Goal: Task Accomplishment & Management: Use online tool/utility

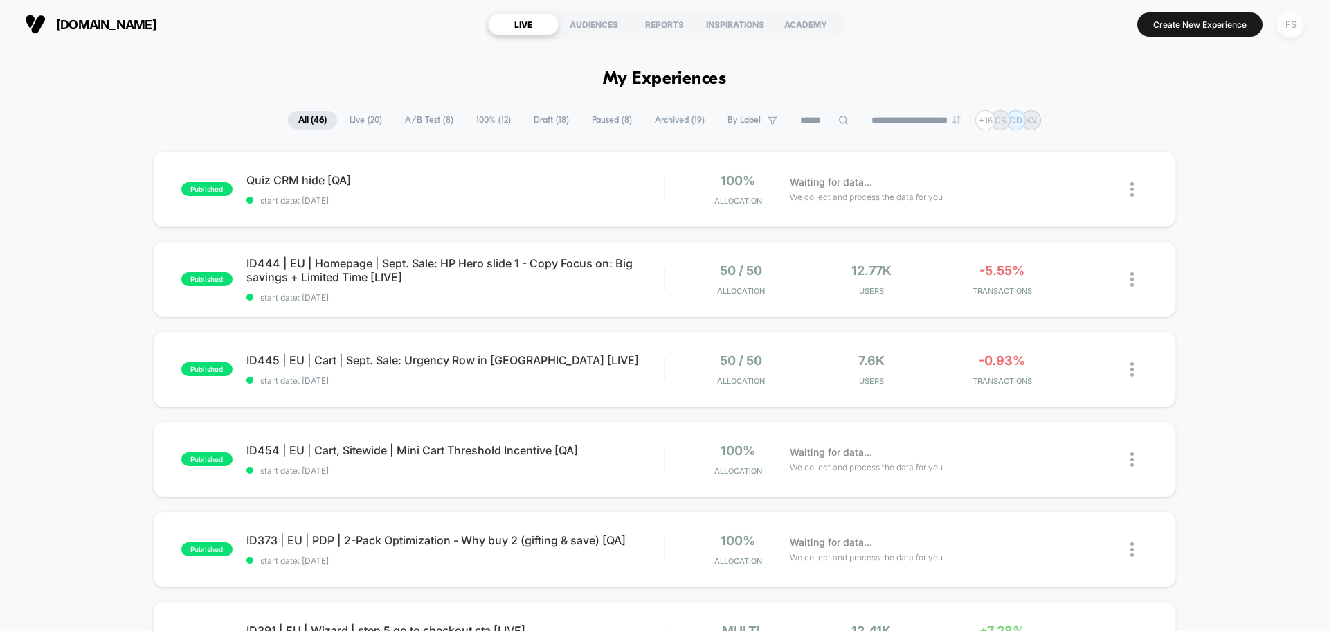
click at [1302, 23] on div "FS" at bounding box center [1290, 24] width 27 height 27
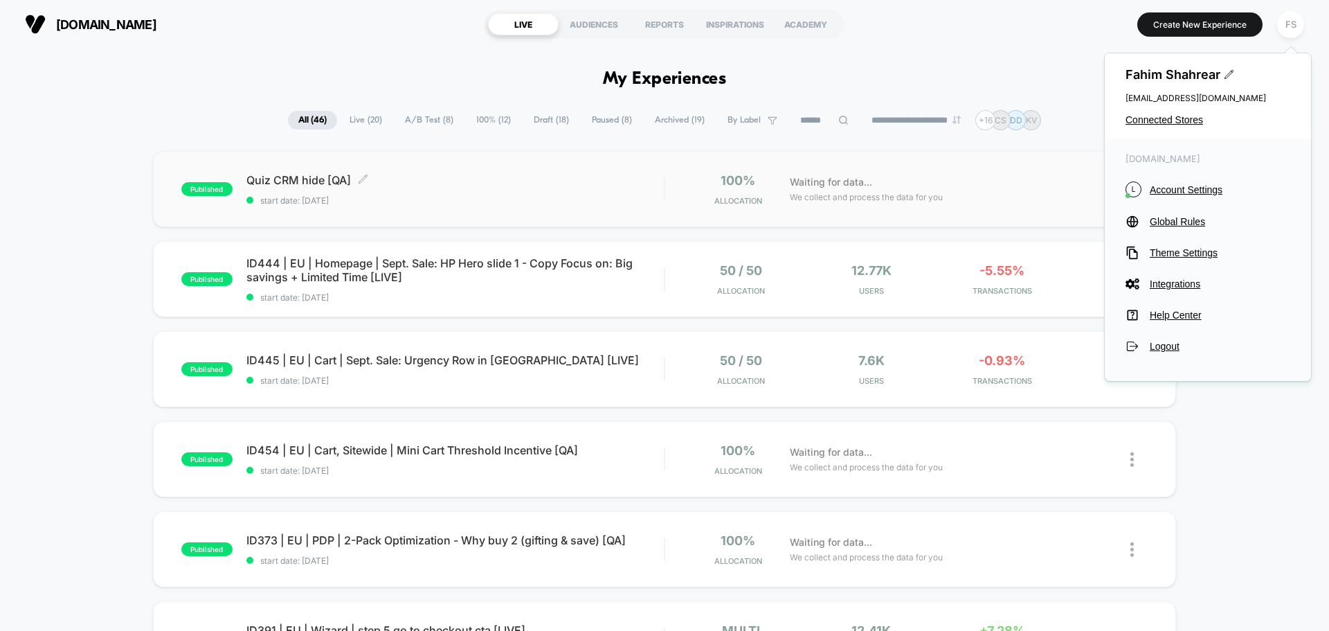
click at [307, 179] on span "Quiz CRM hide [QA] Click to edit experience details" at bounding box center [454, 180] width 417 height 14
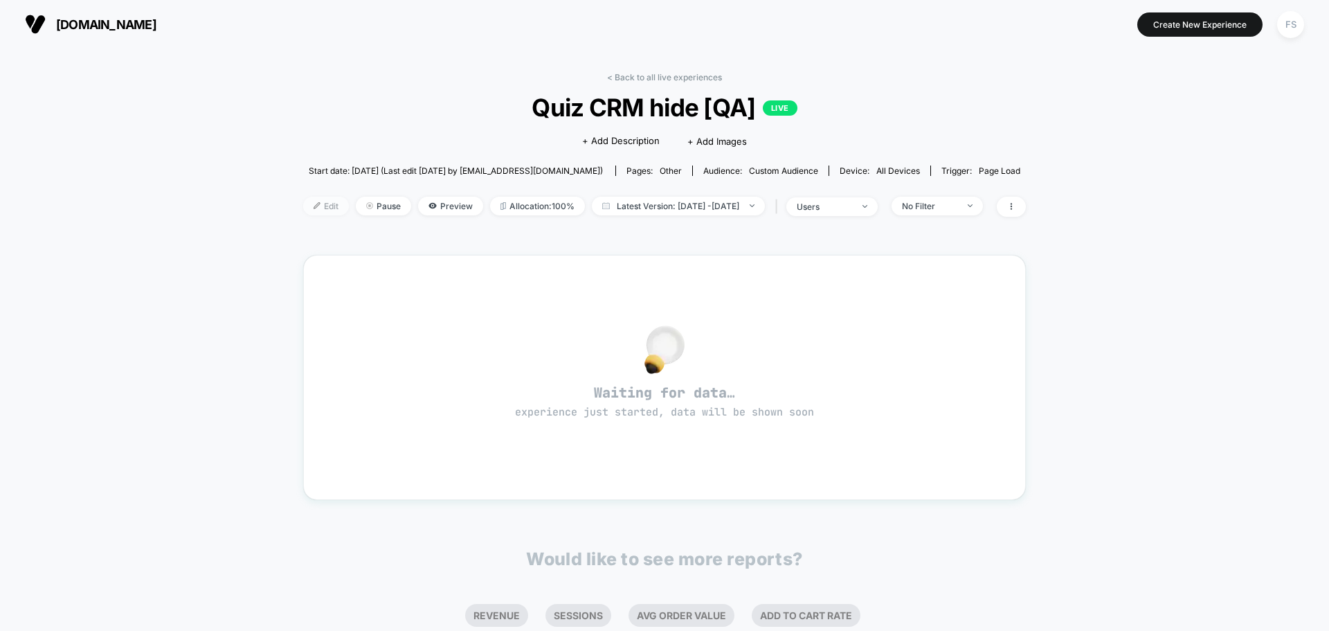
click at [314, 201] on span "Edit" at bounding box center [326, 206] width 46 height 19
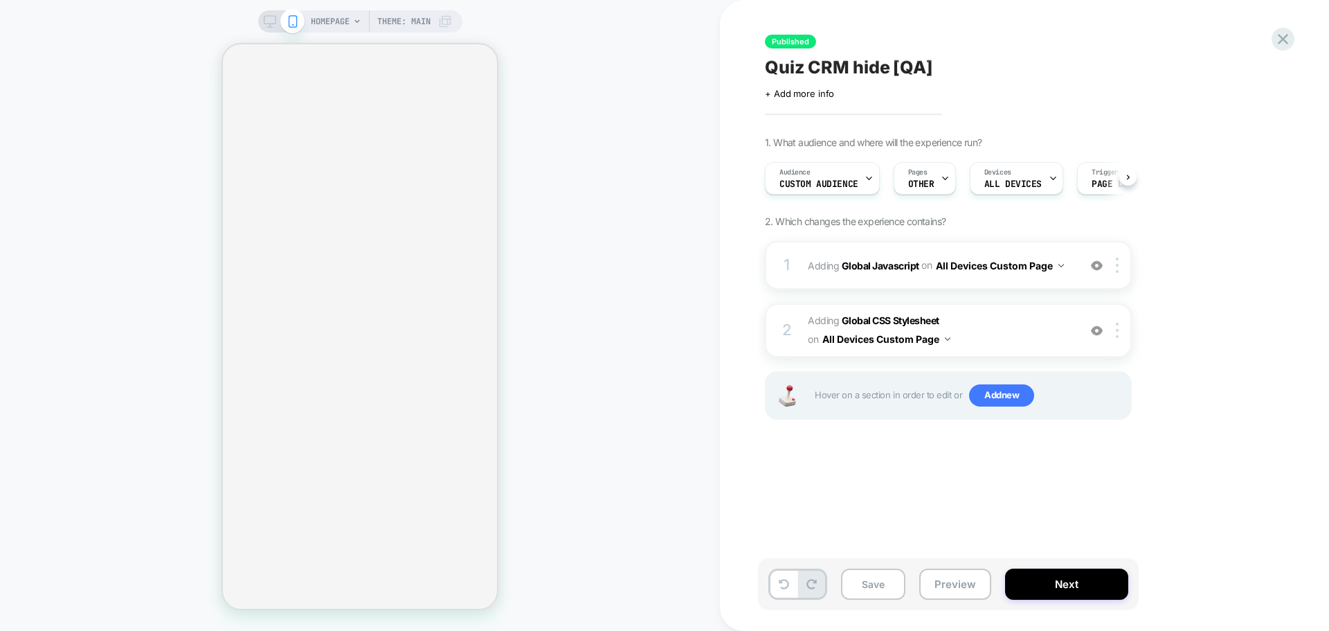
scroll to position [0, 1]
click at [811, 88] on span "+ Add more info" at bounding box center [799, 93] width 69 height 11
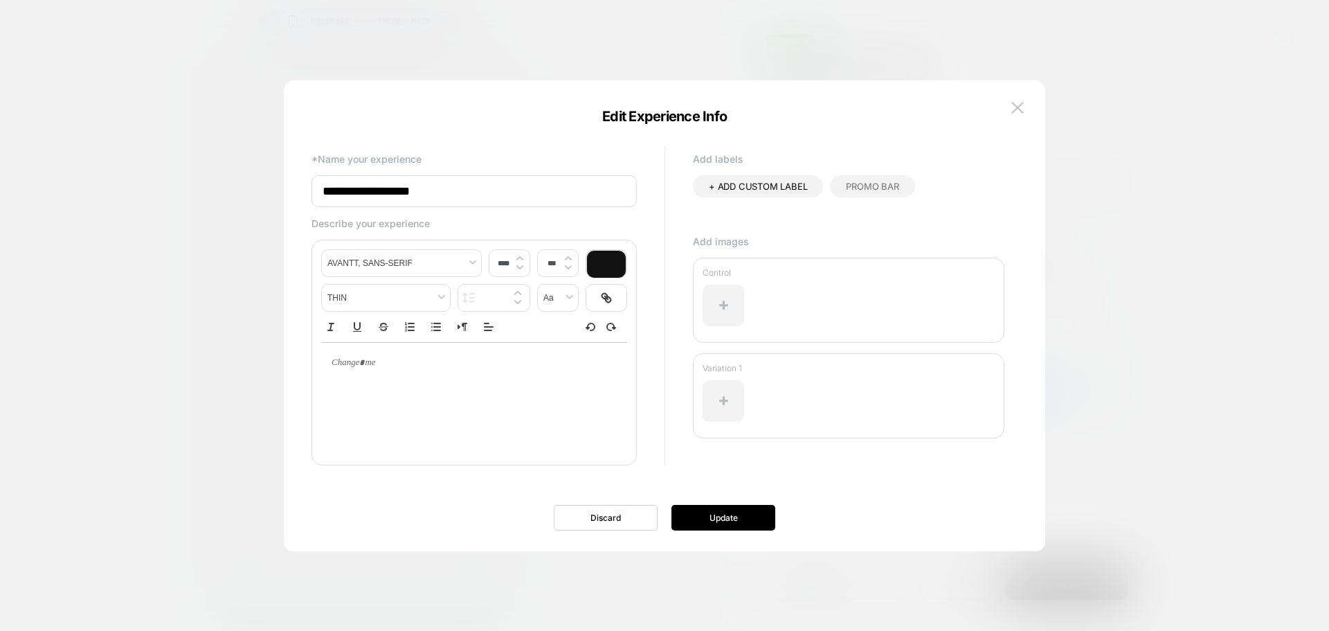
drag, startPoint x: 458, startPoint y: 195, endPoint x: 262, endPoint y: 193, distance: 195.9
click at [262, 193] on body "**********" at bounding box center [664, 315] width 1329 height 631
click at [1012, 107] on img at bounding box center [1018, 108] width 12 height 12
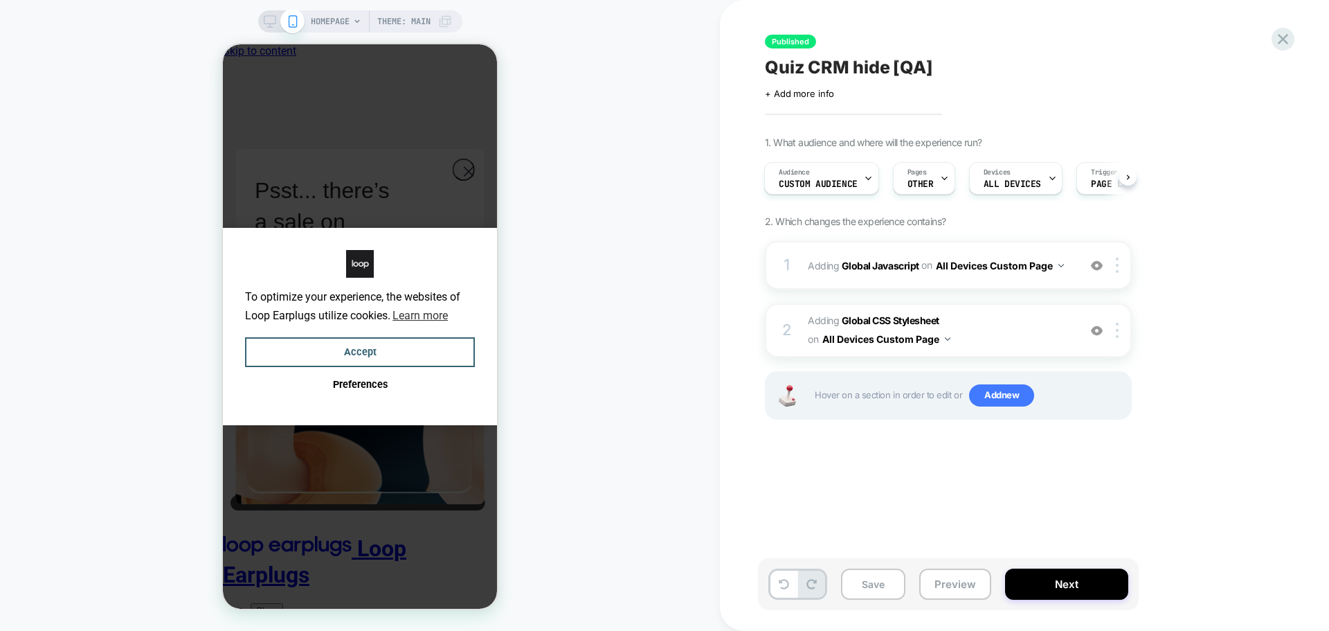
scroll to position [0, 0]
click at [947, 179] on div "Pages OTHER" at bounding box center [924, 178] width 62 height 33
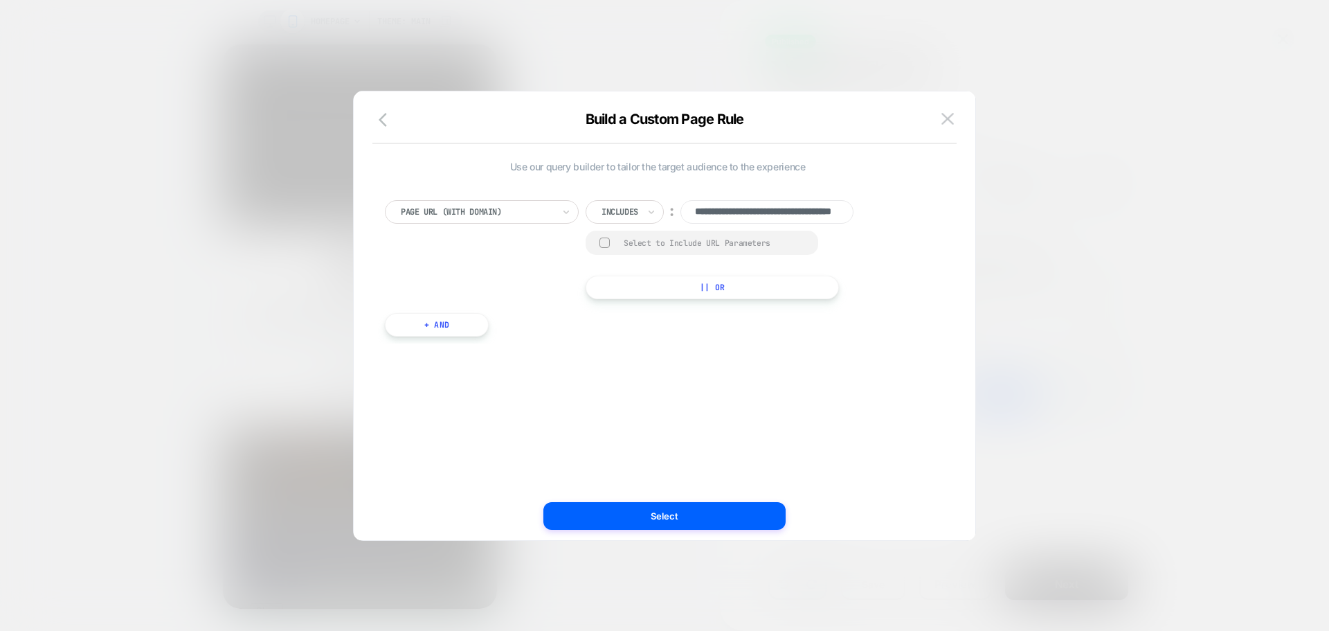
scroll to position [0, 83]
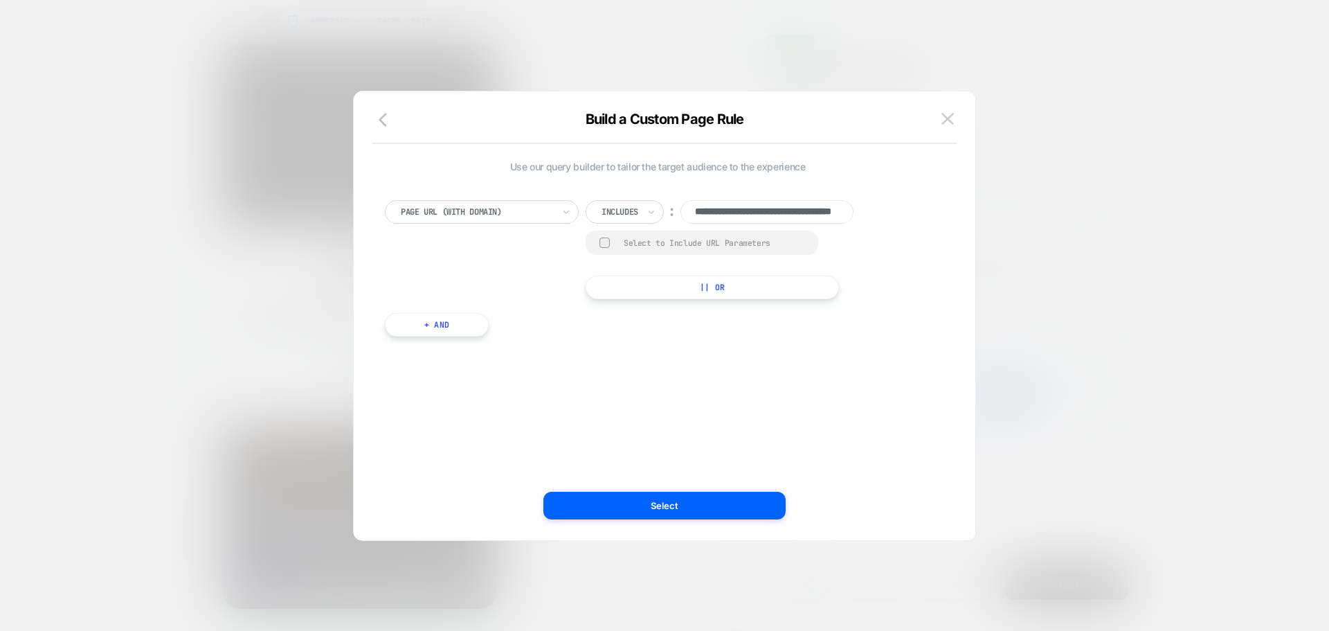
click at [622, 285] on button "|| Or" at bounding box center [712, 288] width 253 height 24
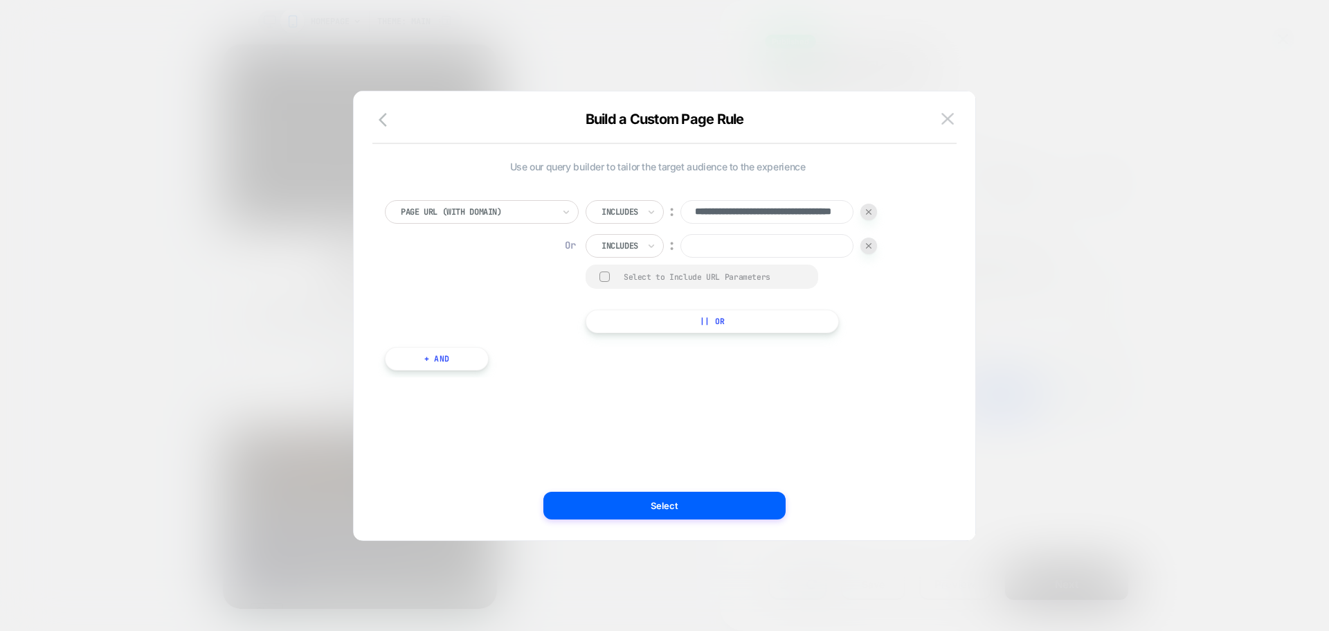
click at [876, 249] on div at bounding box center [869, 245] width 17 height 17
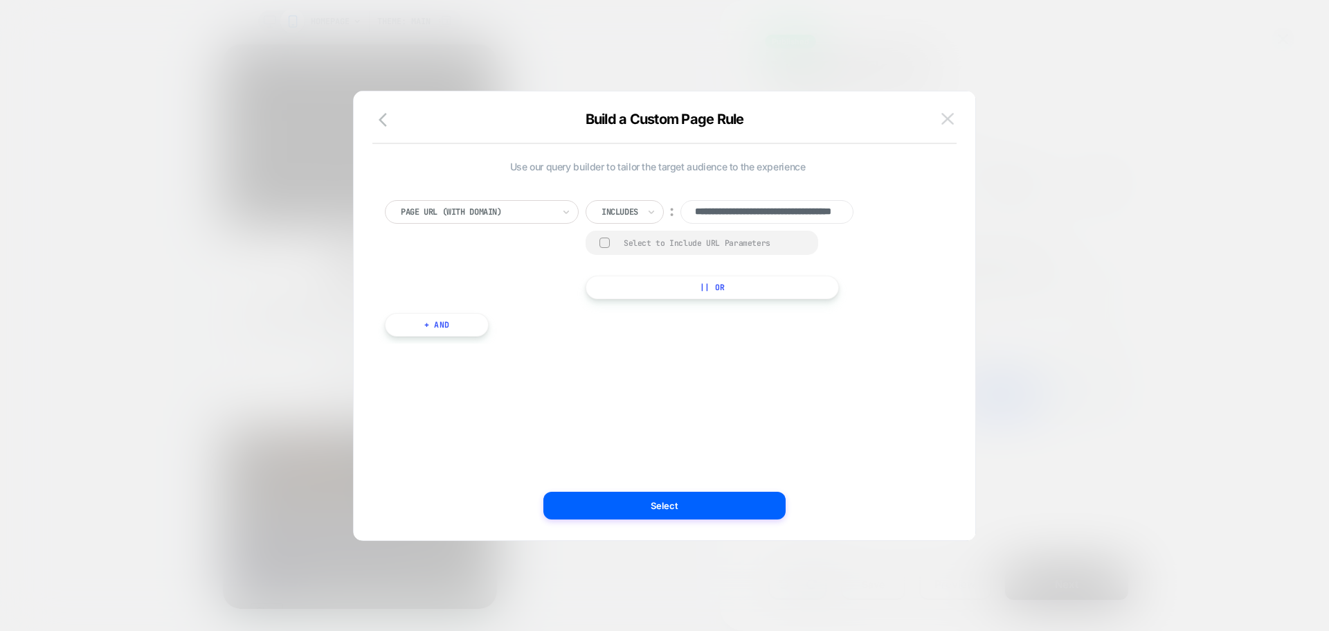
click at [950, 113] on img at bounding box center [948, 119] width 12 height 12
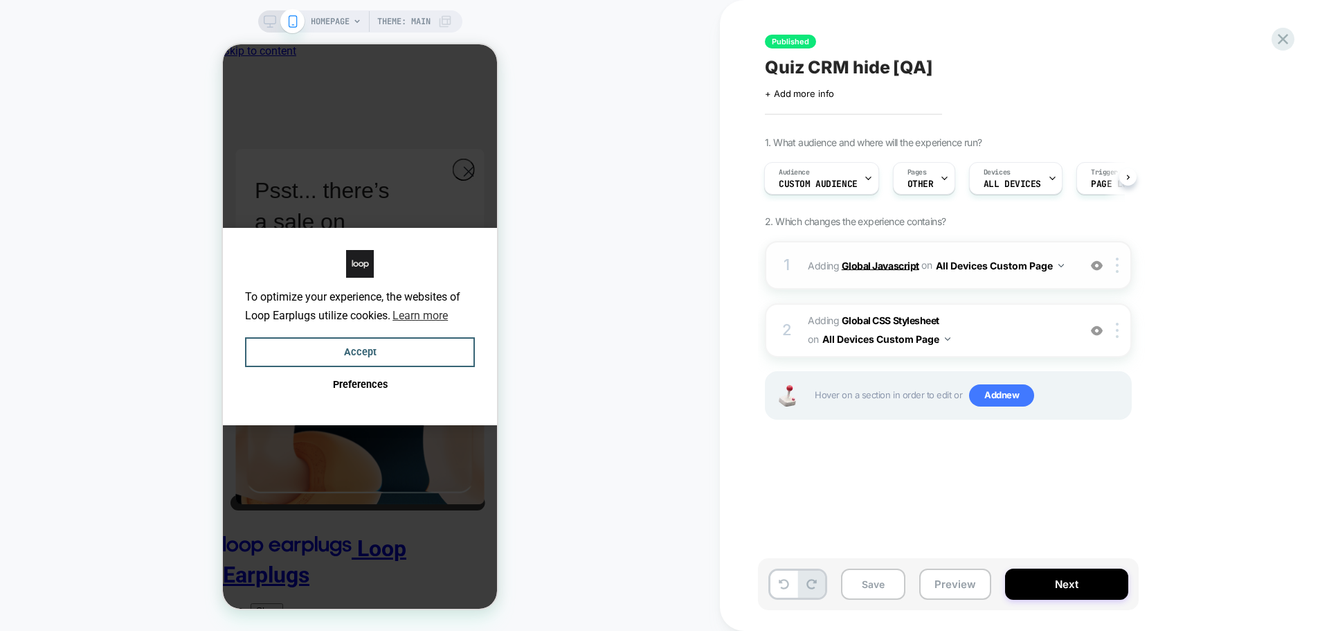
click at [861, 266] on b "Global Javascript" at bounding box center [881, 265] width 78 height 12
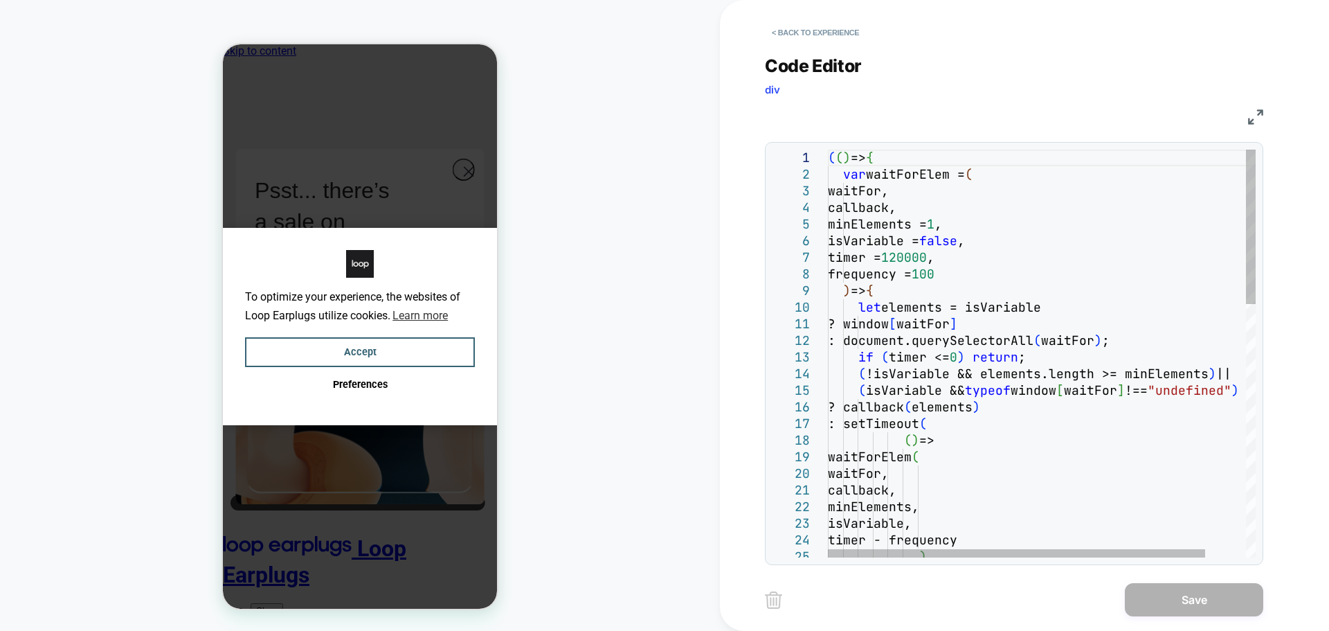
type textarea "**********"
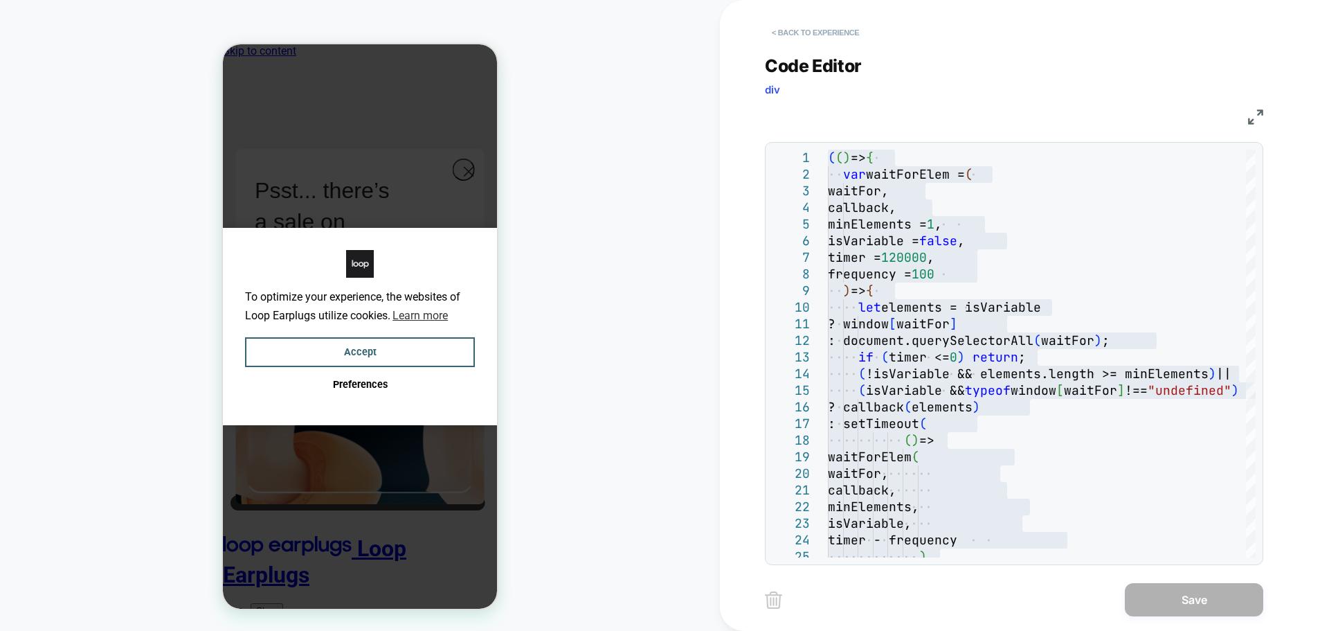
click at [786, 27] on button "< Back to experience" at bounding box center [815, 32] width 101 height 22
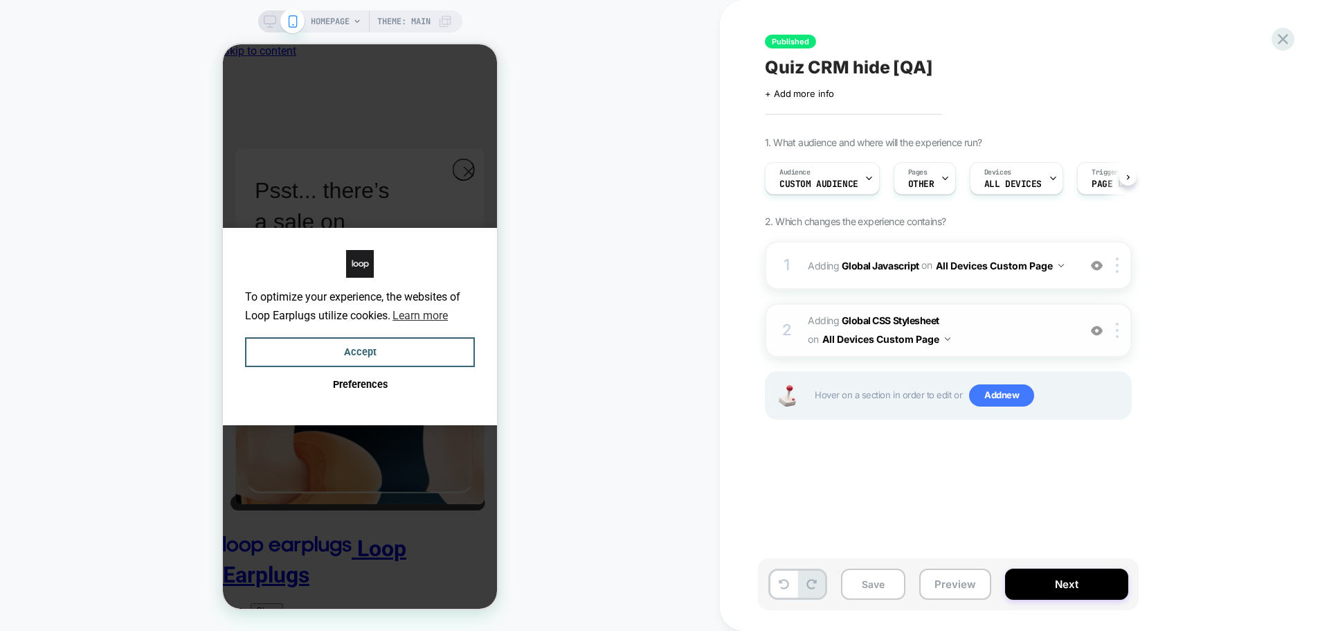
scroll to position [0, 1]
click at [894, 316] on b "Global CSS Stylesheet" at bounding box center [891, 320] width 98 height 12
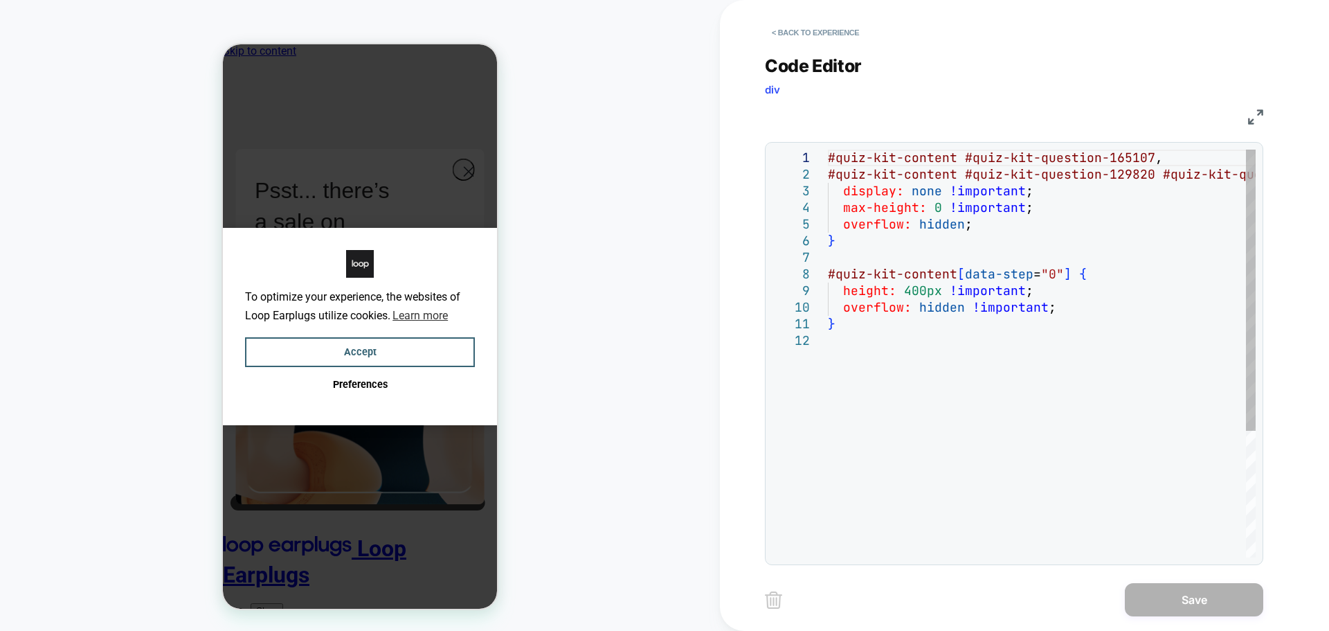
scroll to position [0, 0]
click at [969, 299] on div "#quiz-kit-content #quiz-kit-question-165107 , #quiz-kit-content #quiz-kit-quest…" at bounding box center [1042, 445] width 428 height 591
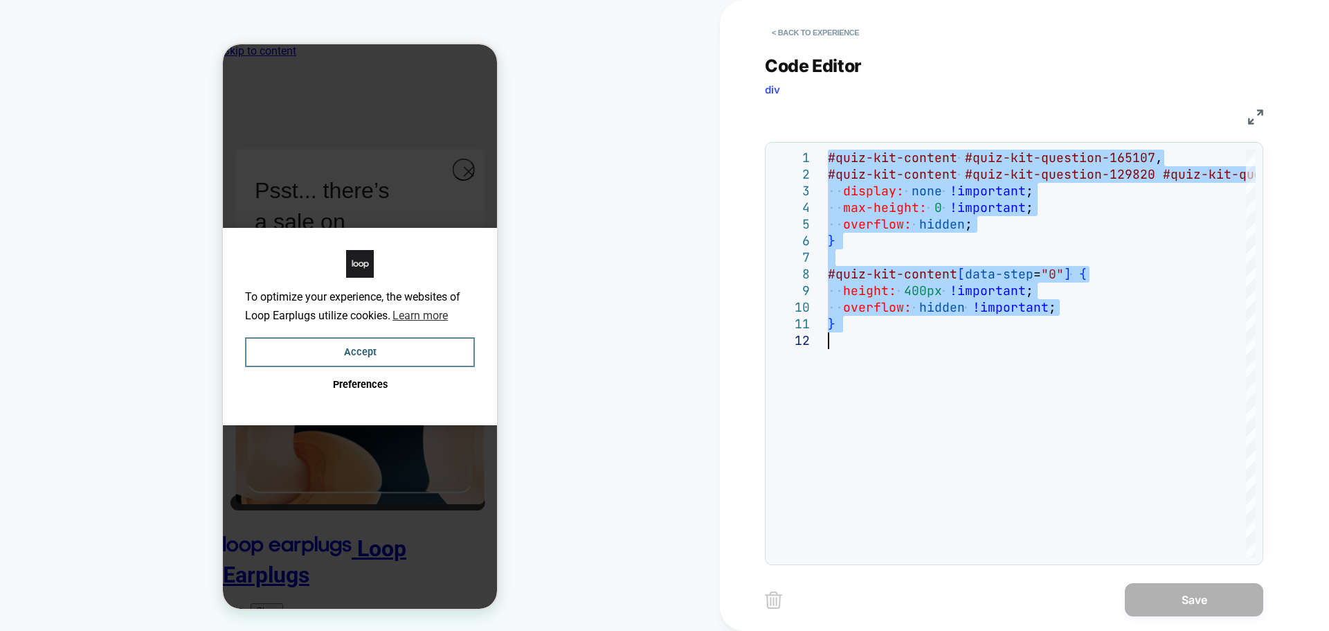
click at [390, 354] on button "Accept" at bounding box center [360, 352] width 230 height 30
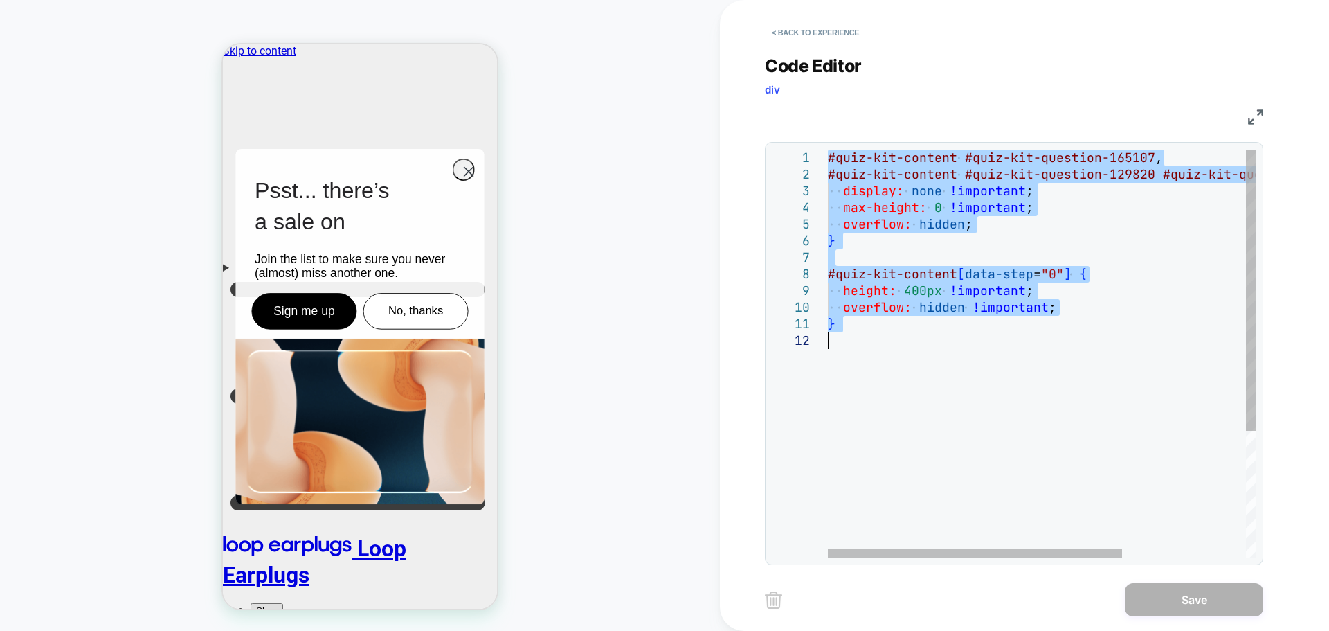
click at [953, 270] on div "#quiz-kit-content #quiz-kit-question-165107 , #quiz-kit-content #quiz-kit-quest…" at bounding box center [1132, 445] width 608 height 591
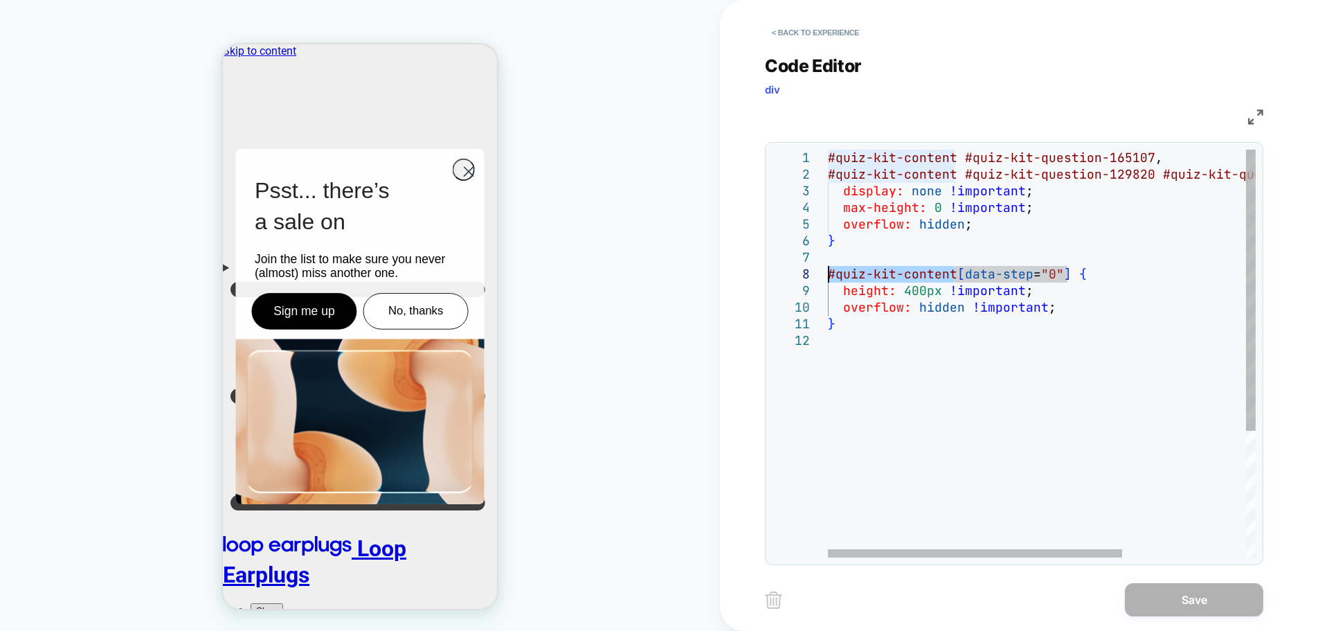
click at [829, 276] on div "#quiz-kit-content #quiz-kit-question-165107 , #quiz-kit-content #quiz-kit-quest…" at bounding box center [1132, 445] width 608 height 591
click at [962, 269] on div "#quiz-kit-content #quiz-kit-question-165107 , #quiz-kit-content #quiz-kit-quest…" at bounding box center [1132, 445] width 608 height 591
click at [1036, 272] on div "#quiz-kit-content #quiz-kit-question-165107 , #quiz-kit-content #quiz-kit-quest…" at bounding box center [1132, 445] width 608 height 591
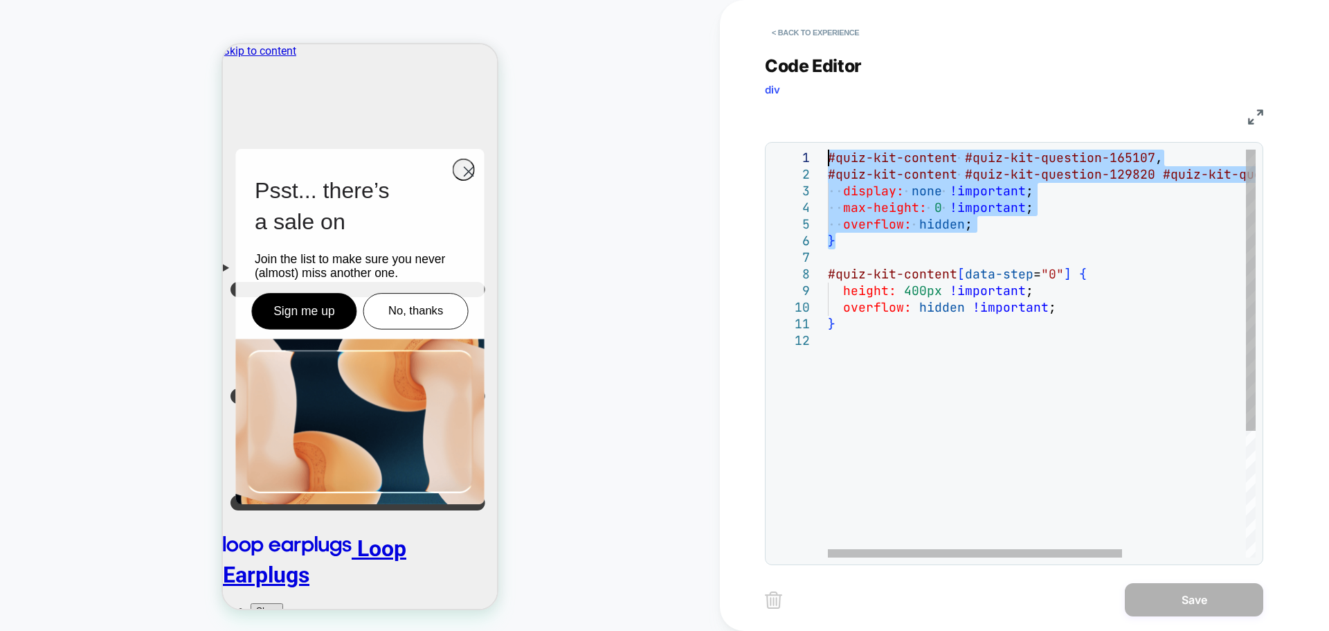
drag, startPoint x: 863, startPoint y: 247, endPoint x: 808, endPoint y: 161, distance: 101.8
click at [828, 161] on div "#quiz-kit-content #quiz-kit-question-165107 , #quiz-kit-content #quiz-kit-quest…" at bounding box center [1132, 445] width 608 height 591
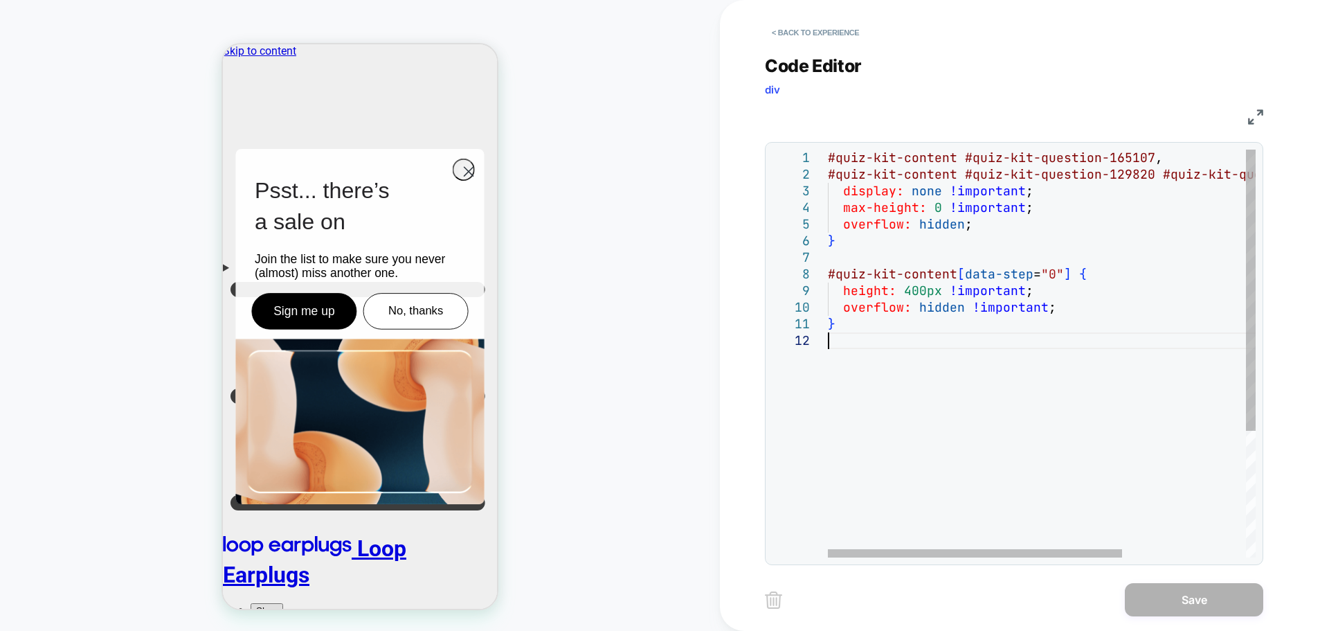
type textarea "**********"
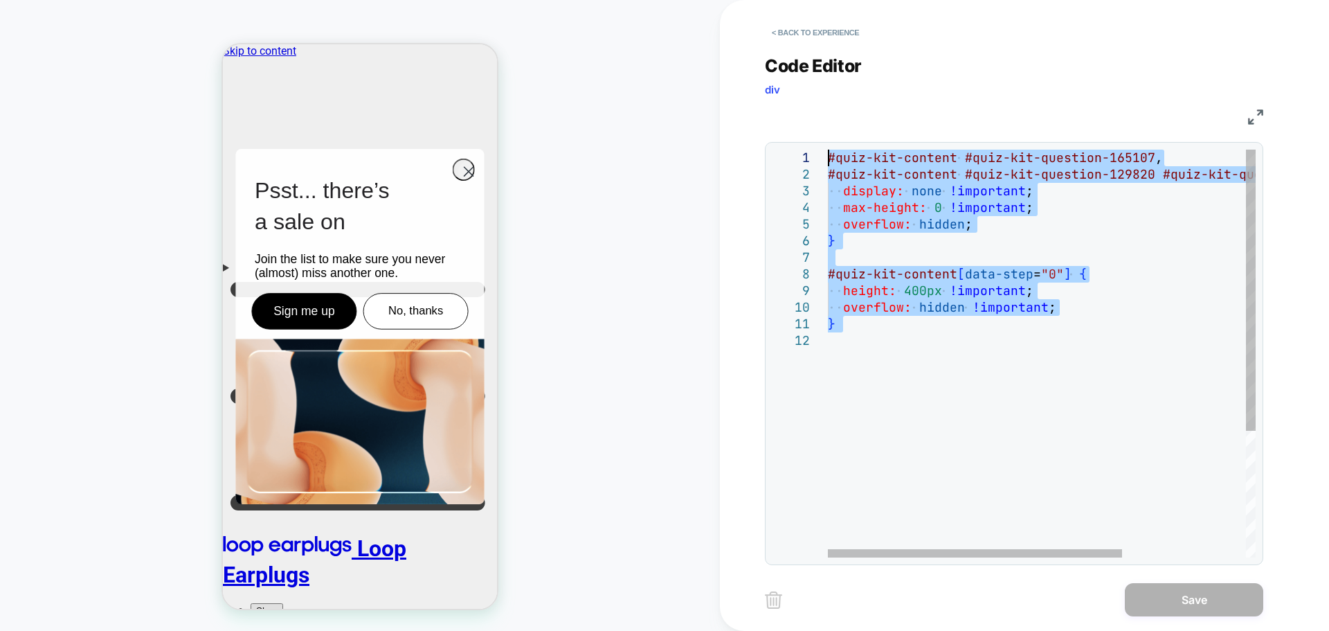
drag, startPoint x: 841, startPoint y: 333, endPoint x: 791, endPoint y: 161, distance: 179.0
click at [828, 161] on div "#quiz-kit-content #quiz-kit-question-165107 , #quiz-kit-content #quiz-kit-quest…" at bounding box center [1132, 445] width 608 height 591
click at [845, 34] on button "< Back to experience" at bounding box center [815, 32] width 101 height 22
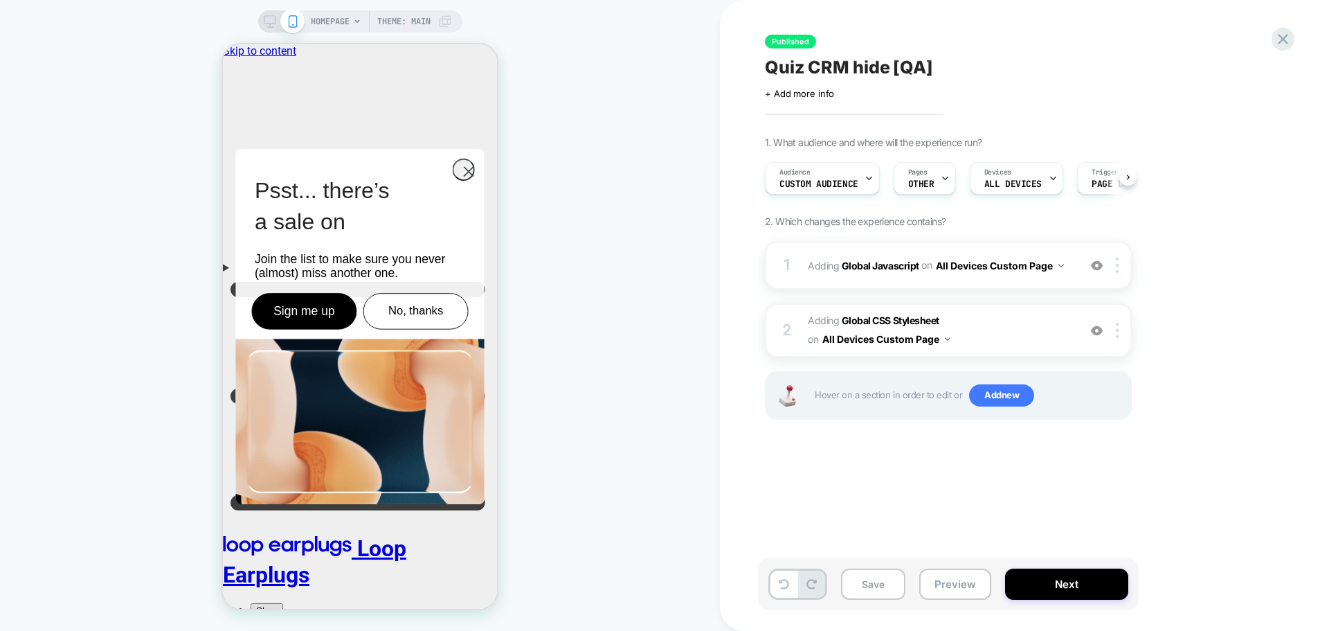
scroll to position [0, 1]
drag, startPoint x: 889, startPoint y: 69, endPoint x: 829, endPoint y: 66, distance: 59.6
click at [829, 66] on span "Quiz CRM hide [QA]" at bounding box center [849, 67] width 168 height 21
click at [836, 89] on div "+ Add more info" at bounding box center [903, 93] width 277 height 11
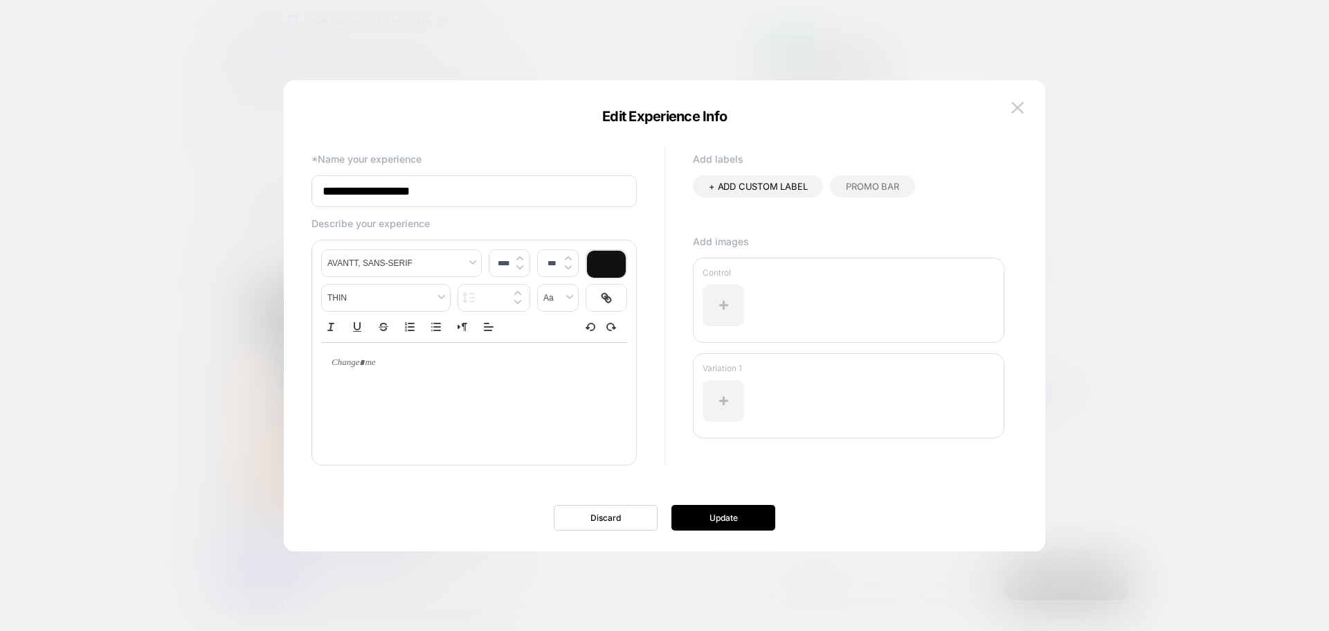
drag, startPoint x: 469, startPoint y: 192, endPoint x: 248, endPoint y: 192, distance: 220.9
click at [248, 192] on body "**********" at bounding box center [664, 315] width 1329 height 631
click at [1017, 110] on img at bounding box center [1018, 108] width 12 height 12
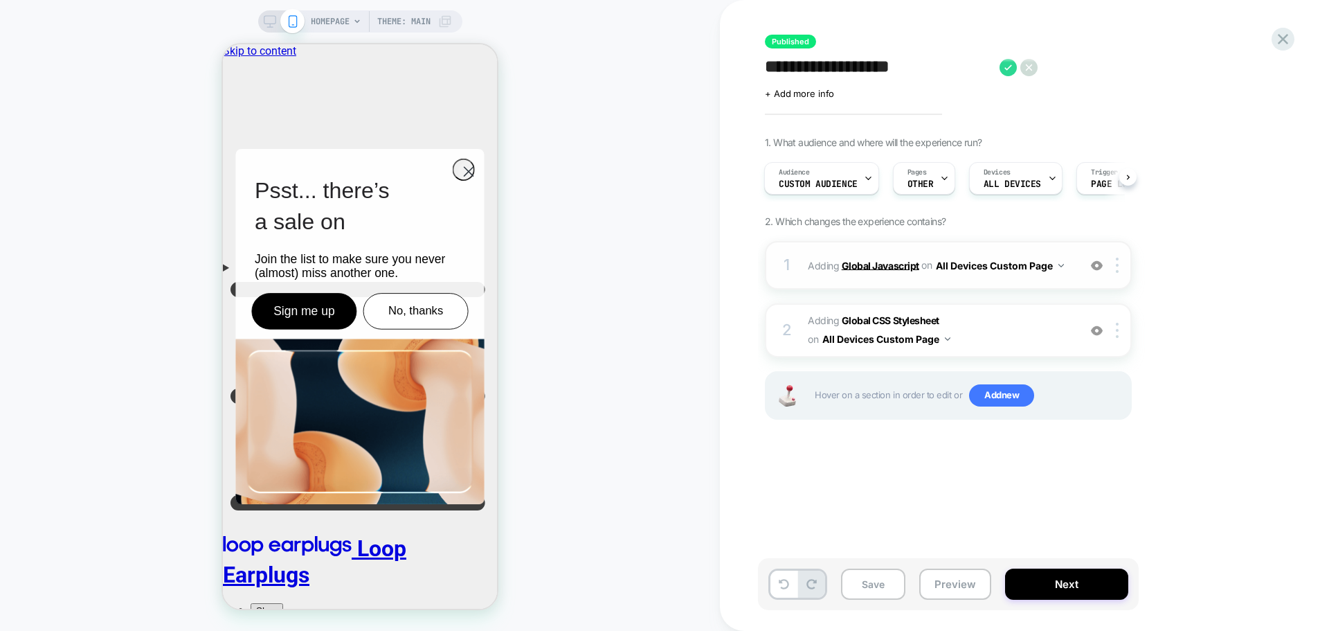
click at [885, 262] on b "Global Javascript" at bounding box center [881, 265] width 78 height 12
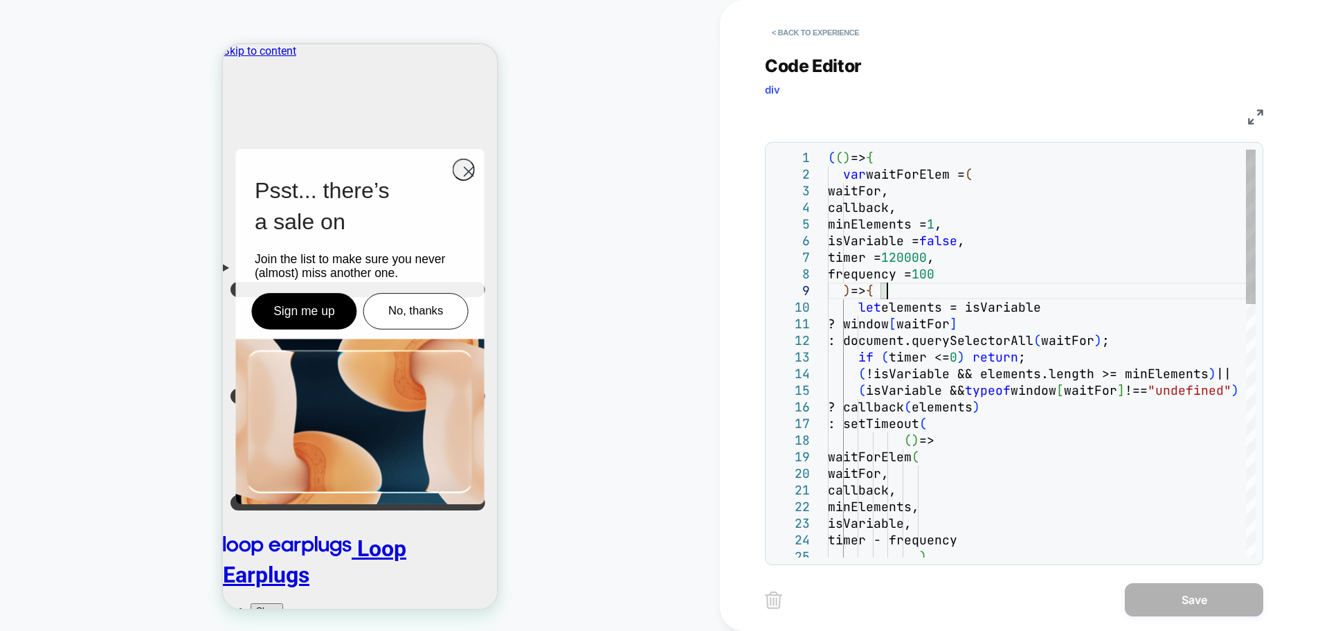
type textarea "**********"
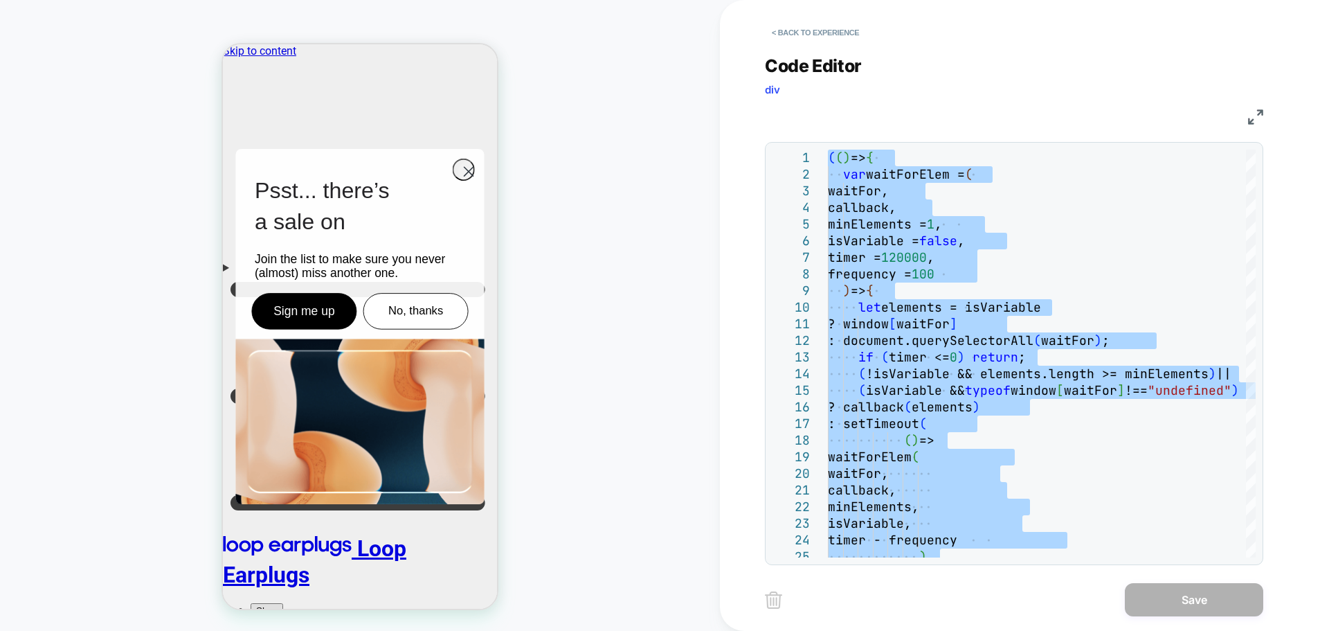
click at [825, 19] on div "< Back to experience" at bounding box center [1069, 21] width 609 height 42
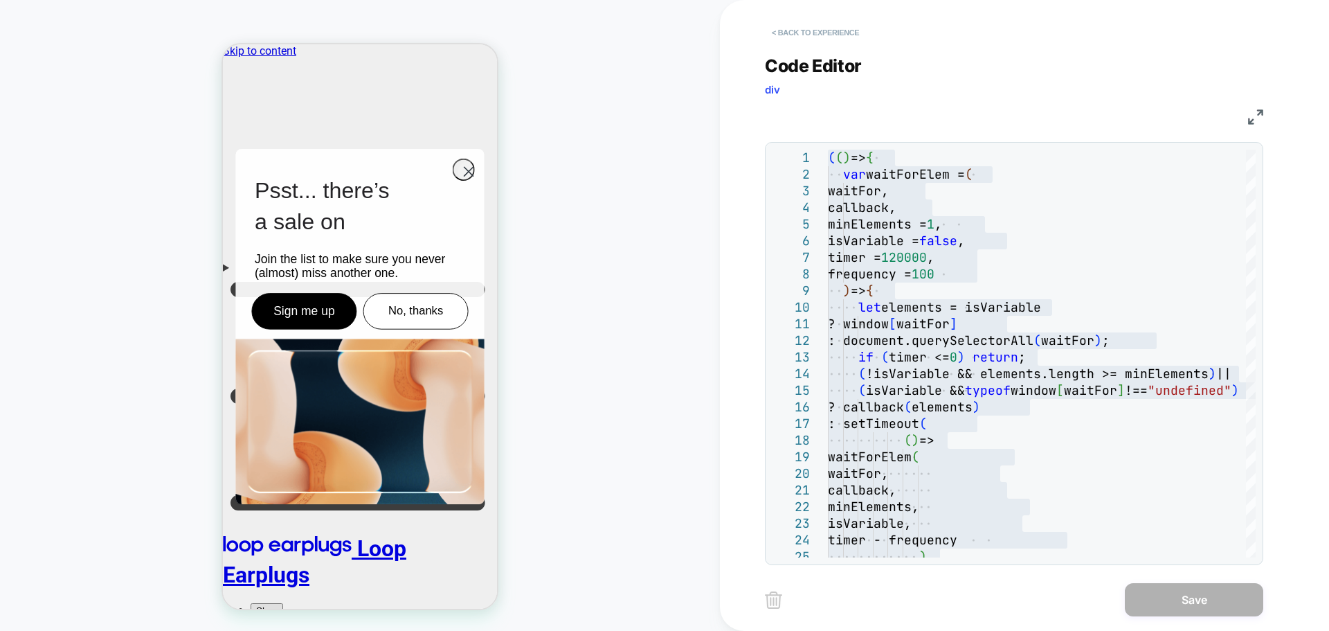
click at [826, 28] on button "< Back to experience" at bounding box center [815, 32] width 101 height 22
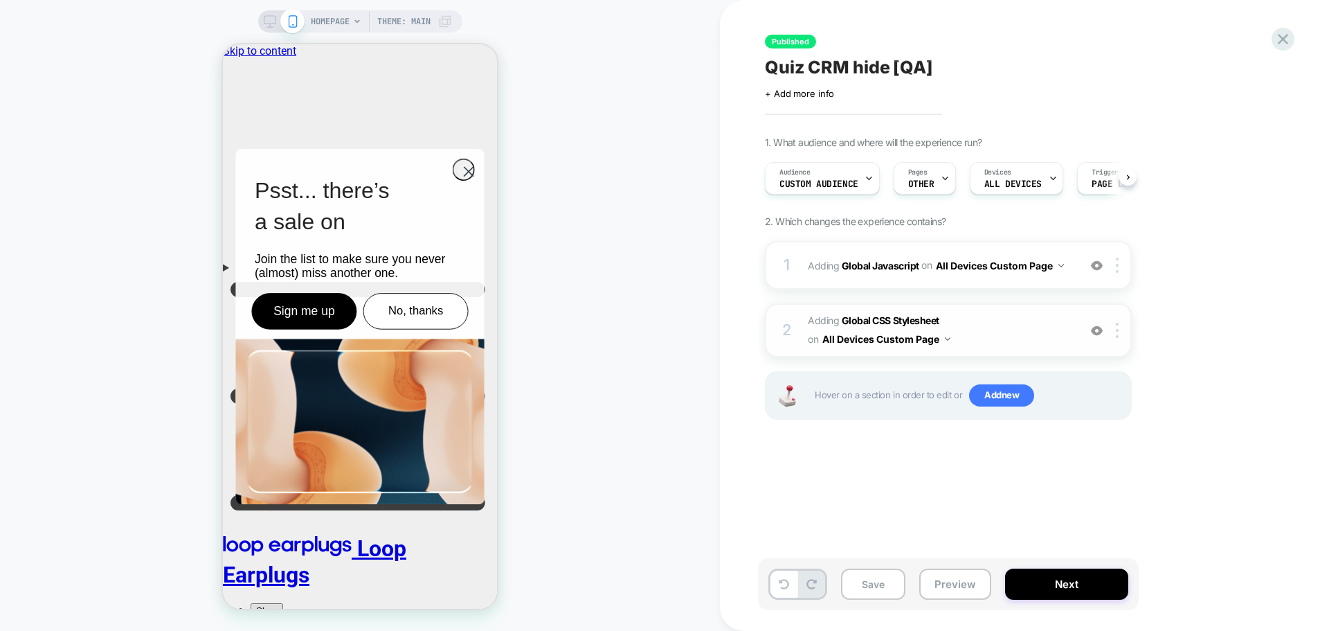
scroll to position [0, 1]
click at [888, 312] on span "Adding Global CSS Stylesheet on All Devices Custom Page" at bounding box center [940, 330] width 264 height 37
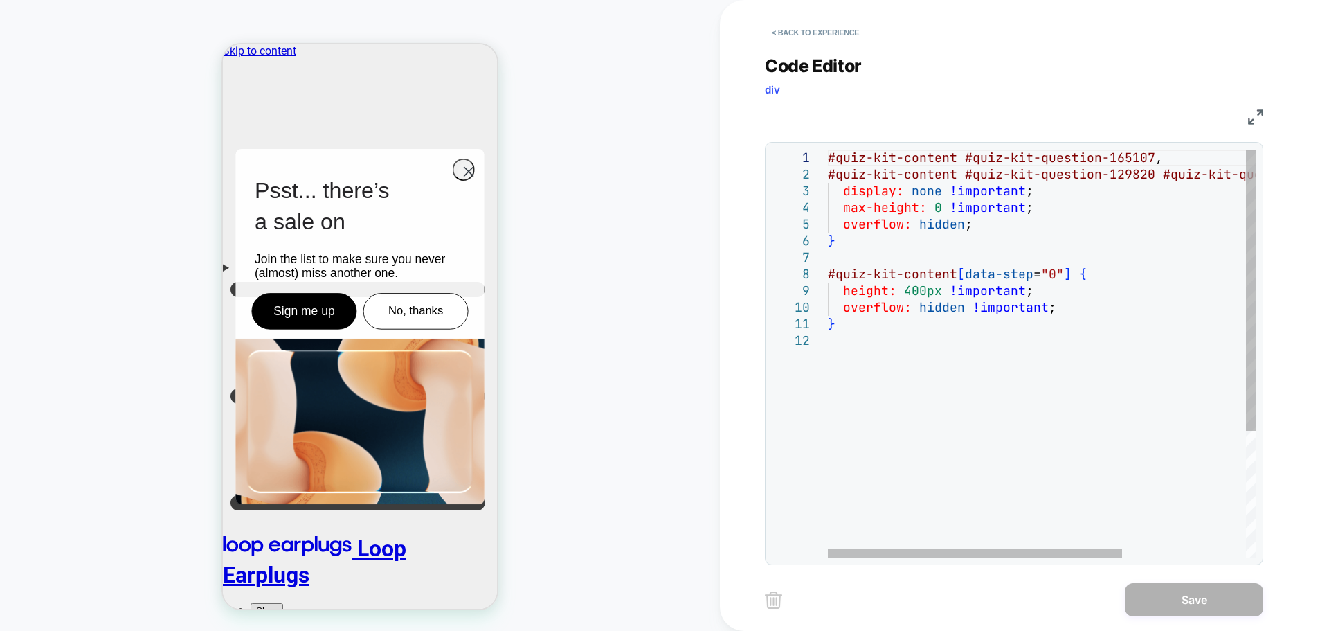
scroll to position [0, 0]
click at [1140, 276] on div "#quiz-kit-content #quiz-kit-question-165107 , #quiz-kit-content #quiz-kit-quest…" at bounding box center [1132, 445] width 608 height 591
type textarea "**********"
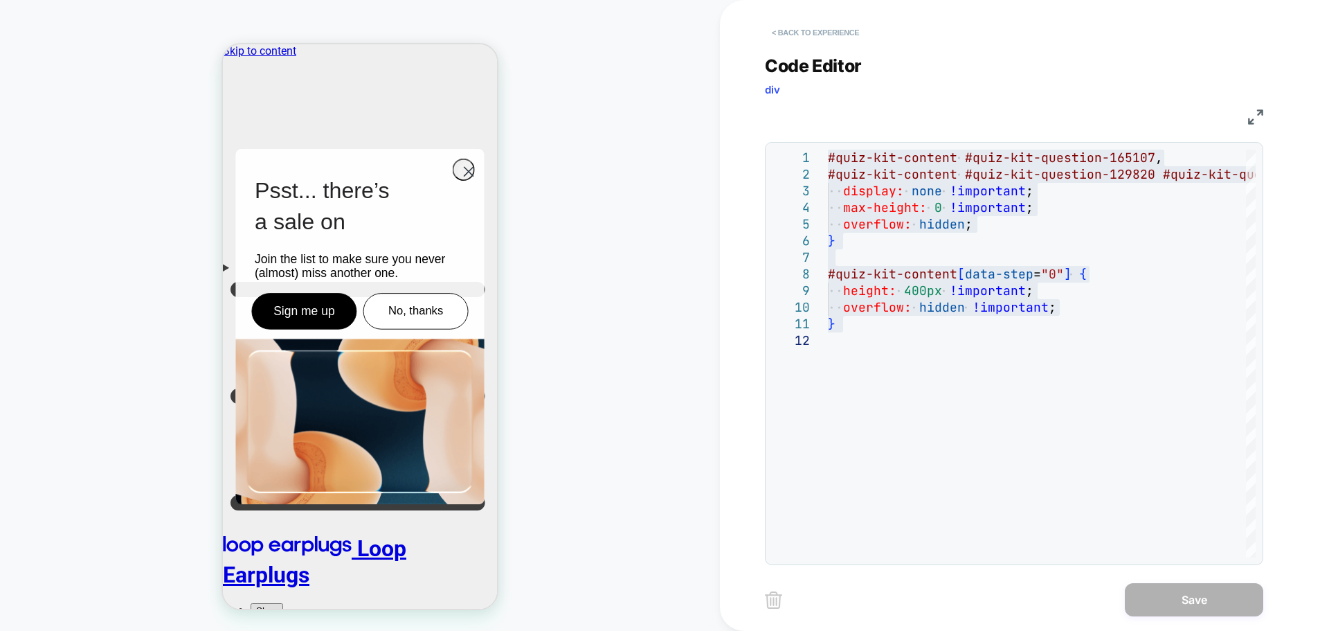
click at [825, 37] on button "< Back to experience" at bounding box center [815, 32] width 101 height 22
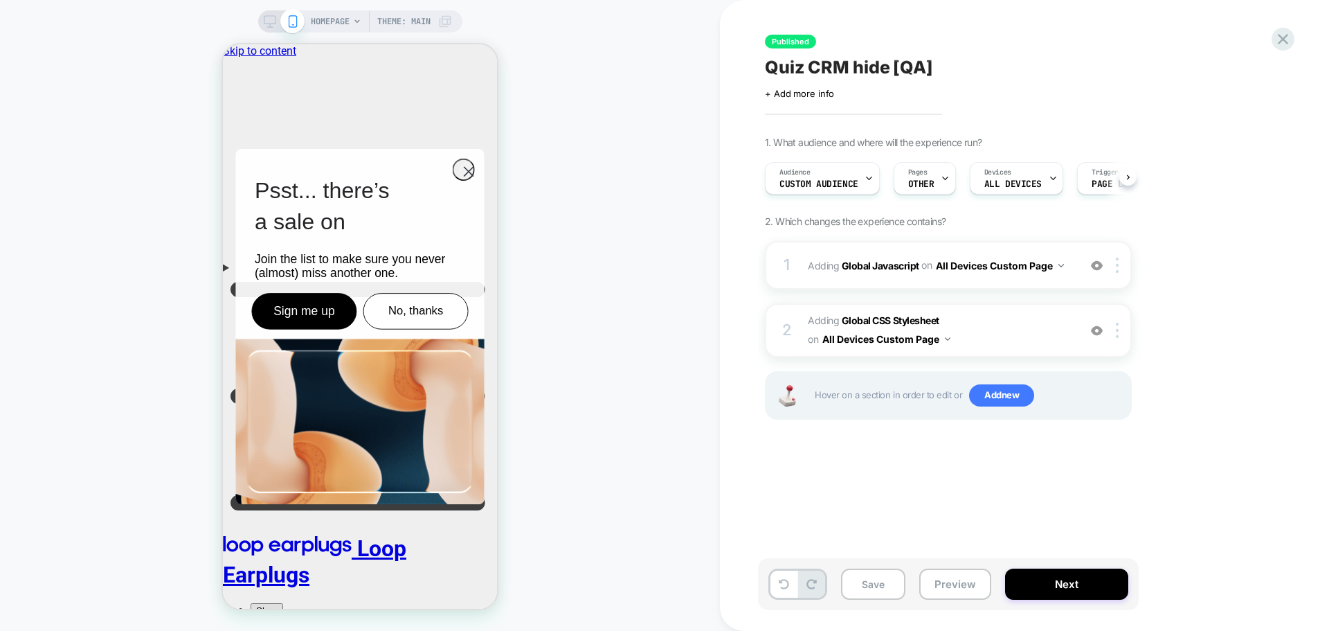
scroll to position [0, 1]
click at [1271, 37] on div at bounding box center [1283, 39] width 28 height 28
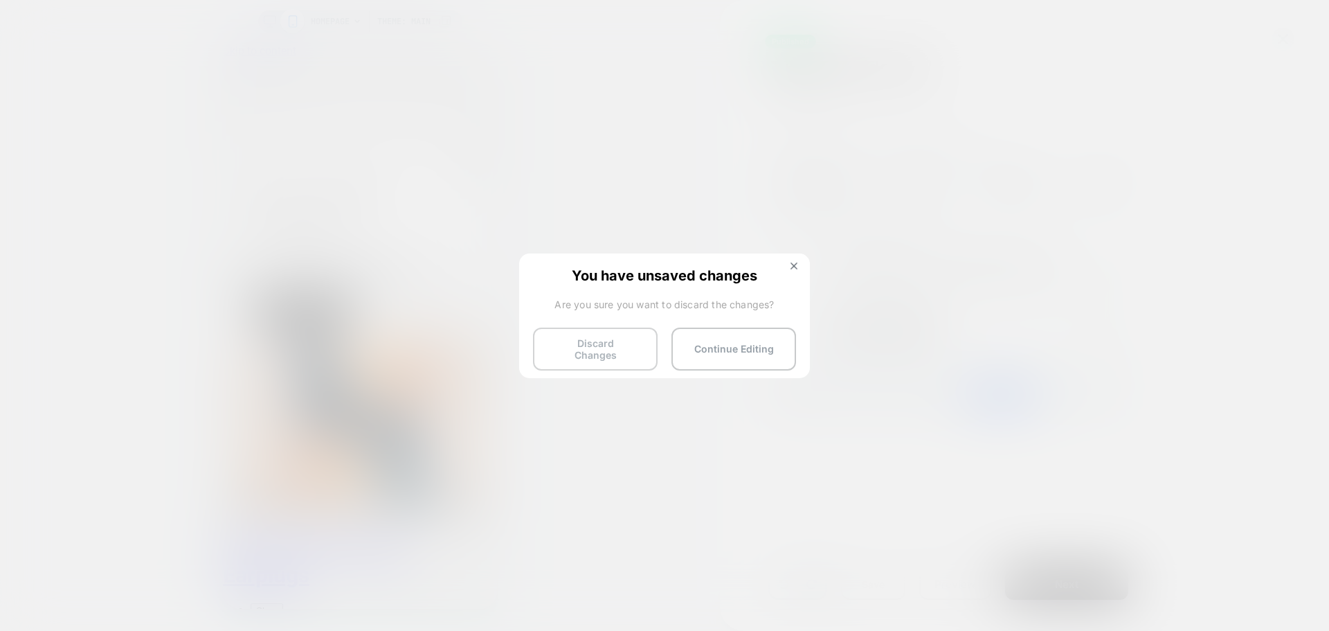
click at [592, 352] on button "Discard Changes" at bounding box center [595, 348] width 125 height 43
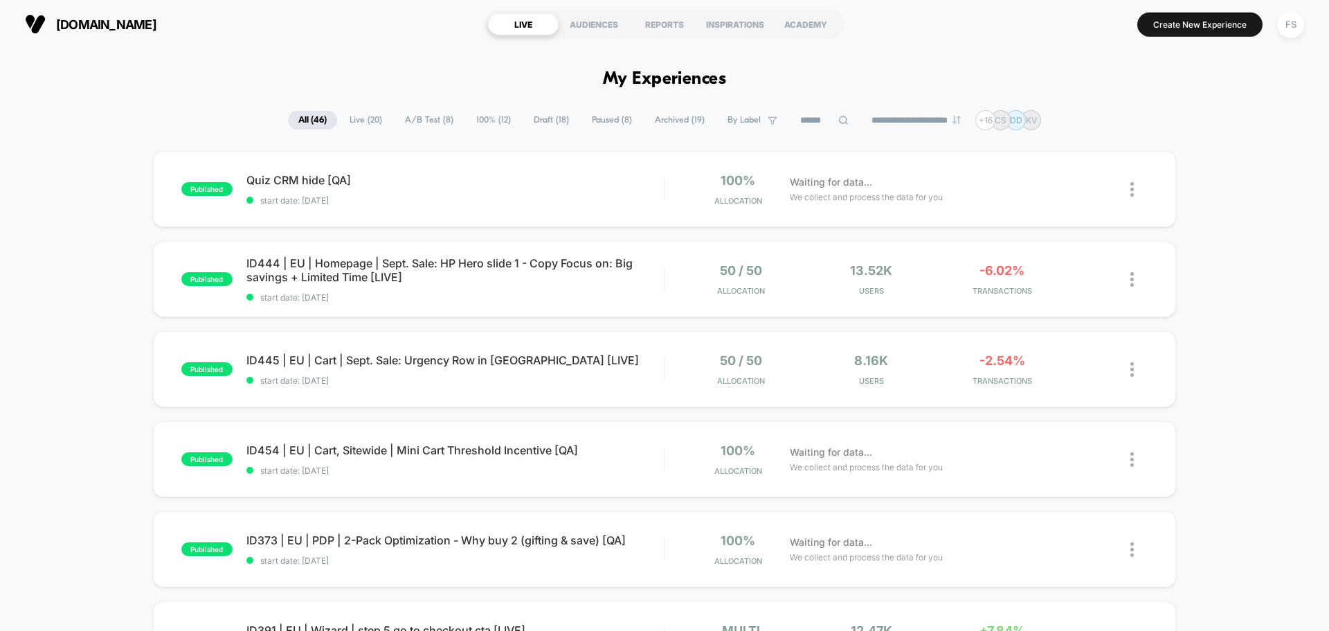
click at [839, 123] on icon at bounding box center [843, 120] width 9 height 9
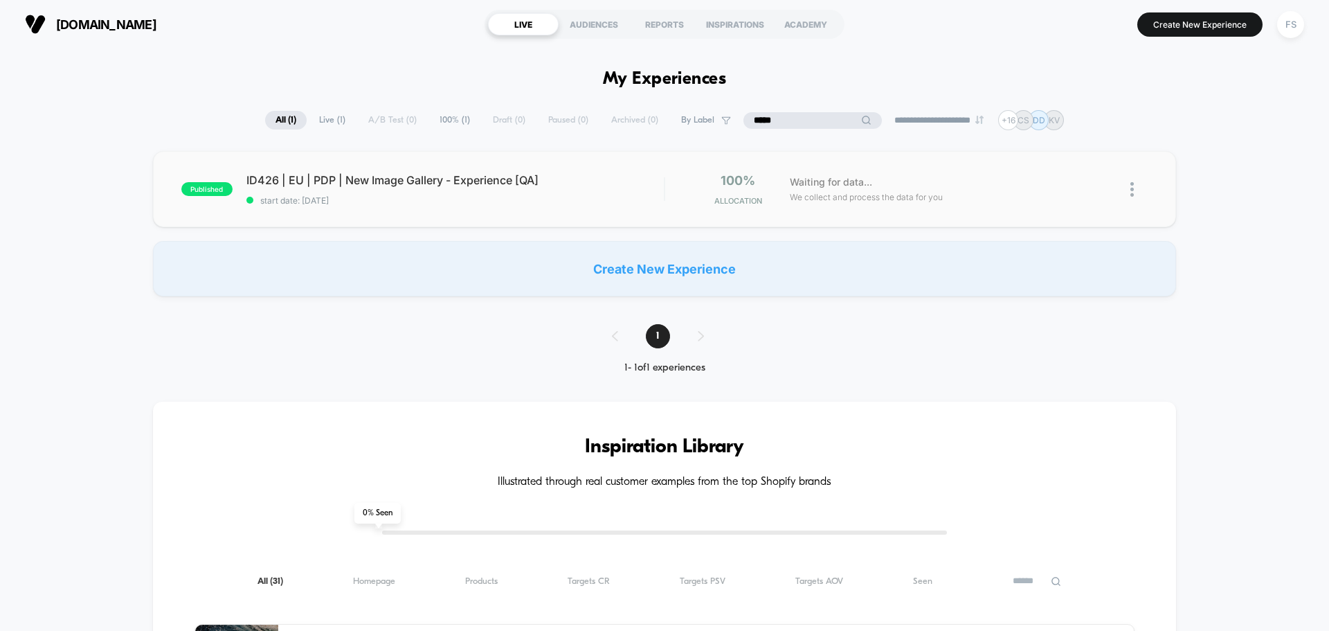
type input "*****"
click at [251, 165] on div "published ID426 | EU | PDP | New Image Gallery - Experience [QA] start date: [D…" at bounding box center [664, 189] width 1023 height 76
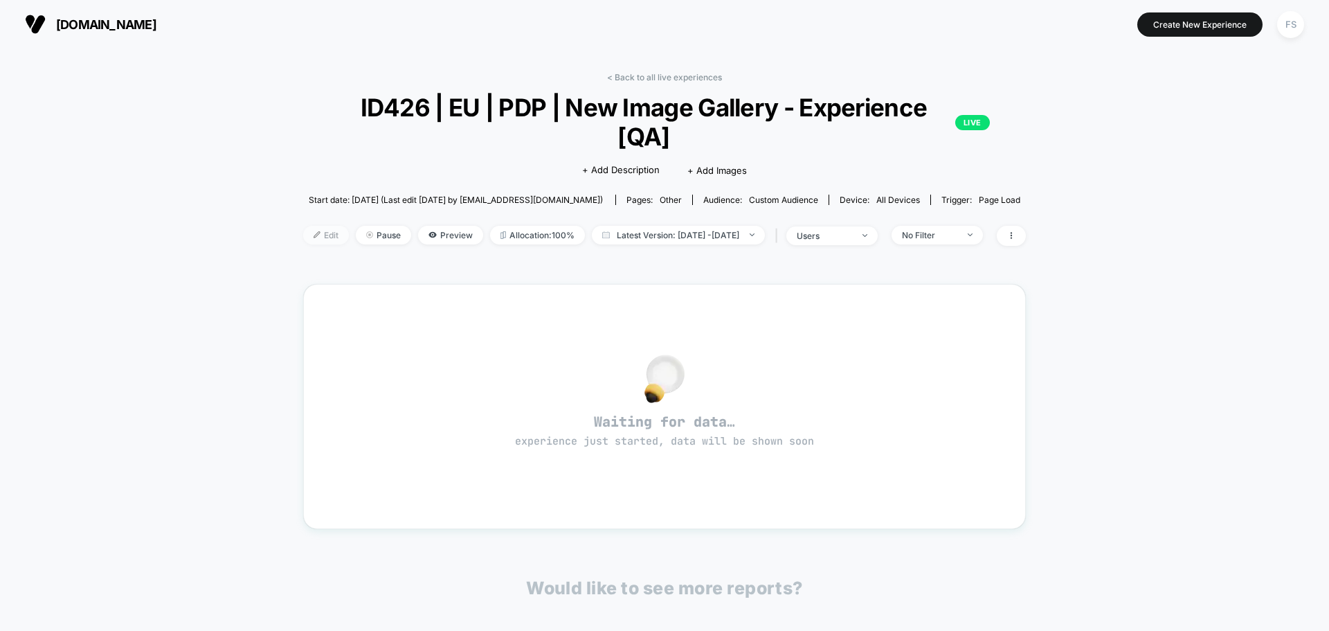
click at [303, 226] on span "Edit" at bounding box center [326, 235] width 46 height 19
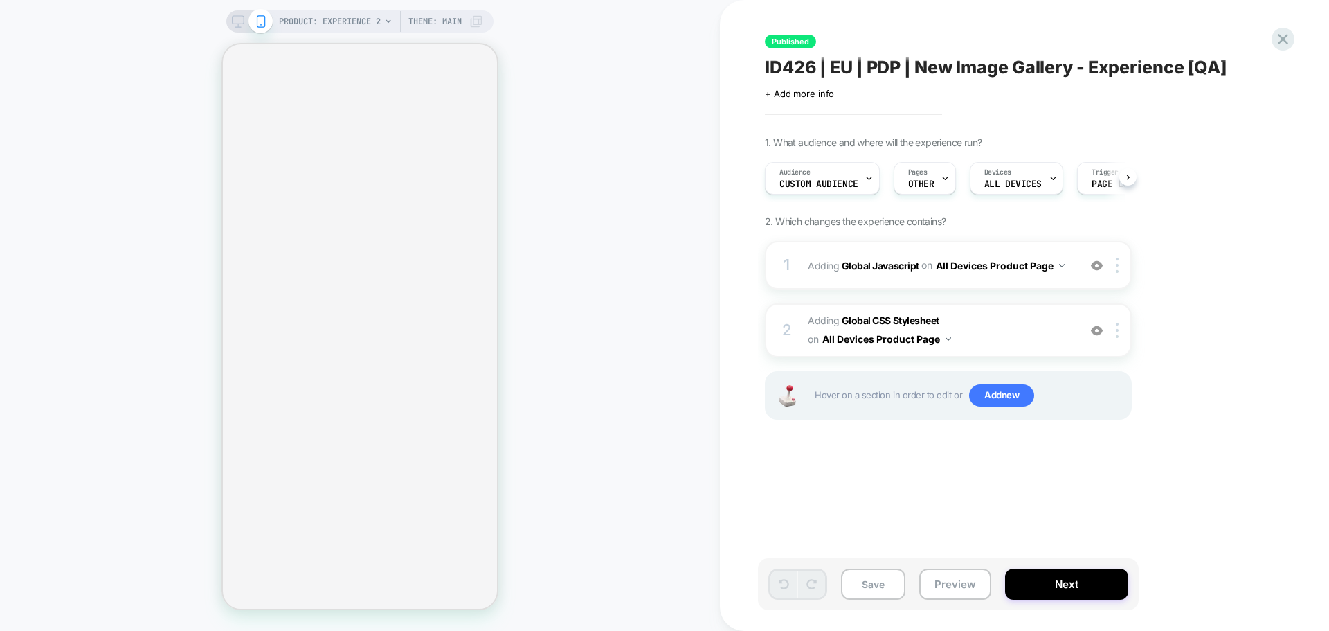
scroll to position [0, 1]
click at [890, 259] on b "Global Javascript" at bounding box center [881, 265] width 78 height 12
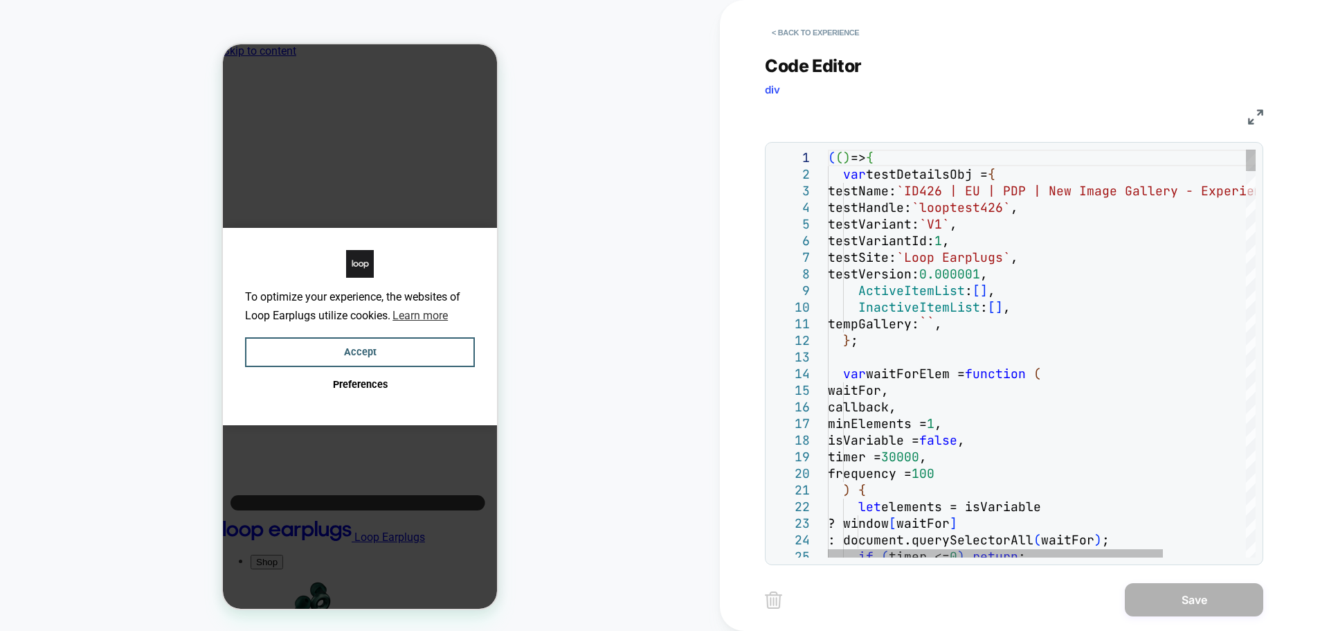
scroll to position [0, 10]
click at [1246, 120] on div "JS" at bounding box center [1014, 115] width 498 height 24
click at [1259, 114] on img at bounding box center [1255, 116] width 15 height 15
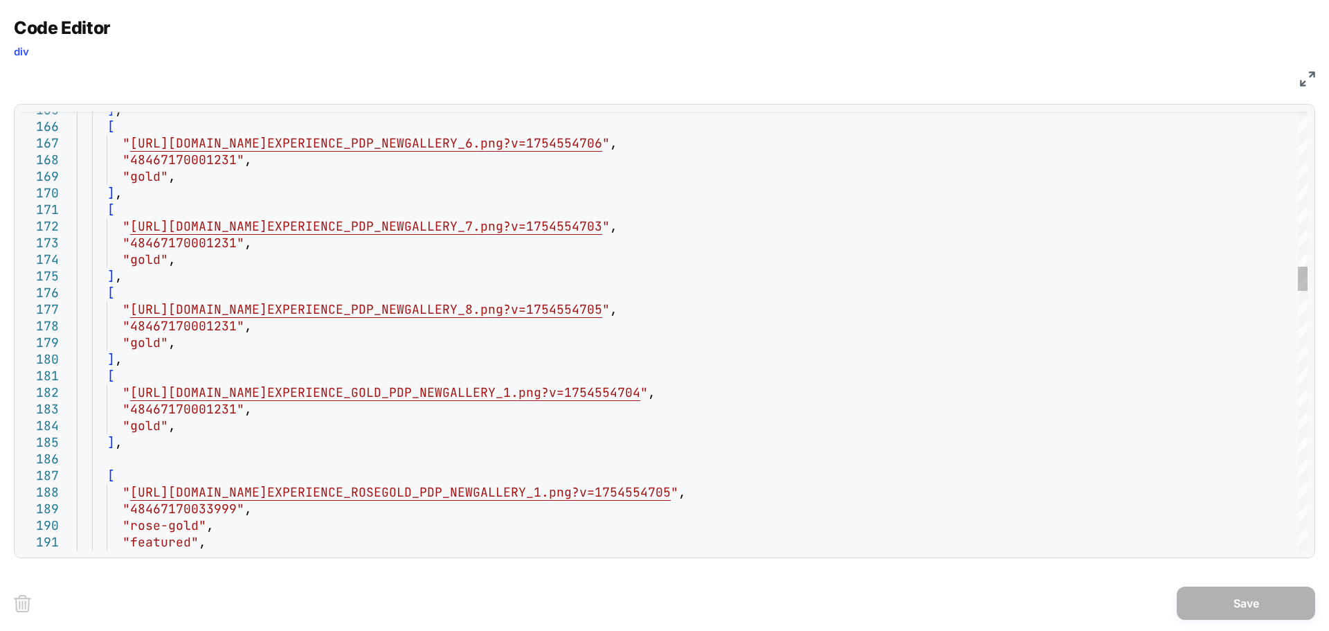
scroll to position [0, 0]
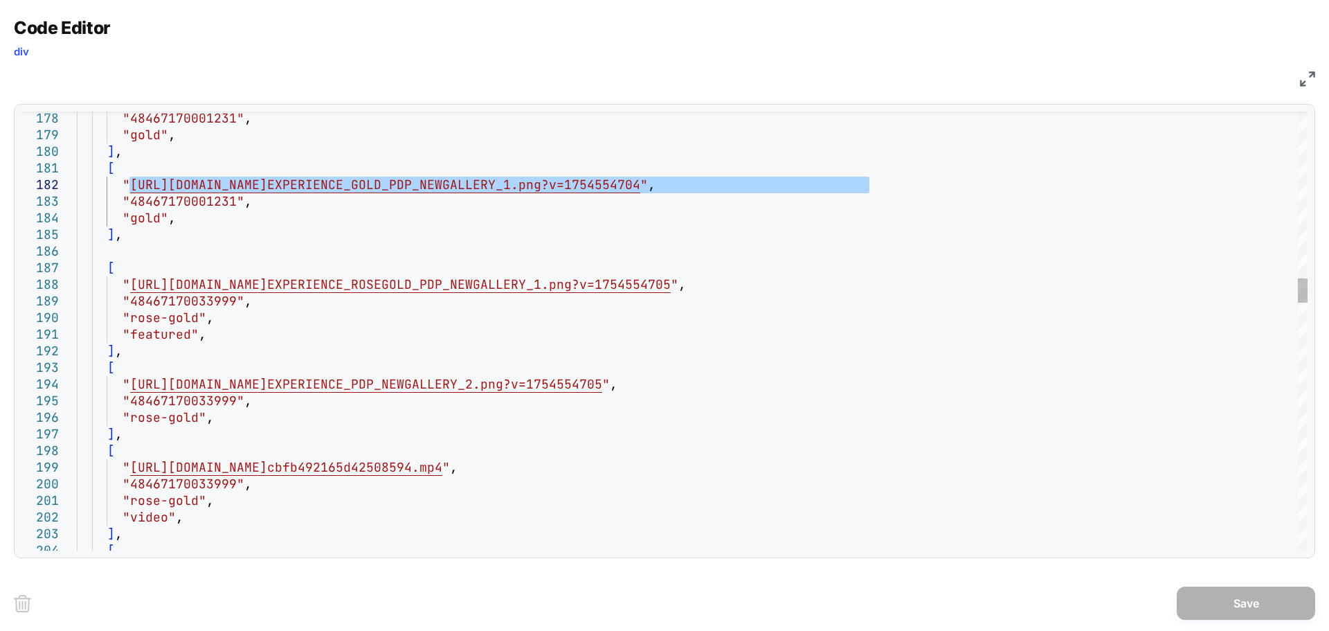
type textarea "**********"
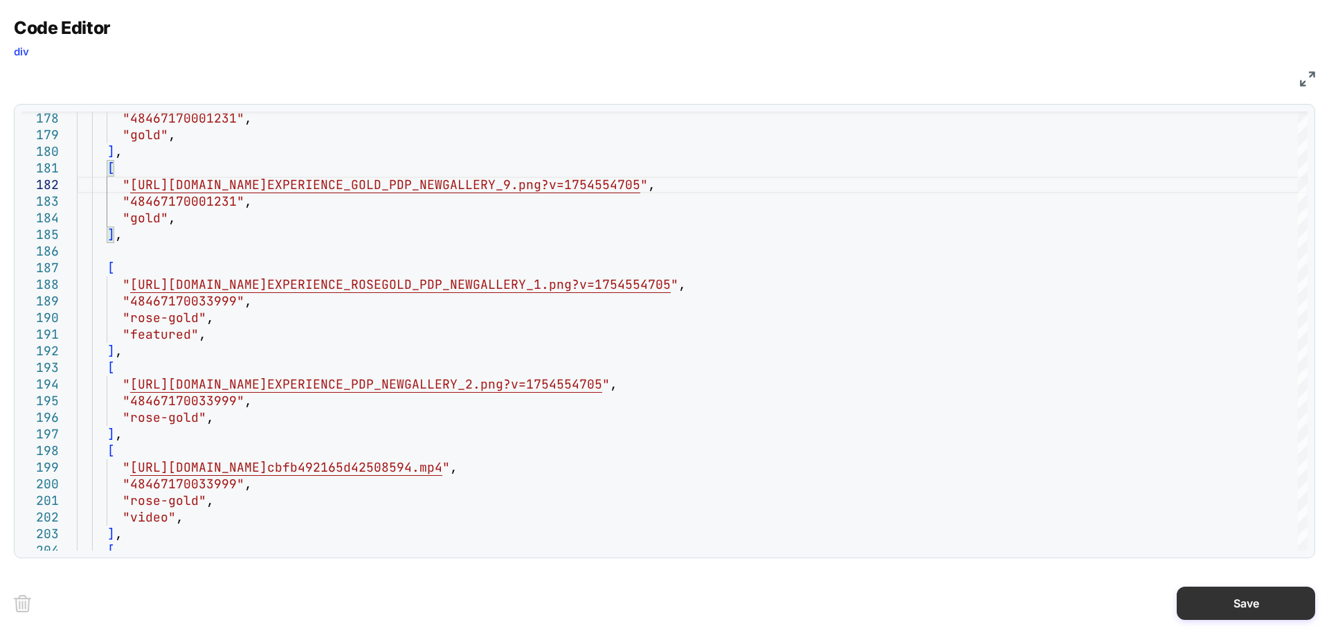
click at [1228, 608] on button "Save" at bounding box center [1246, 602] width 138 height 33
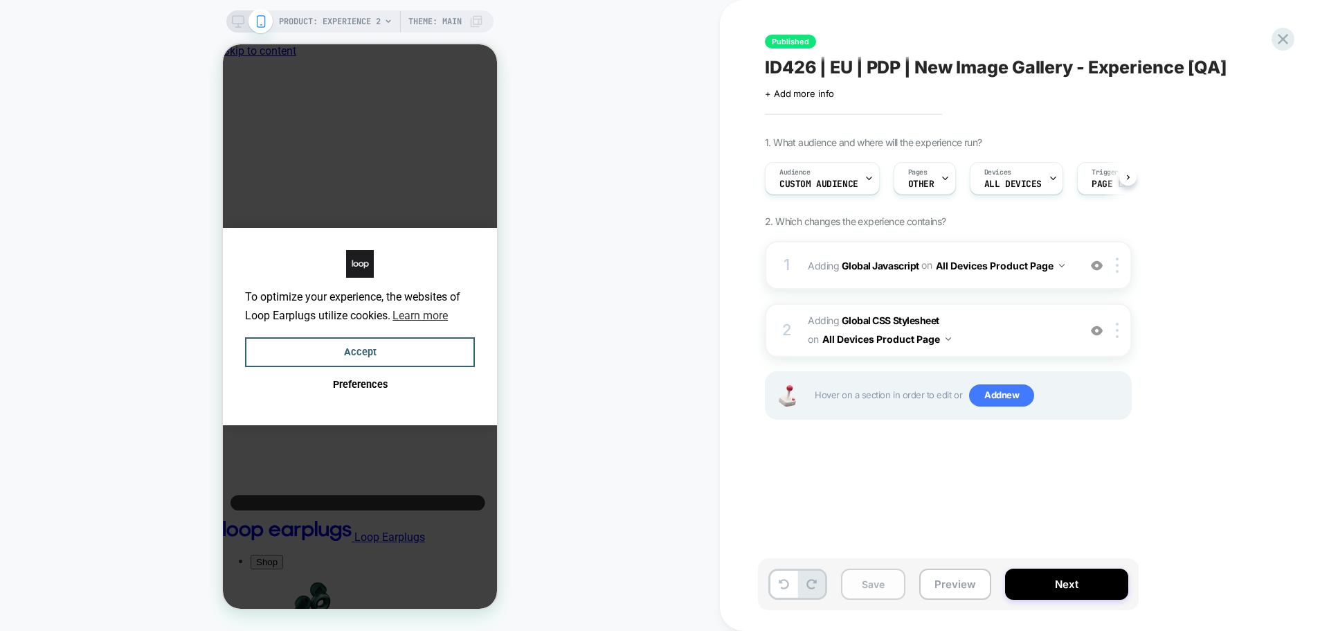
scroll to position [0, 1]
click at [899, 584] on button "Save" at bounding box center [873, 583] width 64 height 31
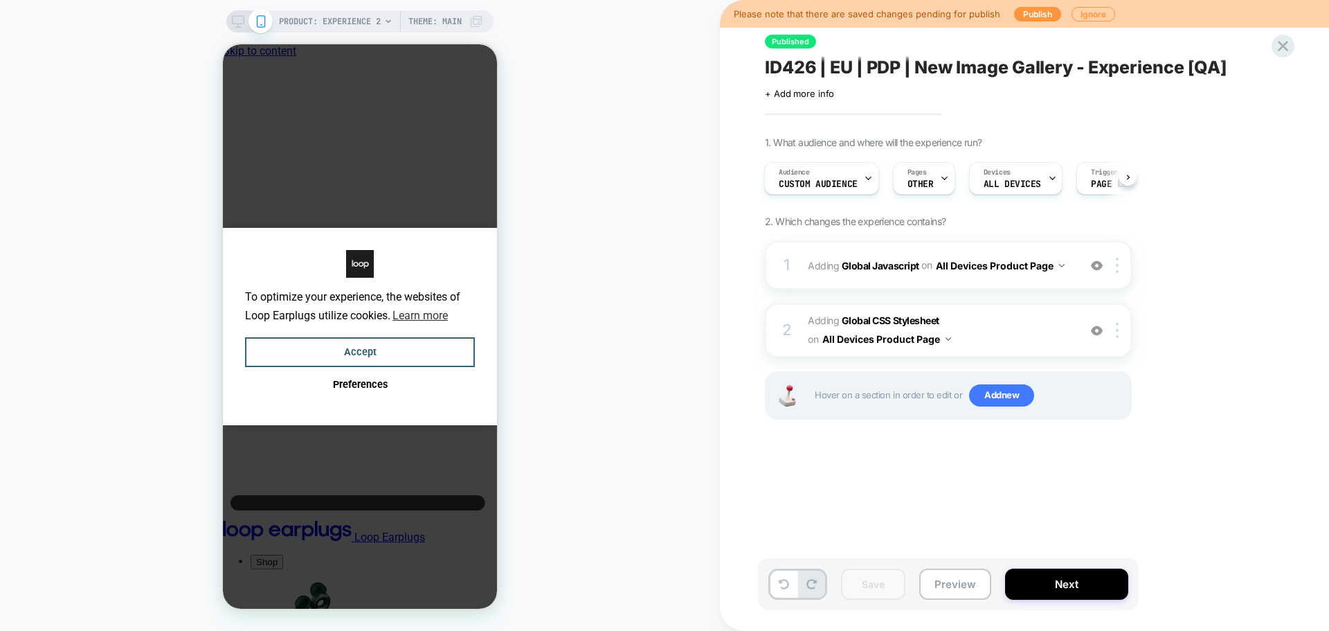
click at [1041, 31] on div "Published ID426 | EU | PDP | New Image Gallery - Experience [QA] Click to edit …" at bounding box center [1017, 315] width 519 height 603
click at [1040, 10] on button "Publish" at bounding box center [1037, 14] width 47 height 15
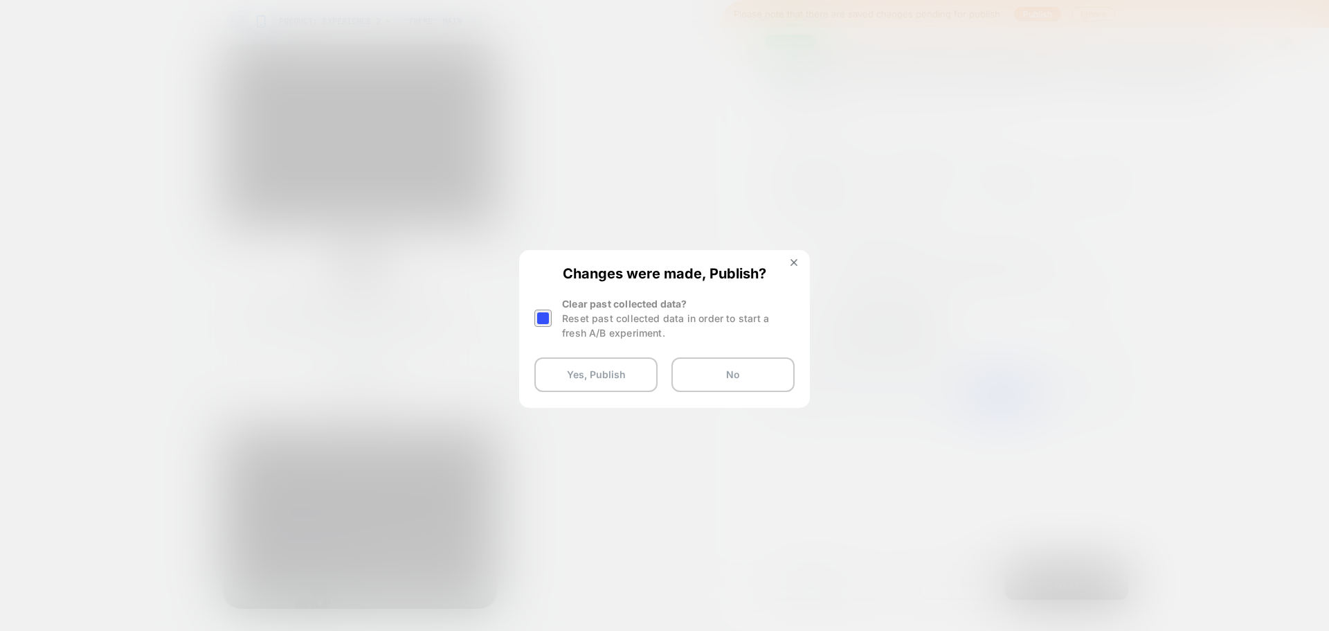
click at [543, 315] on div at bounding box center [542, 317] width 17 height 17
click at [573, 378] on button "Yes, Publish" at bounding box center [595, 374] width 123 height 35
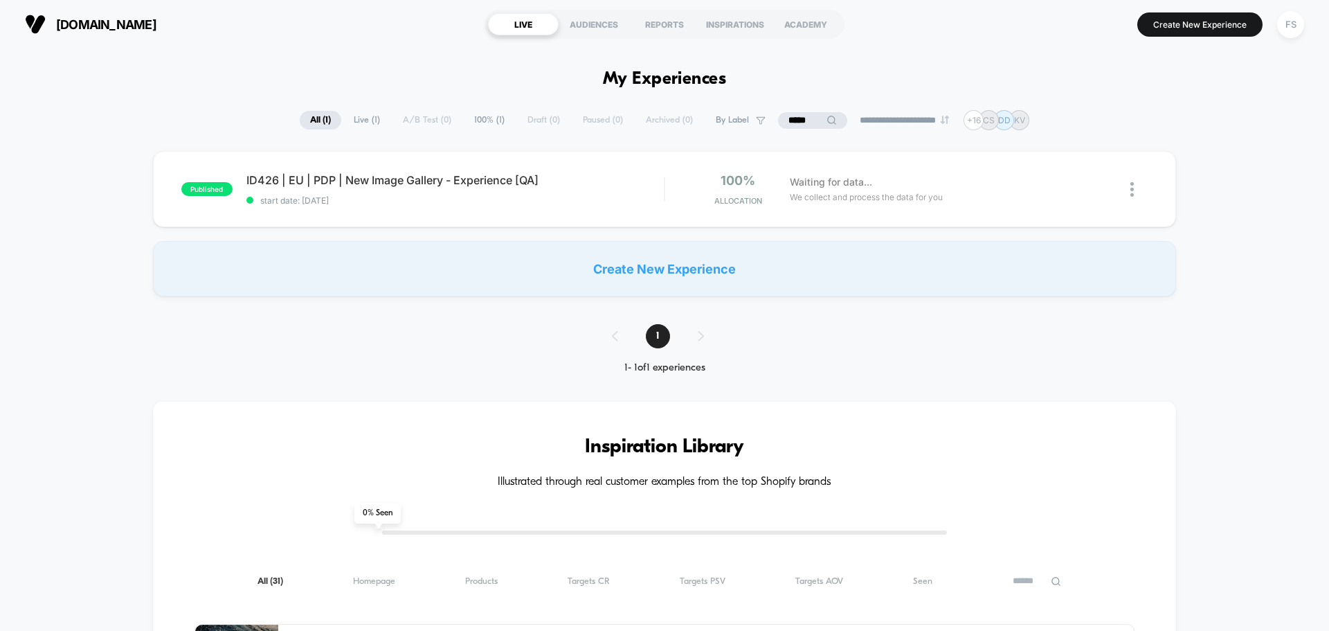
click at [1276, 28] on button "FS" at bounding box center [1290, 24] width 35 height 28
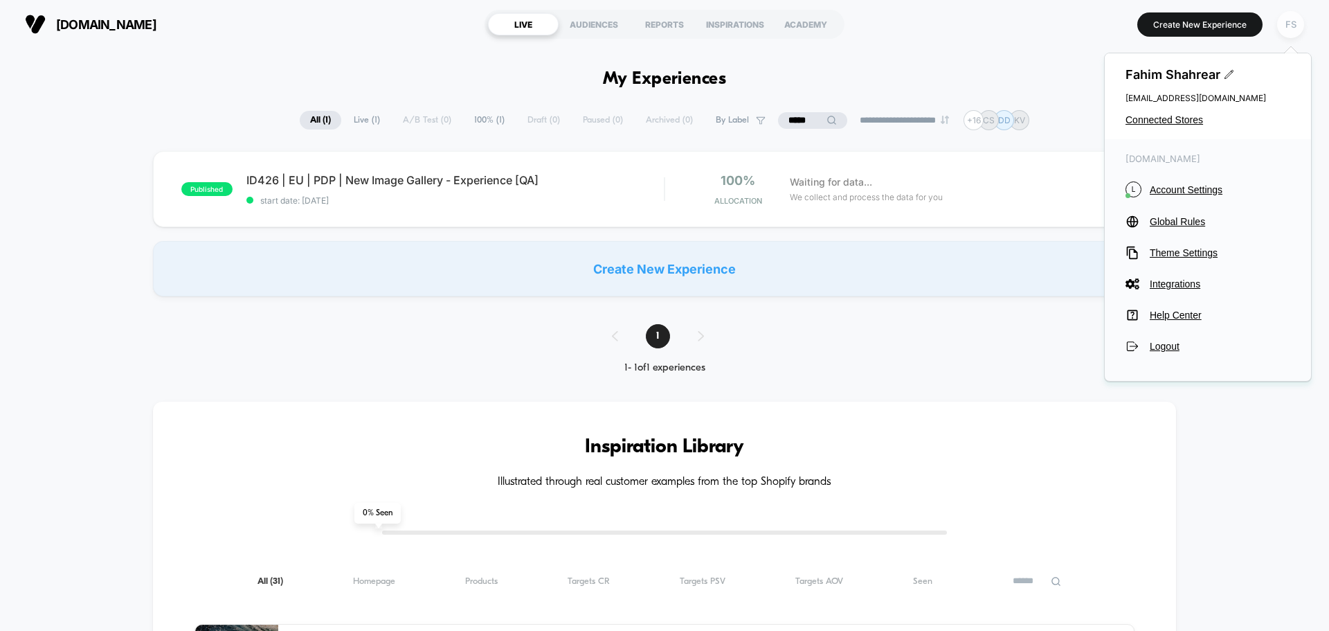
click at [1286, 28] on div "FS" at bounding box center [1290, 24] width 27 height 27
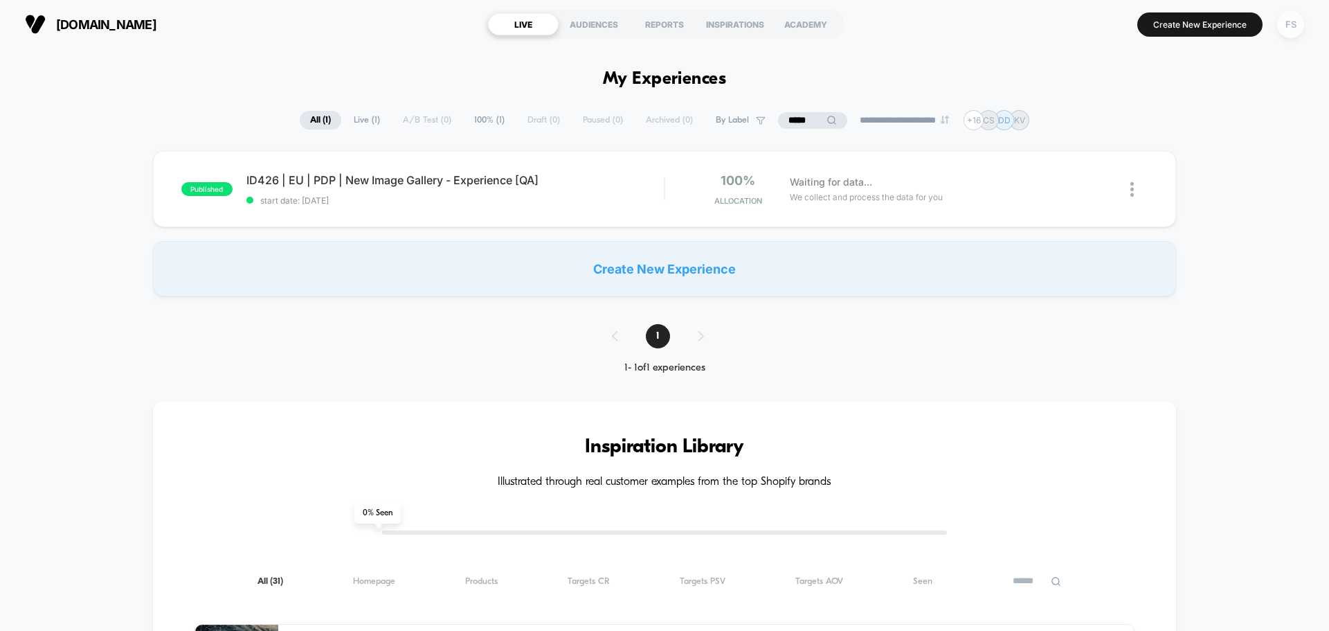
click at [1286, 32] on div "FS" at bounding box center [1290, 24] width 27 height 27
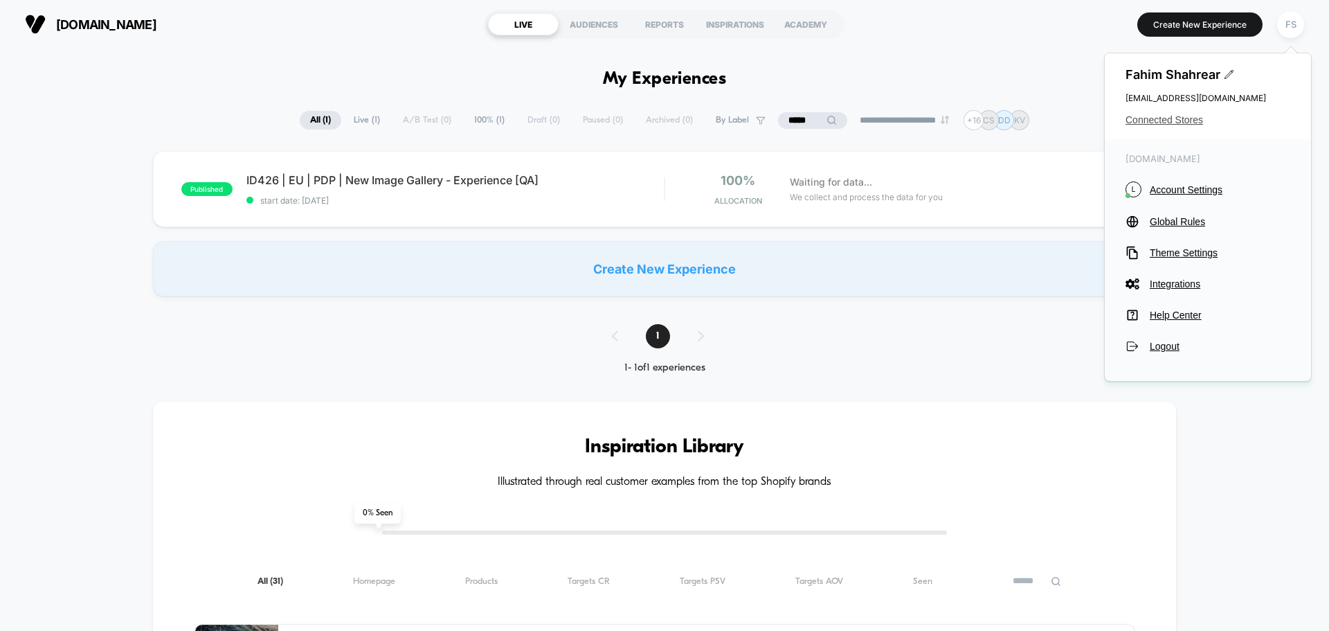
click at [1181, 116] on span "Connected Stores" at bounding box center [1208, 119] width 165 height 11
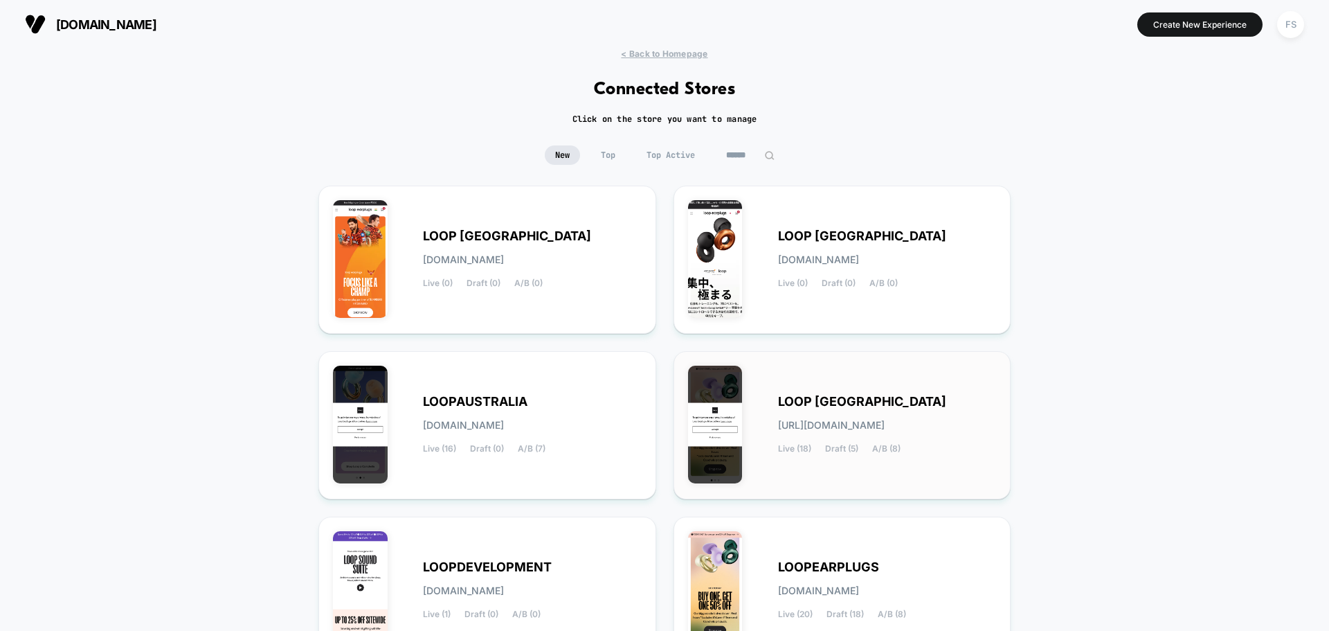
click at [831, 406] on span "LOOP [GEOGRAPHIC_DATA]" at bounding box center [862, 402] width 168 height 10
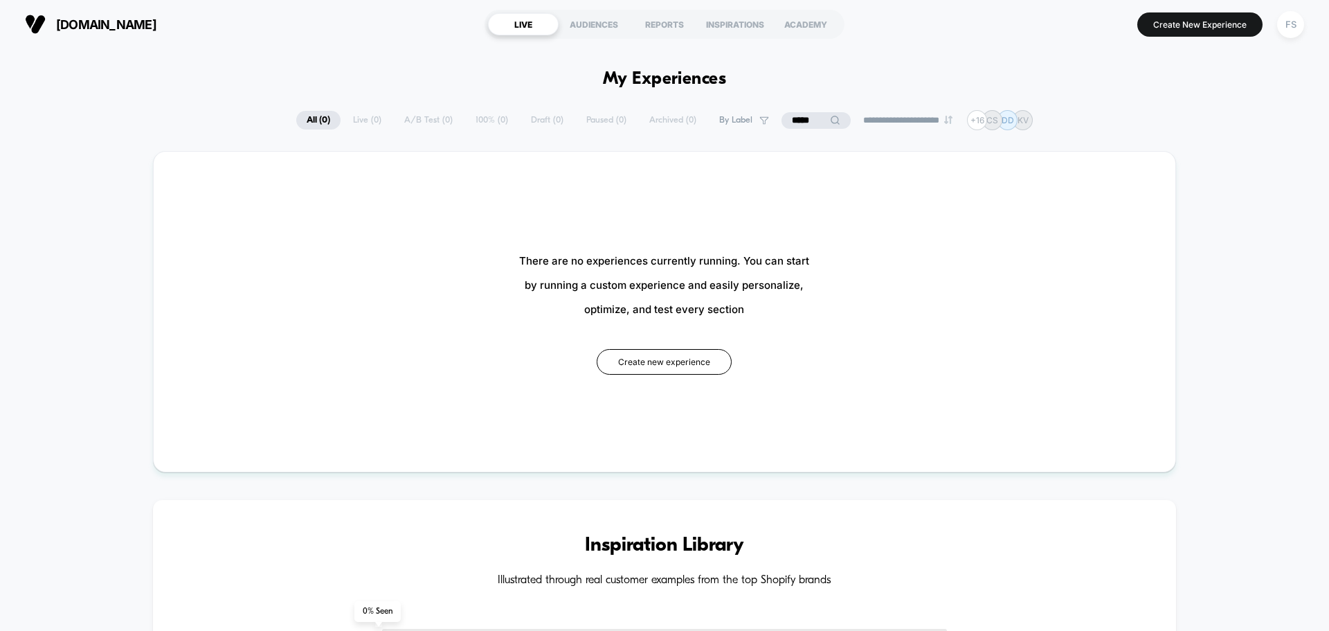
click at [794, 127] on input "*****" at bounding box center [816, 120] width 69 height 17
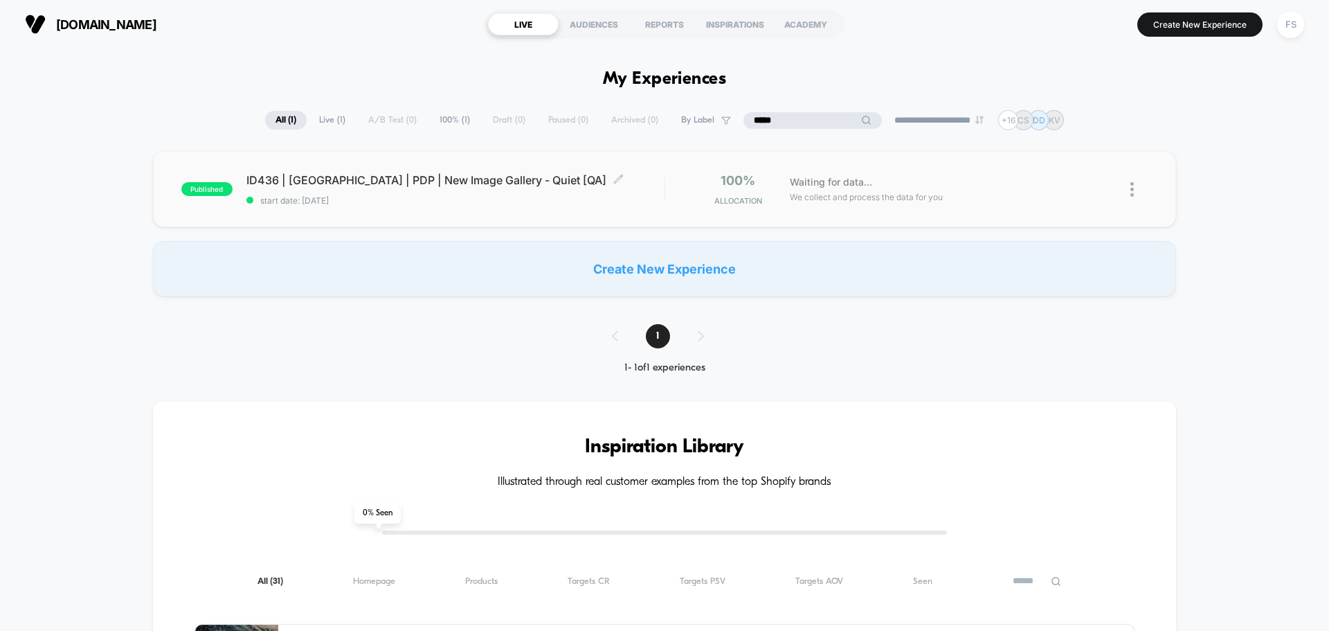
type input "*****"
click at [377, 173] on span "ID436 | [GEOGRAPHIC_DATA] | PDP | New Image Gallery - Quiet [QA] Click to edit …" at bounding box center [454, 180] width 417 height 14
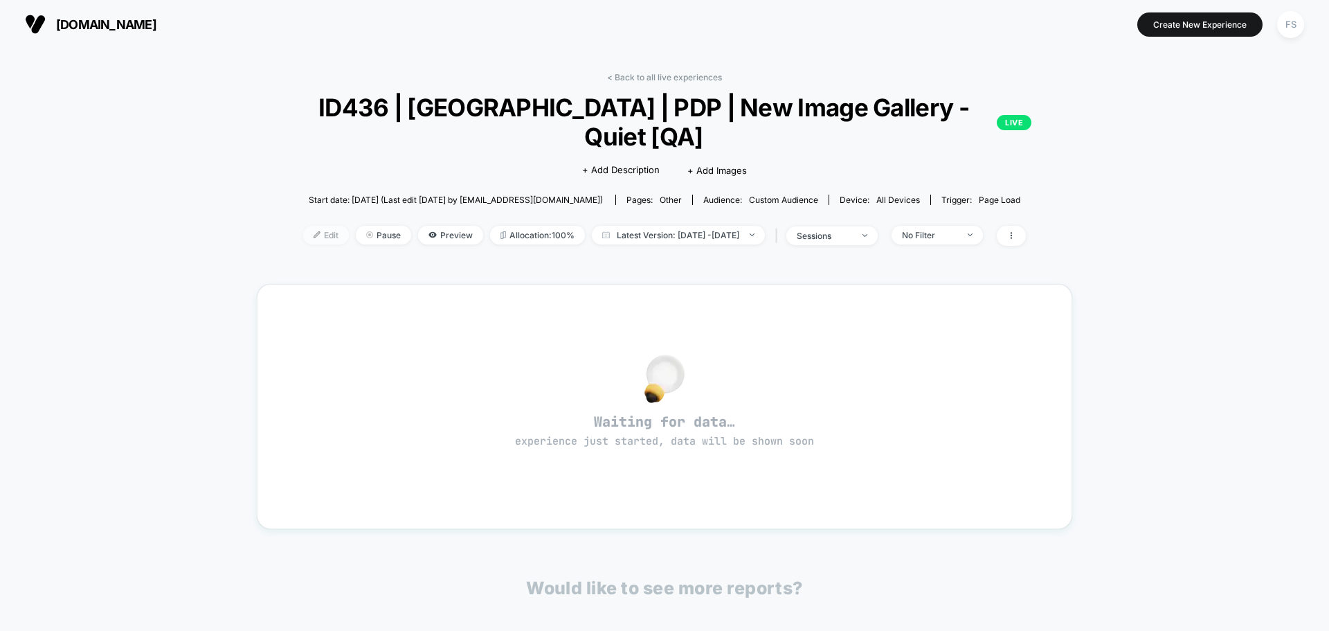
click at [303, 226] on span "Edit" at bounding box center [326, 235] width 46 height 19
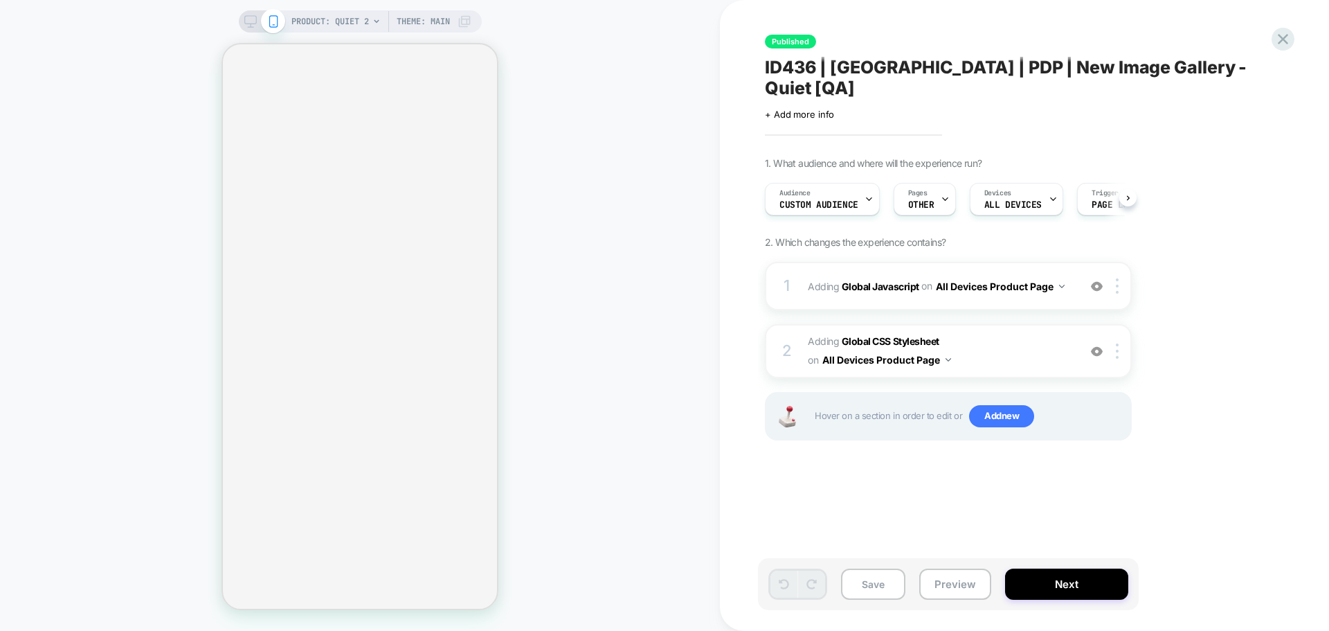
scroll to position [0, 1]
click at [868, 280] on b "Global Javascript" at bounding box center [881, 286] width 78 height 12
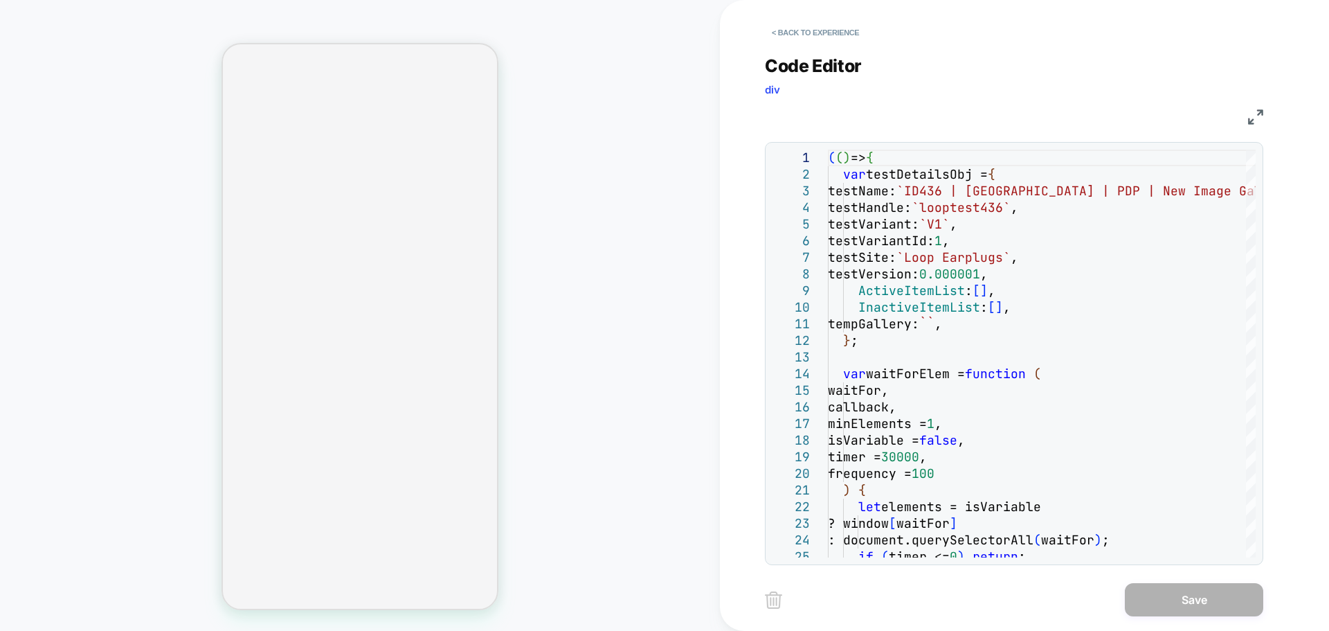
click at [1254, 120] on img at bounding box center [1255, 116] width 15 height 15
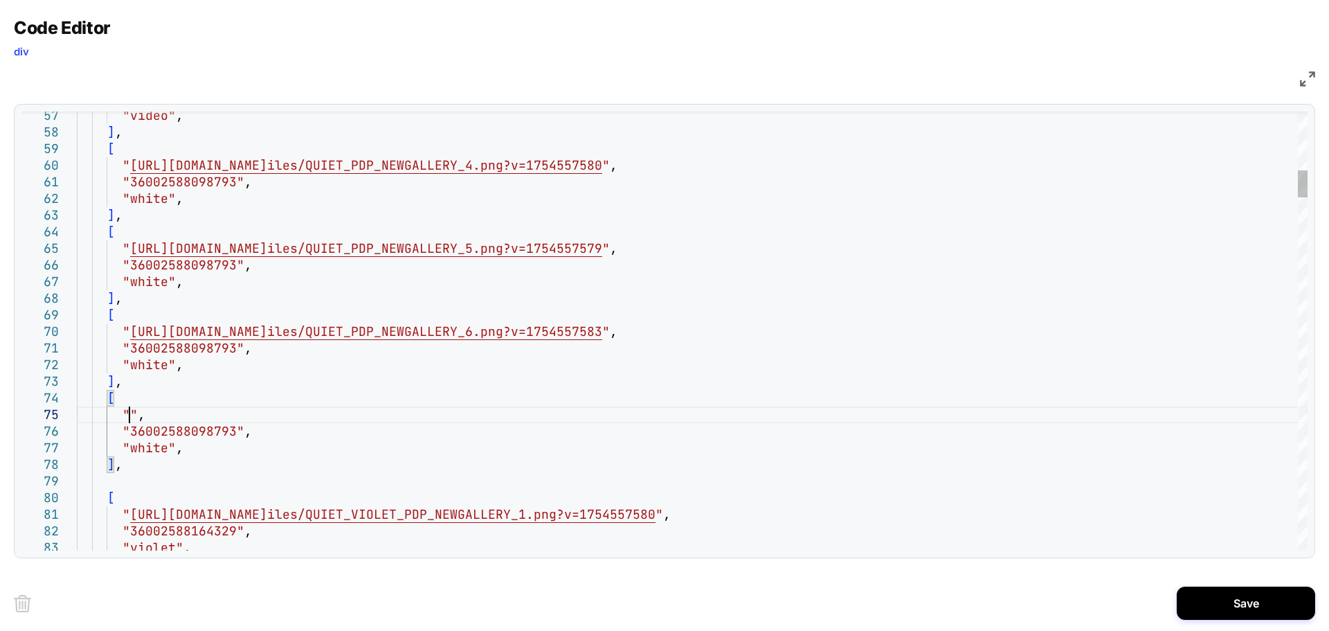
scroll to position [0, 10]
type textarea "**********"
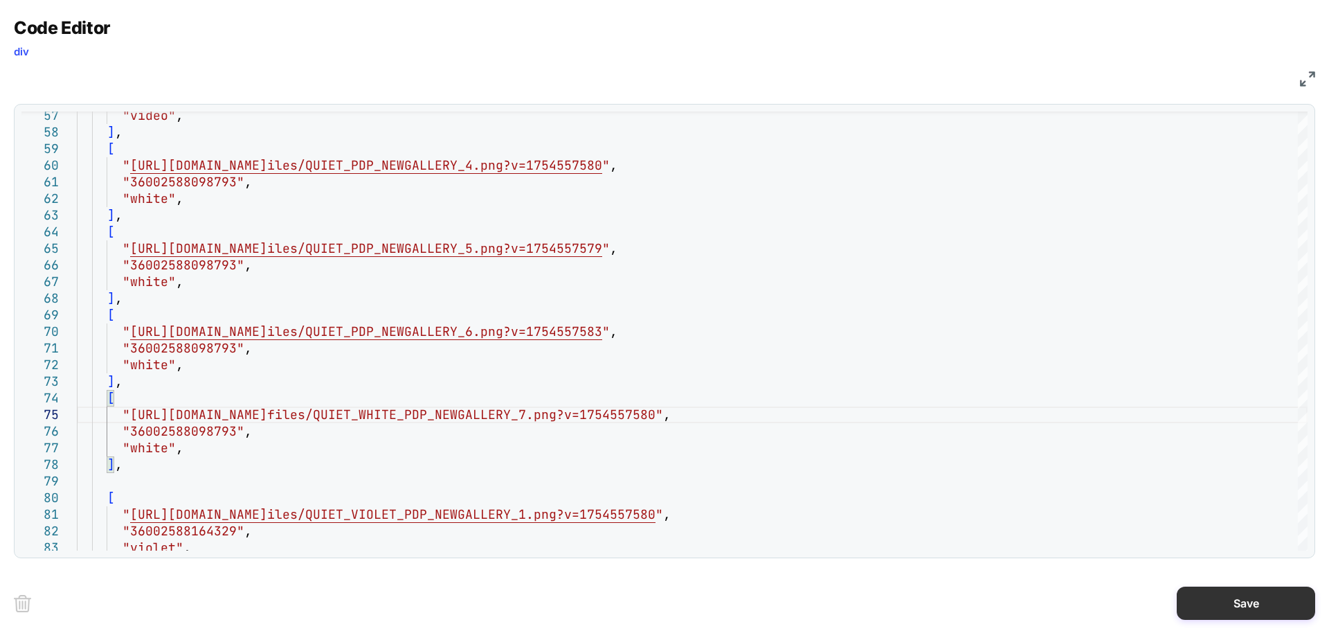
click at [1236, 601] on button "Save" at bounding box center [1246, 602] width 138 height 33
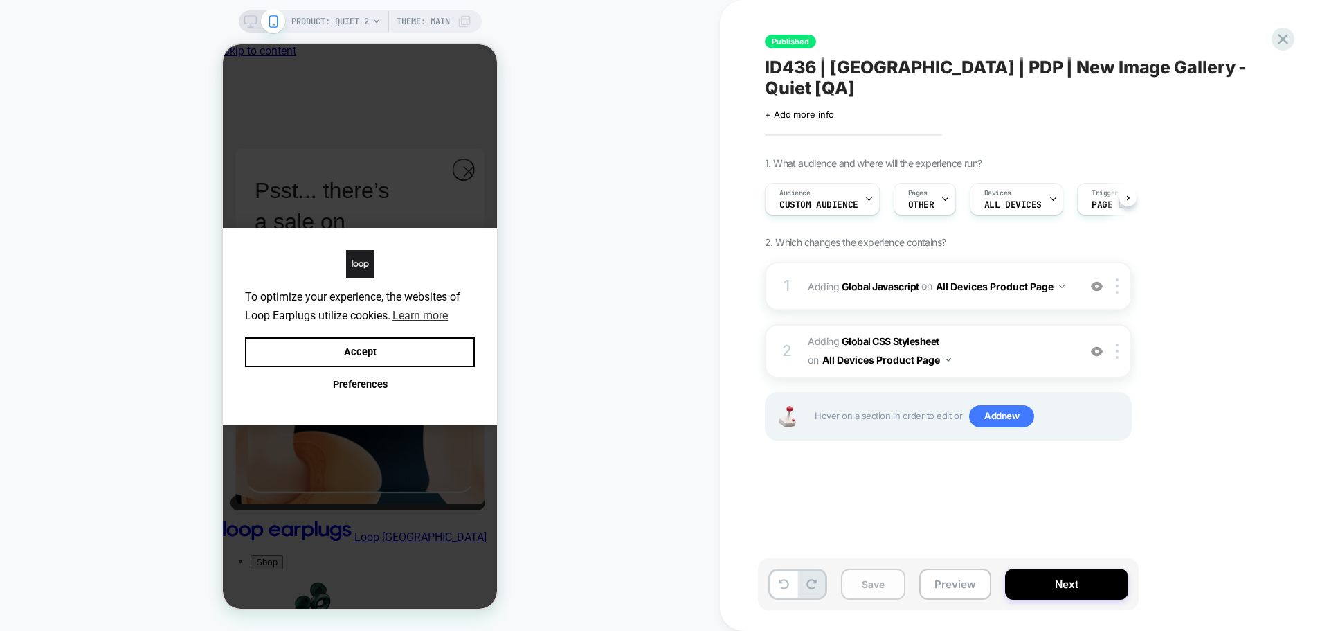
click at [880, 586] on button "Save" at bounding box center [873, 583] width 64 height 31
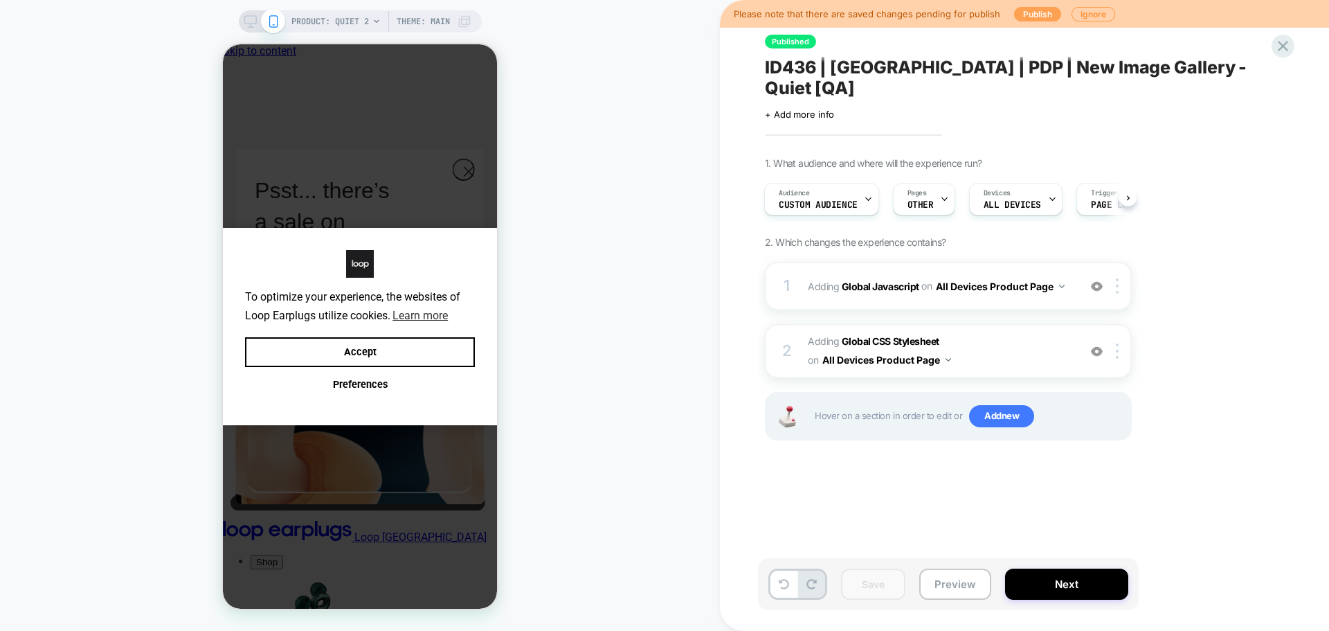
click at [1055, 14] on button "Publish" at bounding box center [1037, 14] width 47 height 15
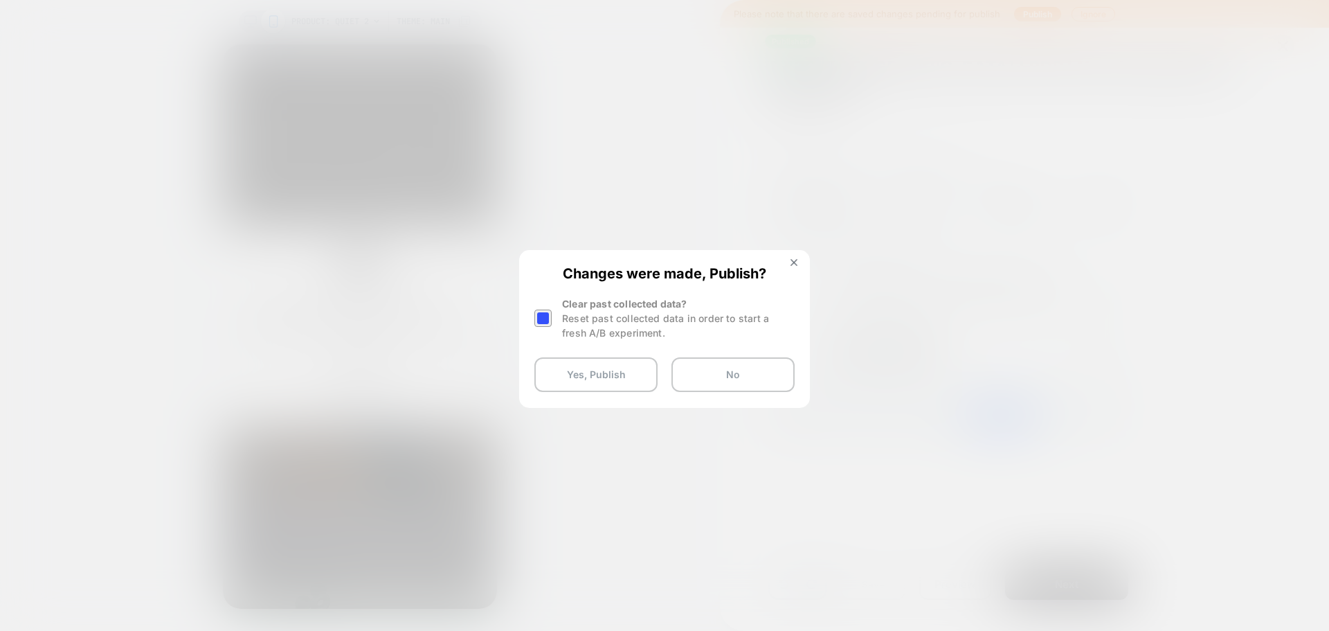
click at [539, 318] on div at bounding box center [542, 317] width 17 height 17
click at [566, 379] on button "Yes, Publish" at bounding box center [595, 374] width 123 height 35
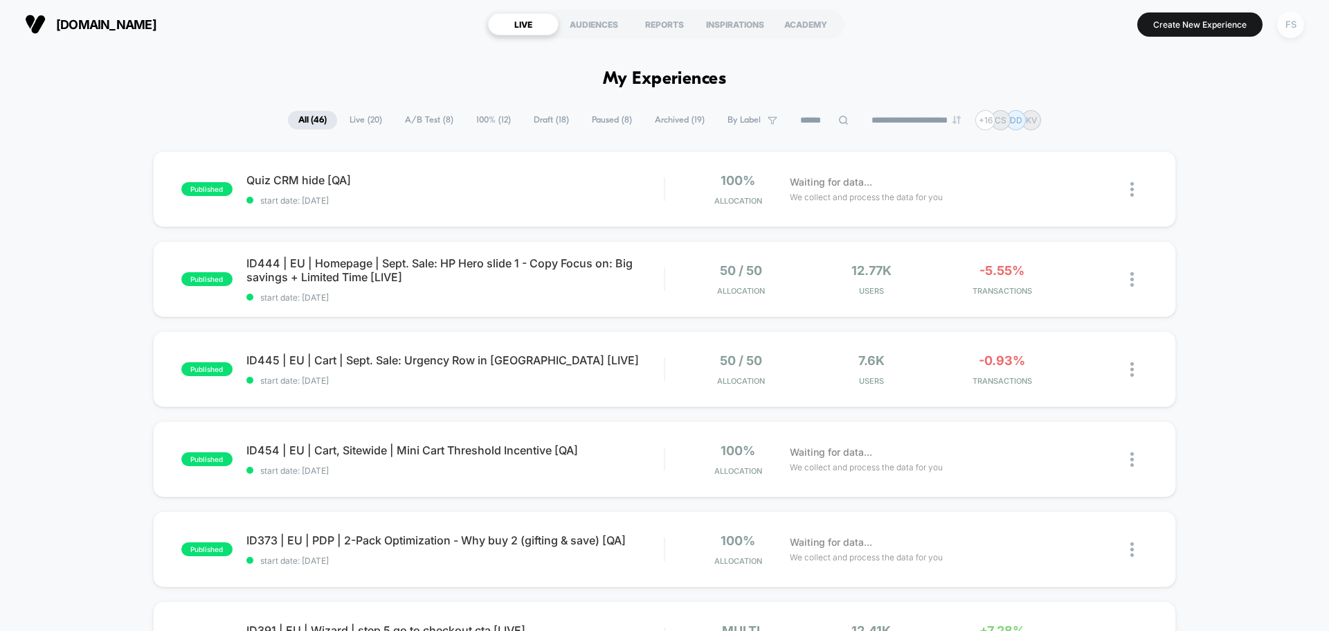
click at [1297, 25] on div "FS" at bounding box center [1290, 24] width 27 height 27
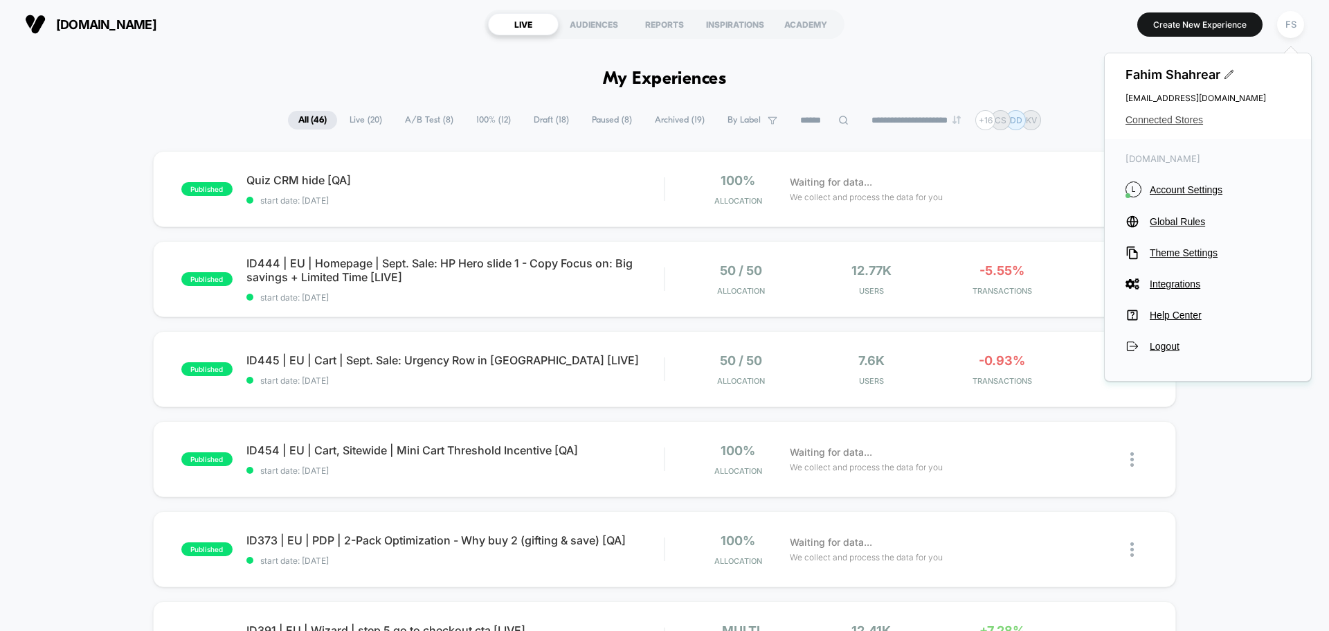
click at [1176, 114] on span "Connected Stores" at bounding box center [1208, 119] width 165 height 11
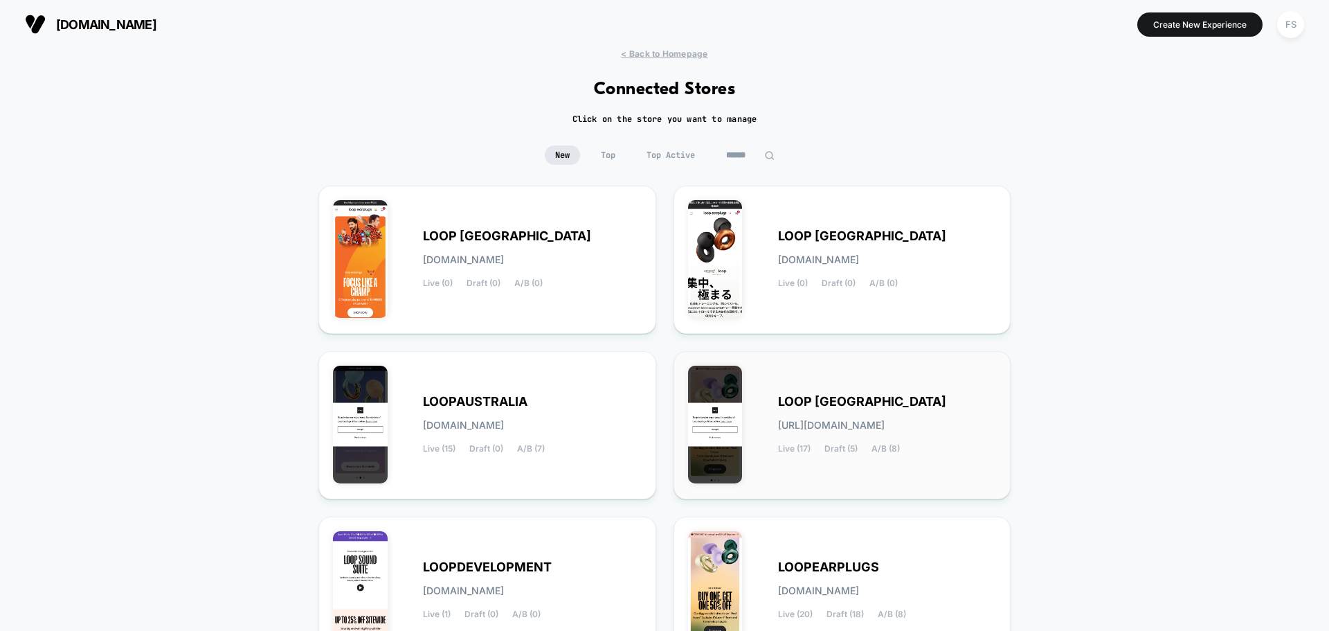
scroll to position [146, 0]
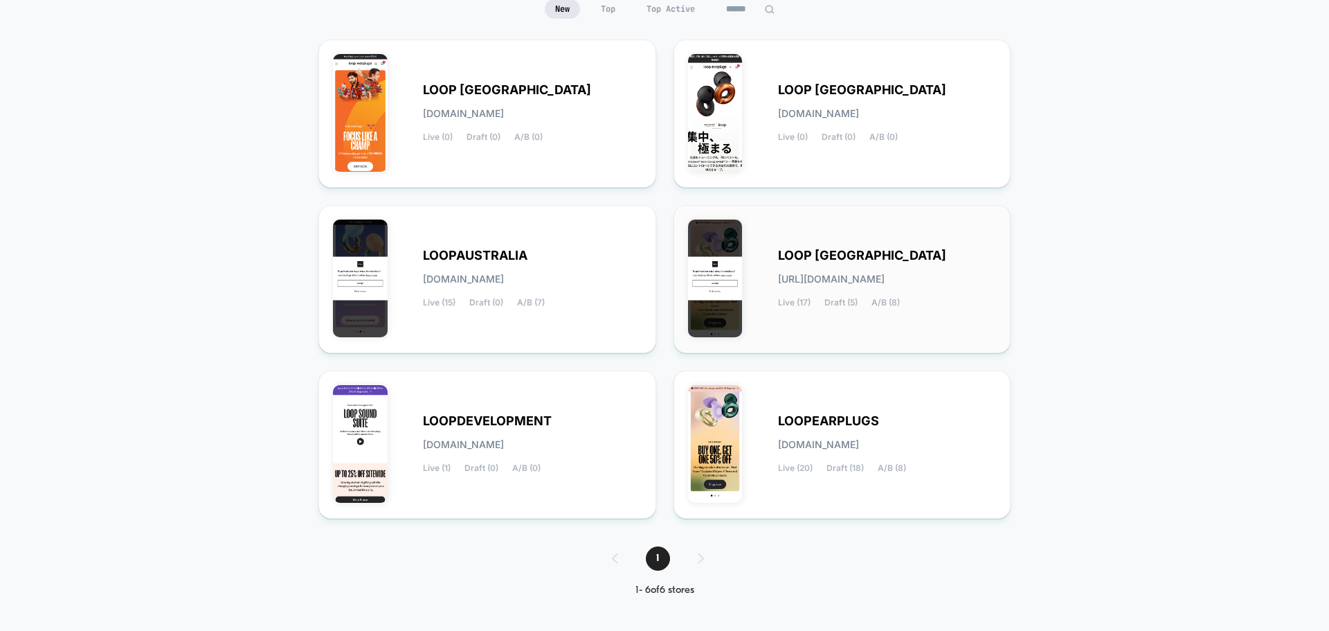
click at [877, 254] on span "LOOP [GEOGRAPHIC_DATA]" at bounding box center [862, 256] width 168 height 10
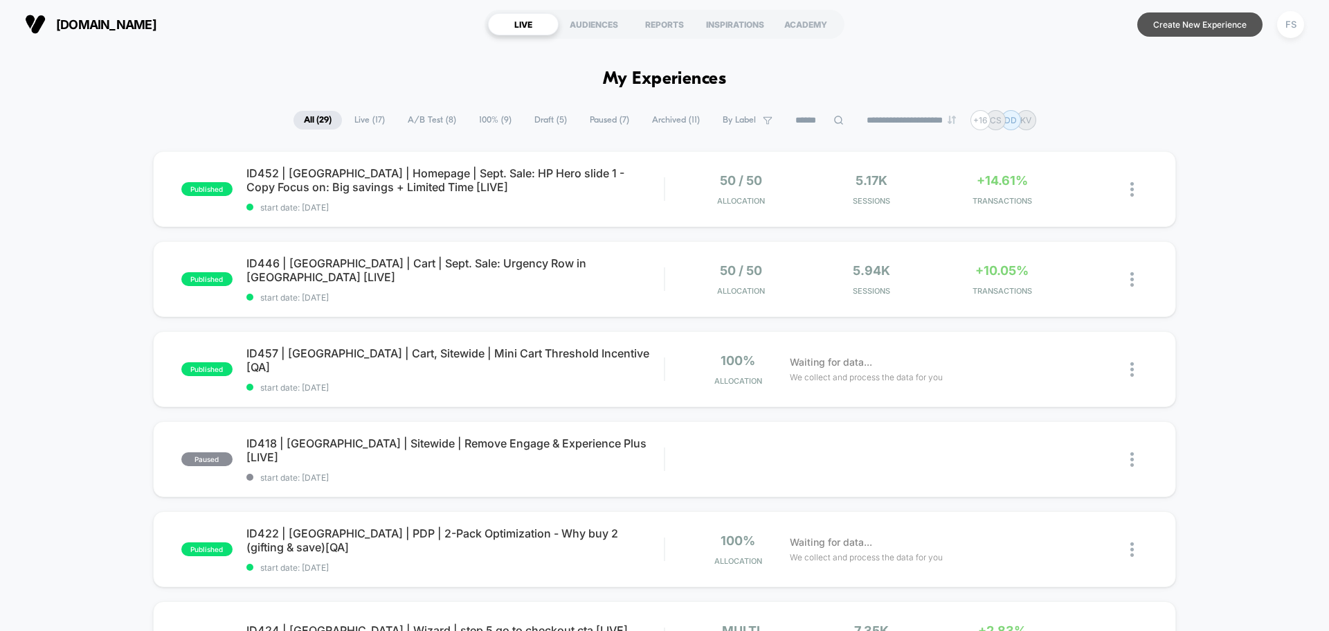
click at [1201, 28] on button "Create New Experience" at bounding box center [1200, 24] width 125 height 24
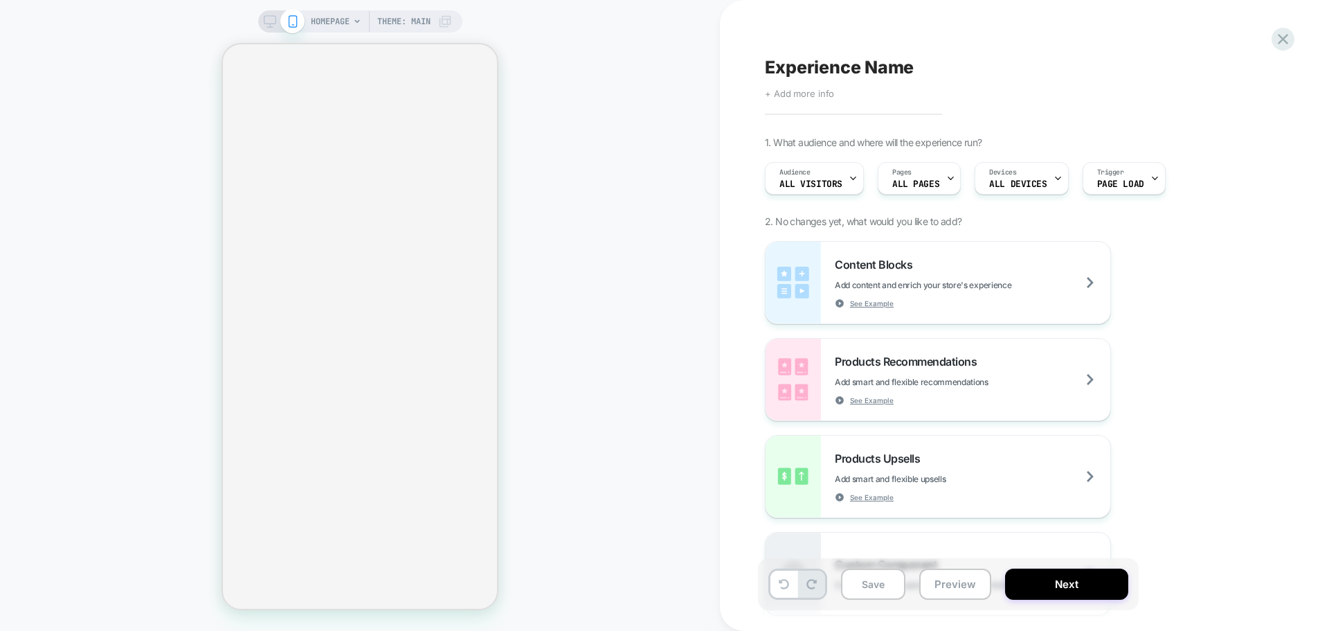
click at [792, 88] on span "+ Add more info" at bounding box center [799, 93] width 69 height 11
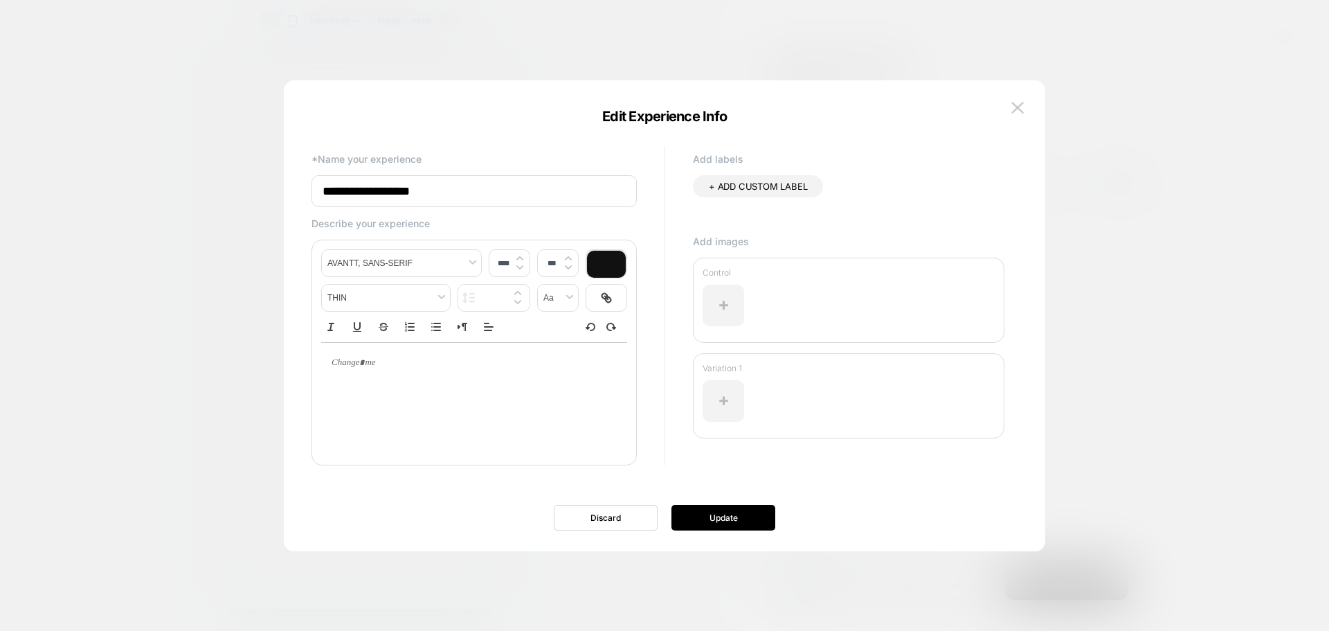
drag, startPoint x: 472, startPoint y: 196, endPoint x: 292, endPoint y: 196, distance: 180.0
click at [292, 196] on div "**********" at bounding box center [665, 322] width 762 height 457
paste input
type input "**********"
click at [730, 510] on button "Update" at bounding box center [724, 518] width 104 height 26
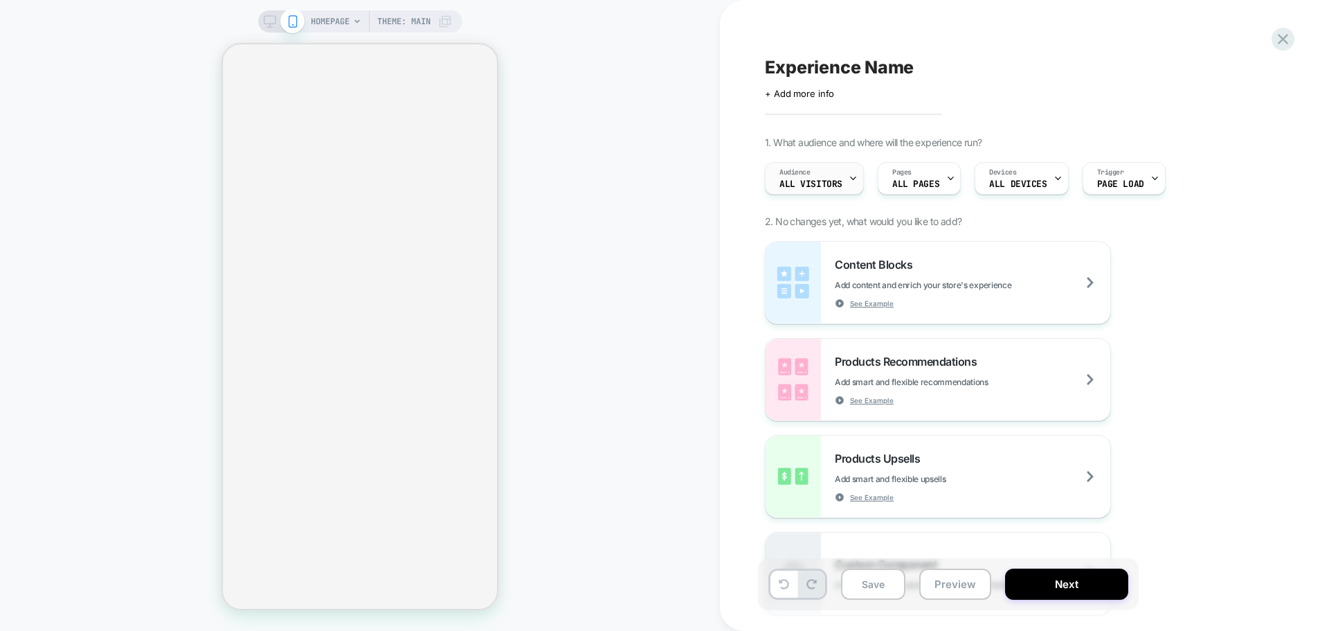
click at [825, 172] on div "Audience All Visitors" at bounding box center [811, 178] width 91 height 31
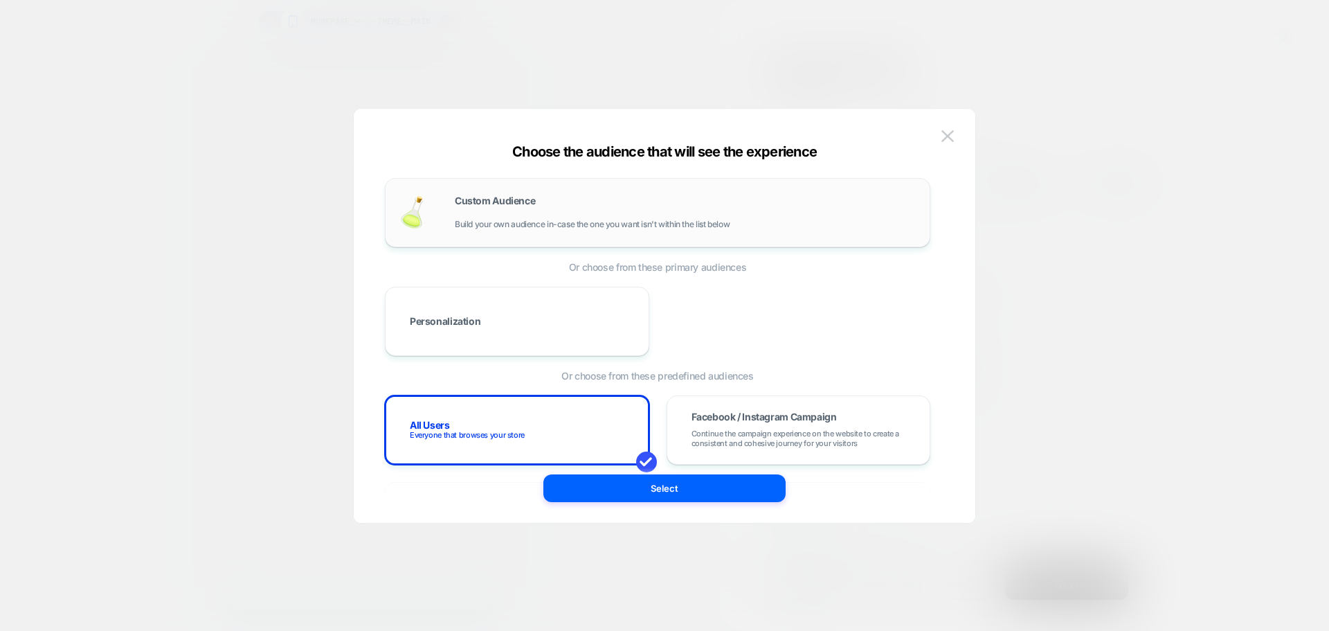
click at [489, 226] on span "Build your own audience in-case the one you want isn't within the list below" at bounding box center [592, 224] width 275 height 10
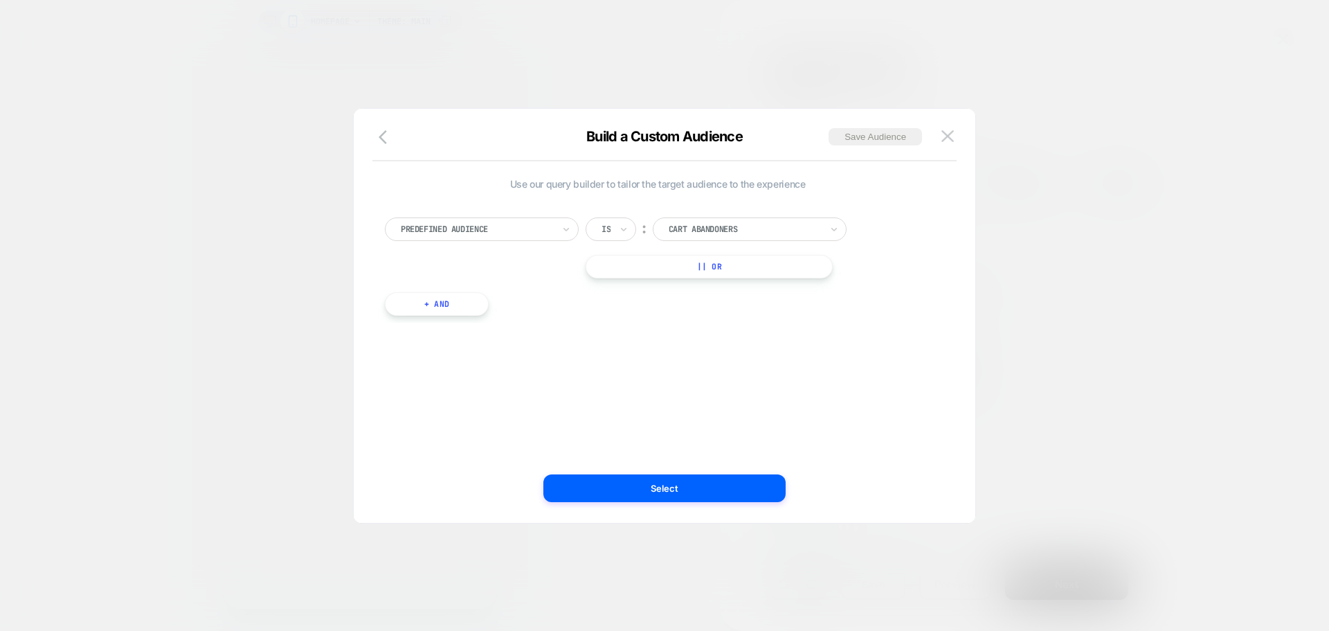
click at [489, 241] on div "Predefined Audience Is ︰ Cart Abandoners || Or" at bounding box center [658, 247] width 546 height 61
click at [501, 232] on div at bounding box center [477, 229] width 152 height 12
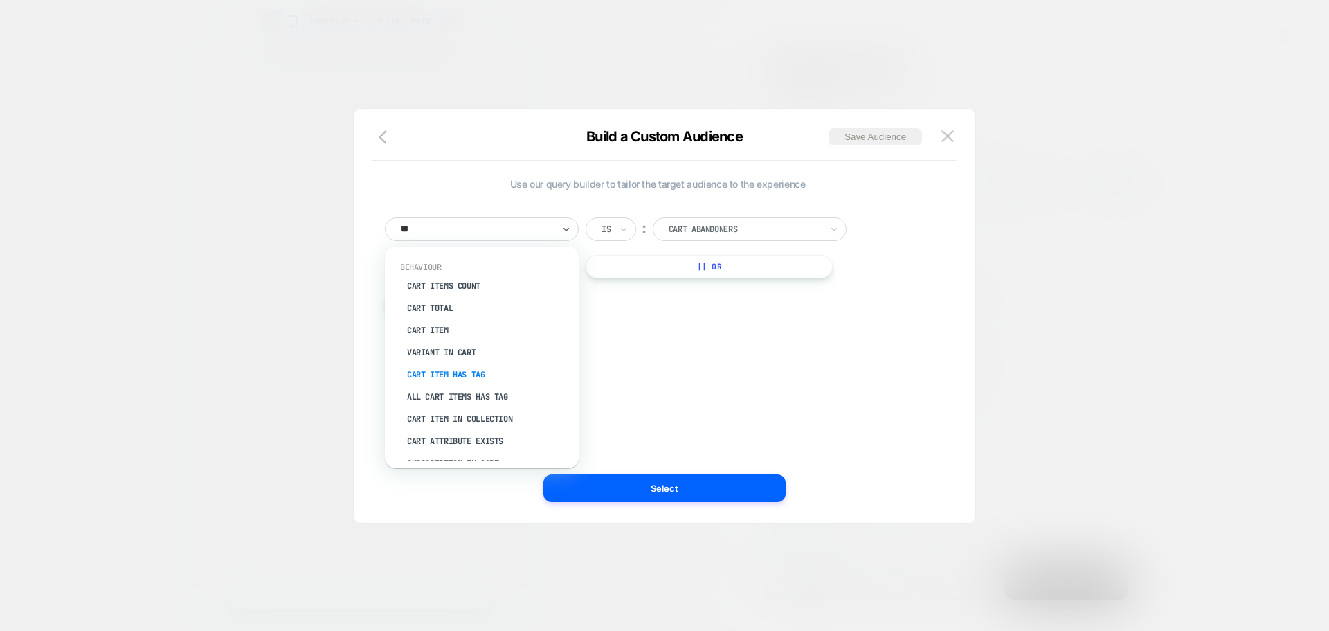
type input "***"
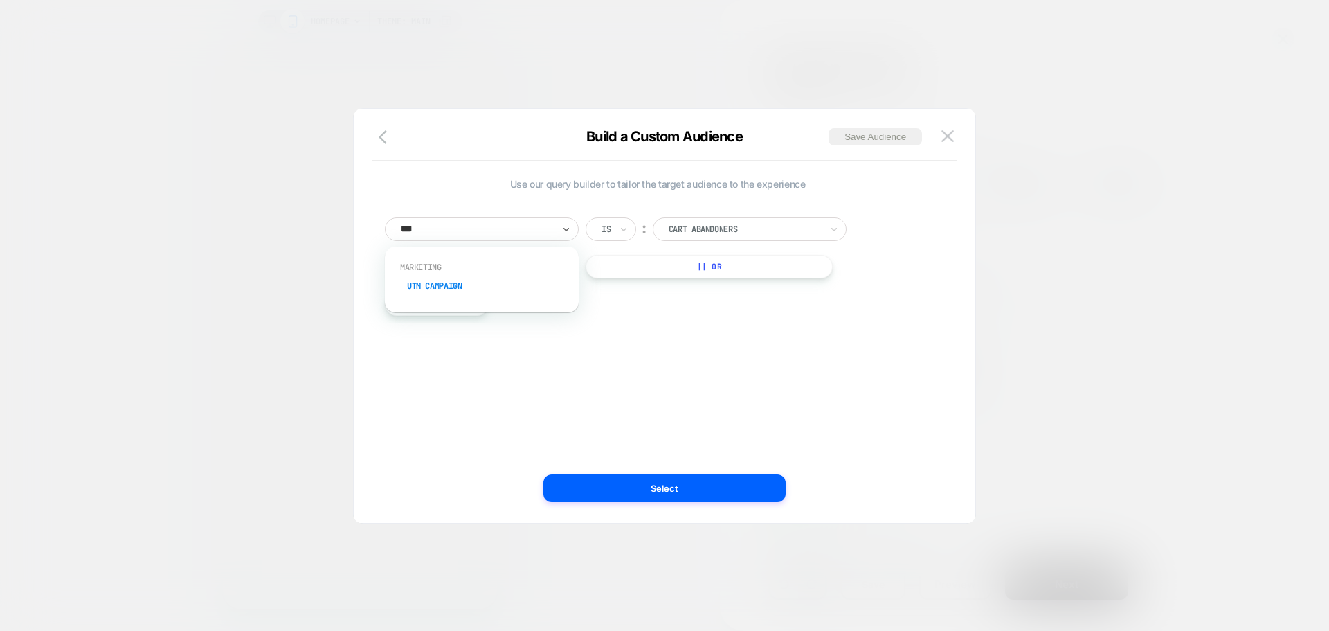
click at [471, 288] on div "UTM Campaign" at bounding box center [489, 286] width 180 height 22
click at [692, 225] on input at bounding box center [739, 229] width 173 height 24
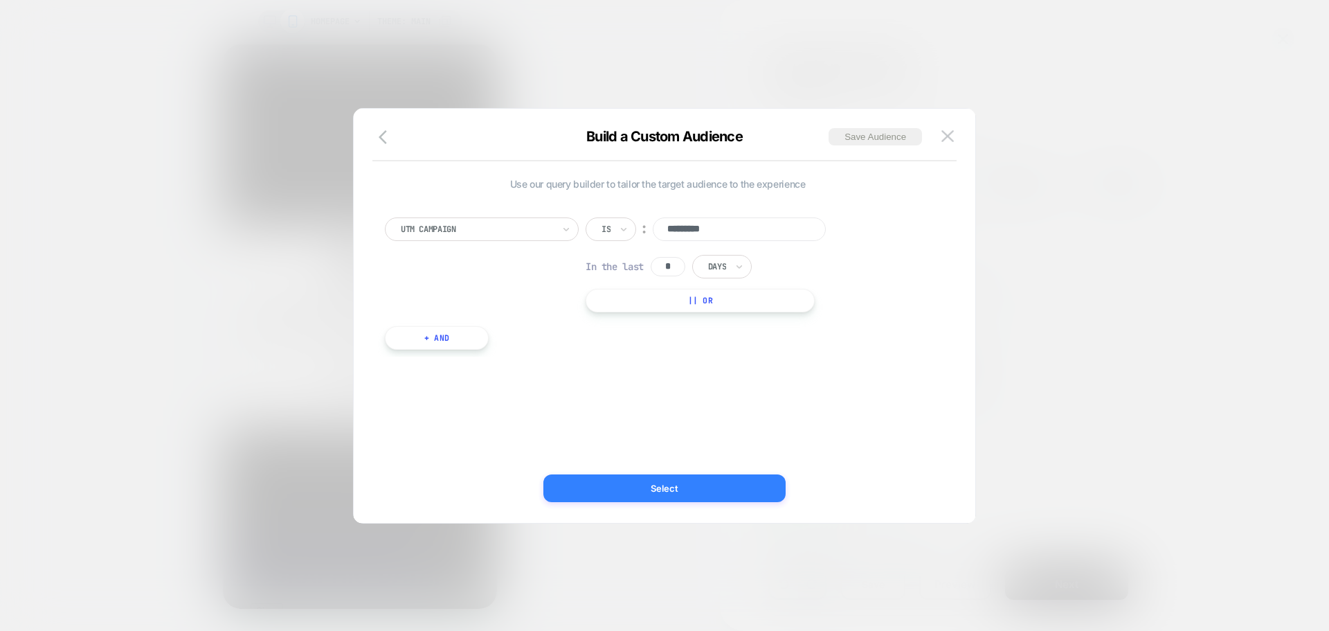
type input "*********"
click at [748, 476] on button "Select" at bounding box center [664, 488] width 242 height 28
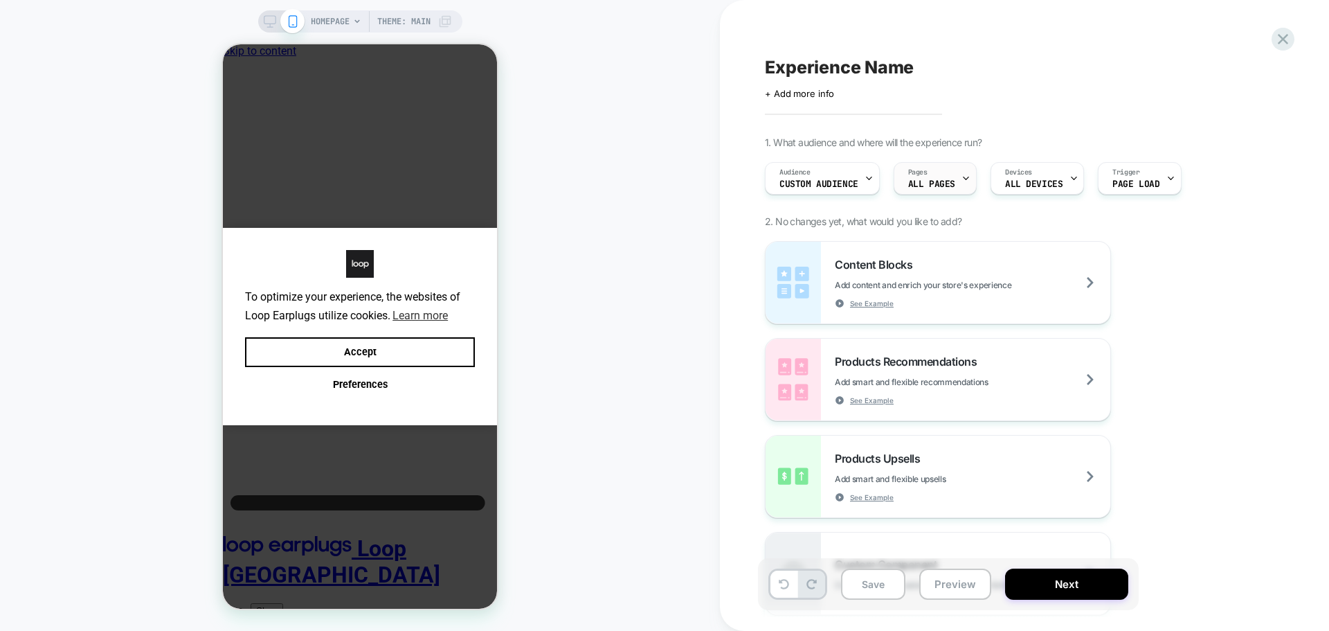
click at [947, 181] on span "ALL PAGES" at bounding box center [931, 184] width 47 height 10
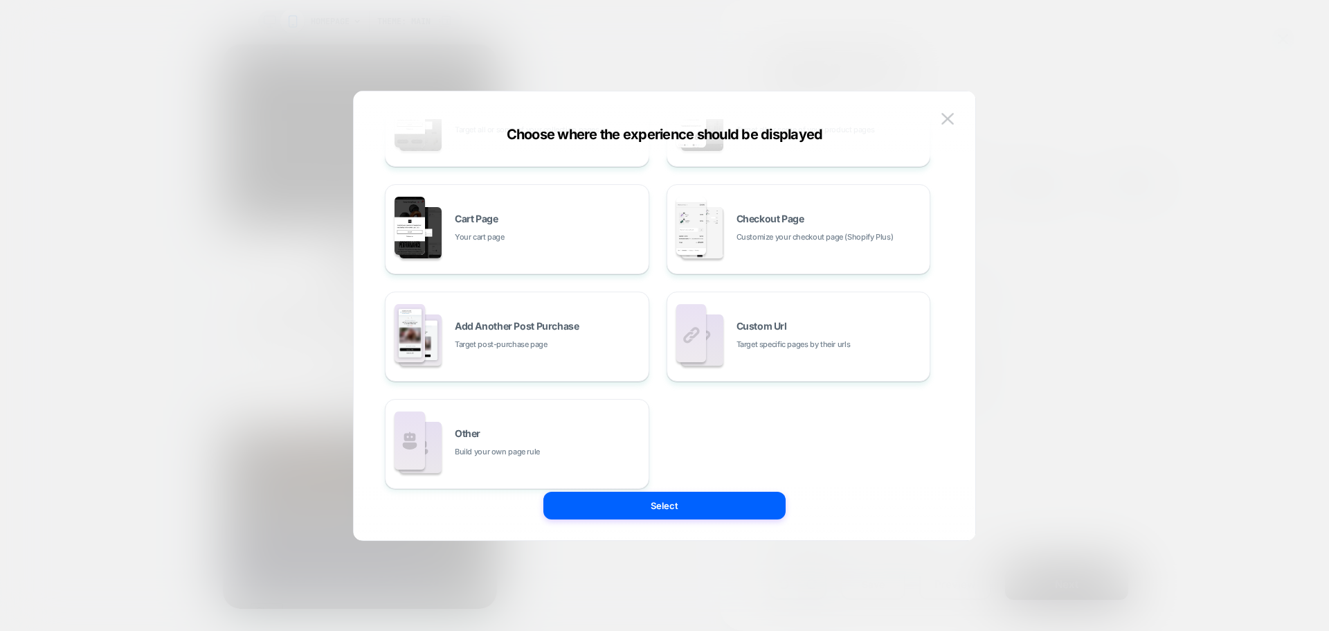
scroll to position [209, 0]
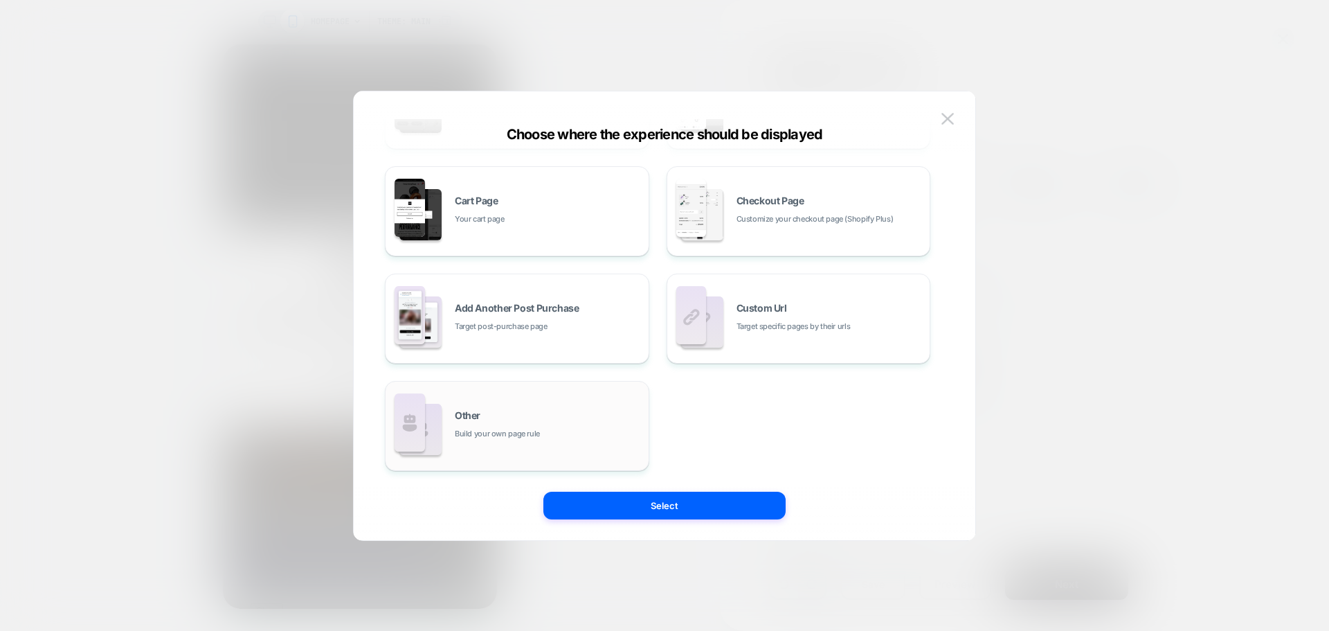
click at [491, 444] on div "Other Build your own page rule" at bounding box center [517, 426] width 249 height 76
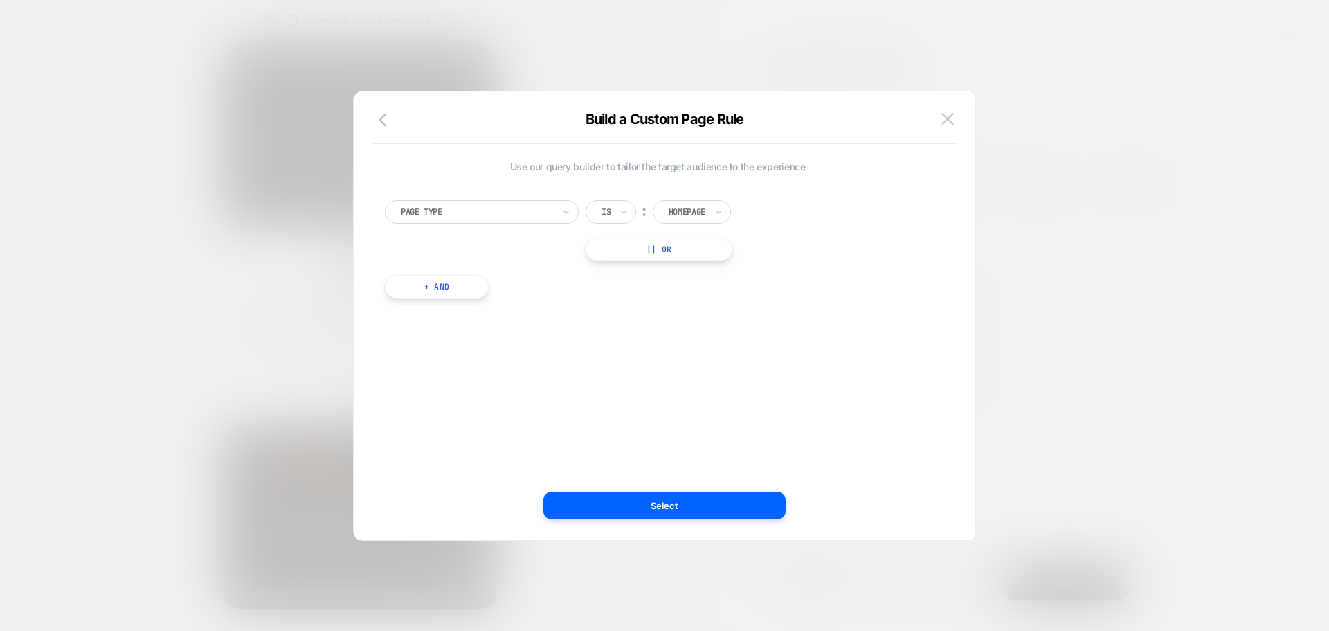
scroll to position [0, 0]
click at [696, 206] on div at bounding box center [687, 212] width 37 height 12
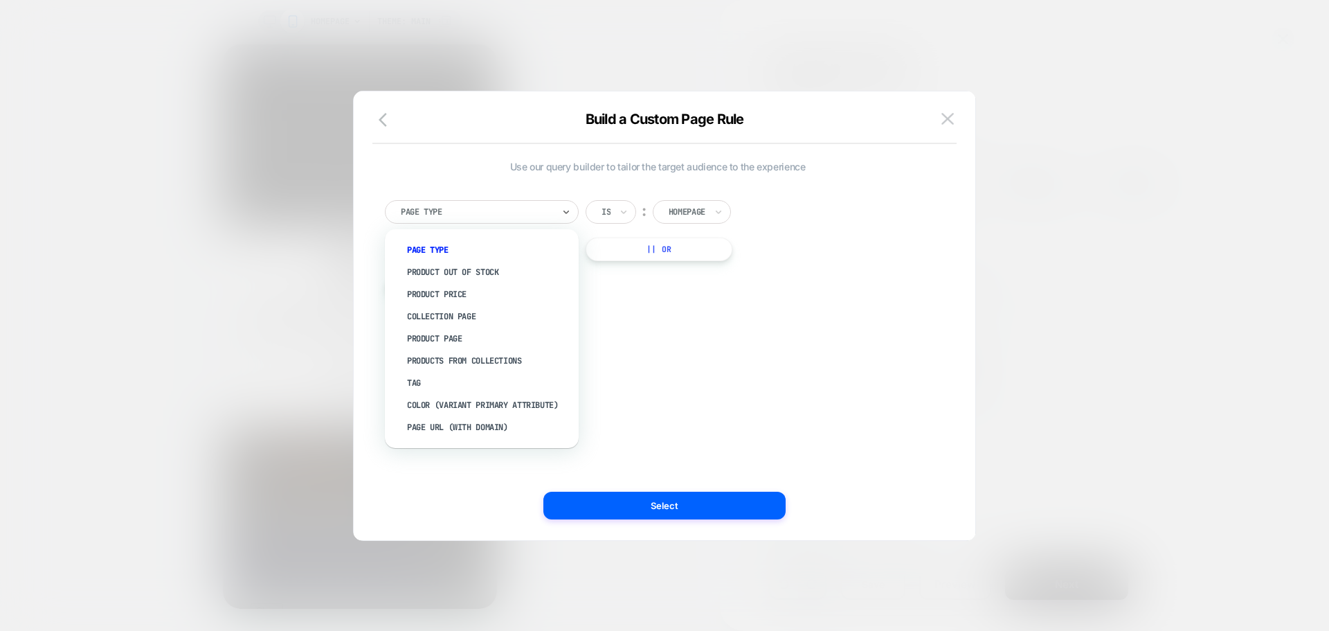
click at [519, 215] on div at bounding box center [477, 212] width 152 height 12
click at [498, 420] on div "Page Url (WITH DOMAIN)" at bounding box center [489, 427] width 180 height 22
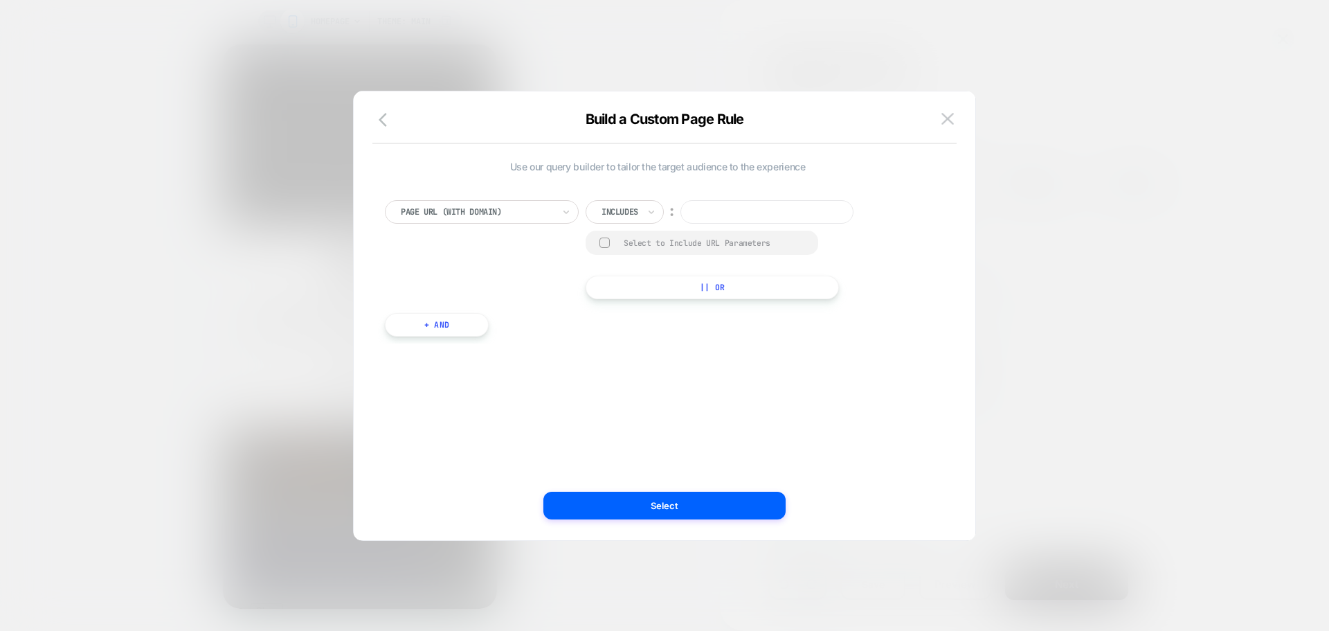
click at [702, 209] on input at bounding box center [767, 212] width 173 height 24
paste input "**********"
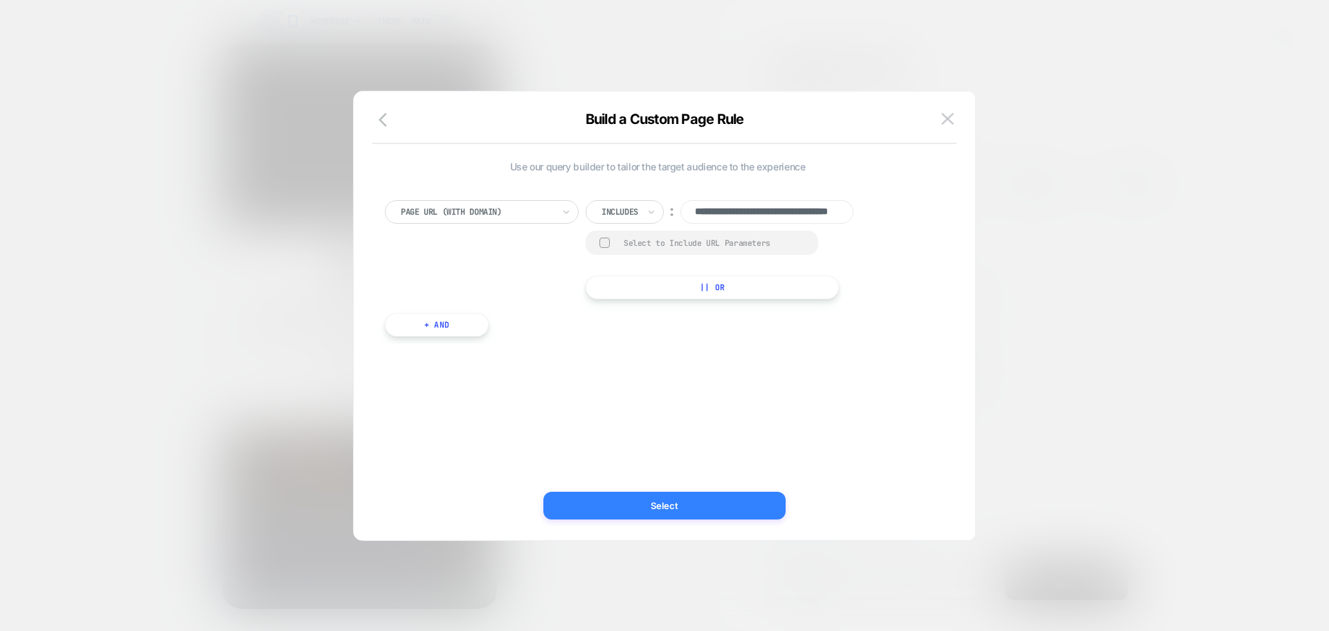
type input "**********"
click at [690, 503] on button "Select" at bounding box center [664, 506] width 242 height 28
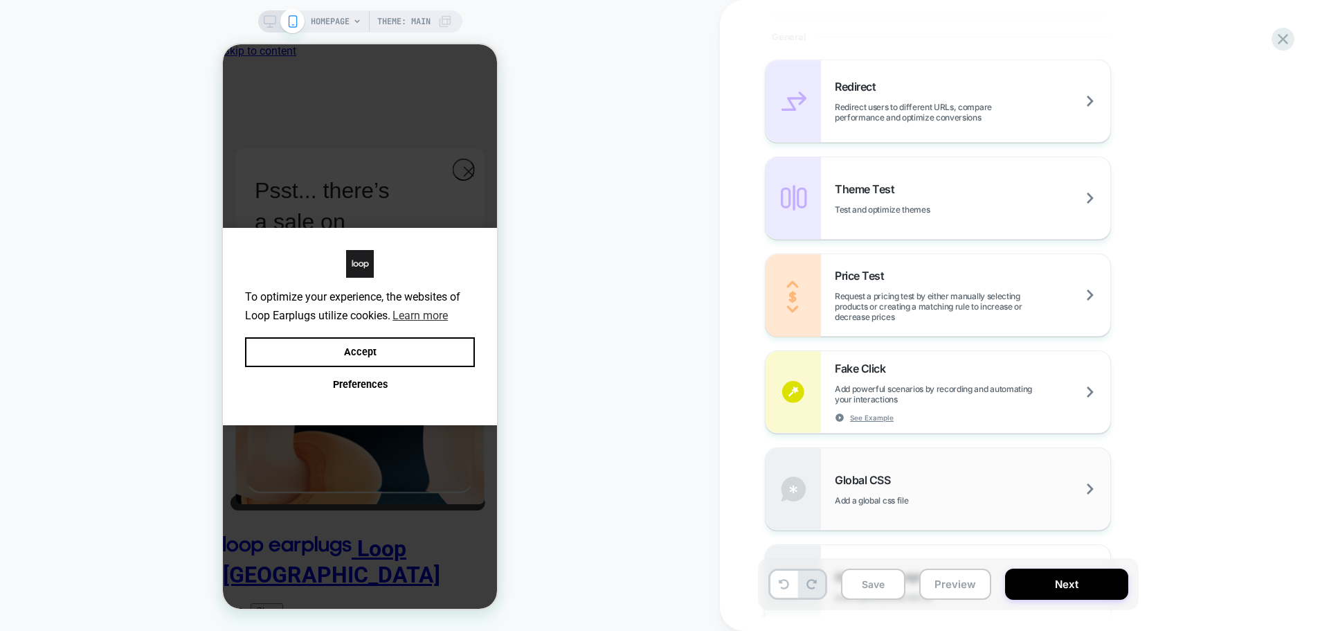
scroll to position [692, 0]
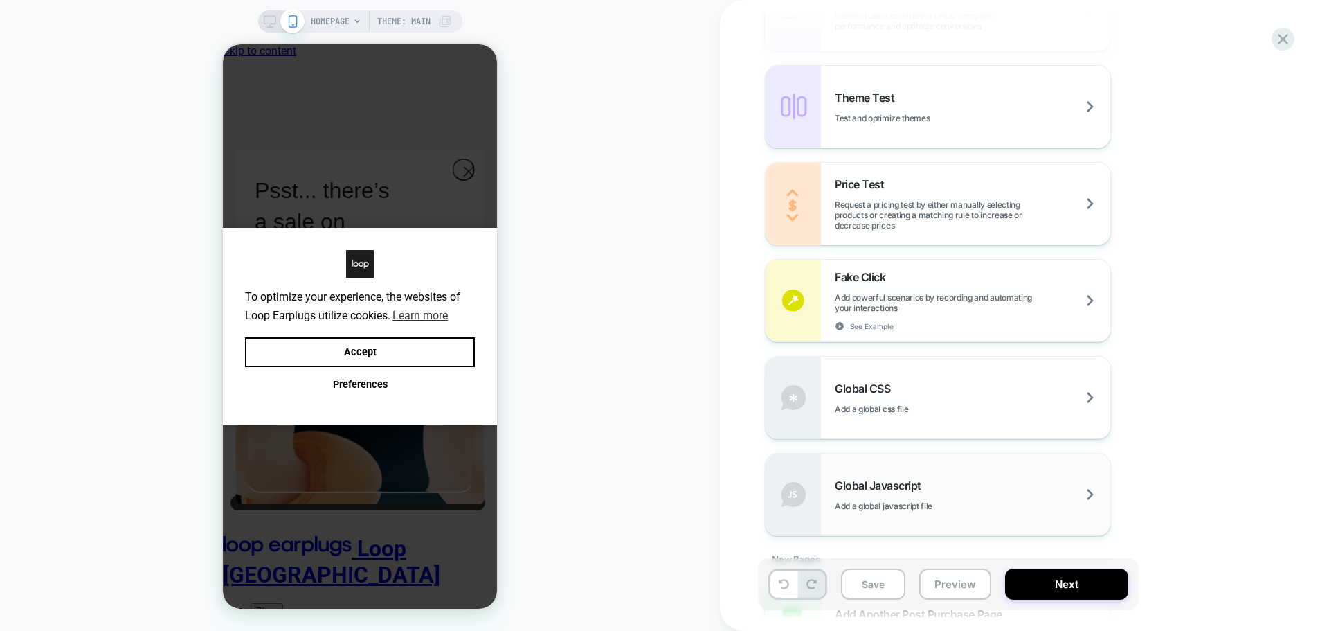
click at [874, 467] on div "Global Javascript Add a global javascript file" at bounding box center [938, 494] width 345 height 82
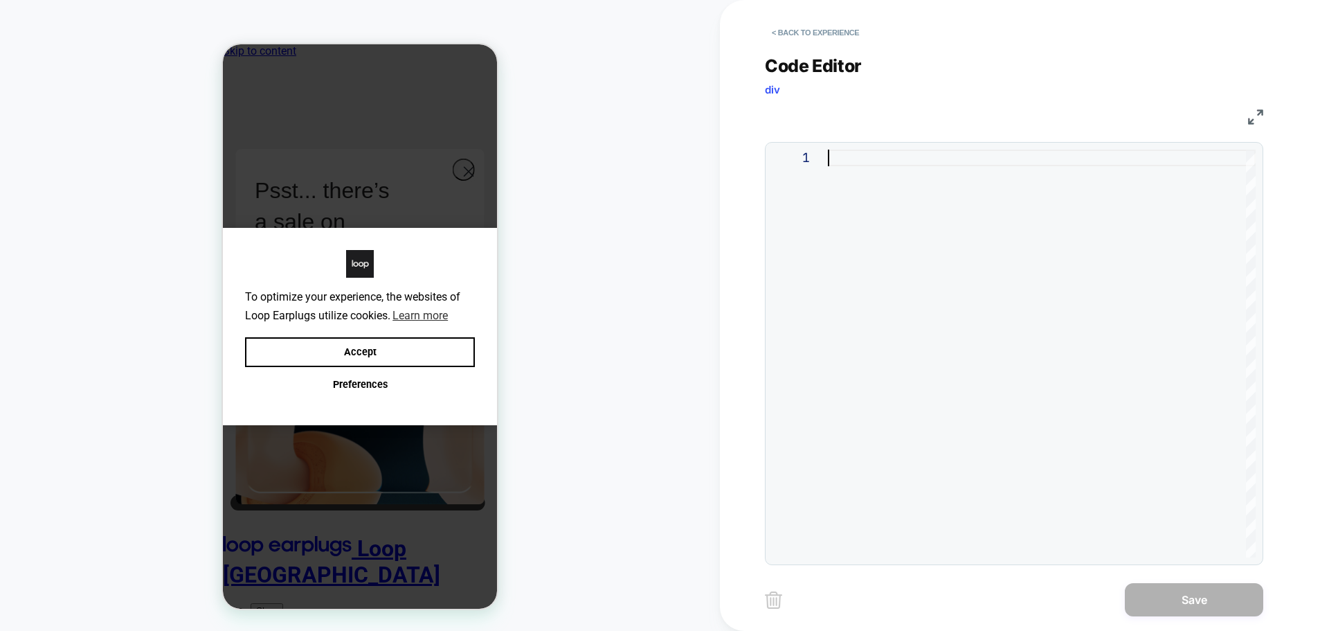
click at [915, 178] on div at bounding box center [1042, 354] width 428 height 408
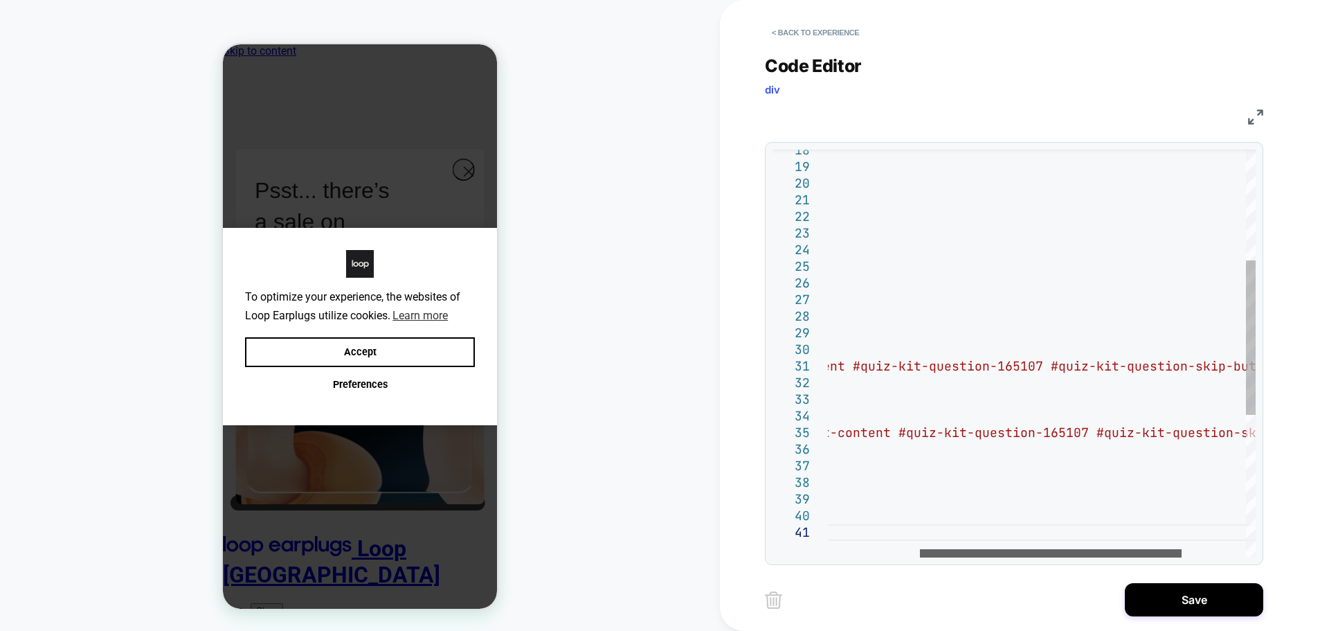
click at [1074, 549] on div at bounding box center [1051, 553] width 262 height 8
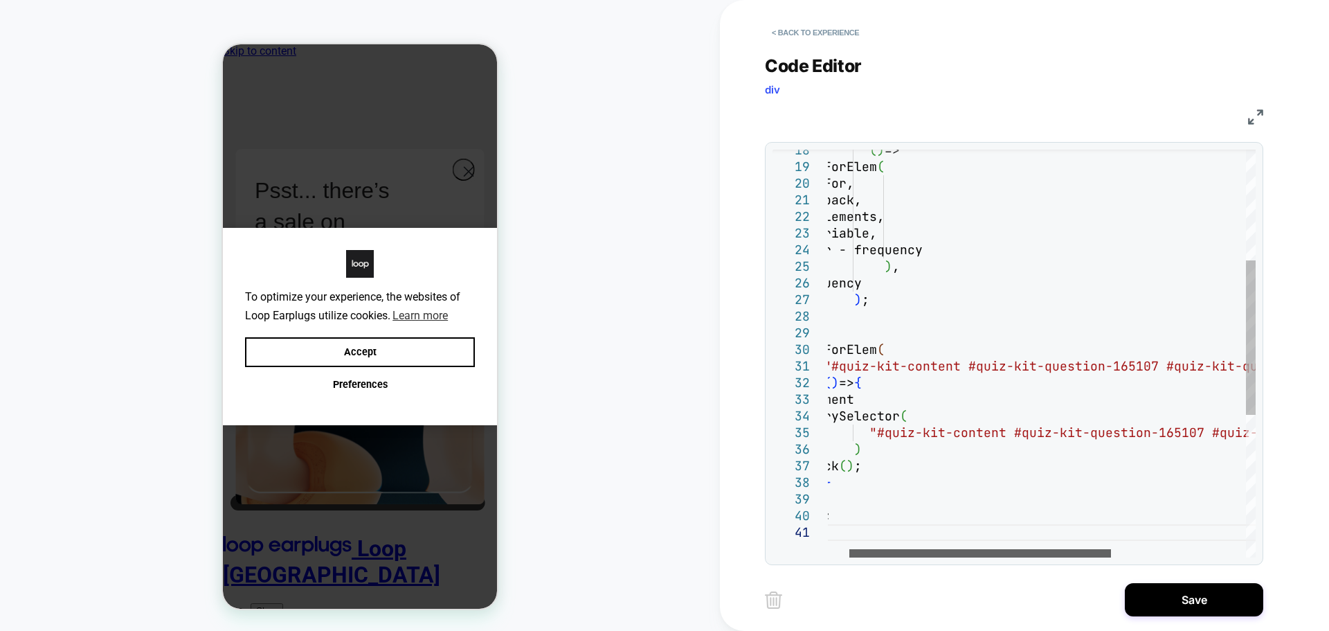
click at [950, 549] on div at bounding box center [981, 553] width 262 height 8
click at [1167, 431] on div "( ) => waitForElem ( waitFor, callback, minElements, isVariable, timer - freque…" at bounding box center [1134, 395] width 683 height 1072
click at [1135, 368] on div "( ) => waitForElem ( waitFor, callback, minElements, isVariable, timer - freque…" at bounding box center [1134, 395] width 683 height 1072
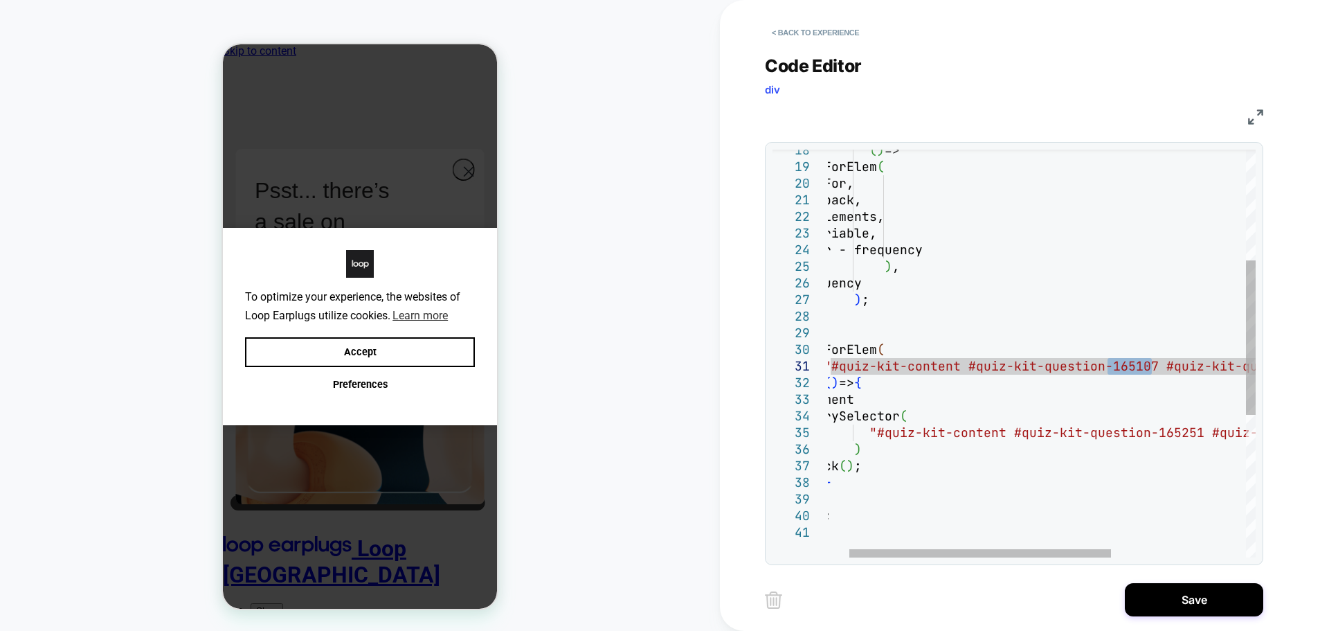
type textarea "**********"
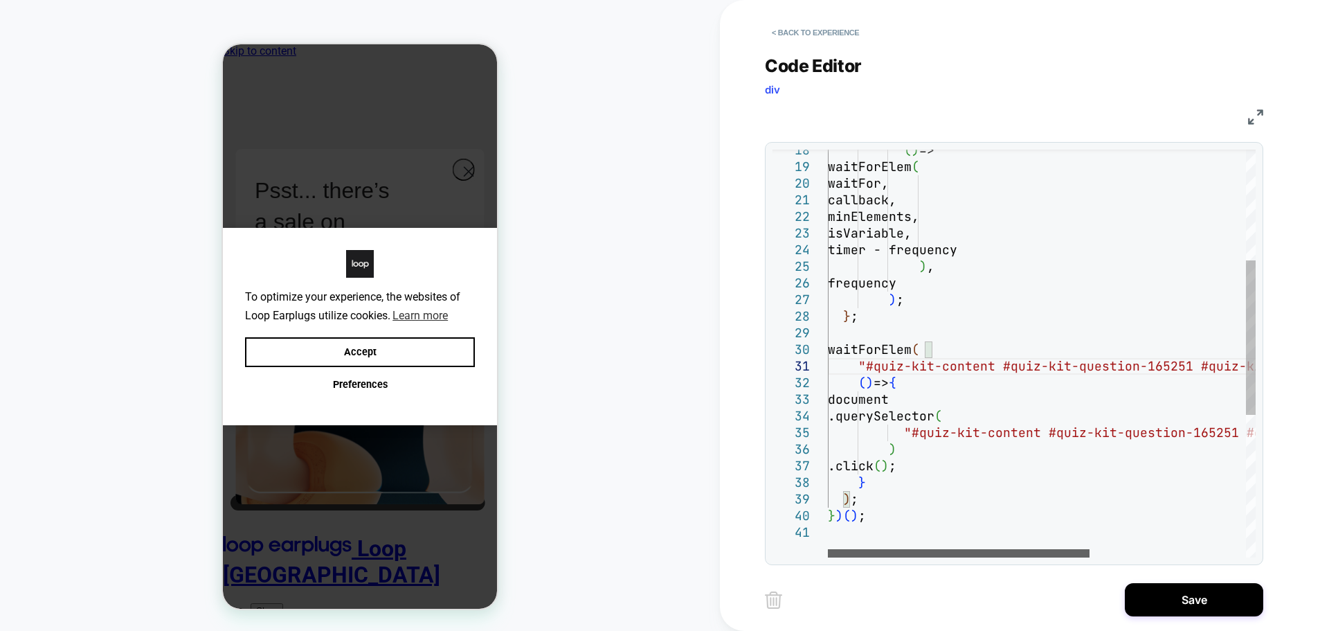
click at [828, 549] on div at bounding box center [959, 553] width 262 height 8
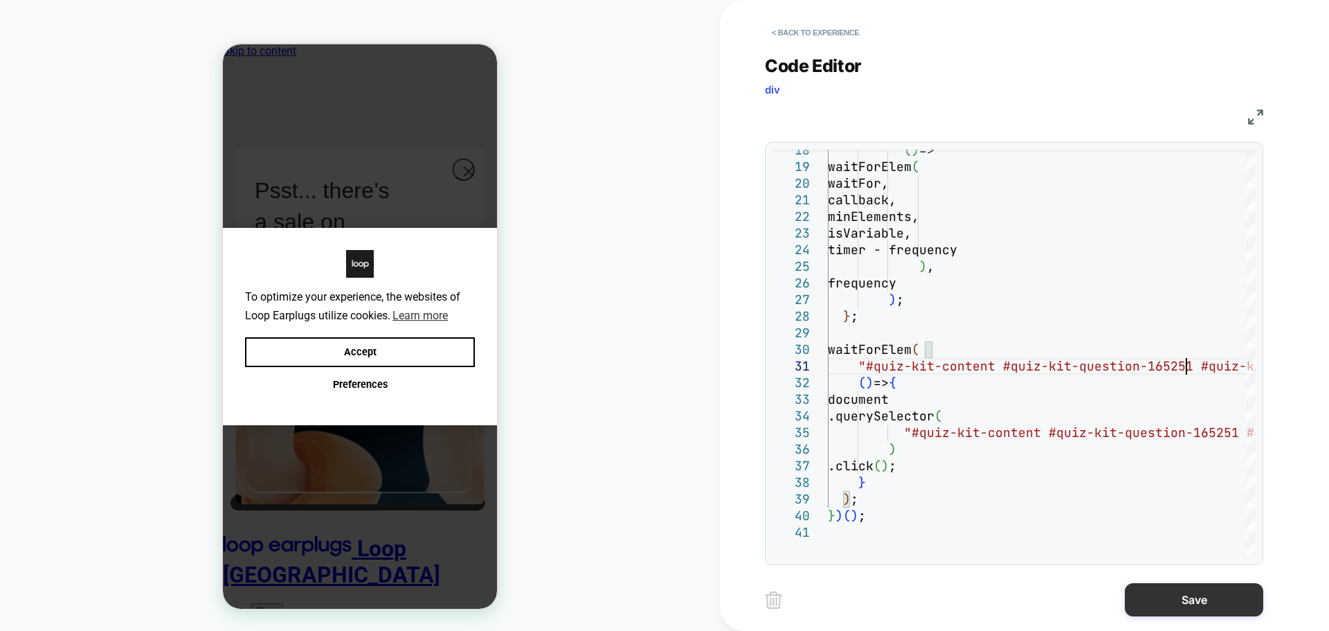
click at [1150, 590] on button "Save" at bounding box center [1194, 599] width 138 height 33
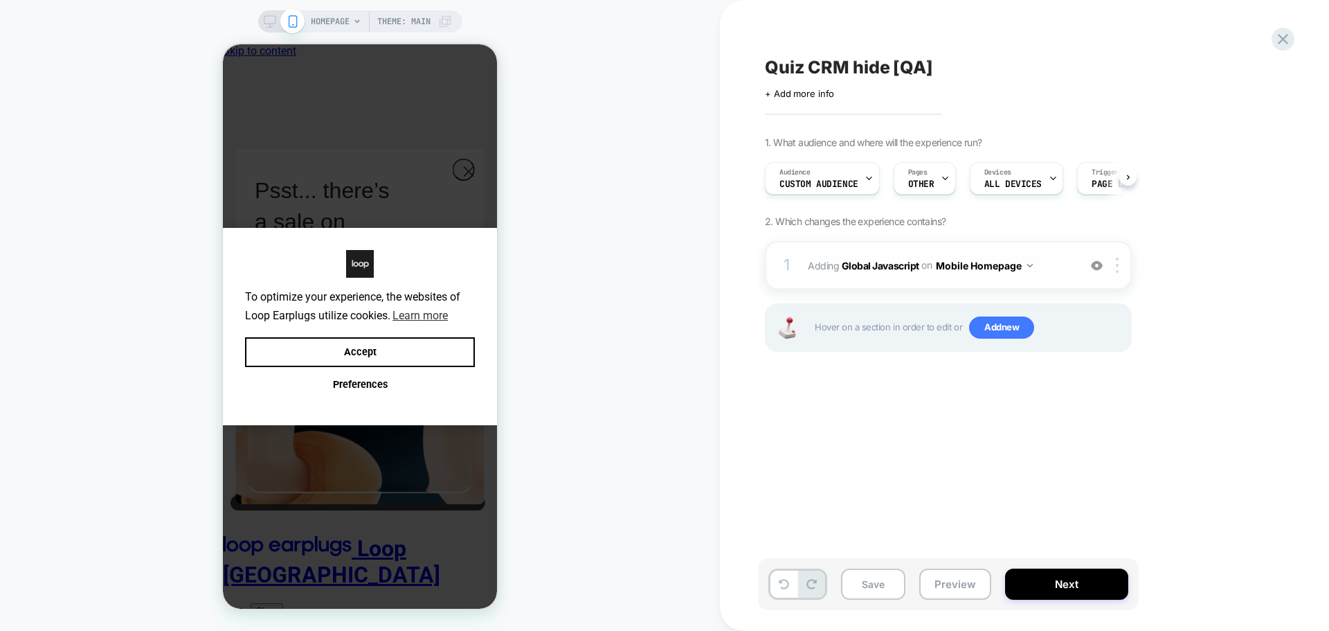
scroll to position [0, 1]
click at [994, 265] on button "Mobile Homepage" at bounding box center [984, 265] width 97 height 20
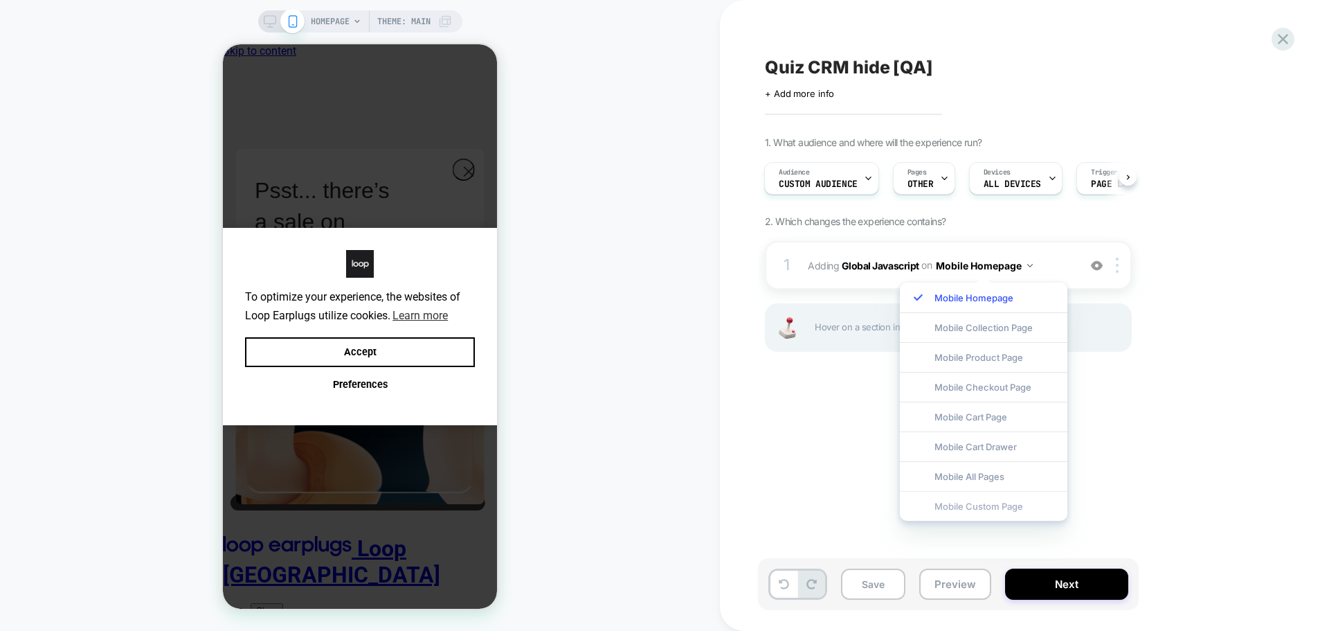
click at [994, 503] on div "Mobile Custom Page" at bounding box center [984, 506] width 168 height 30
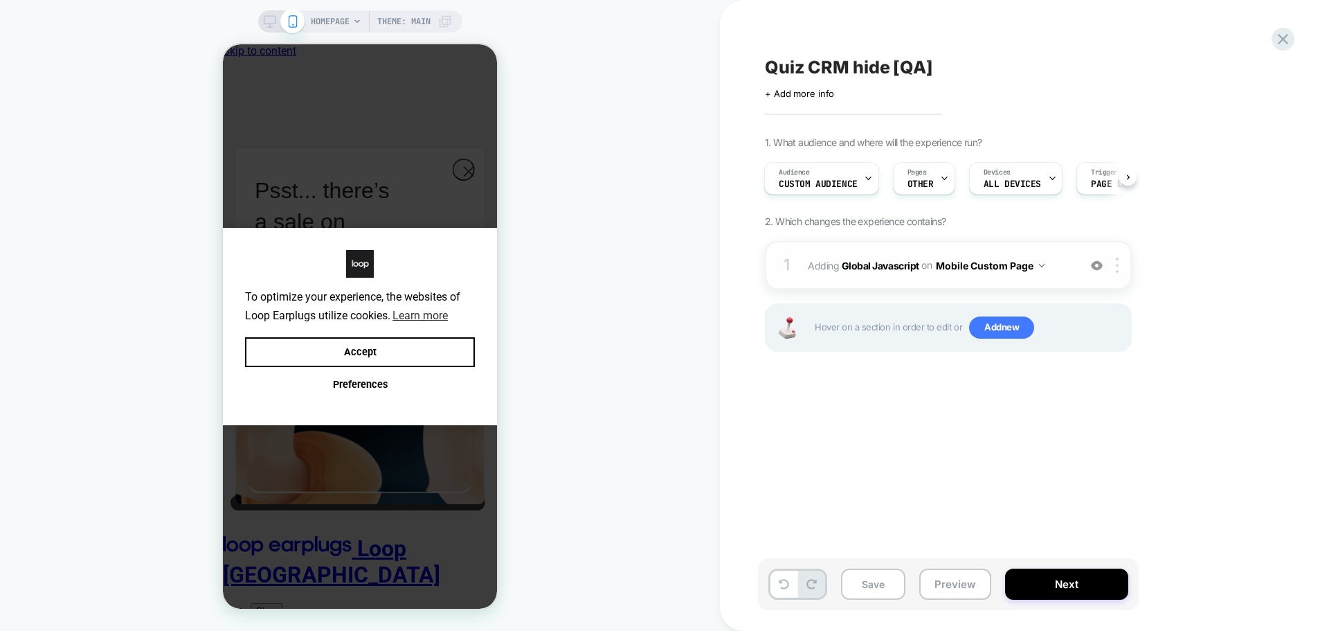
click at [1126, 274] on div "1 Adding Global Javascript on Mobile Custom Page Add Before Add After Copy to D…" at bounding box center [948, 265] width 367 height 48
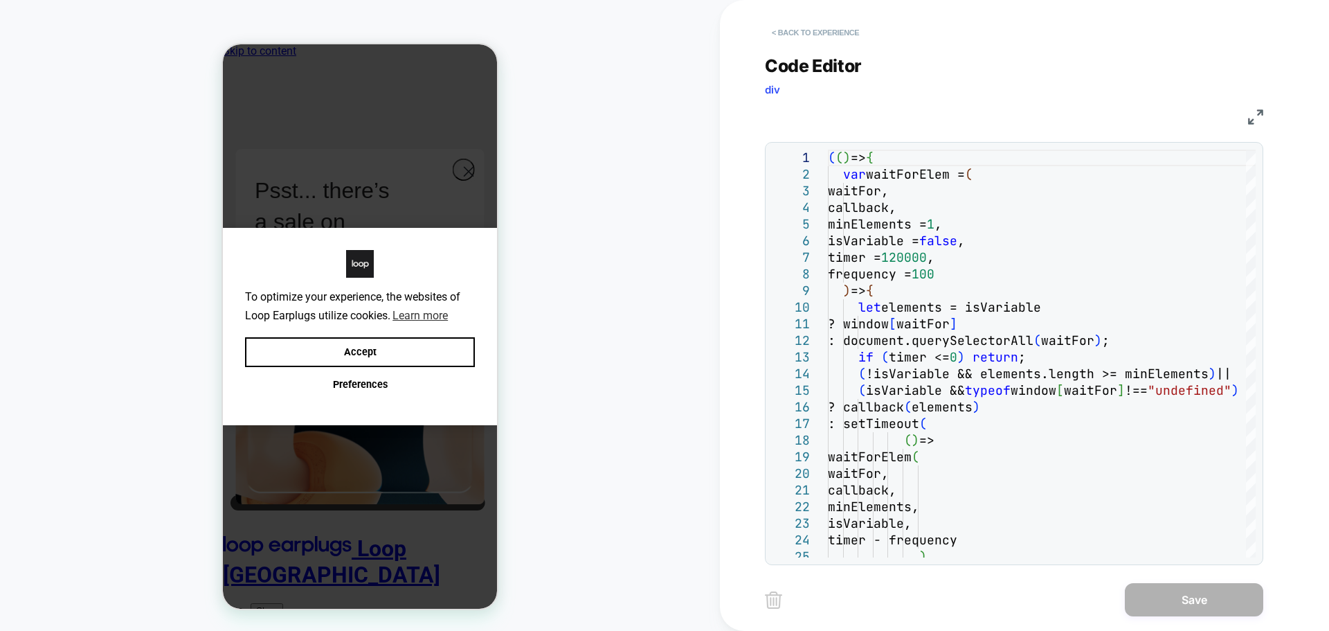
click at [802, 27] on button "< Back to experience" at bounding box center [815, 32] width 101 height 22
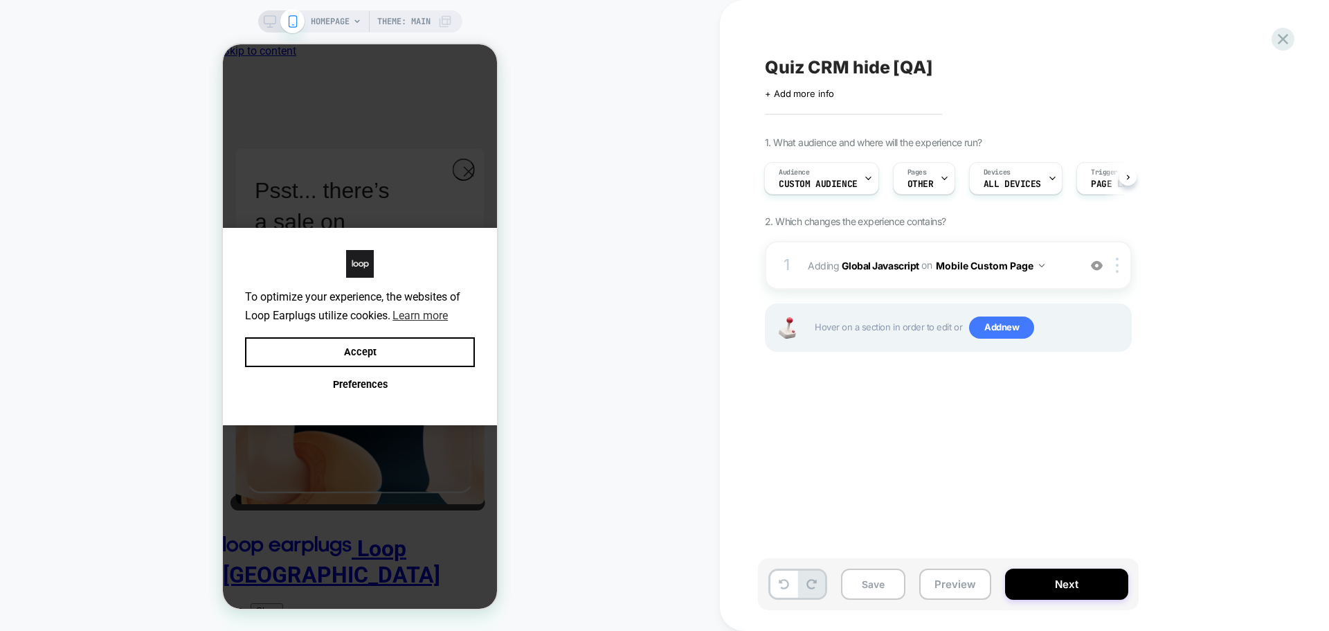
scroll to position [0, 3]
click at [1122, 266] on div at bounding box center [1119, 265] width 23 height 15
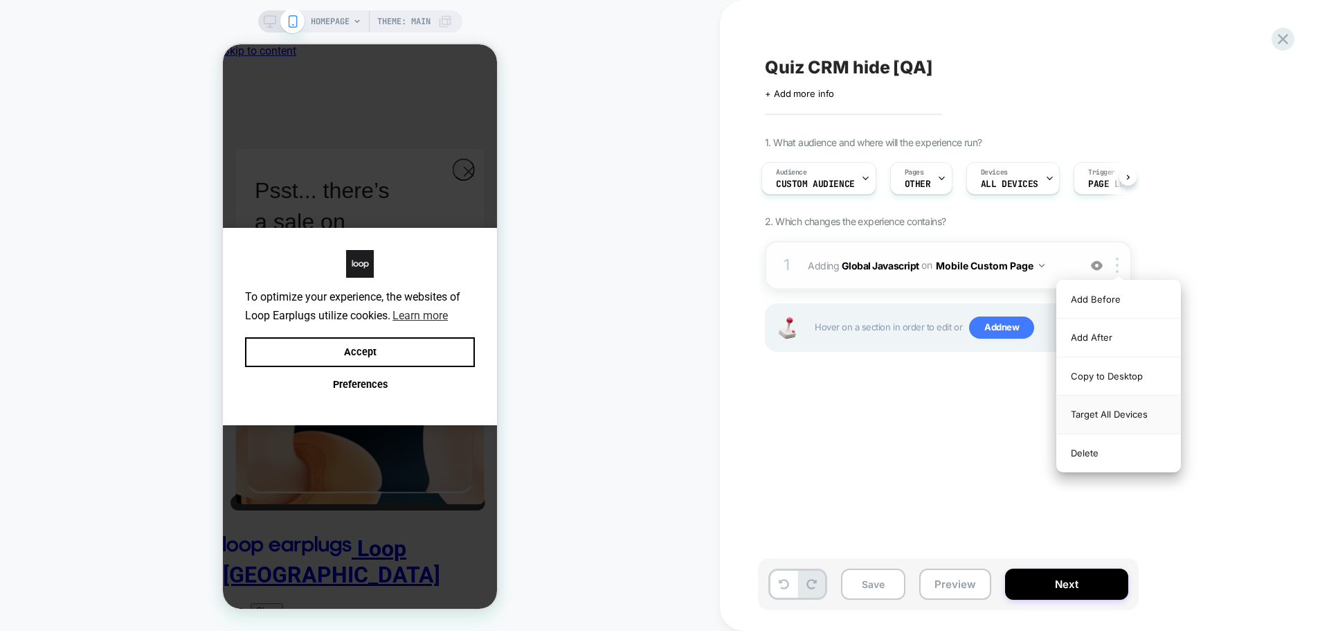
click at [1117, 408] on div "Target All Devices" at bounding box center [1118, 414] width 123 height 38
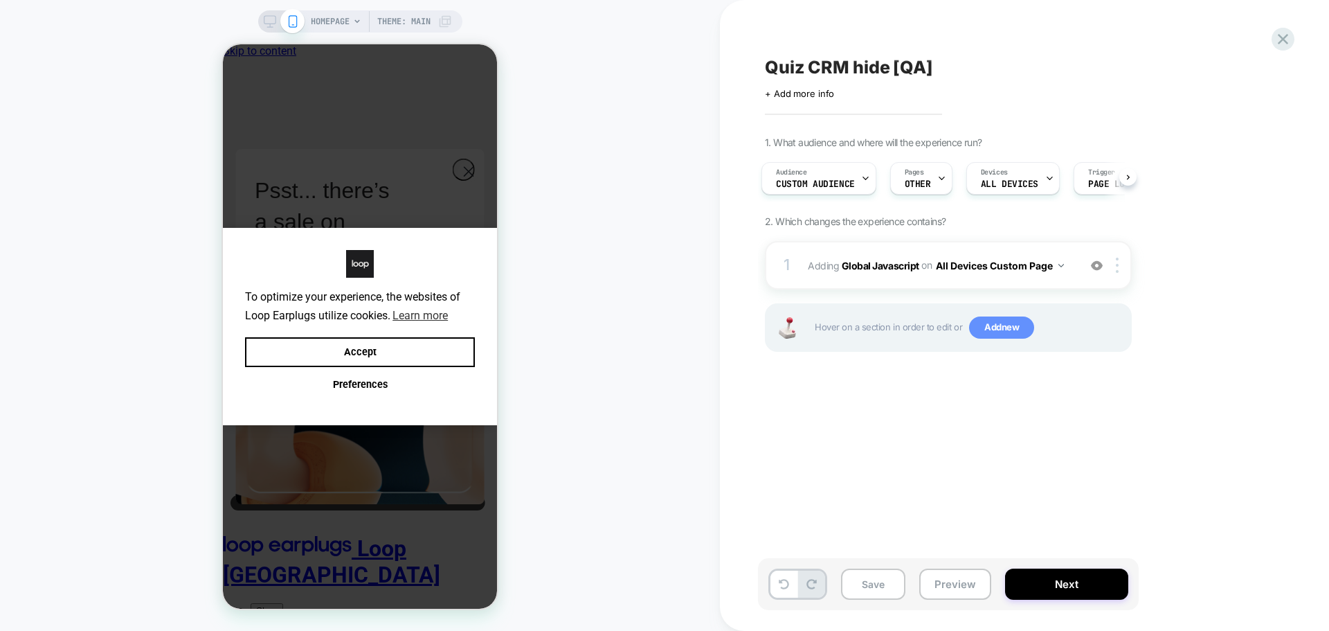
click at [982, 330] on span "Add new" at bounding box center [1001, 327] width 65 height 22
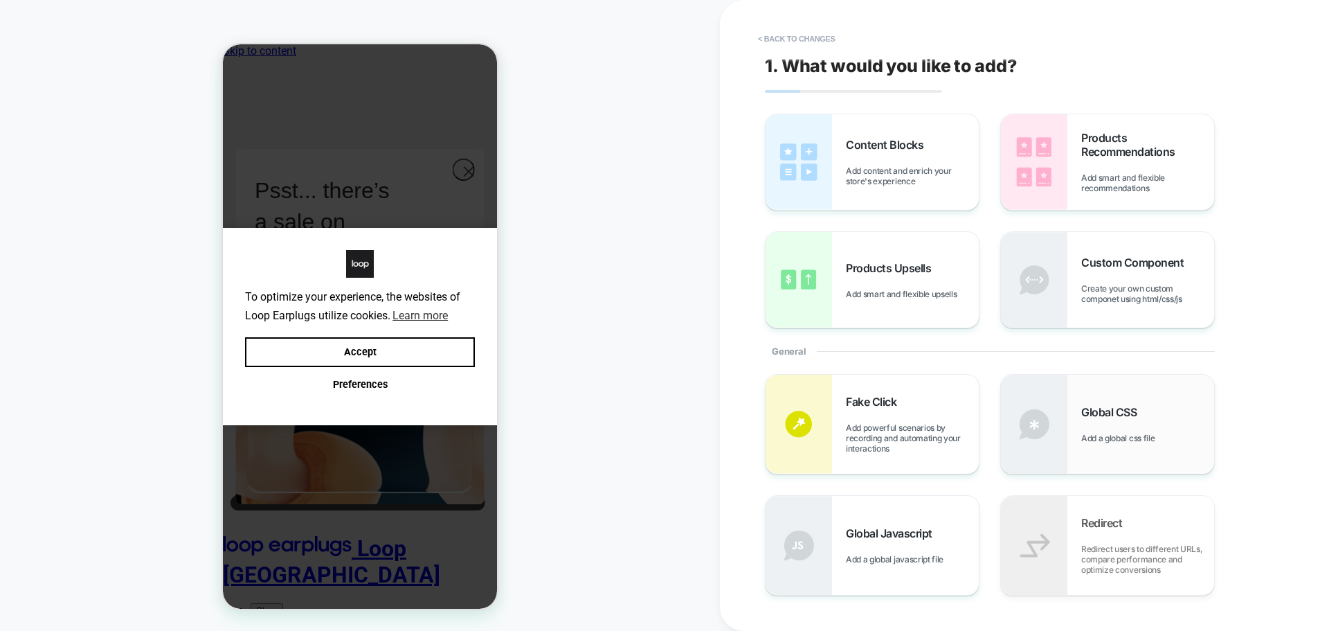
click at [1137, 420] on div "Global CSS Add a global css file" at bounding box center [1147, 424] width 133 height 38
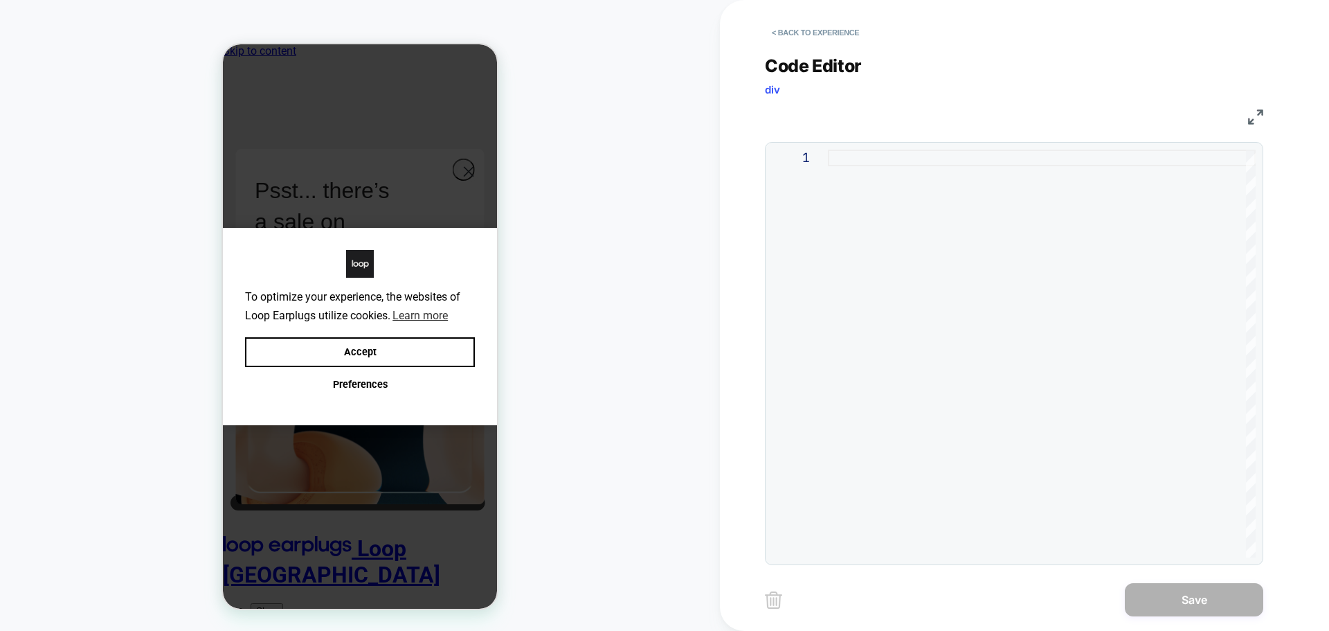
click at [992, 337] on div at bounding box center [1042, 354] width 428 height 408
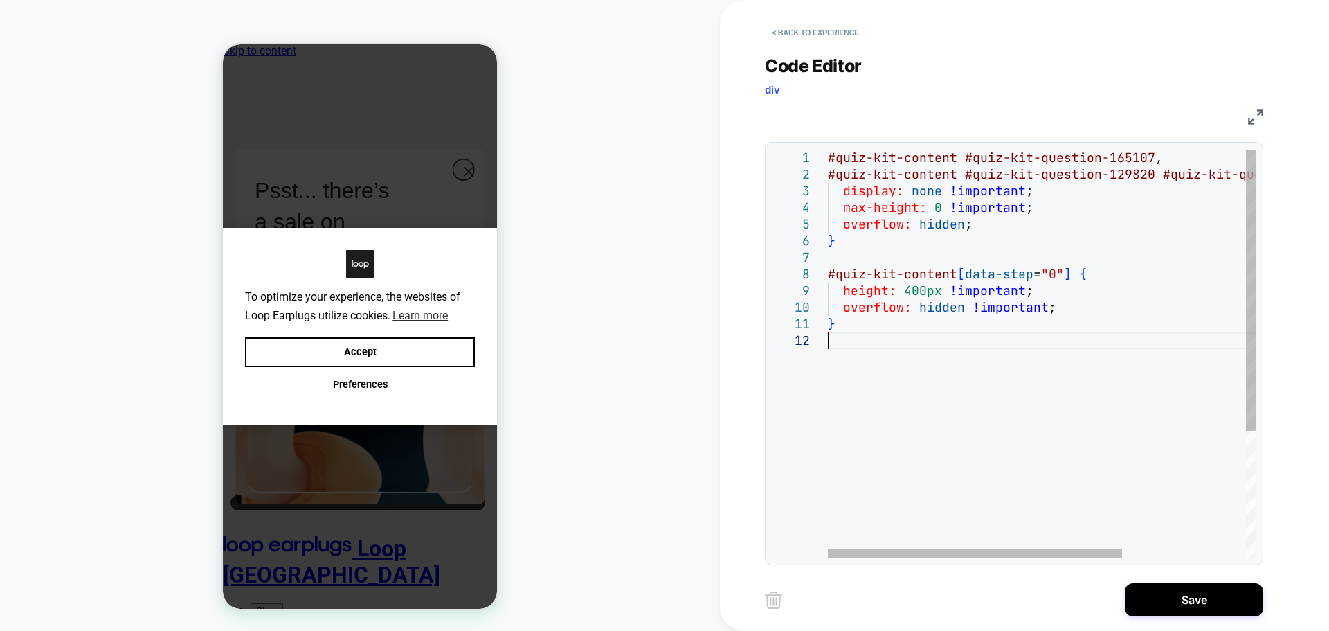
click at [1123, 159] on div "#quiz-kit-content #quiz-kit-question-165107 , #quiz-kit-content #quiz-kit-quest…" at bounding box center [1132, 445] width 608 height 591
click at [1124, 174] on div "#quiz-kit-content #quiz-kit-question-165251 , #quiz-kit-content #quiz-kit-quest…" at bounding box center [1132, 445] width 608 height 591
type textarea "**********"
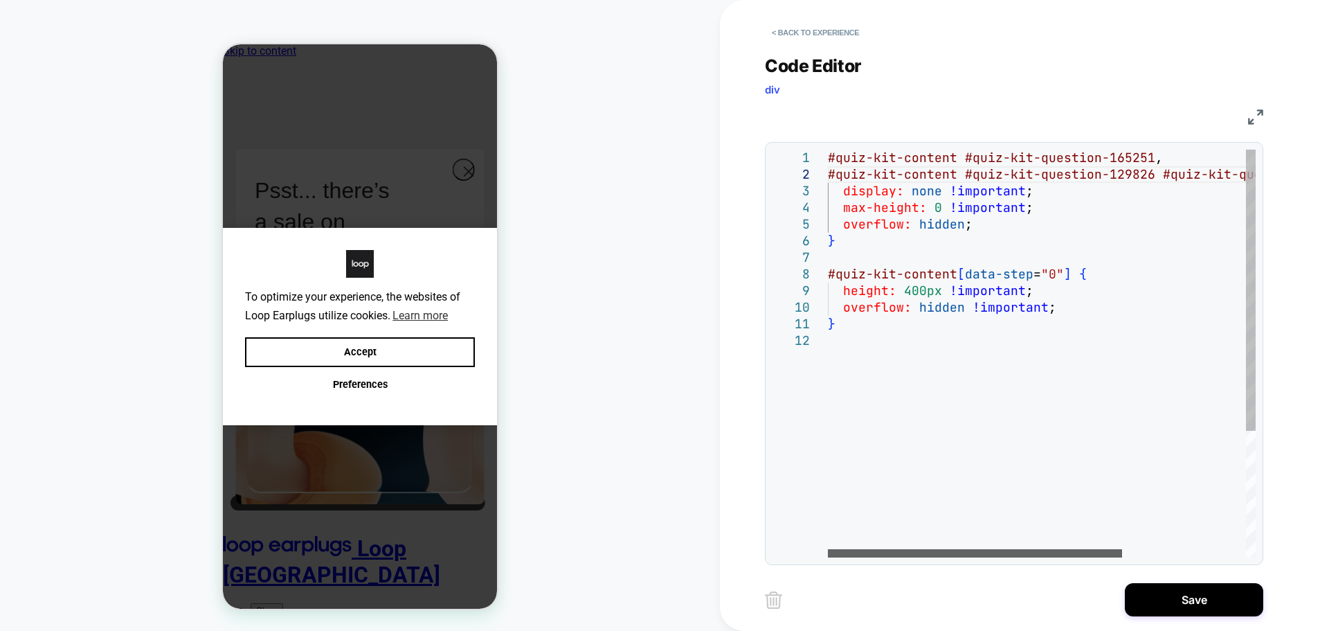
click at [891, 553] on div at bounding box center [975, 553] width 294 height 8
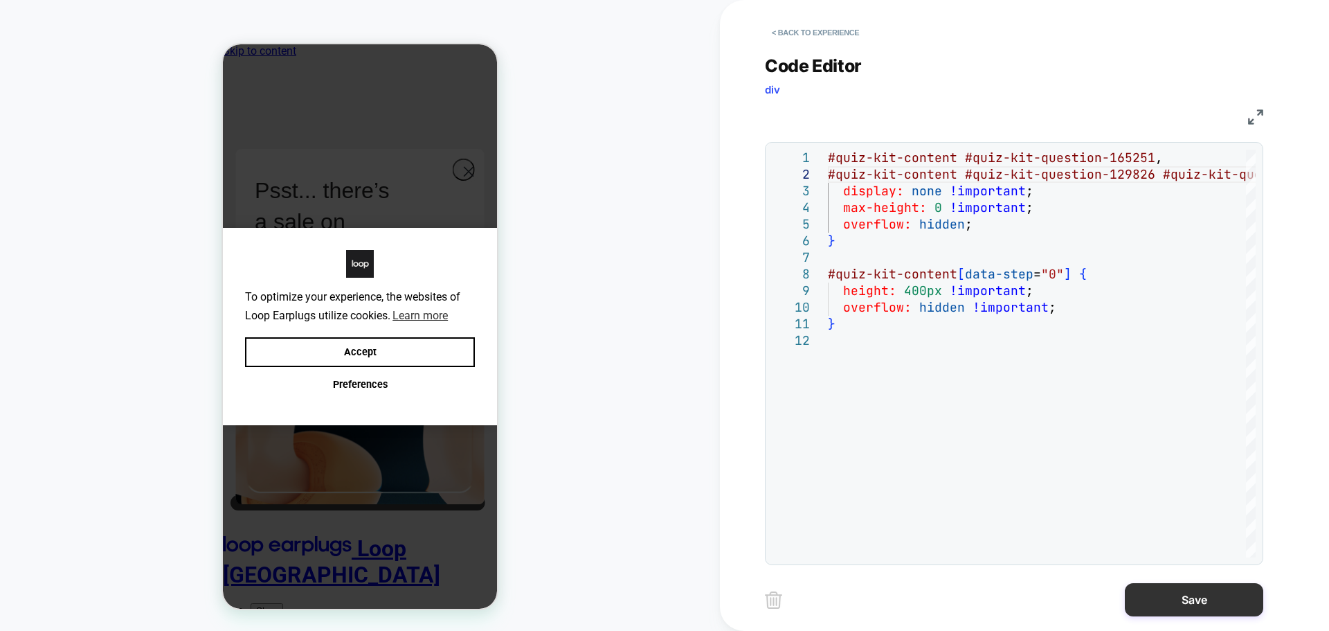
click at [1211, 600] on button "Save" at bounding box center [1194, 599] width 138 height 33
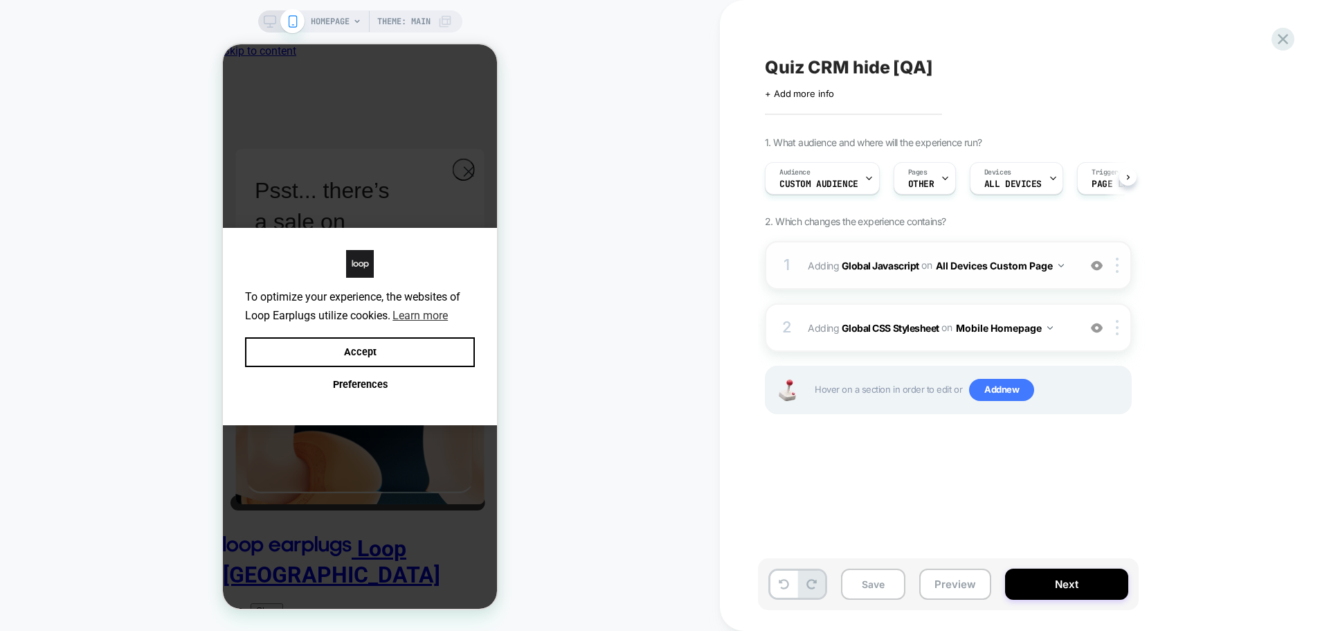
scroll to position [0, 1]
click at [863, 258] on span "Adding Global Javascript on All Devices Custom Page" at bounding box center [940, 265] width 264 height 20
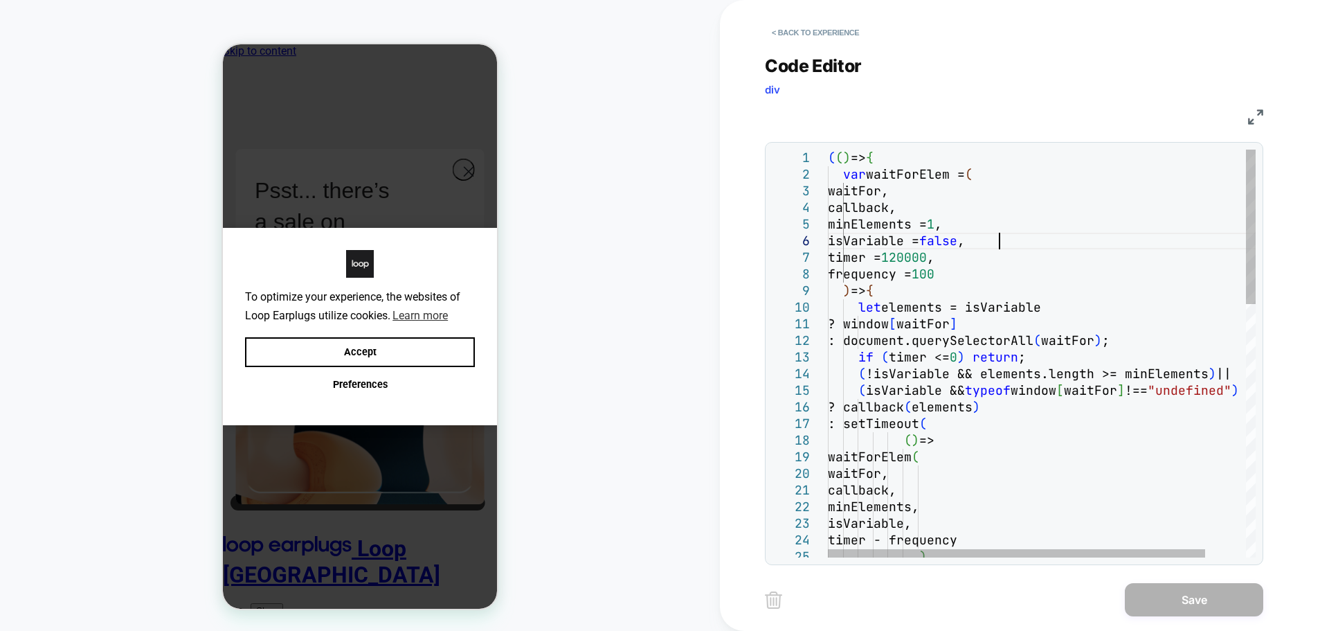
scroll to position [0, 0]
type textarea "**********"
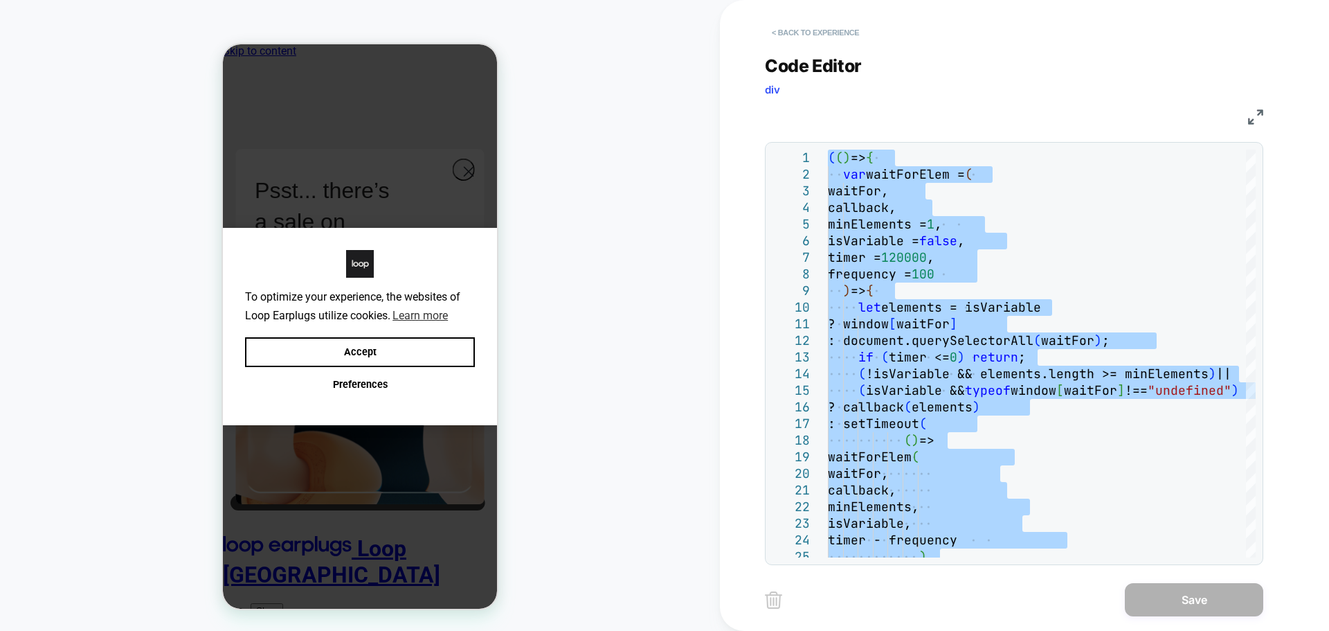
click at [832, 26] on button "< Back to experience" at bounding box center [815, 32] width 101 height 22
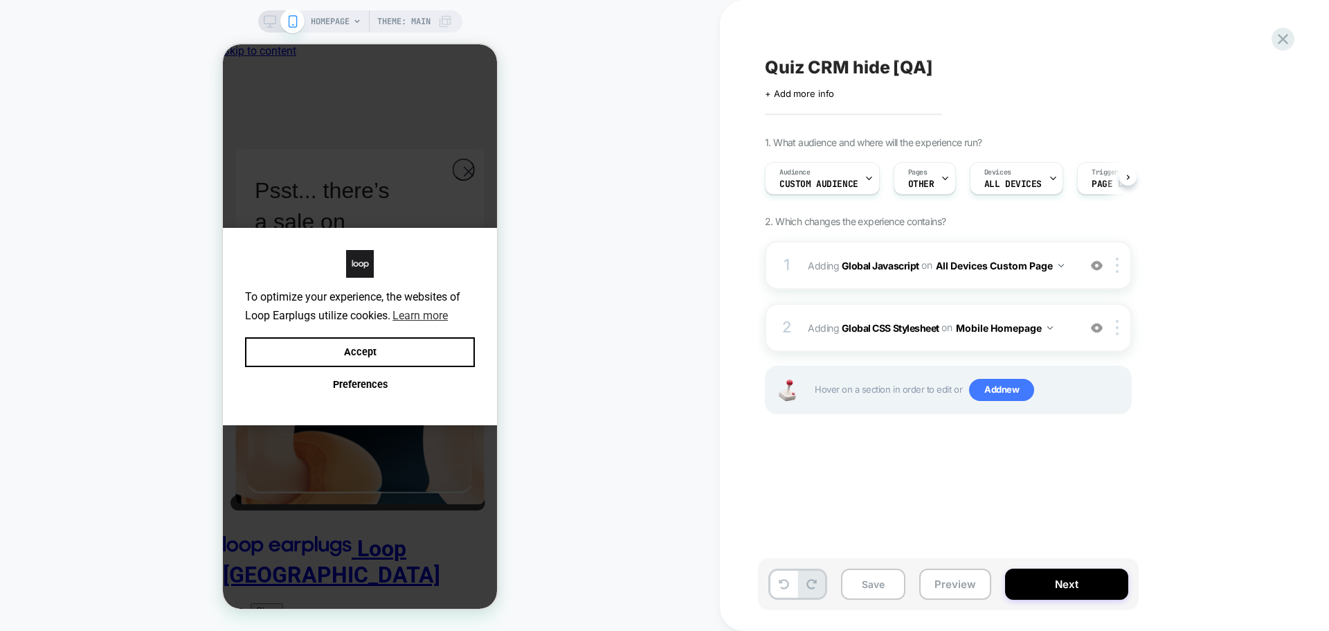
scroll to position [0, 1]
click at [1118, 335] on div "2 Adding Global CSS Stylesheet on Mobile Homepage Add Before Add After Copy to …" at bounding box center [948, 327] width 367 height 48
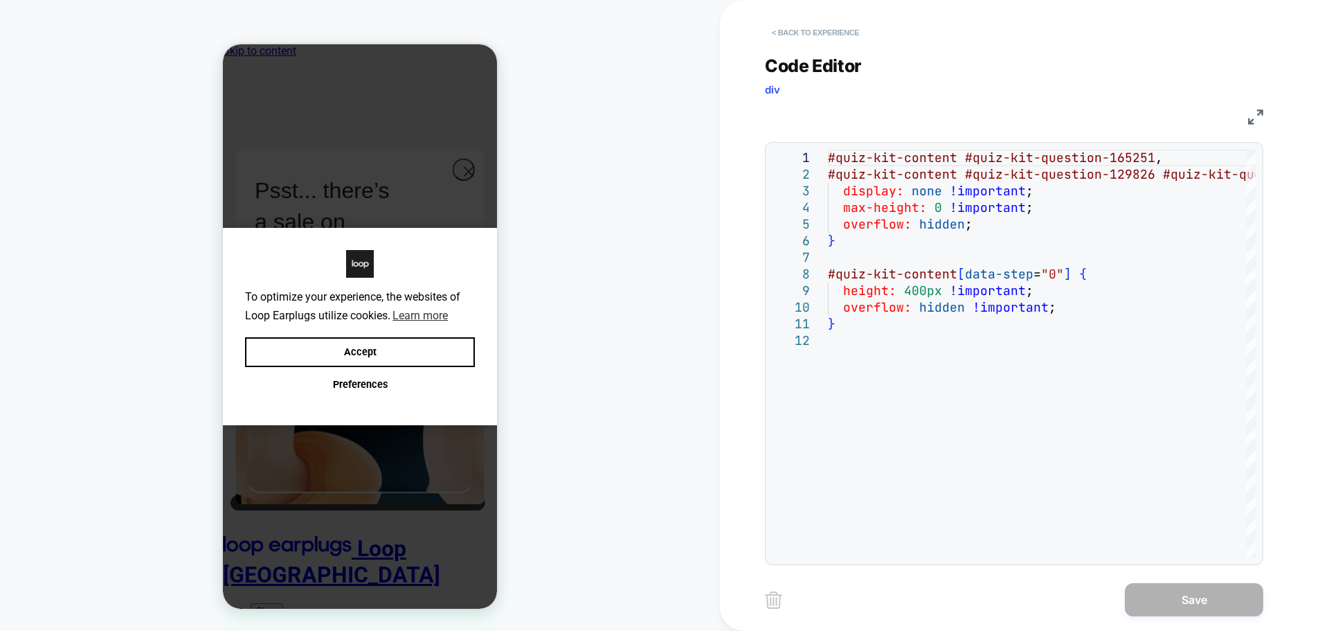
click at [841, 33] on button "< Back to experience" at bounding box center [815, 32] width 101 height 22
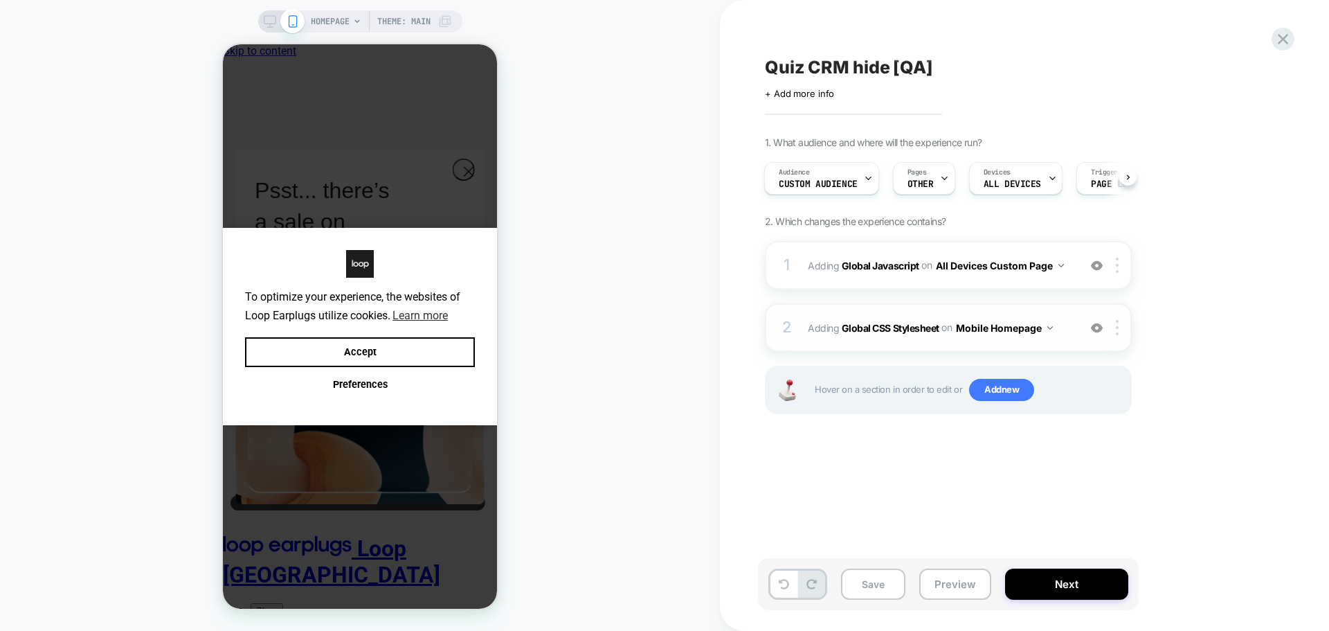
click at [1035, 318] on button "Mobile Homepage" at bounding box center [1004, 328] width 97 height 20
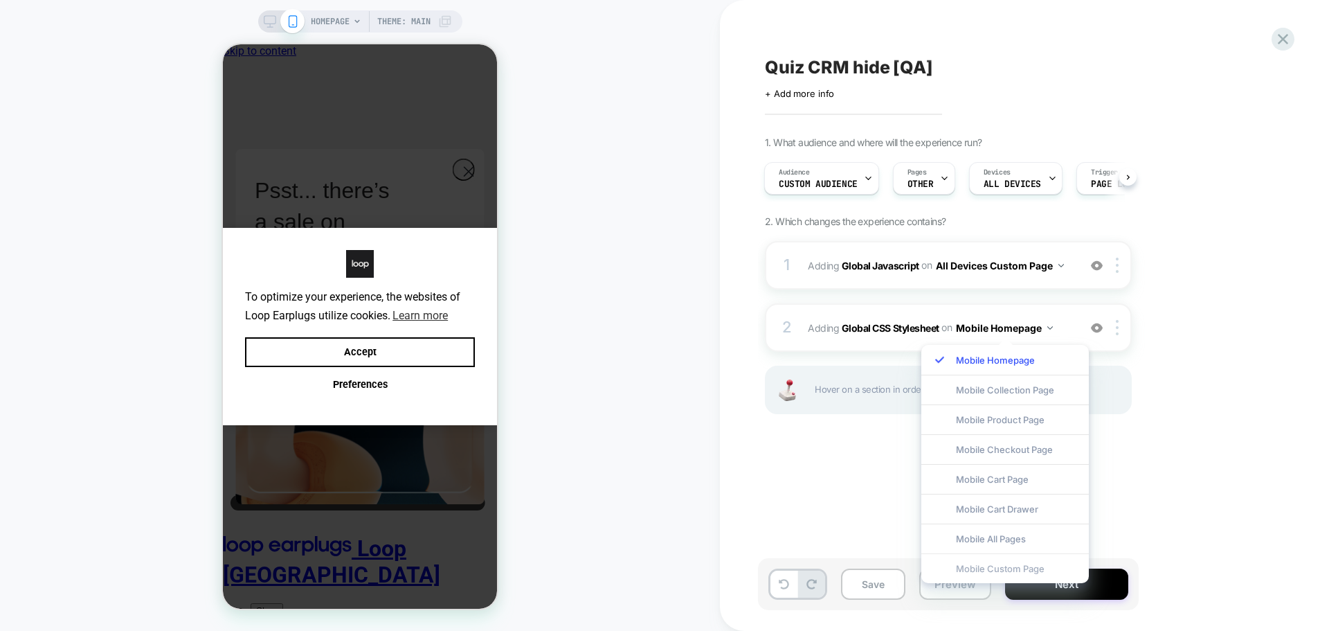
click at [1024, 564] on div "Mobile Custom Page" at bounding box center [1006, 568] width 168 height 30
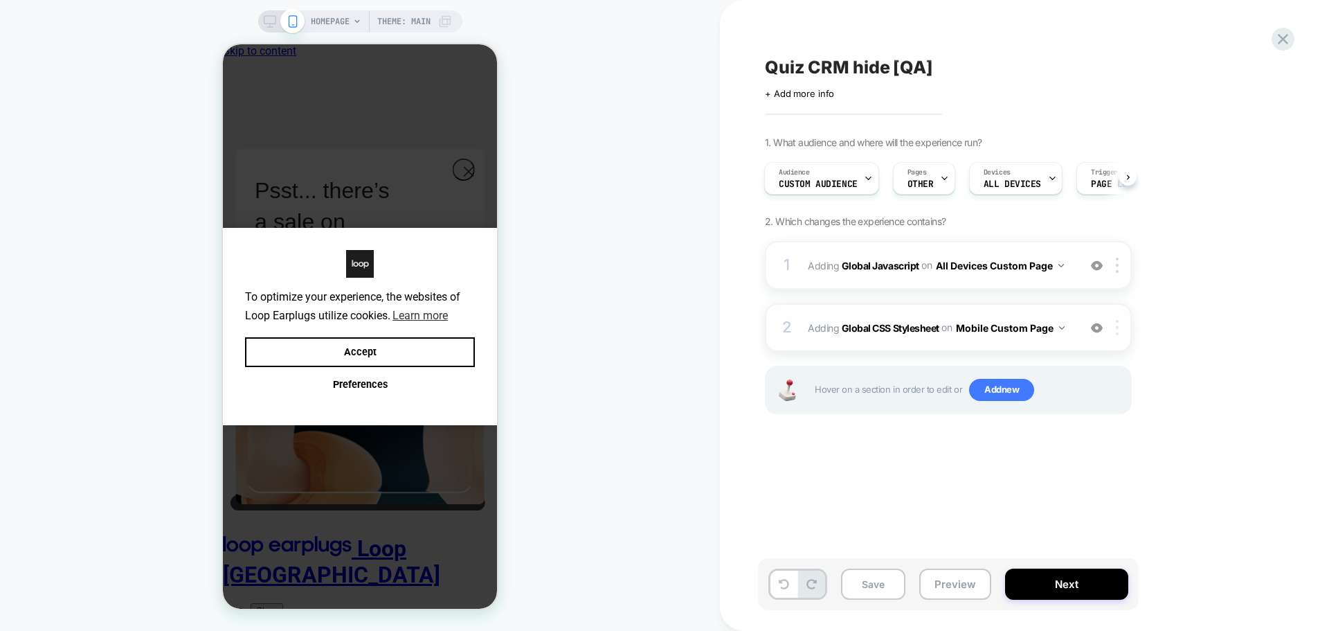
click at [1113, 332] on div at bounding box center [1119, 327] width 23 height 15
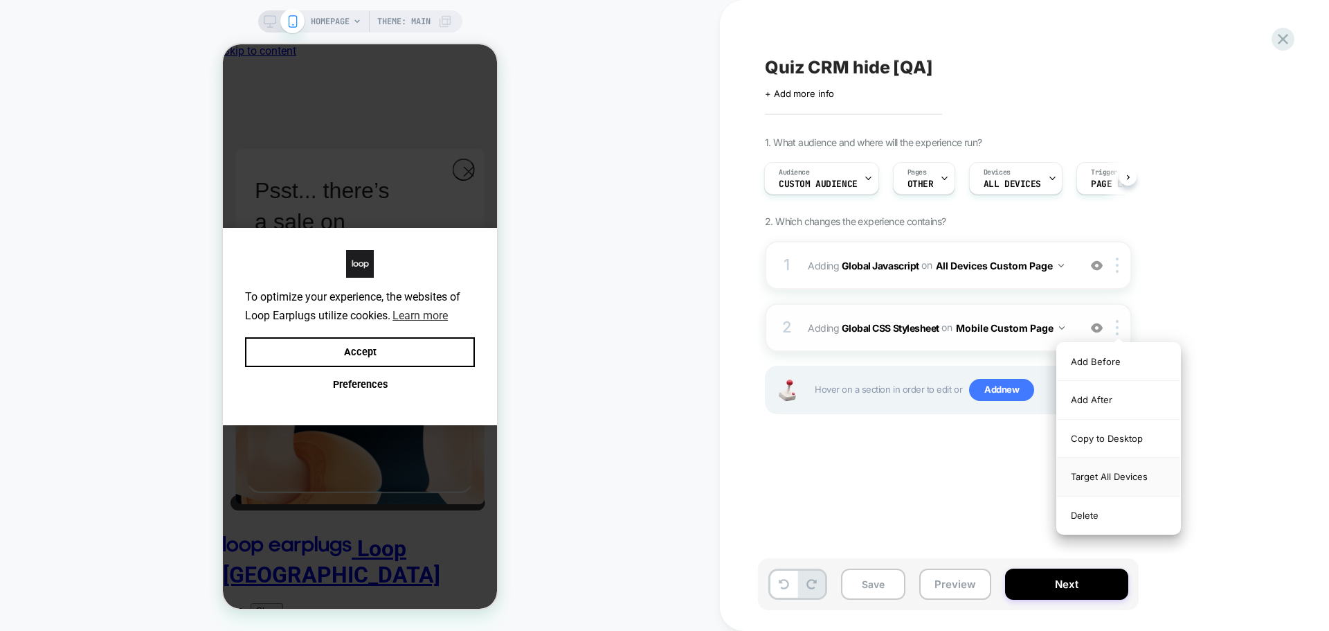
click at [1115, 475] on div "Target All Devices" at bounding box center [1118, 477] width 123 height 38
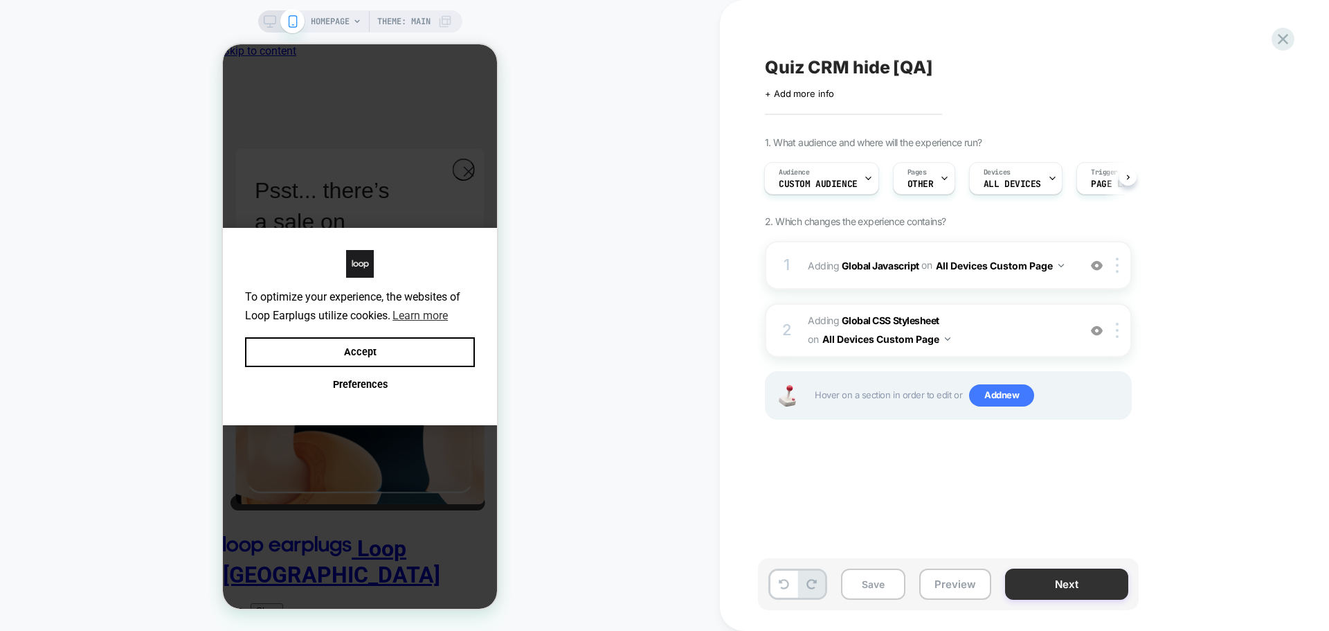
click at [1085, 579] on button "Next" at bounding box center [1066, 583] width 123 height 31
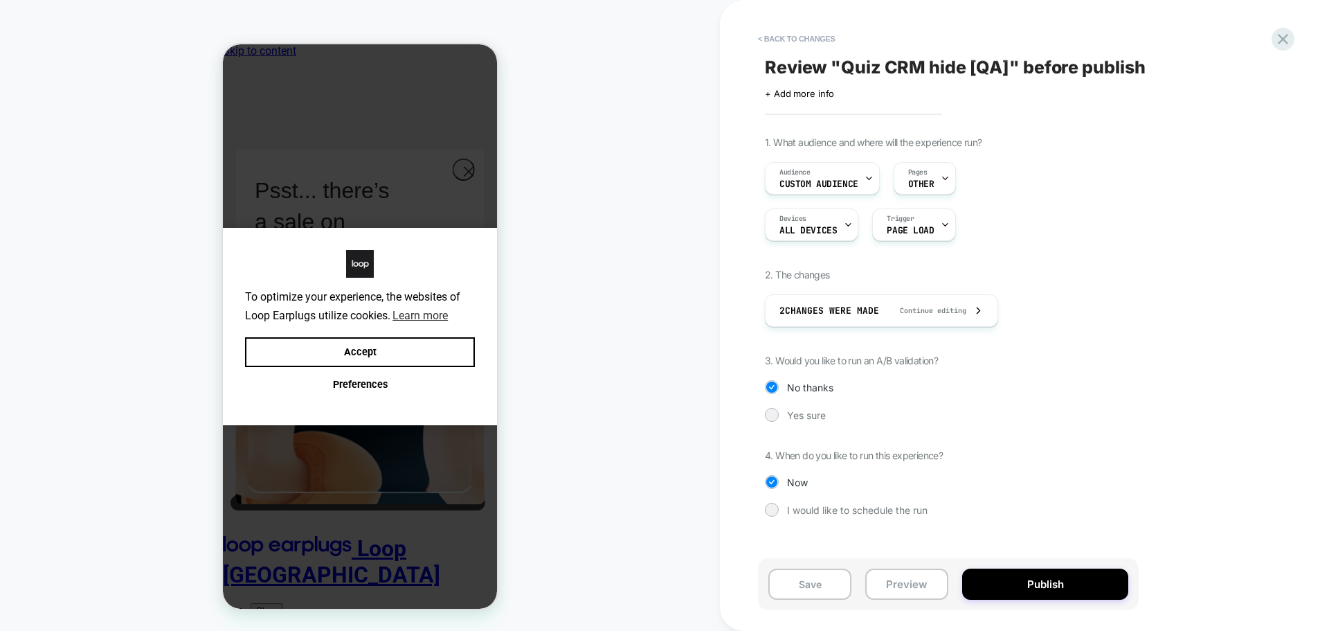
click at [1085, 579] on button "Publish" at bounding box center [1045, 583] width 166 height 31
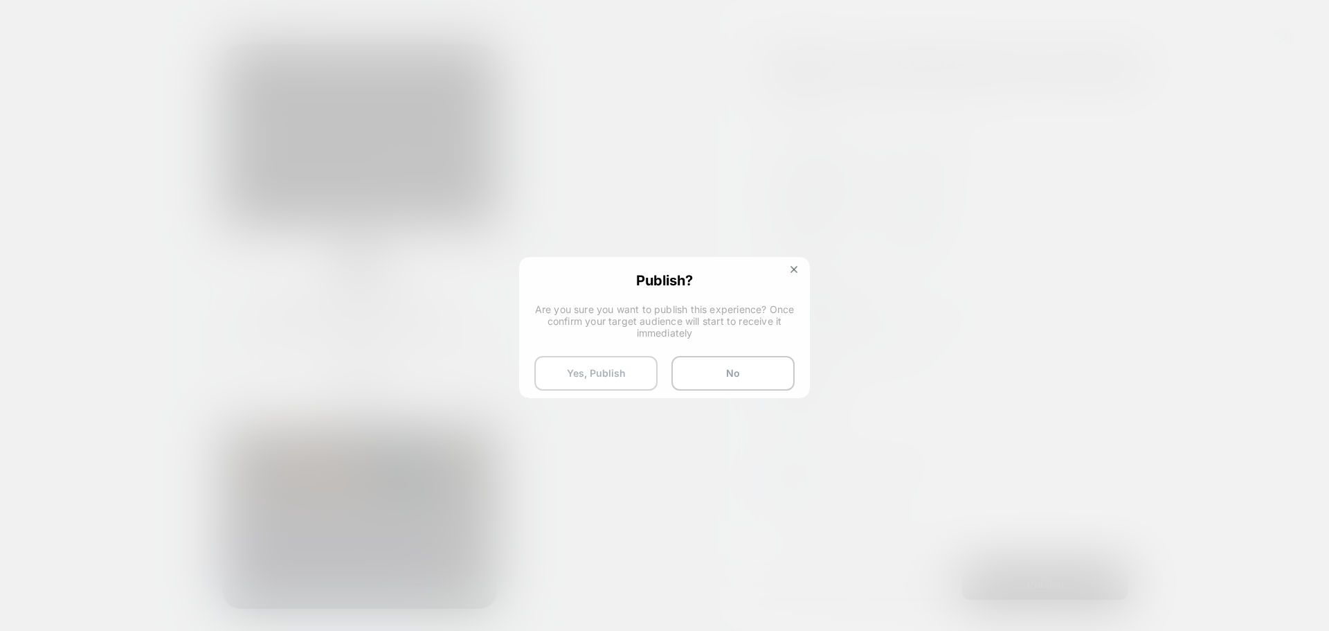
click at [557, 360] on button "Yes, Publish" at bounding box center [595, 373] width 123 height 35
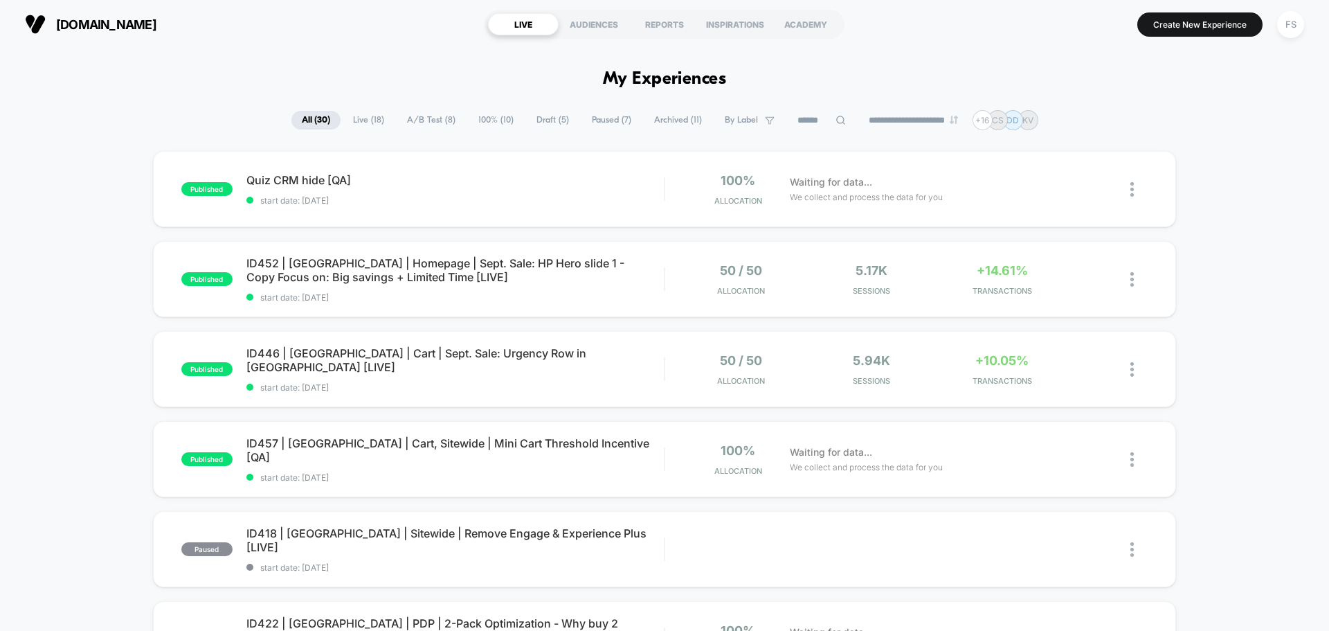
click at [1312, 24] on div "us.loopearplugs.com LIVE AUDIENCES REPORTS INSPIRATIONS ACADEMY Create New Expe…" at bounding box center [664, 24] width 1329 height 48
click at [1288, 25] on div "FS" at bounding box center [1290, 24] width 27 height 27
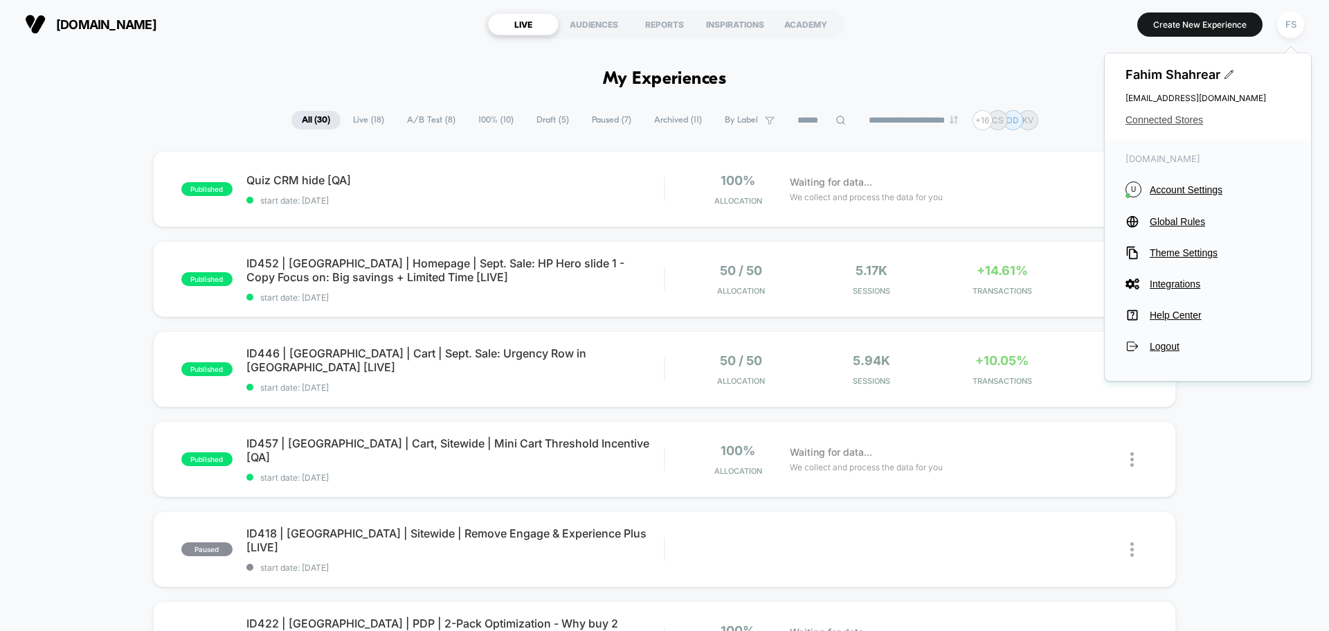
click at [1182, 117] on span "Connected Stores" at bounding box center [1208, 119] width 165 height 11
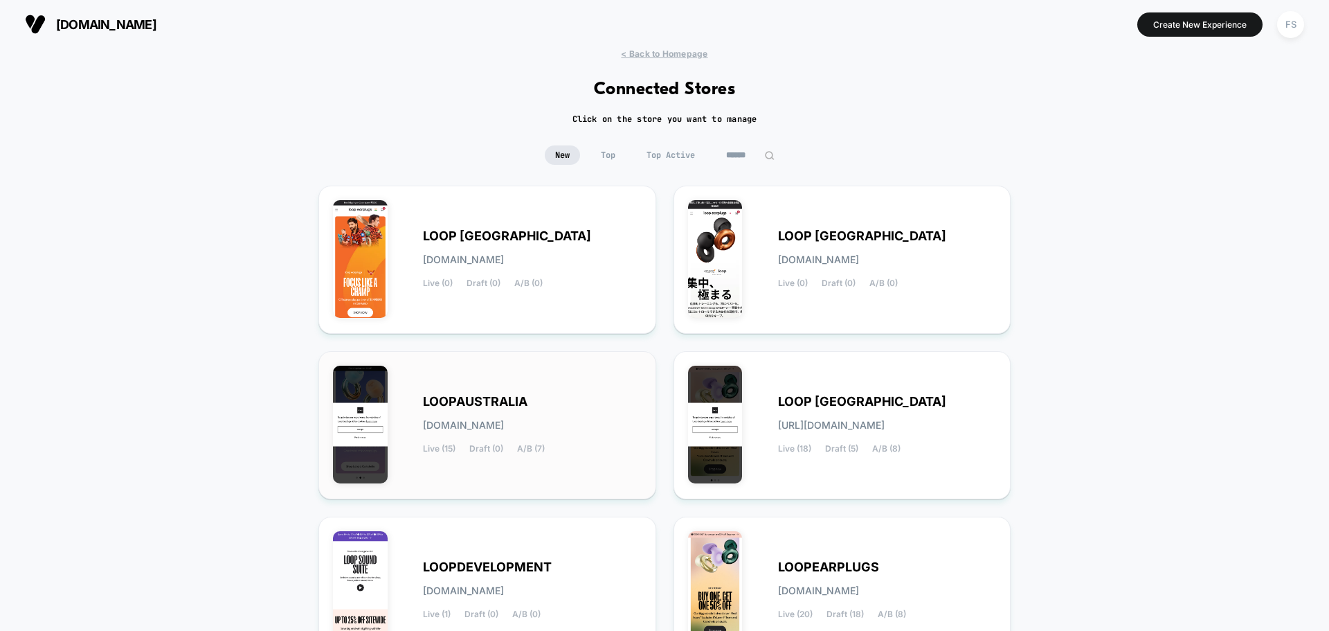
click at [496, 412] on div "LOOPAUSTRALIA loopaustralia.myshopify.com Live (15) Draft (0) A/B (7)" at bounding box center [532, 425] width 219 height 57
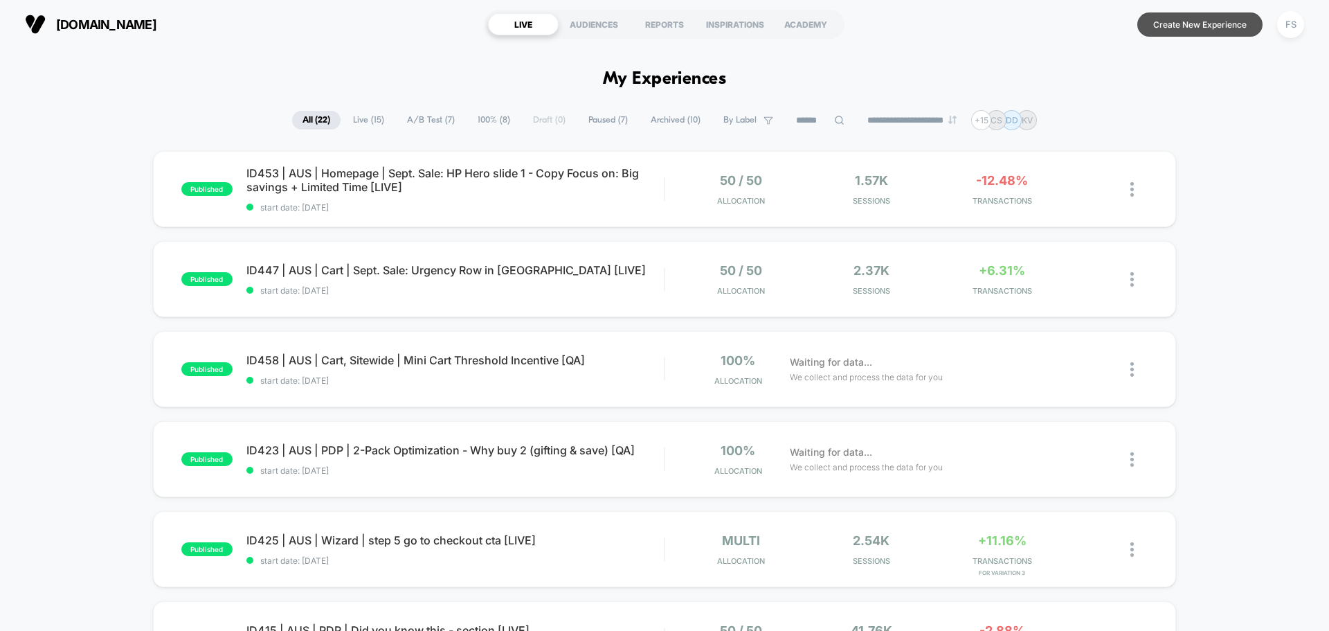
click at [1214, 15] on button "Create New Experience" at bounding box center [1200, 24] width 125 height 24
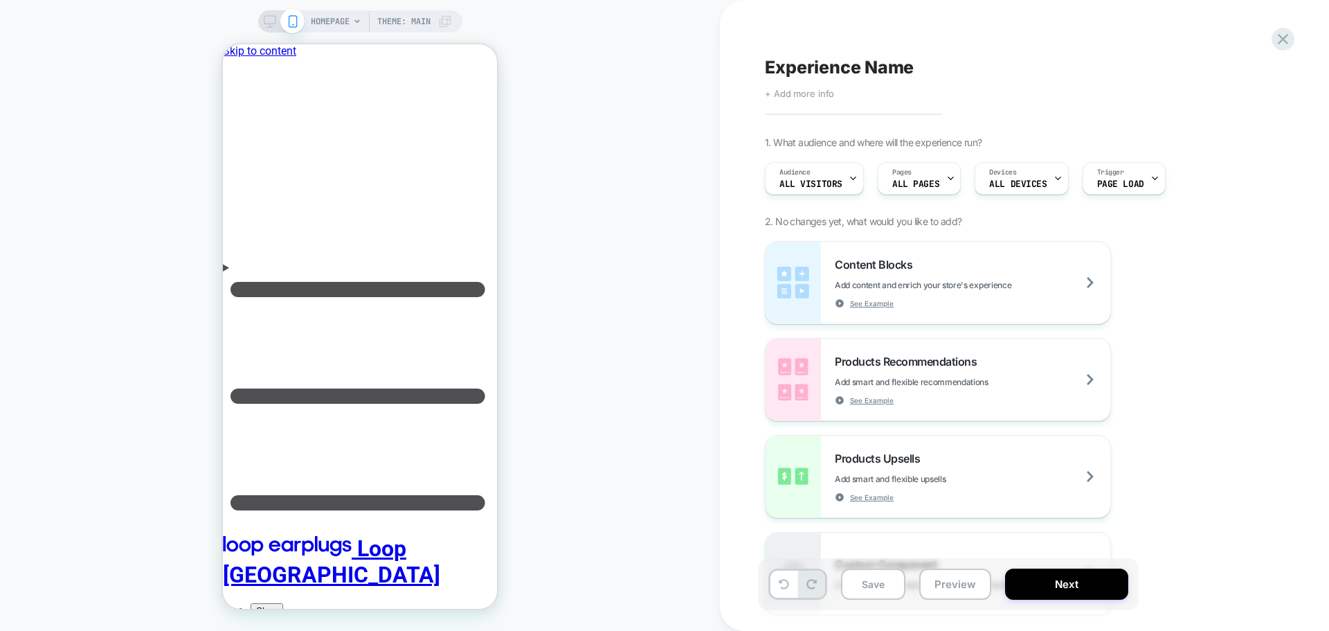
click at [821, 98] on span "+ Add more info" at bounding box center [799, 93] width 69 height 11
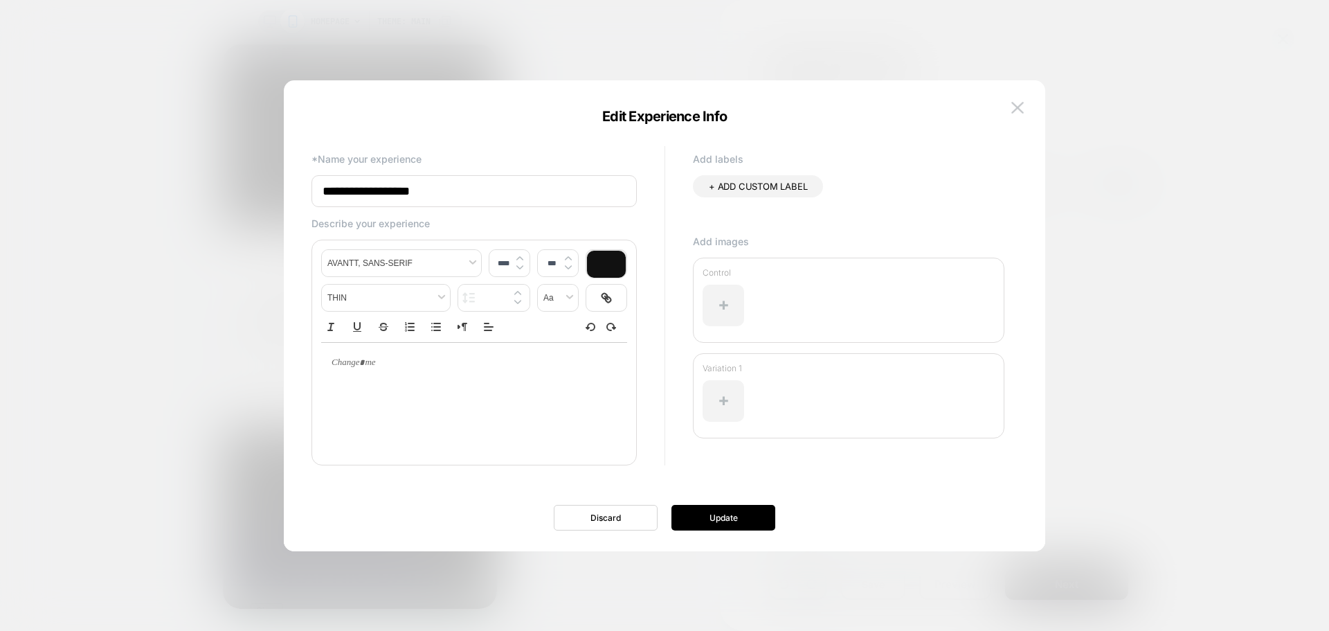
click at [385, 189] on input "**********" at bounding box center [474, 191] width 325 height 32
type input "**********"
click at [753, 523] on button "Update" at bounding box center [724, 518] width 104 height 26
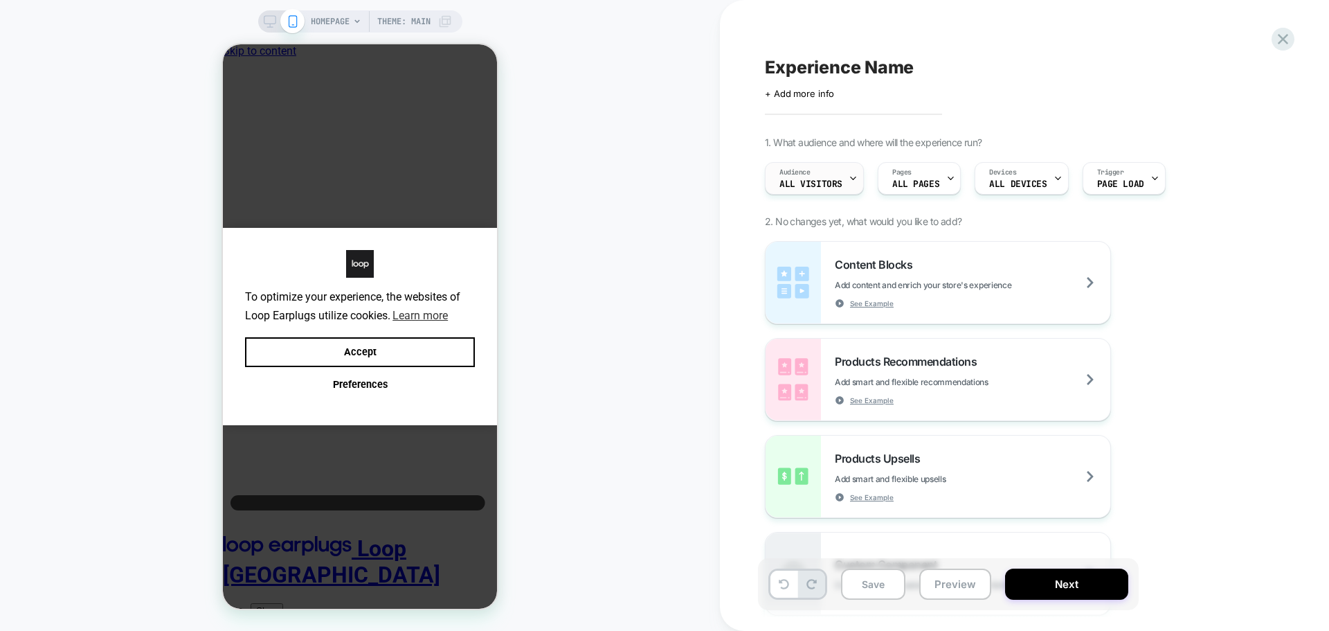
click at [810, 176] on span "Audience" at bounding box center [795, 173] width 31 height 10
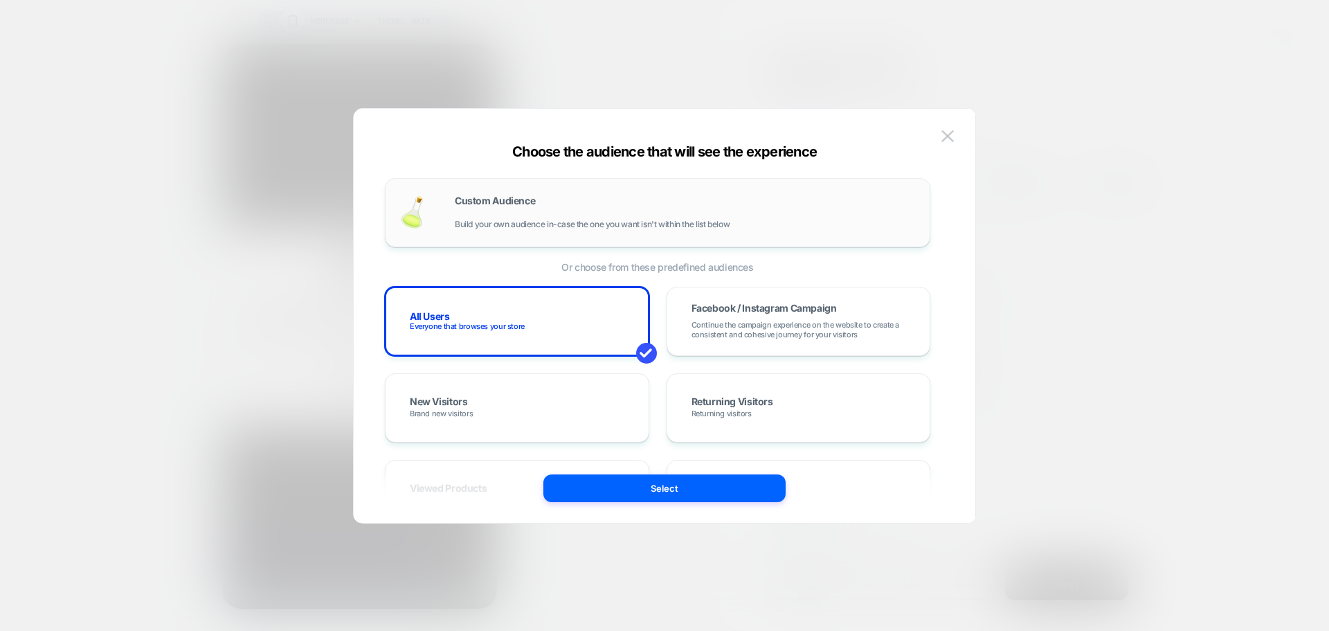
click at [449, 219] on div "Custom Audience Build your own audience in-case the one you want isn't within t…" at bounding box center [657, 212] width 516 height 40
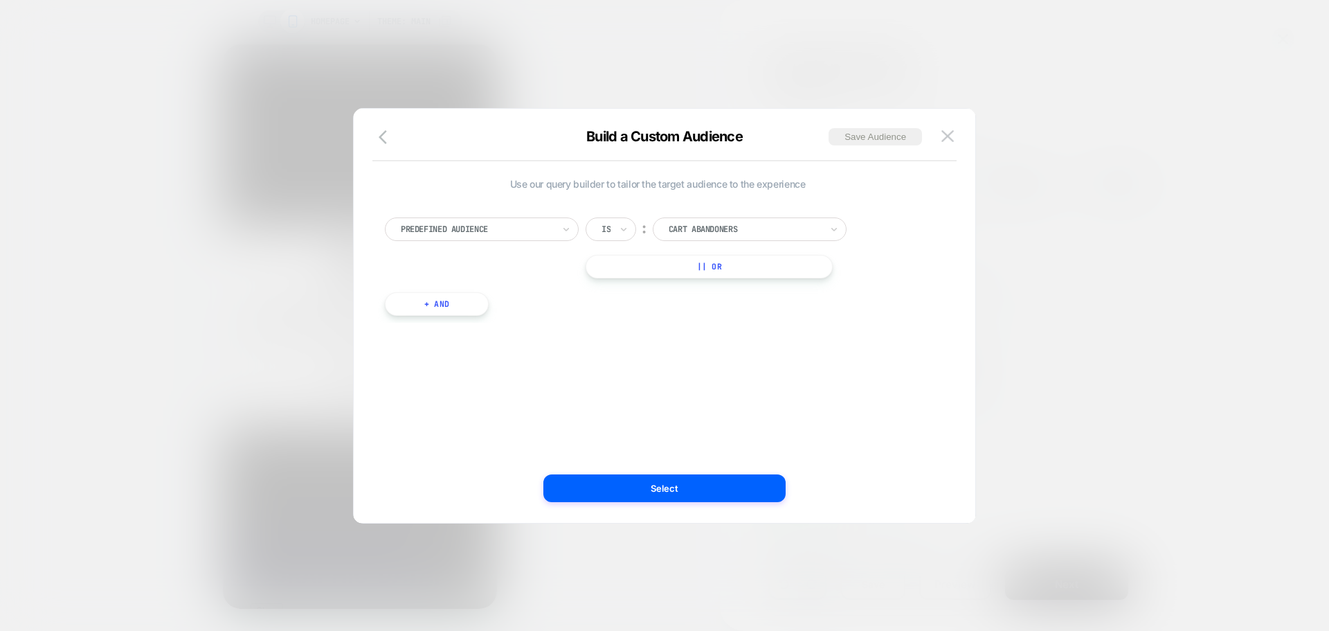
click at [463, 215] on div "Predefined Audience Is ︰ Cart Abandoners || Or + And" at bounding box center [657, 260] width 559 height 126
click at [467, 225] on div at bounding box center [477, 229] width 152 height 12
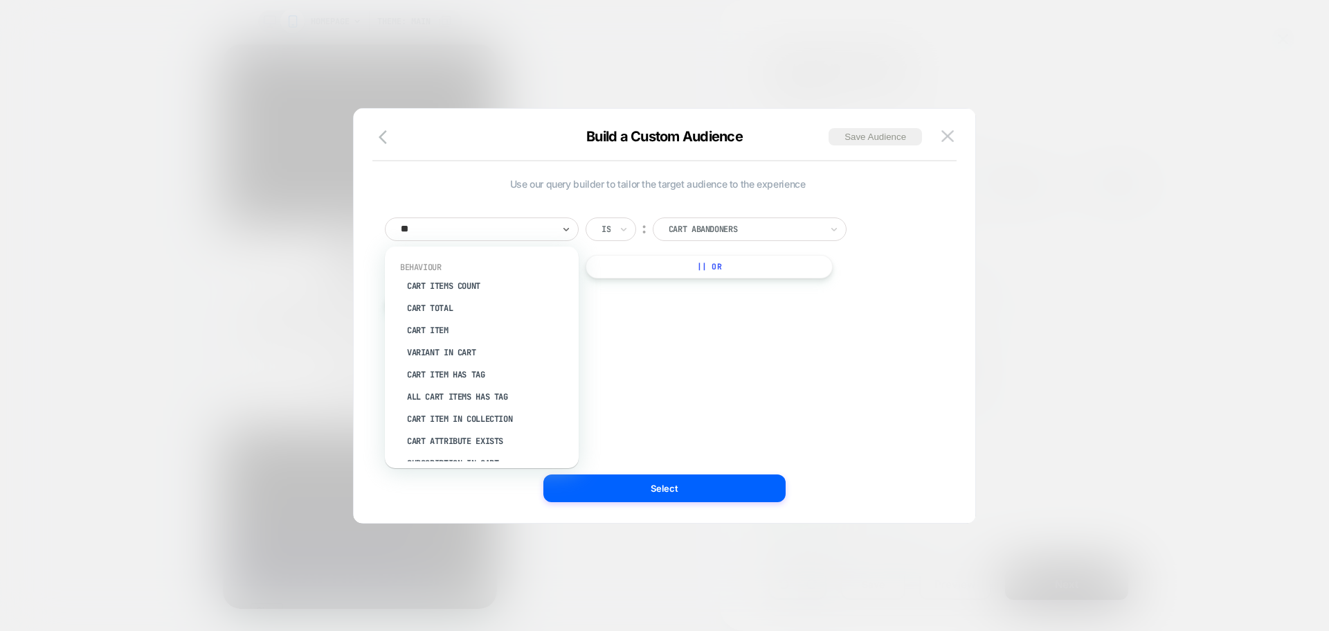
type input "***"
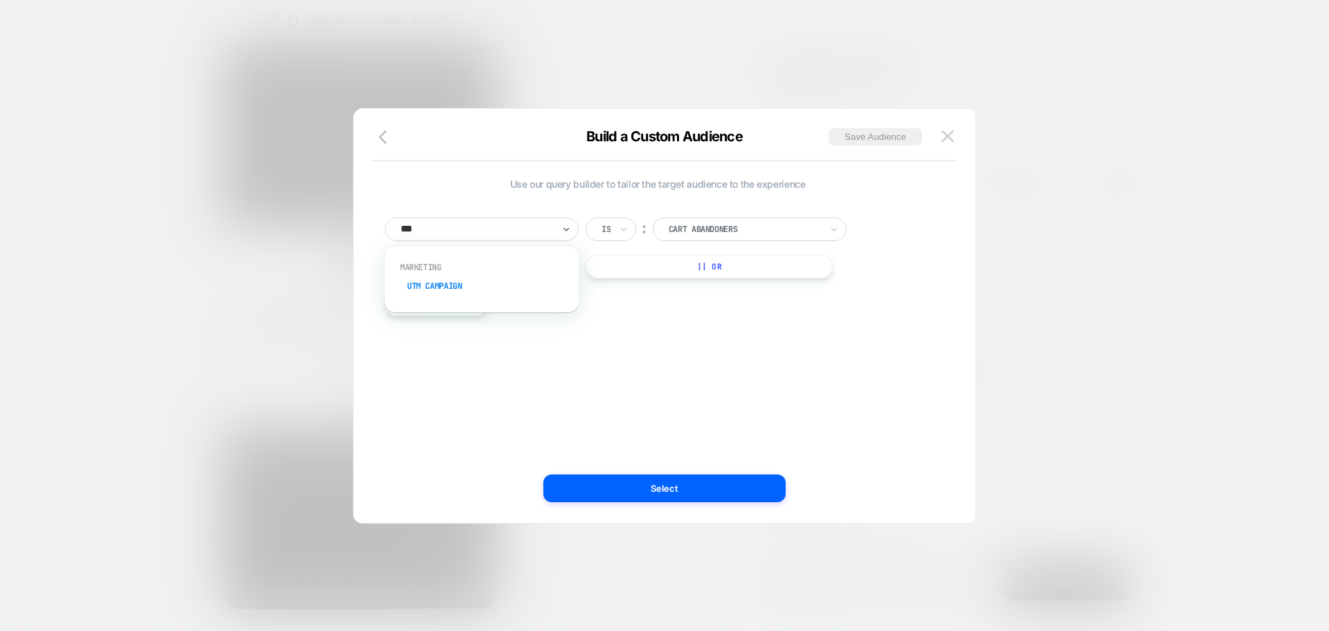
click at [470, 284] on div "UTM Campaign" at bounding box center [489, 286] width 180 height 22
click at [721, 229] on input at bounding box center [739, 229] width 173 height 24
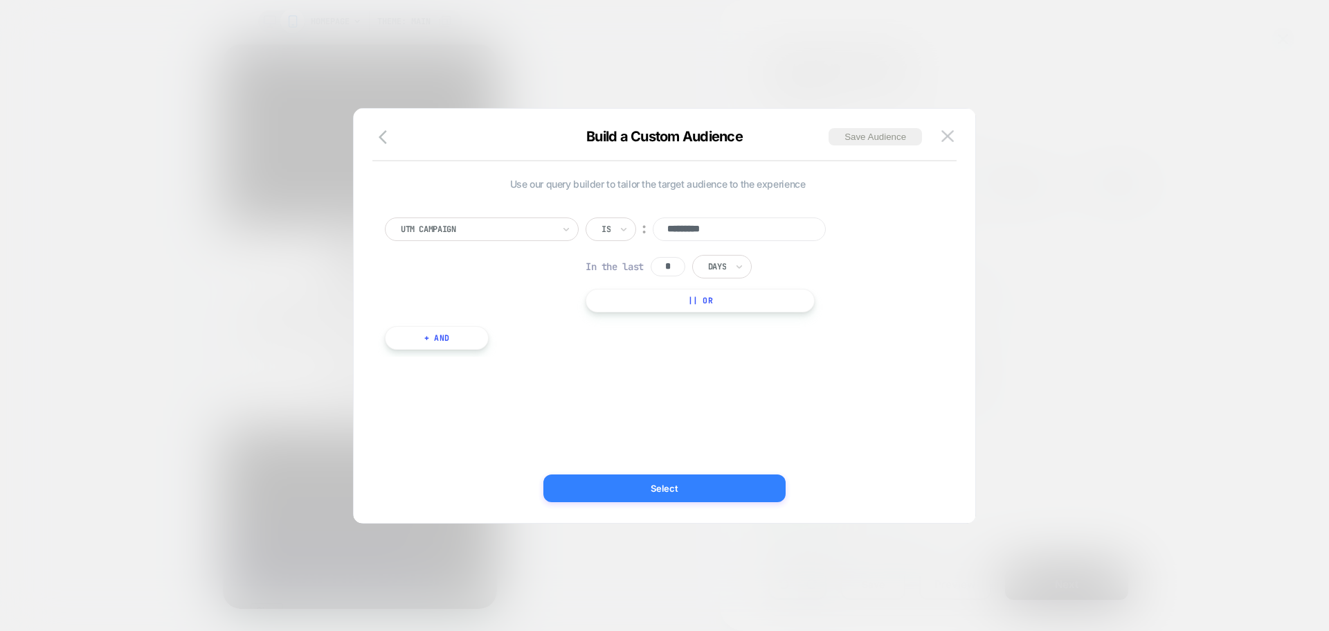
type input "*********"
click at [702, 486] on button "Select" at bounding box center [664, 488] width 242 height 28
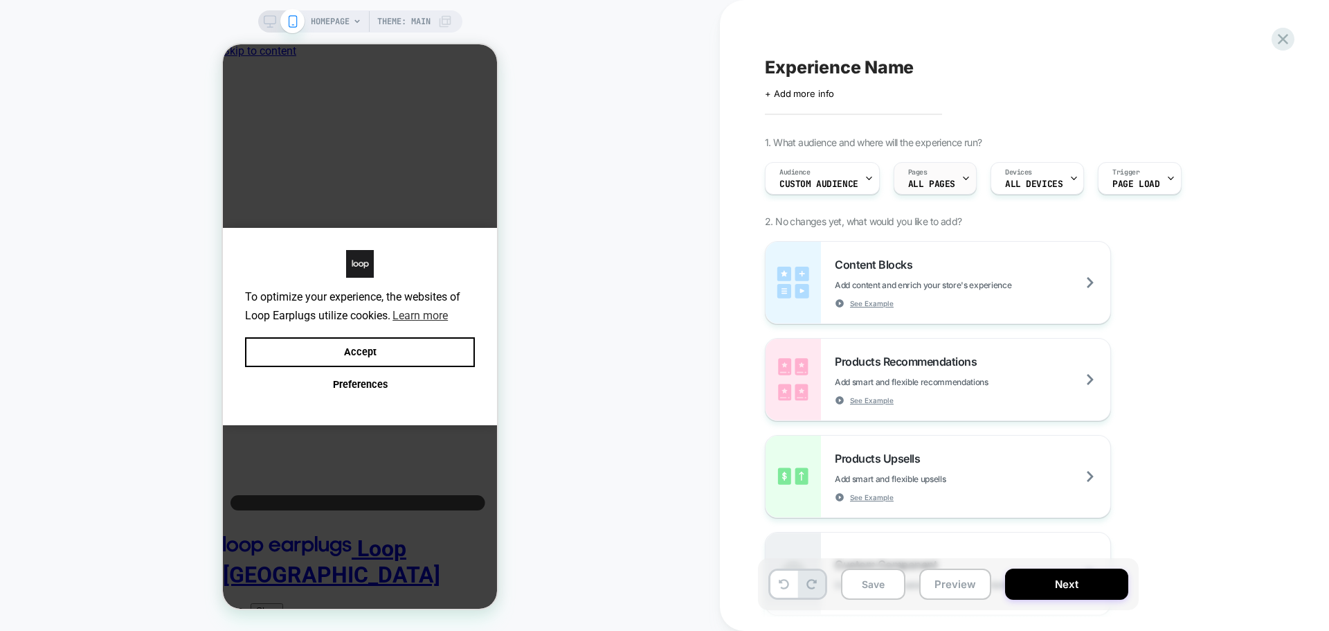
click at [949, 170] on div "Pages ALL PAGES" at bounding box center [932, 178] width 75 height 31
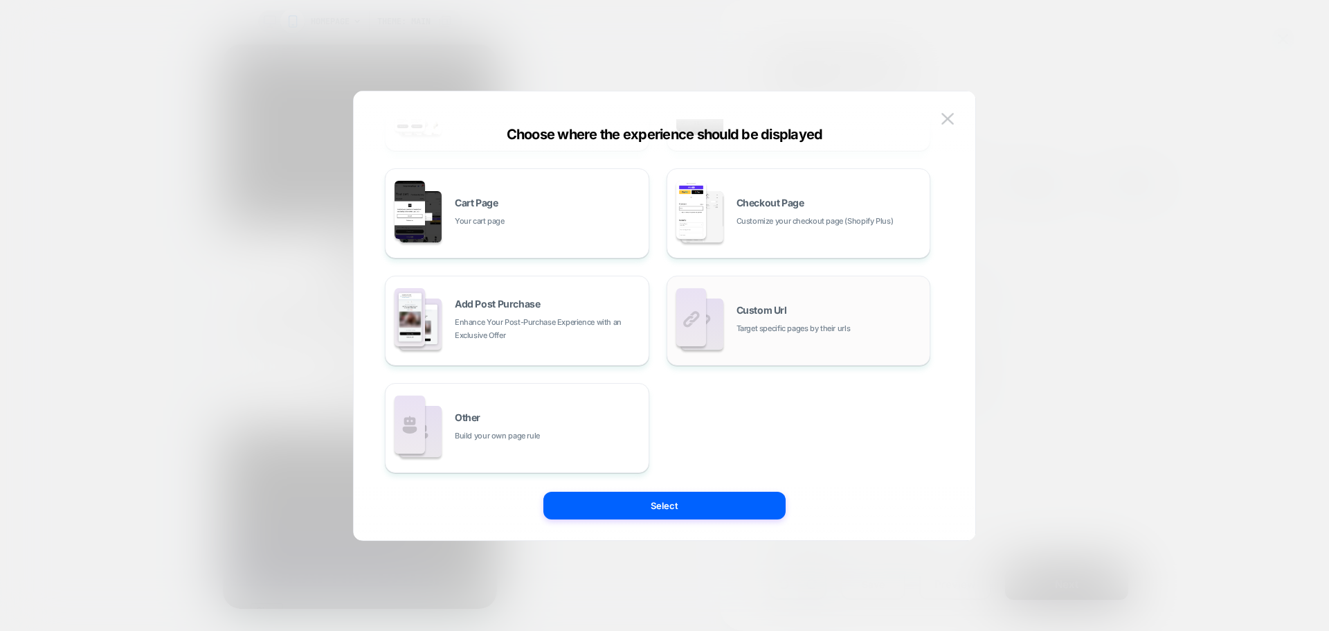
scroll to position [209, 0]
click at [503, 423] on div "Other Build your own page rule" at bounding box center [548, 426] width 187 height 30
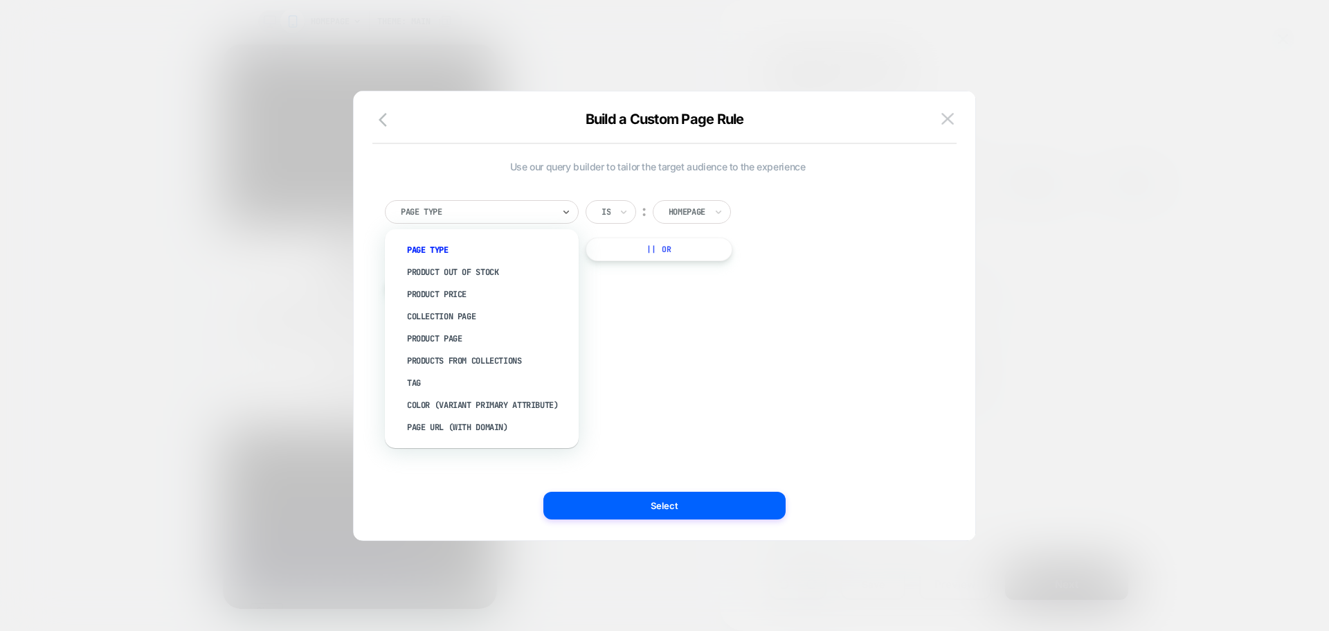
click at [519, 204] on div "Page Type" at bounding box center [476, 211] width 155 height 15
click at [507, 440] on div "Page Type Product Out Of Stock Product Price Collection Page Product Page Produ…" at bounding box center [482, 338] width 180 height 205
click at [511, 424] on div "Page Url (WITH DOMAIN)" at bounding box center [489, 427] width 180 height 22
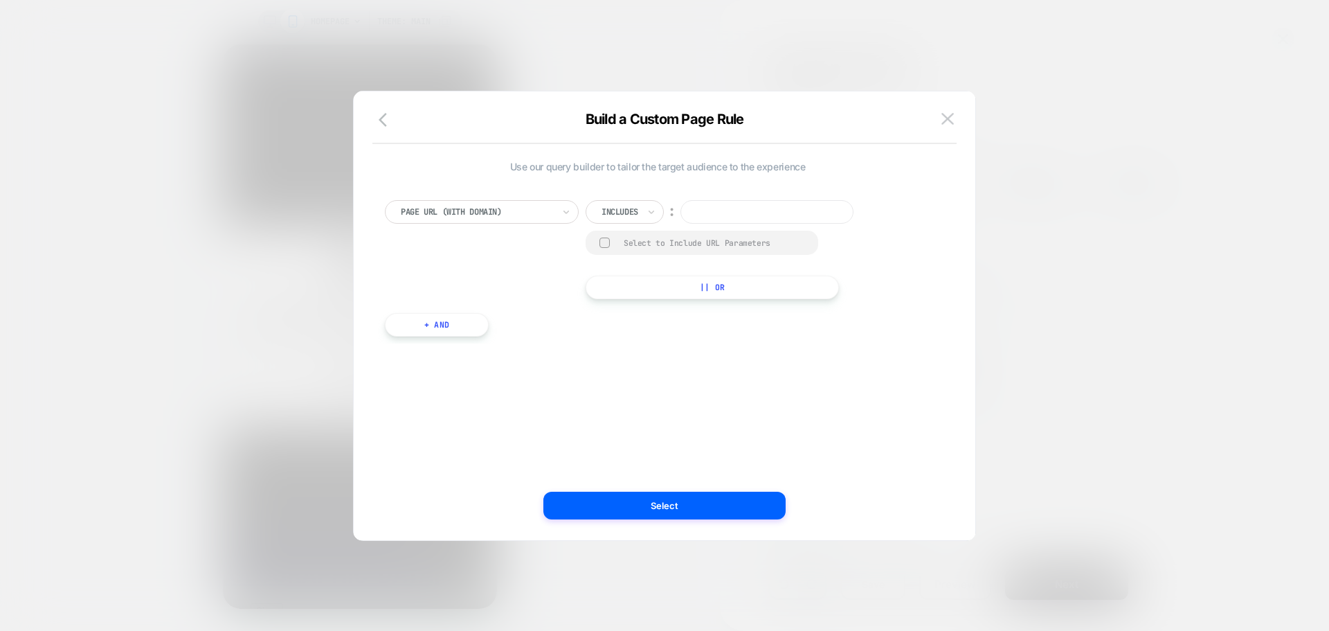
click at [728, 200] on input at bounding box center [767, 212] width 173 height 24
paste input "**********"
type input "**********"
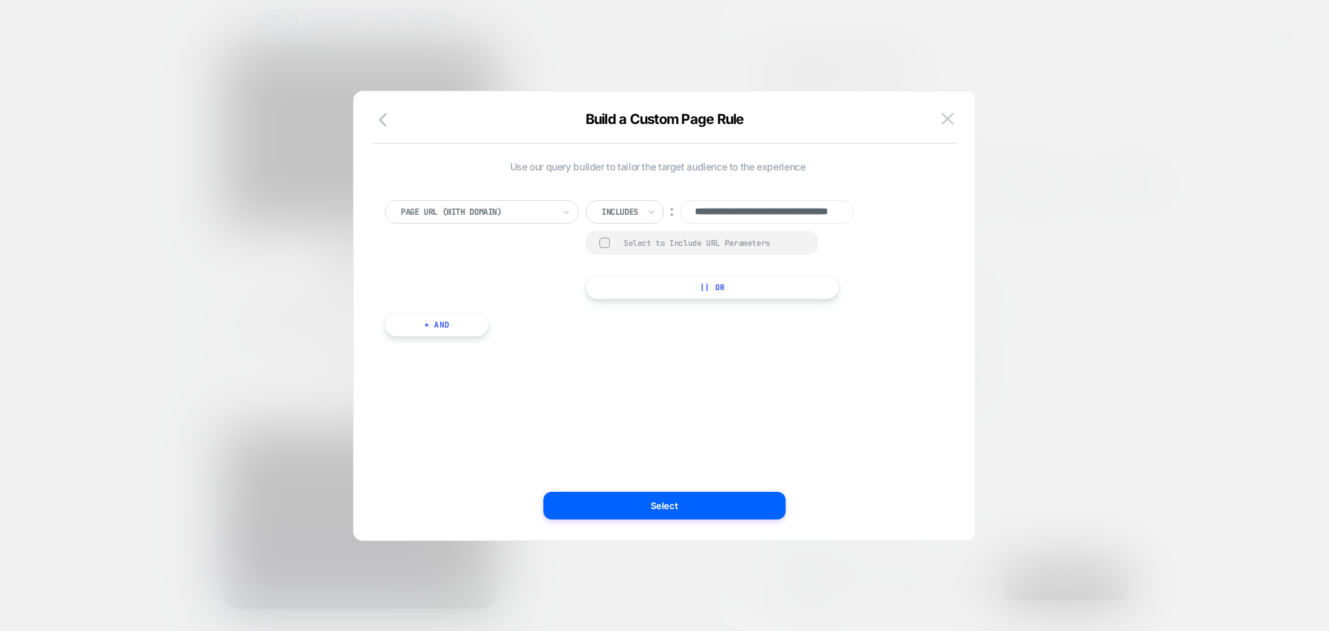
click at [712, 487] on div "**********" at bounding box center [658, 315] width 580 height 393
click at [707, 507] on button "Select" at bounding box center [664, 506] width 242 height 28
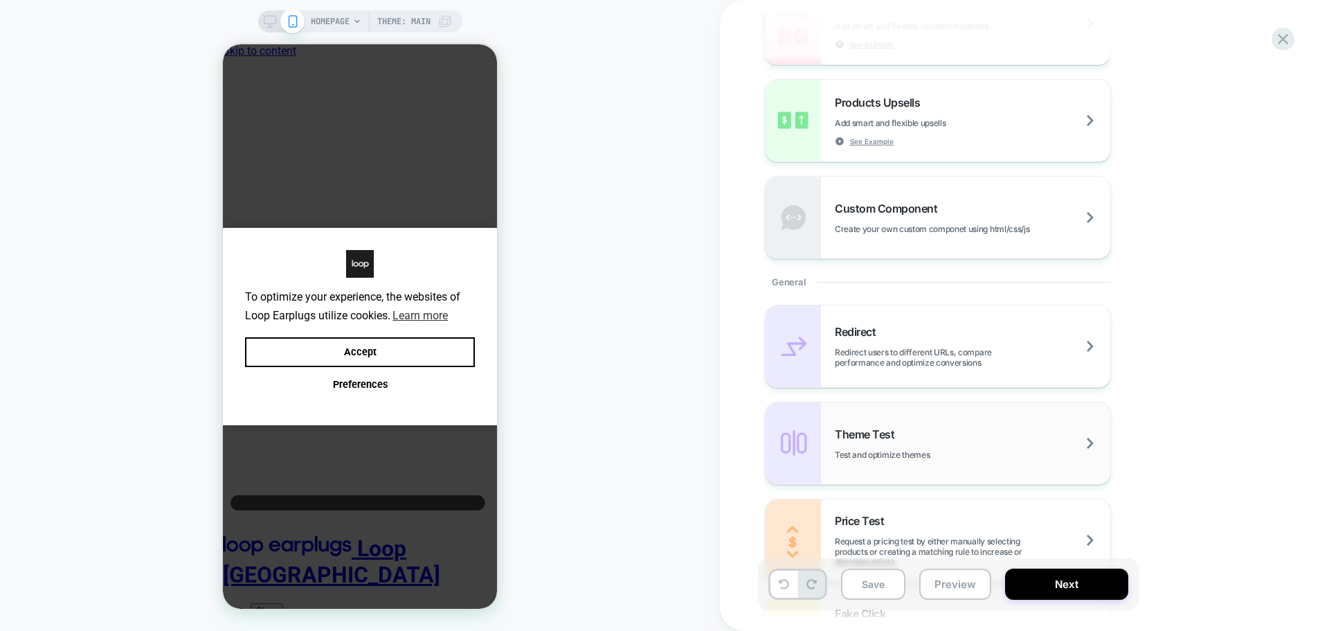
scroll to position [692, 0]
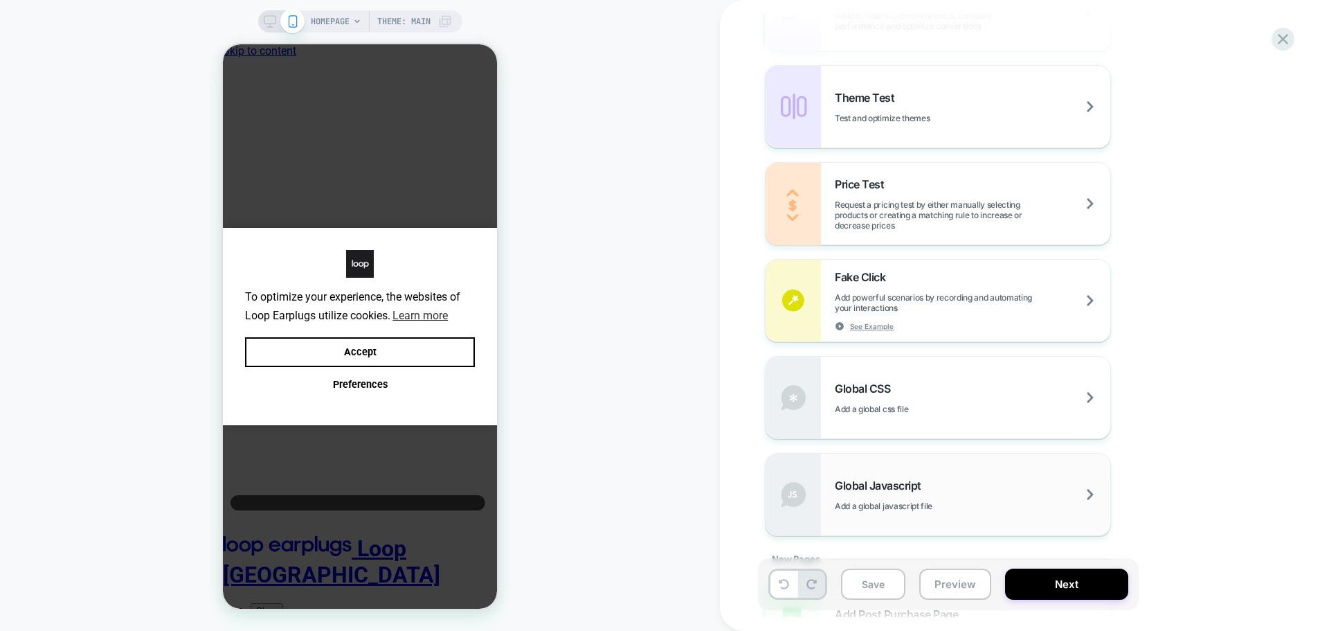
click at [904, 480] on span "Global Javascript" at bounding box center [881, 485] width 93 height 14
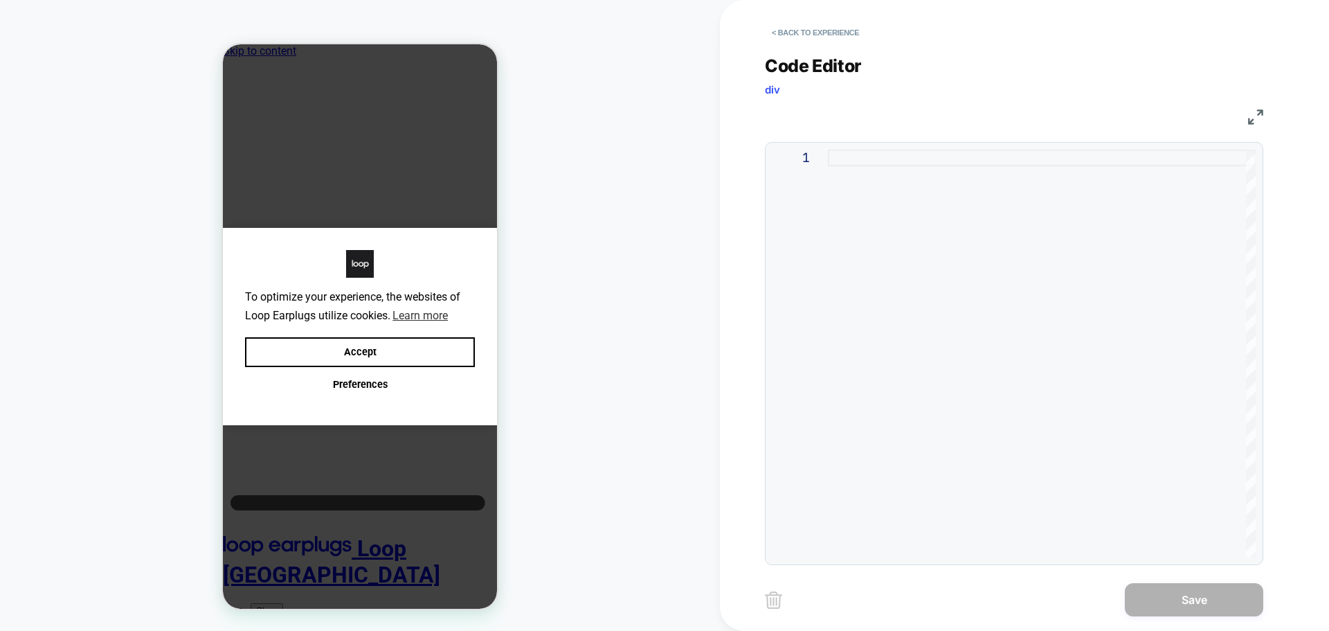
click at [855, 161] on div at bounding box center [1042, 354] width 428 height 408
click at [945, 207] on div at bounding box center [1042, 354] width 428 height 408
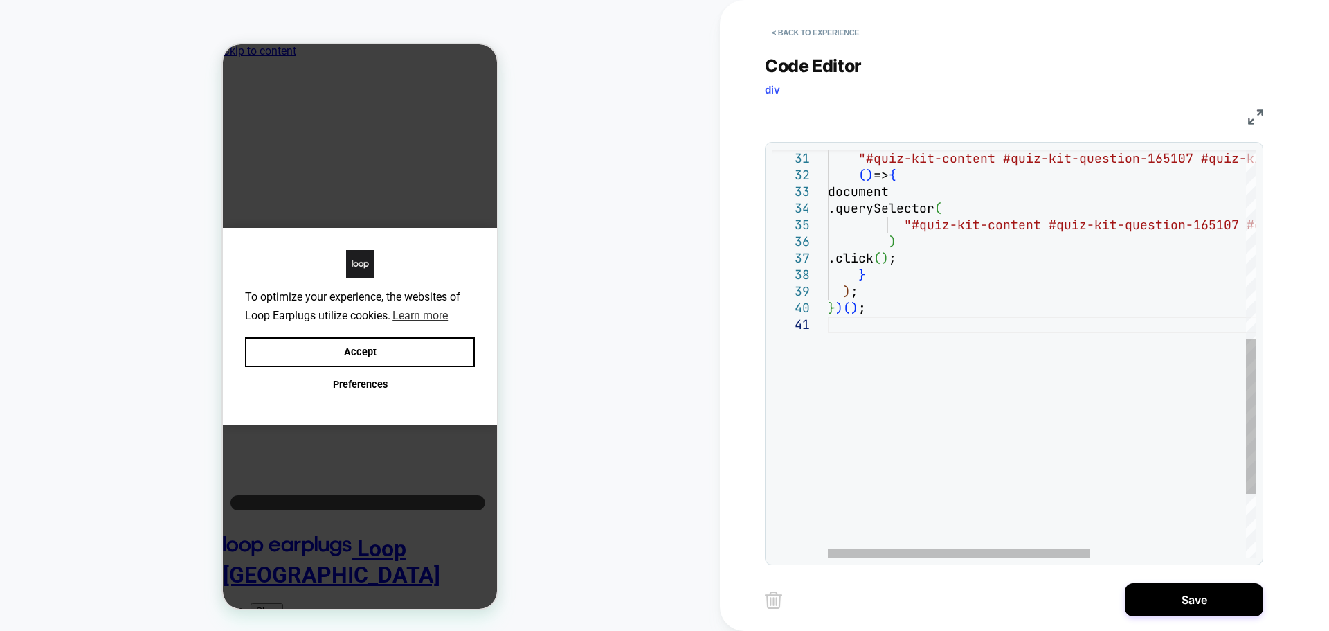
click at [1159, 154] on div "waitForElem ( "#quiz-kit-content #quiz-kit-question-165107 #quiz -kit-question-…" at bounding box center [1169, 188] width 683 height 1072
click at [1194, 225] on div "waitForElem ( "#quiz-kit-content #quiz-kit-question-165253 #quiz -kit-question-…" at bounding box center [1169, 188] width 683 height 1072
type textarea "**********"
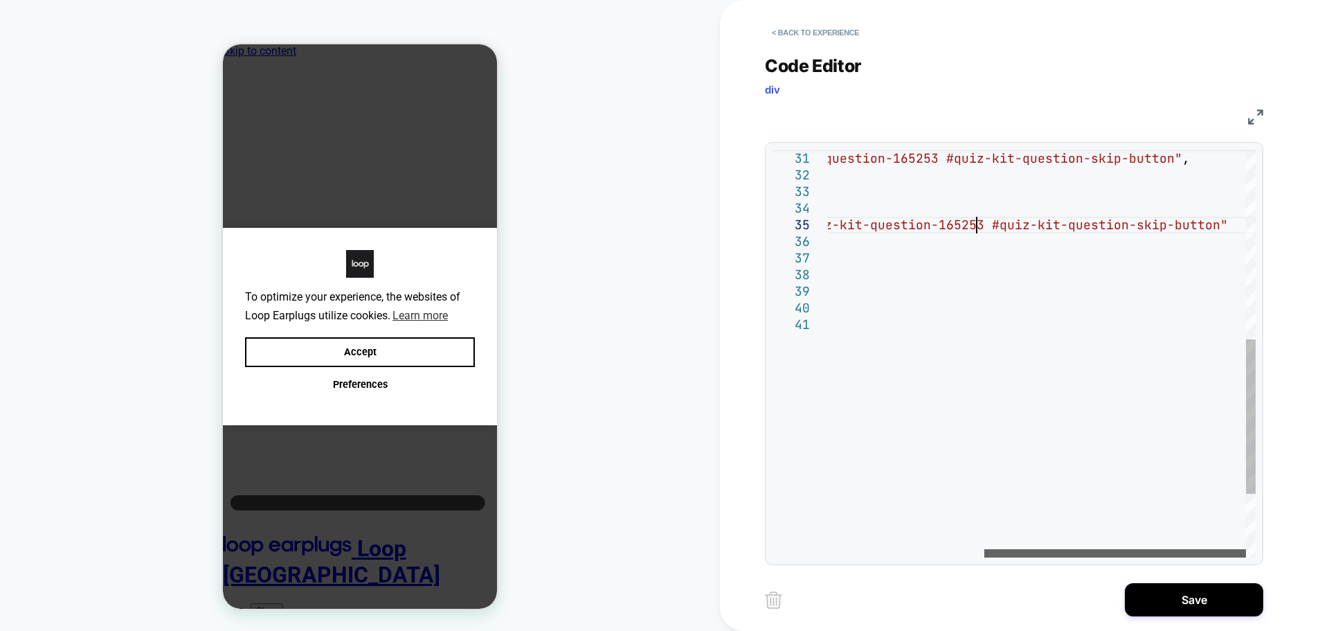
click at [1246, 549] on div at bounding box center [1116, 553] width 262 height 8
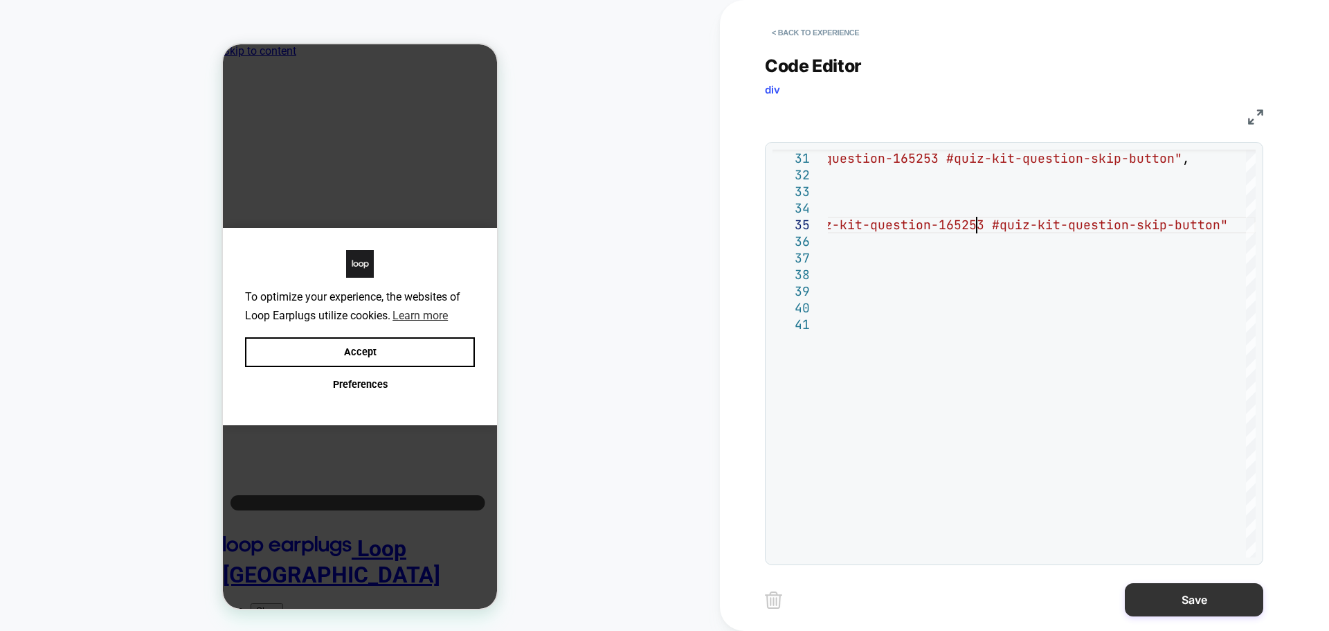
click at [1246, 594] on button "Save" at bounding box center [1194, 599] width 138 height 33
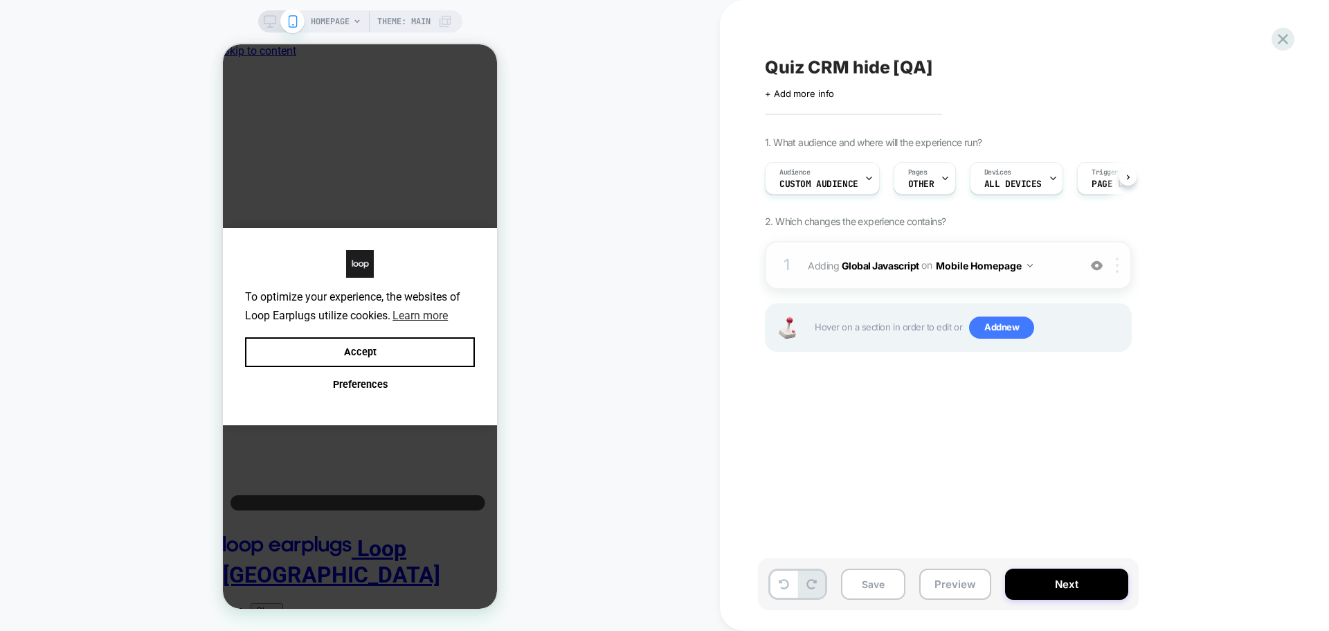
scroll to position [0, 1]
click at [991, 321] on span "Add new" at bounding box center [1001, 327] width 65 height 22
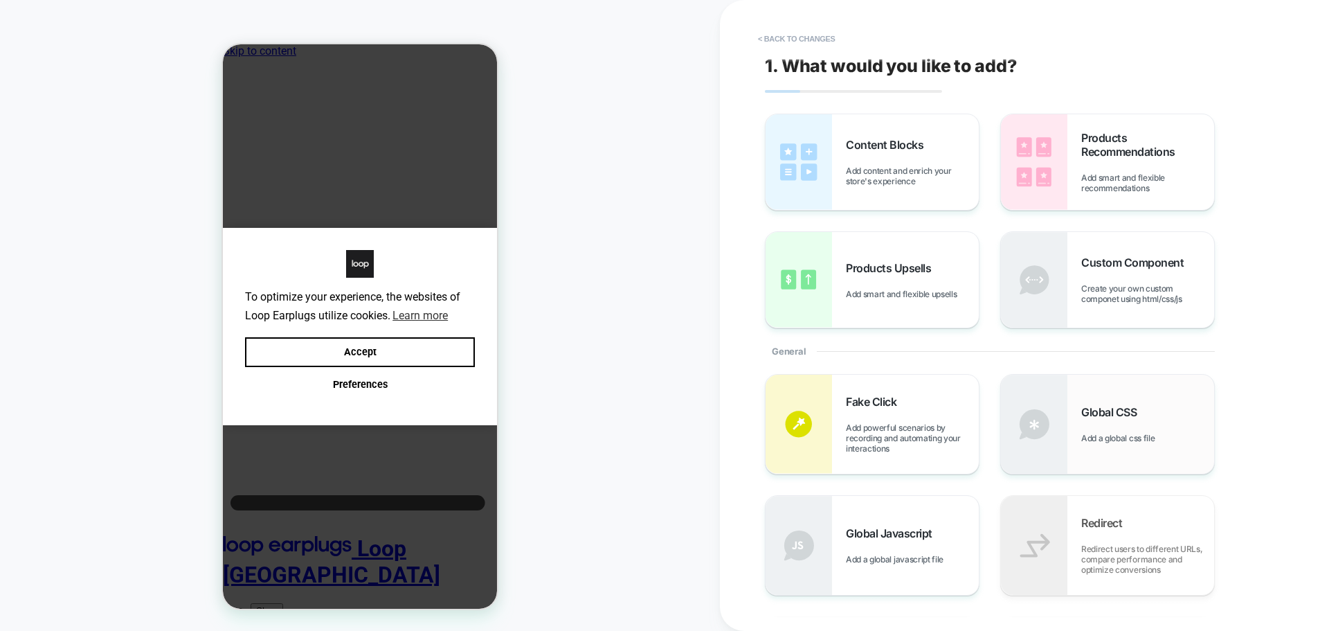
scroll to position [208, 0]
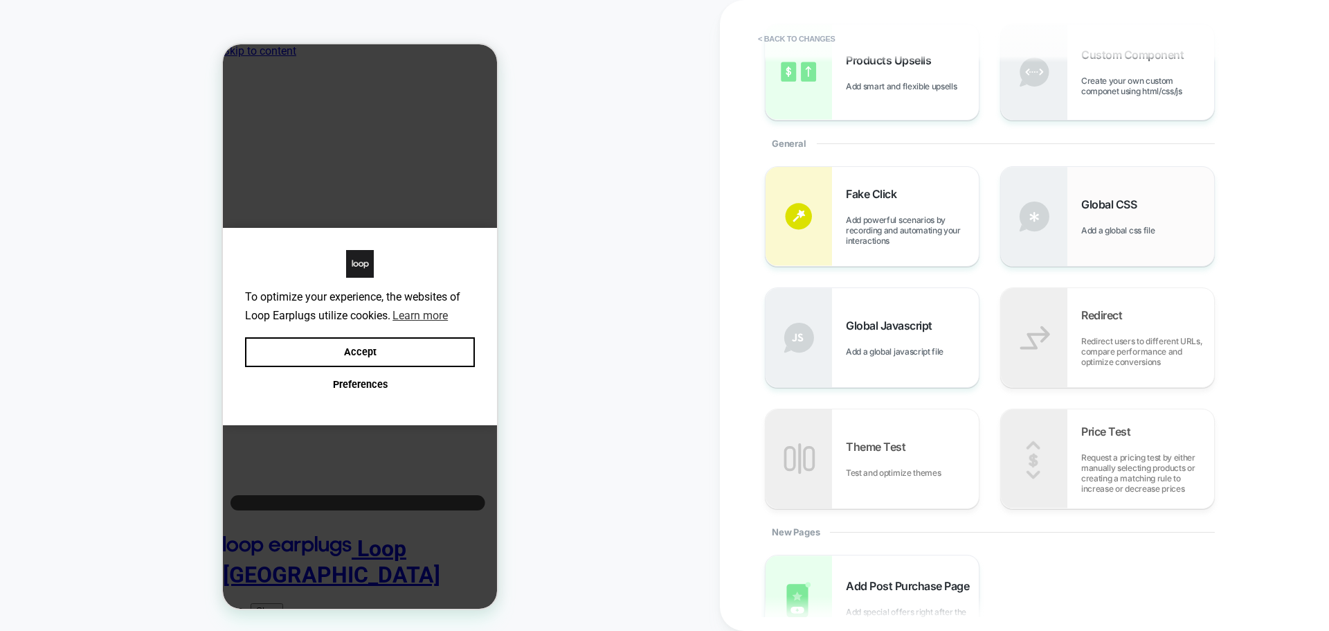
click at [1138, 208] on span "Global CSS" at bounding box center [1112, 204] width 62 height 14
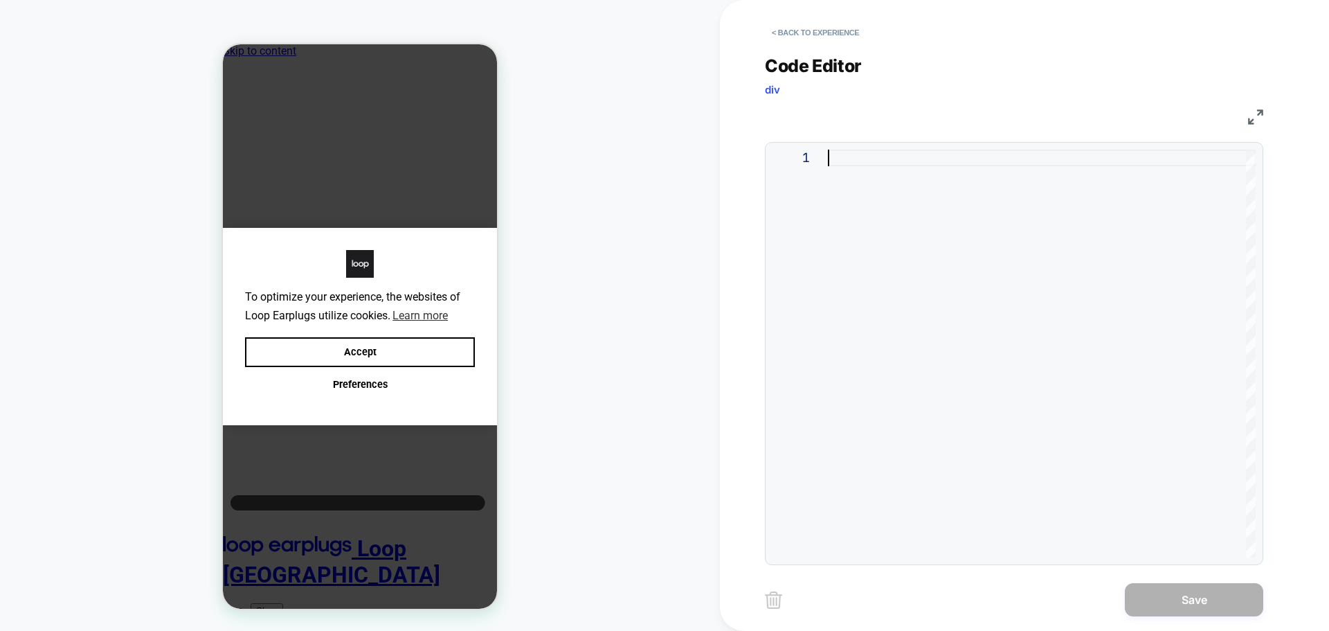
click at [965, 304] on div at bounding box center [1042, 354] width 428 height 408
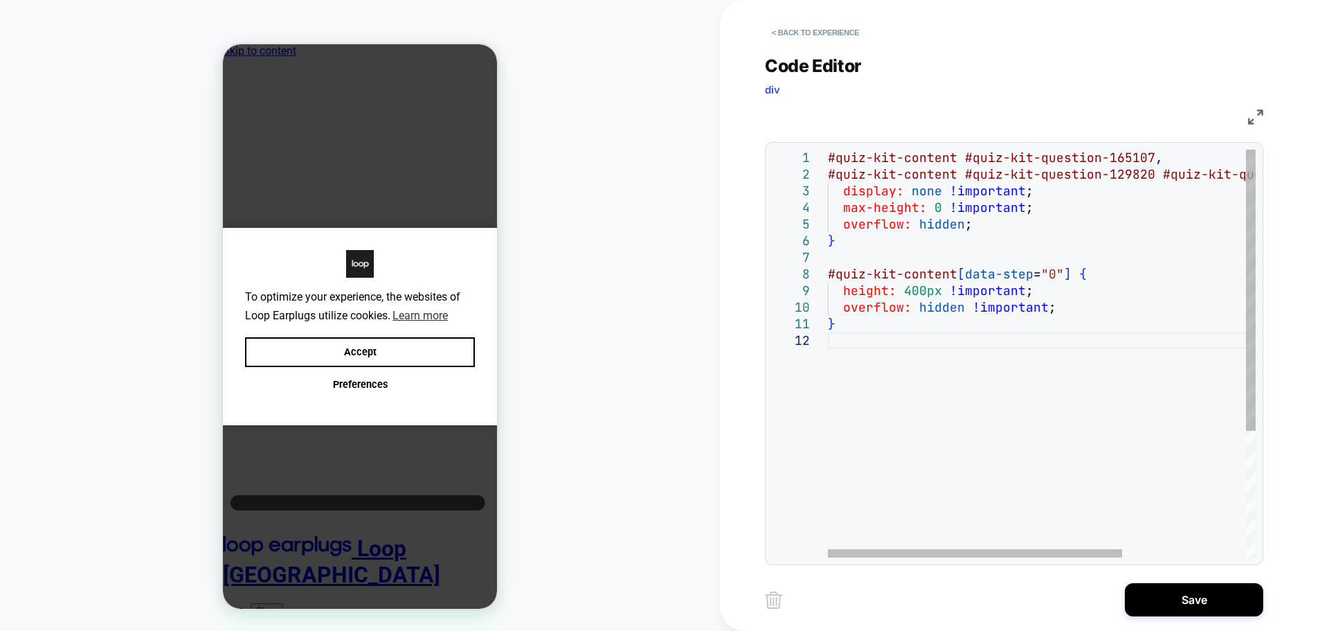
click at [1118, 156] on div "#quiz-kit-content #quiz-kit-question-165107 , #quiz-kit-content #quiz-kit-quest…" at bounding box center [1132, 445] width 608 height 591
click at [1132, 177] on div "#quiz-kit-content #quiz-kit-question-165253 , #quiz-kit-content #quiz-kit-quest…" at bounding box center [1132, 445] width 608 height 591
type textarea "**********"
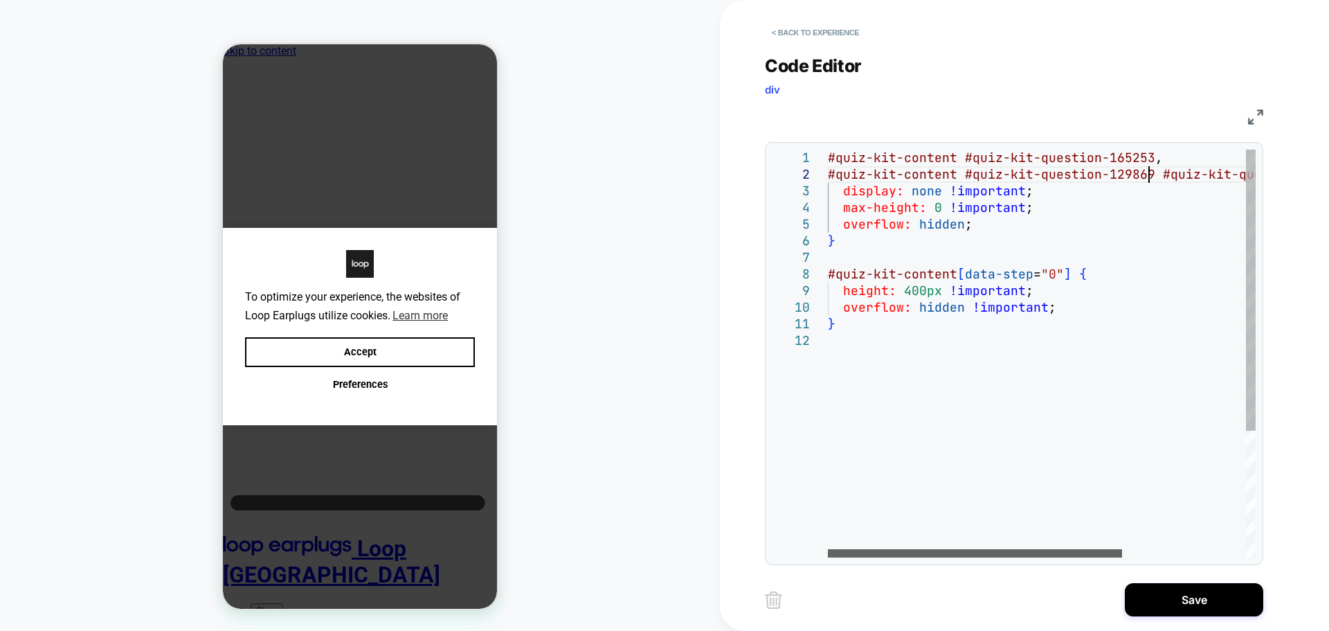
click at [881, 557] on div at bounding box center [975, 553] width 294 height 8
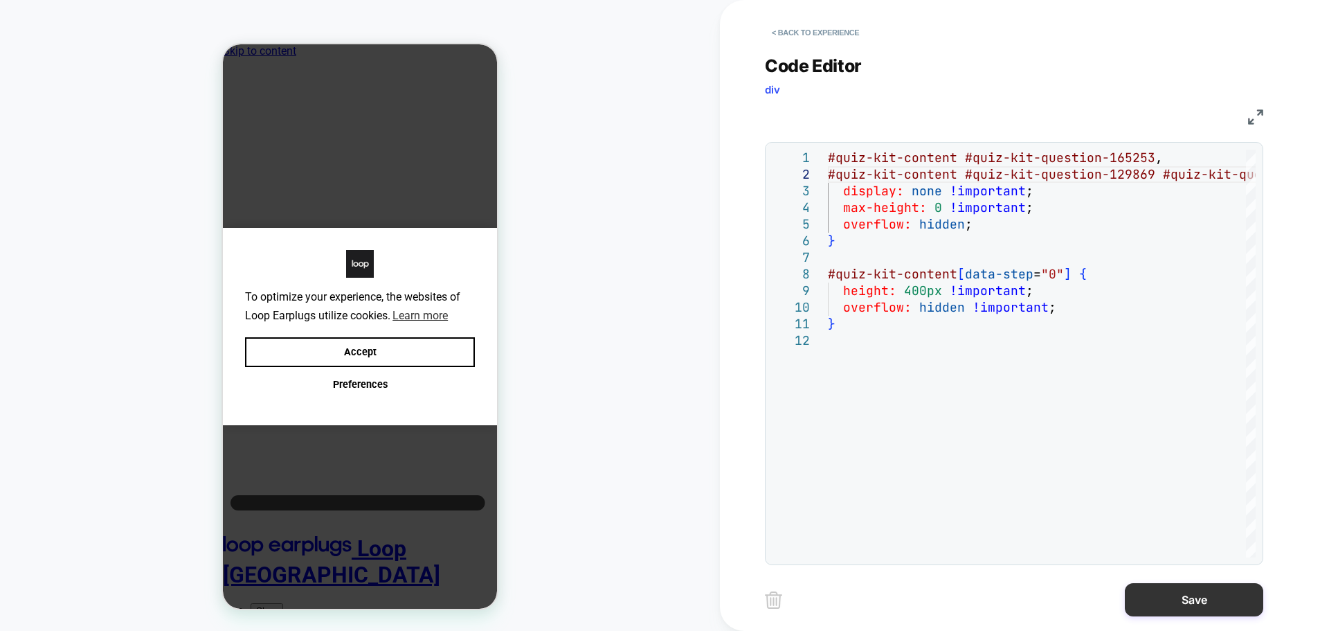
click at [1178, 596] on button "Save" at bounding box center [1194, 599] width 138 height 33
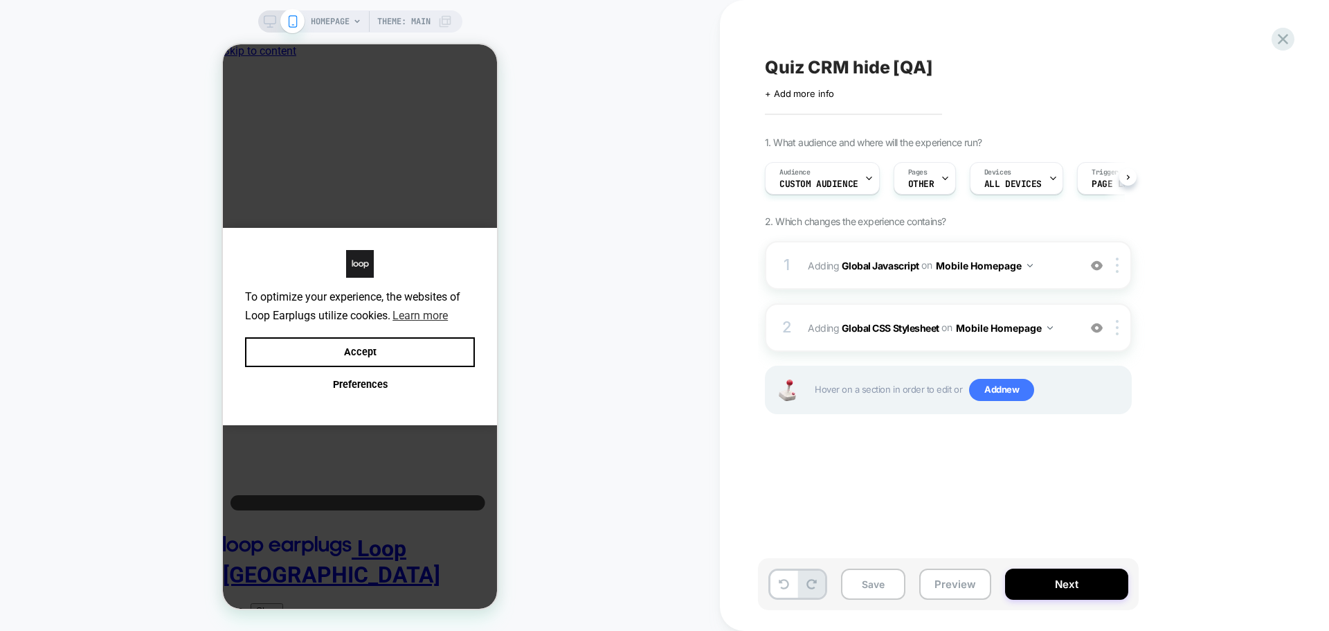
scroll to position [0, 1]
drag, startPoint x: 1026, startPoint y: 270, endPoint x: 1020, endPoint y: 294, distance: 24.4
click at [1025, 269] on button "Mobile Homepage" at bounding box center [984, 265] width 97 height 20
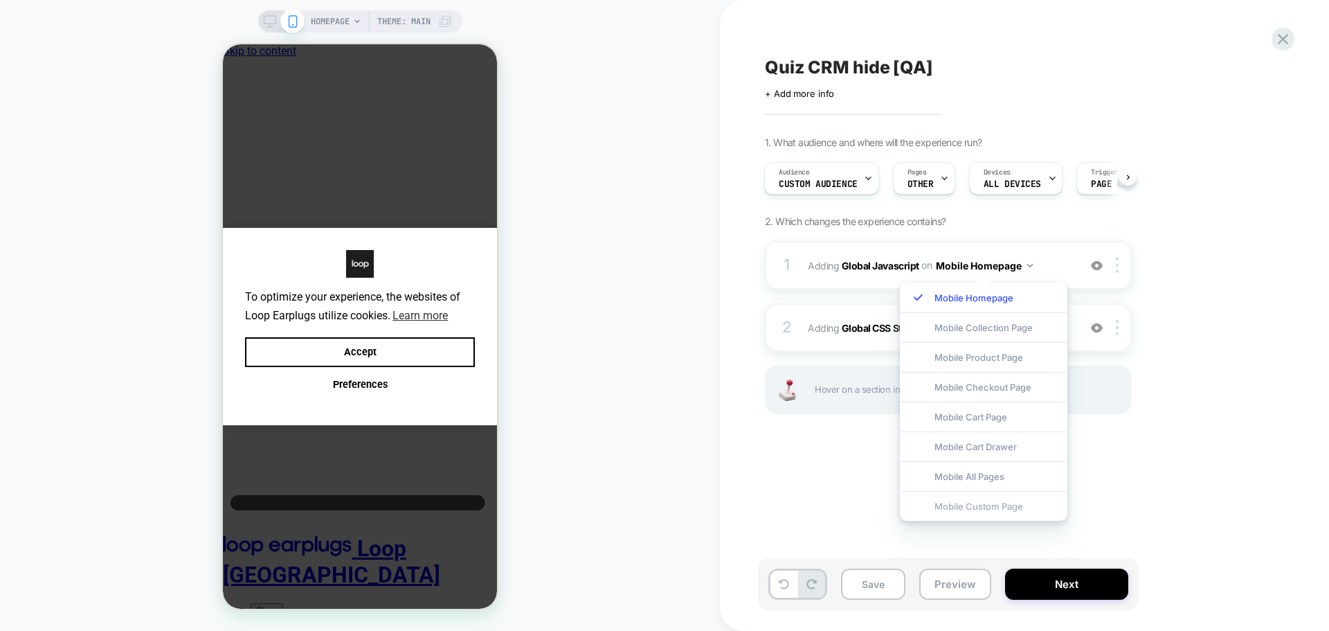
click at [992, 499] on div "Mobile Custom Page" at bounding box center [984, 506] width 168 height 30
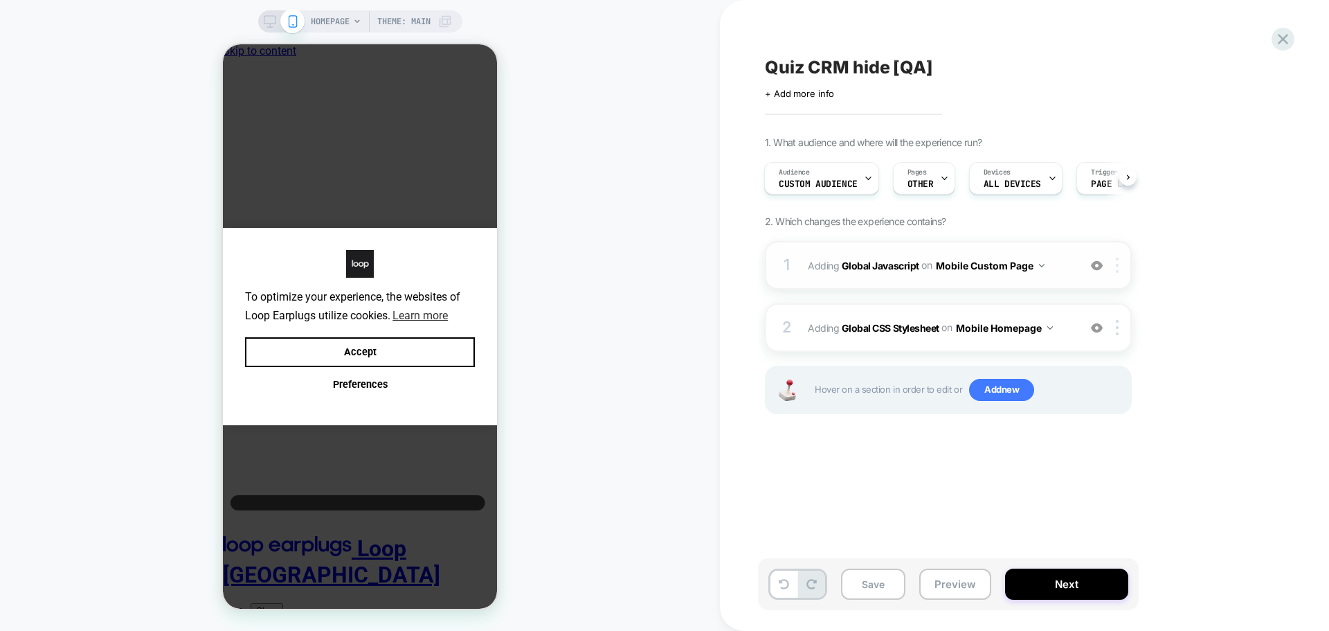
click at [1120, 266] on div at bounding box center [1119, 265] width 23 height 15
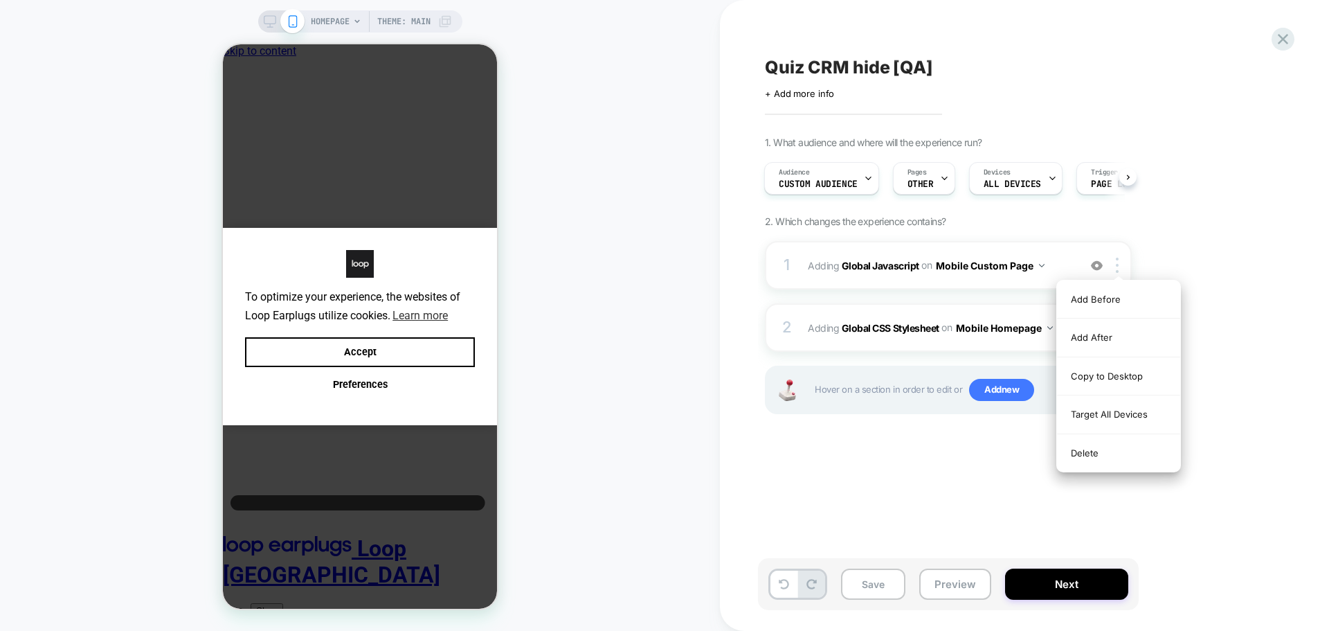
drag, startPoint x: 1091, startPoint y: 408, endPoint x: 1024, endPoint y: 374, distance: 75.2
click at [1090, 408] on div "Target All Devices" at bounding box center [1118, 414] width 123 height 38
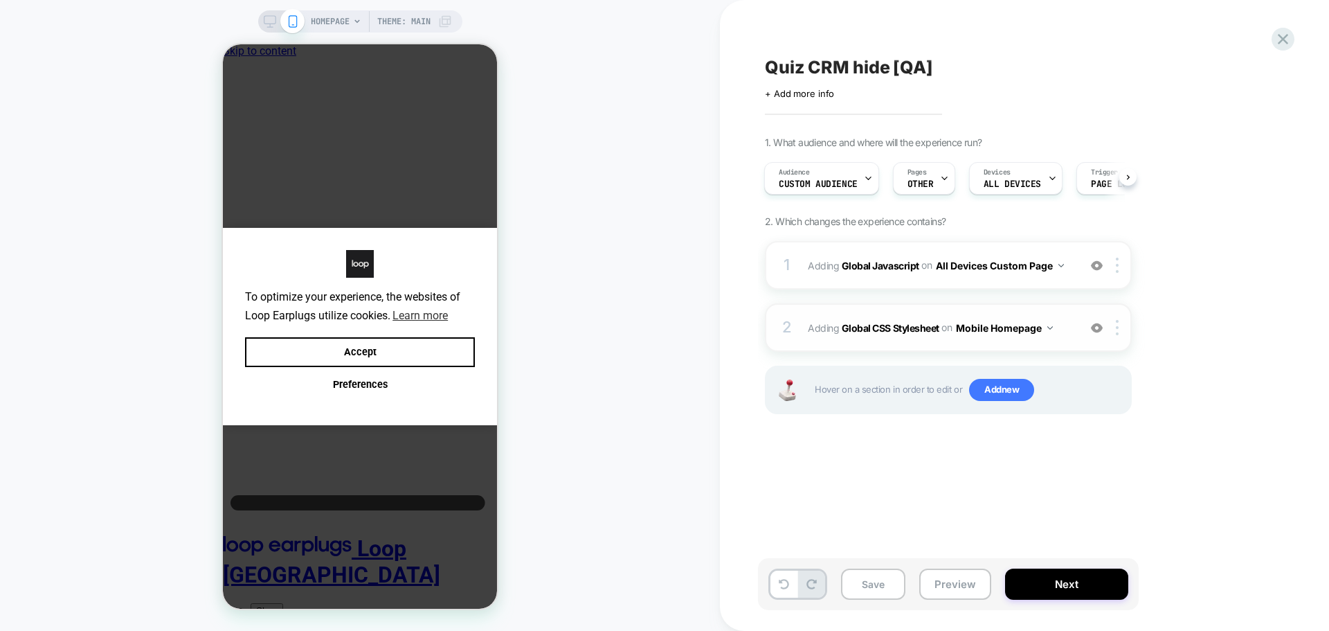
click at [1045, 321] on button "Mobile Homepage" at bounding box center [1004, 328] width 97 height 20
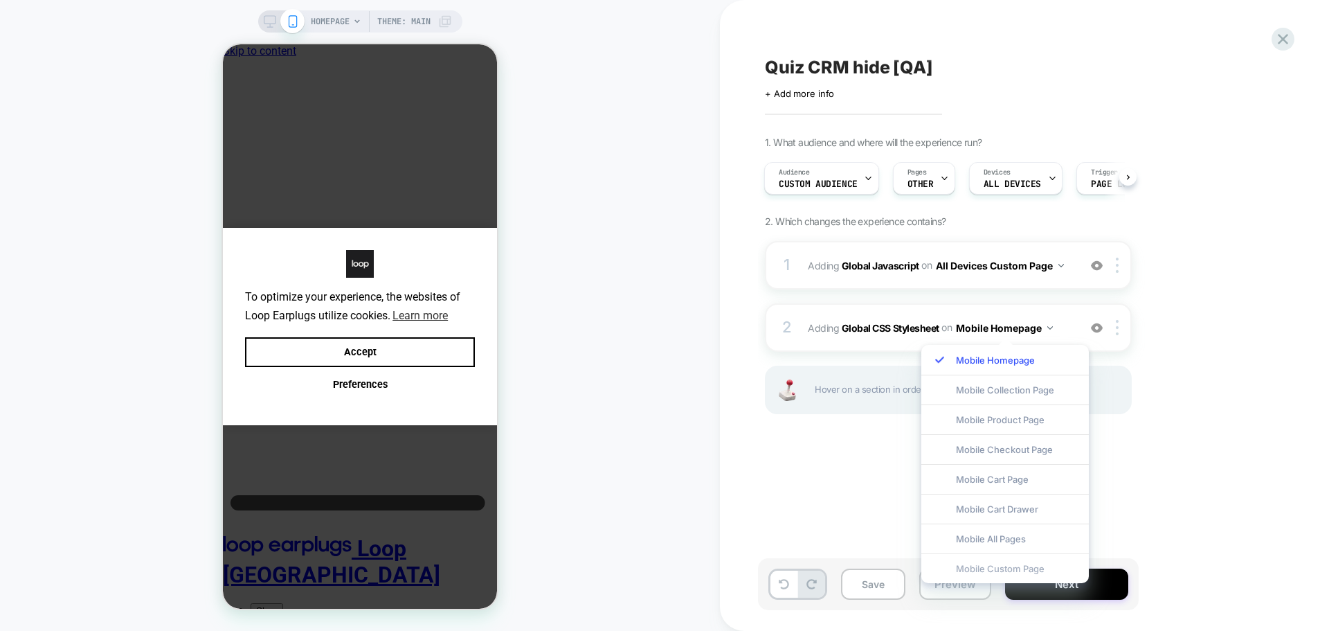
click at [1018, 564] on div "Mobile Custom Page" at bounding box center [1006, 568] width 168 height 30
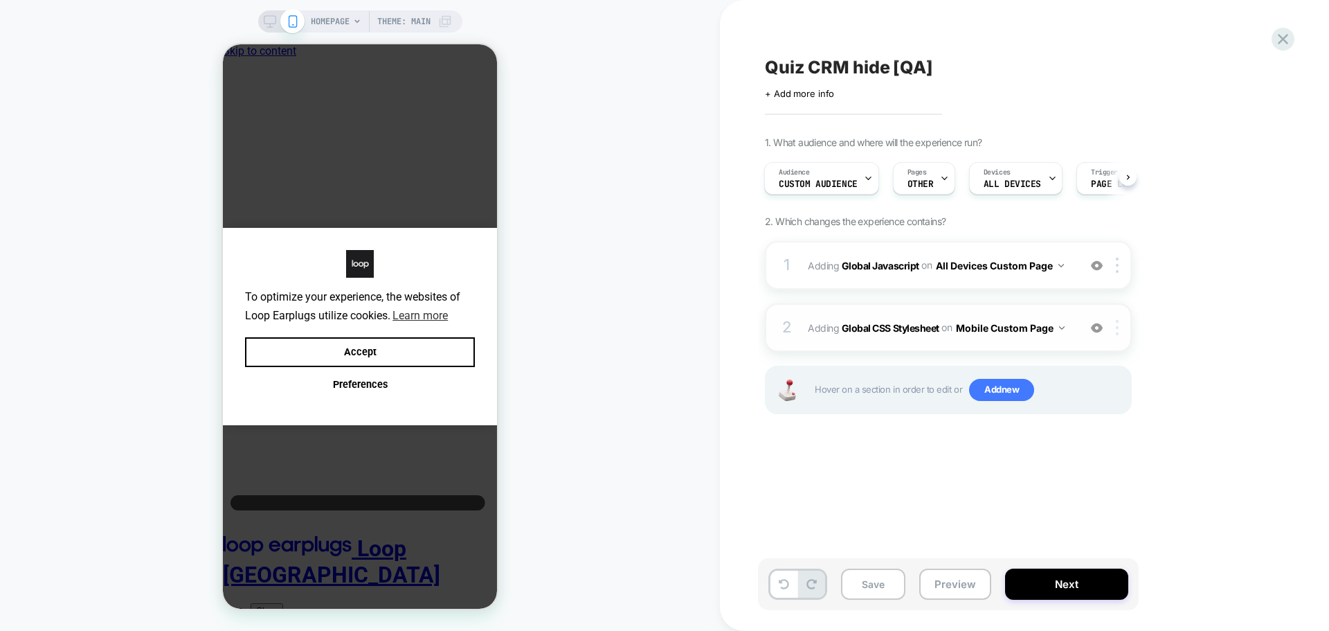
click at [1116, 332] on img at bounding box center [1117, 327] width 3 height 15
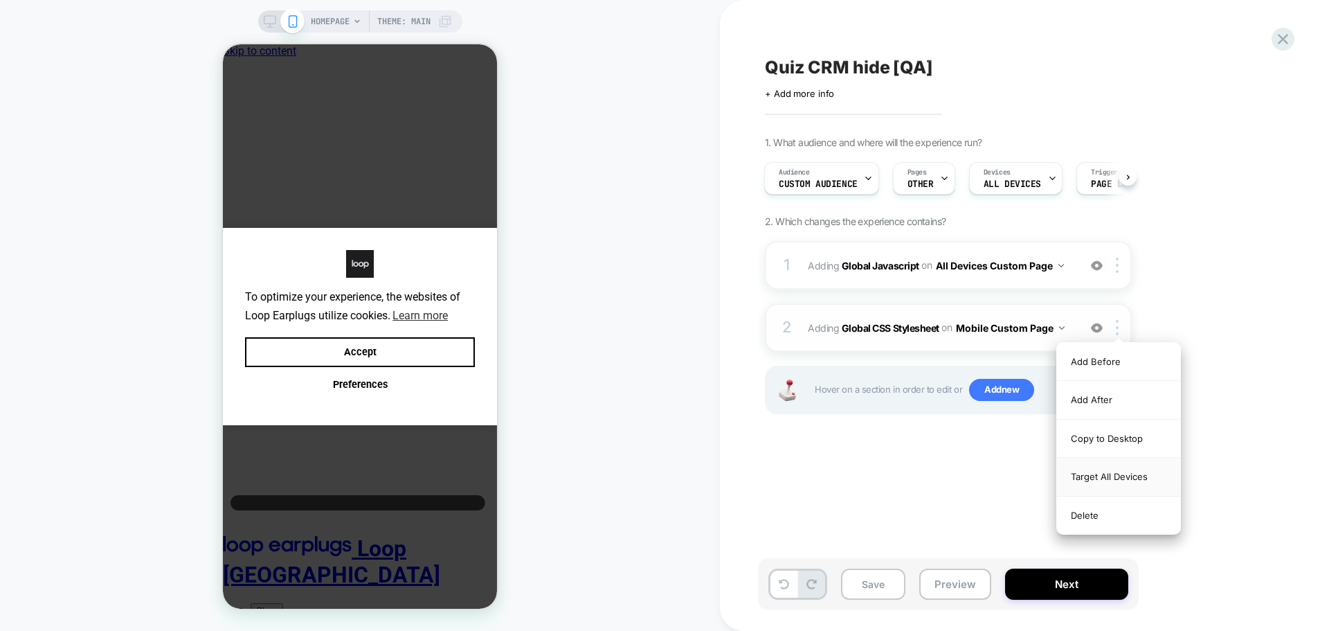
click at [1129, 477] on div "Target All Devices" at bounding box center [1118, 477] width 123 height 38
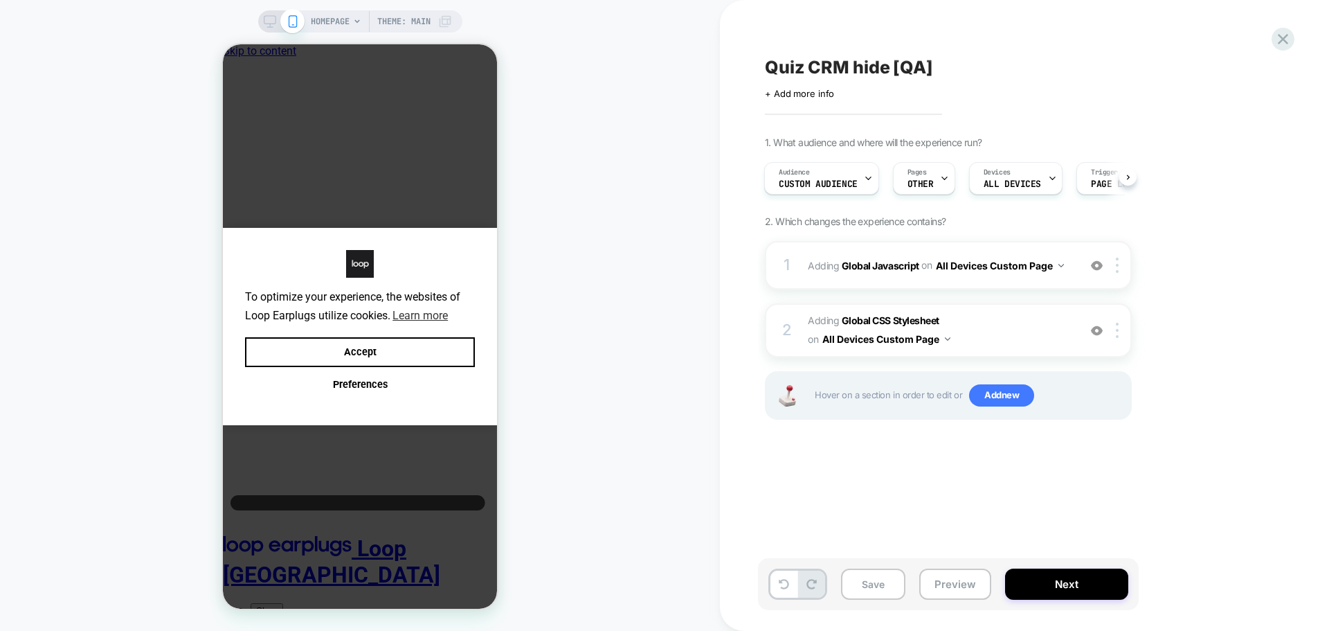
click at [1057, 604] on div "Save Preview Next" at bounding box center [948, 584] width 381 height 52
click at [1096, 574] on button "Next" at bounding box center [1066, 583] width 123 height 31
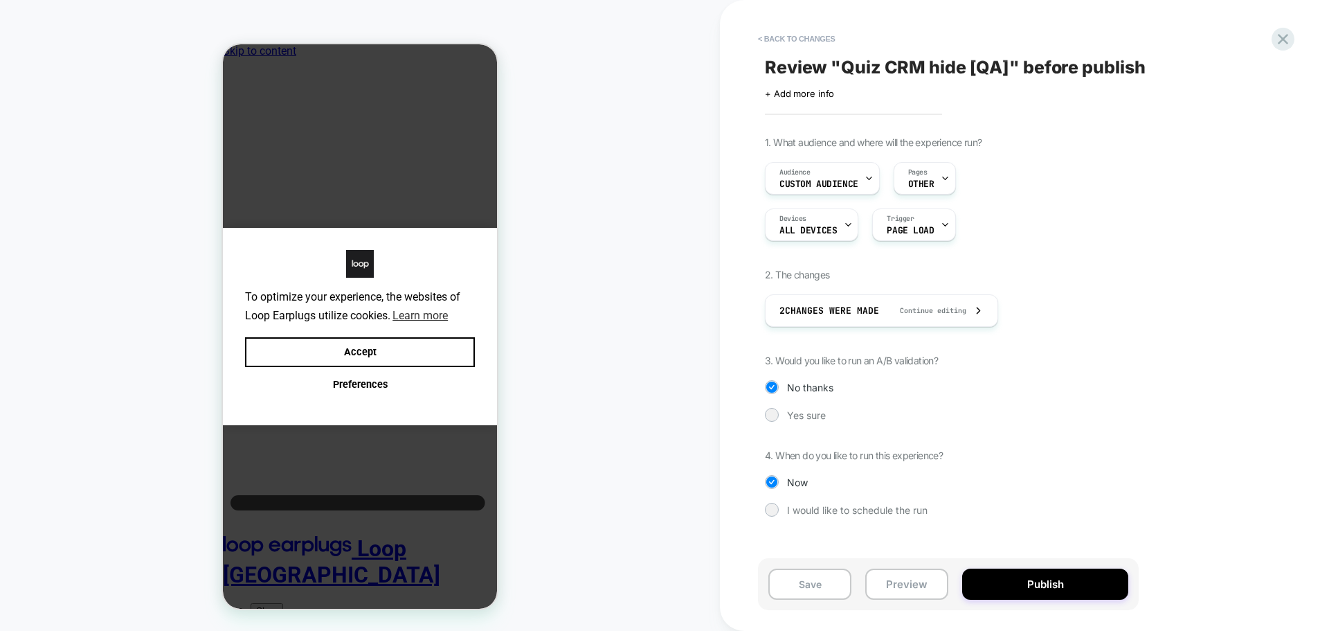
click at [1096, 574] on button "Publish" at bounding box center [1045, 583] width 166 height 31
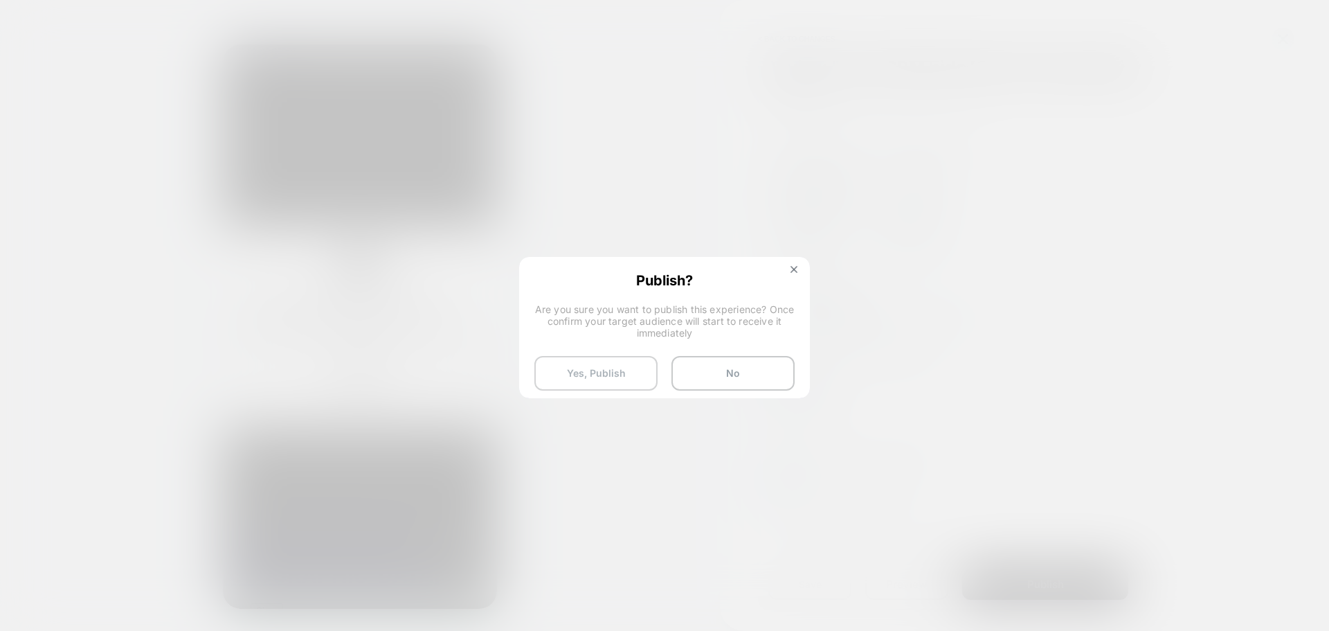
click at [595, 366] on button "Yes, Publish" at bounding box center [595, 373] width 123 height 35
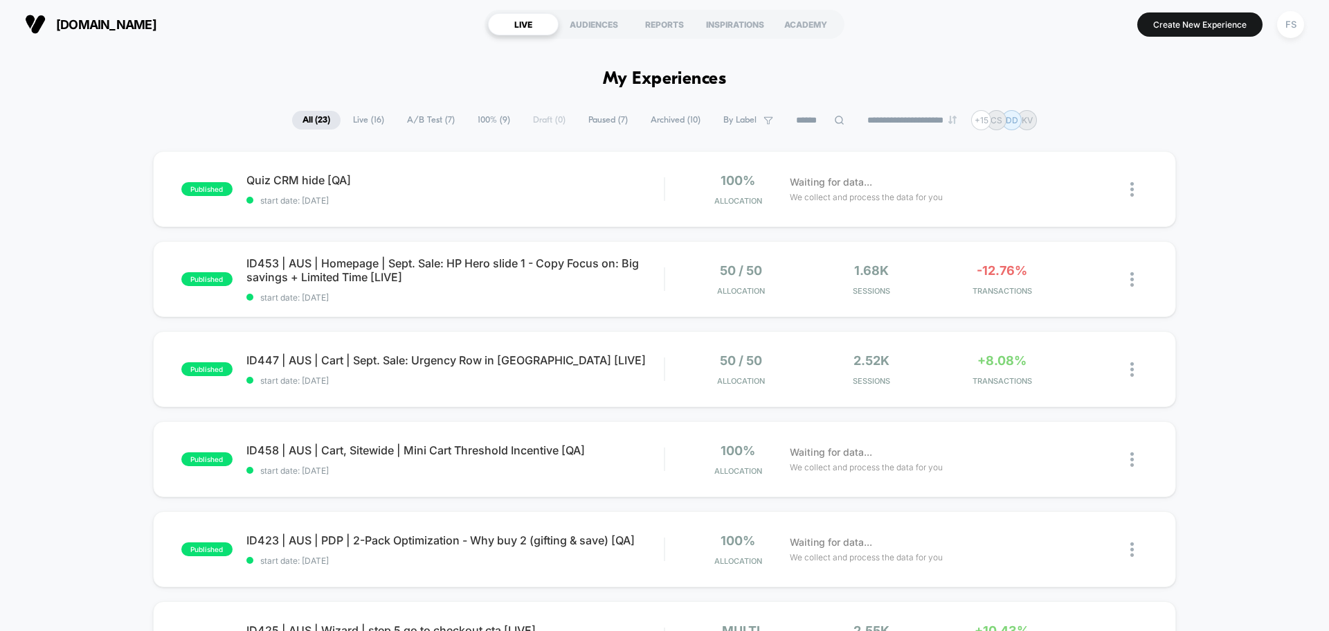
click at [834, 118] on icon at bounding box center [839, 120] width 10 height 10
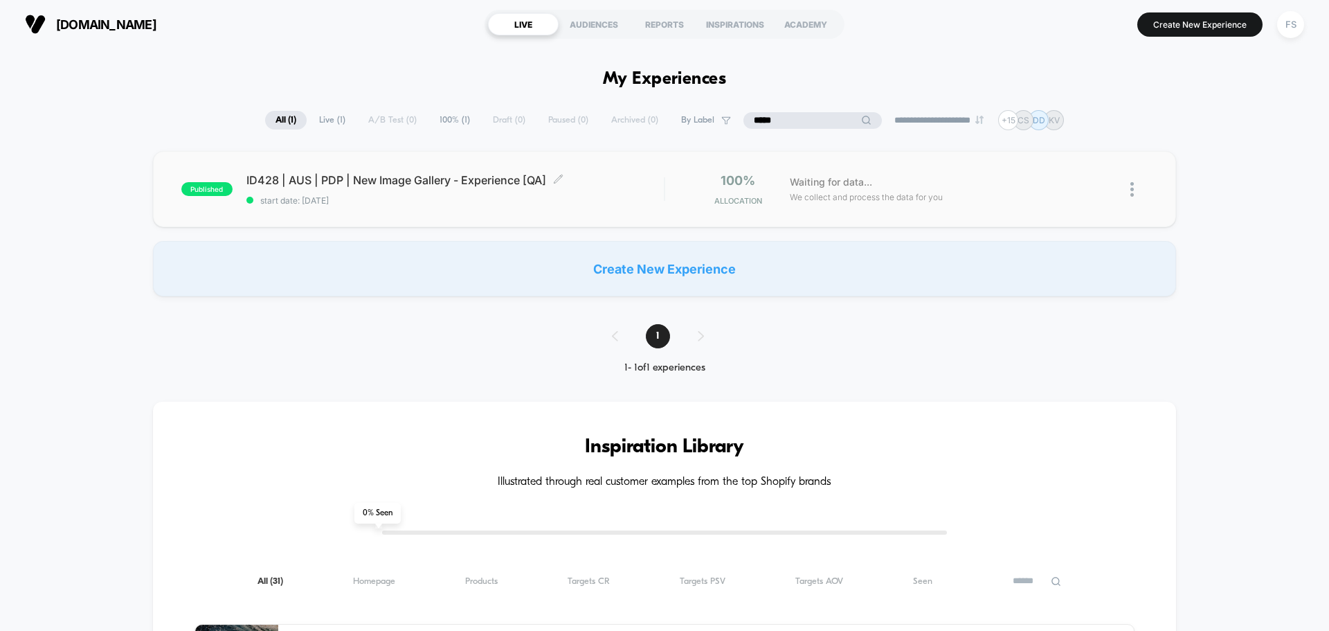
type input "*****"
click at [387, 200] on span "start date: [DATE]" at bounding box center [454, 200] width 417 height 10
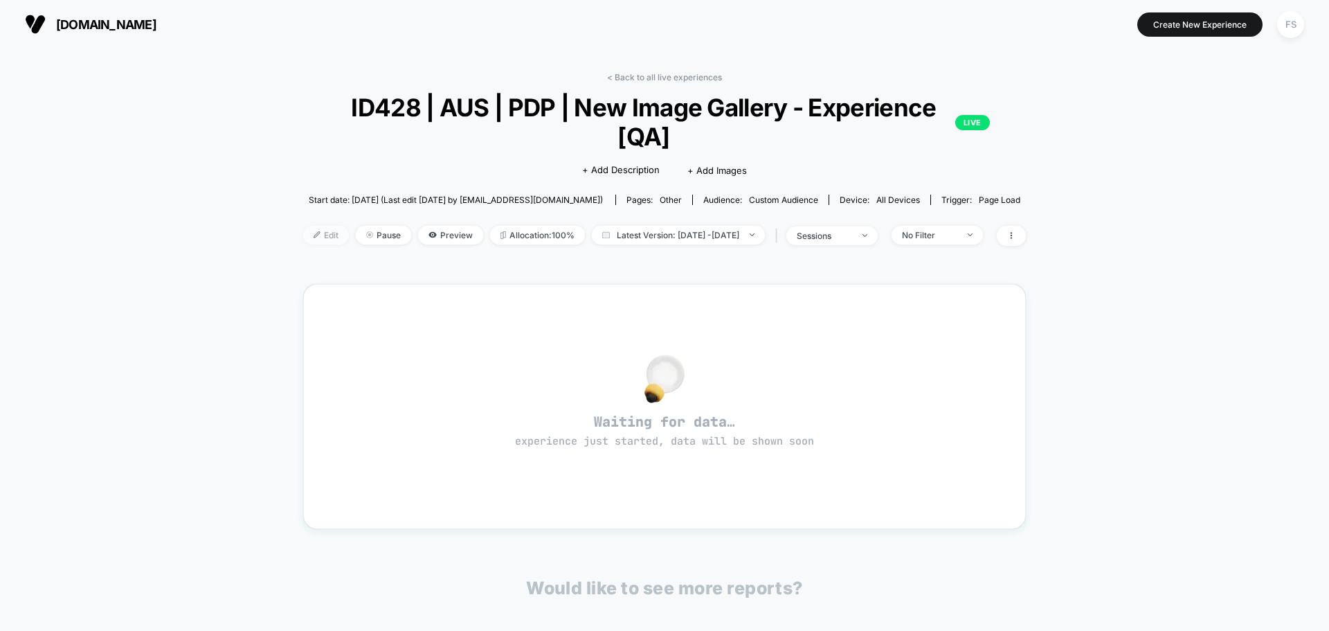
click at [315, 226] on span "Edit" at bounding box center [326, 235] width 46 height 19
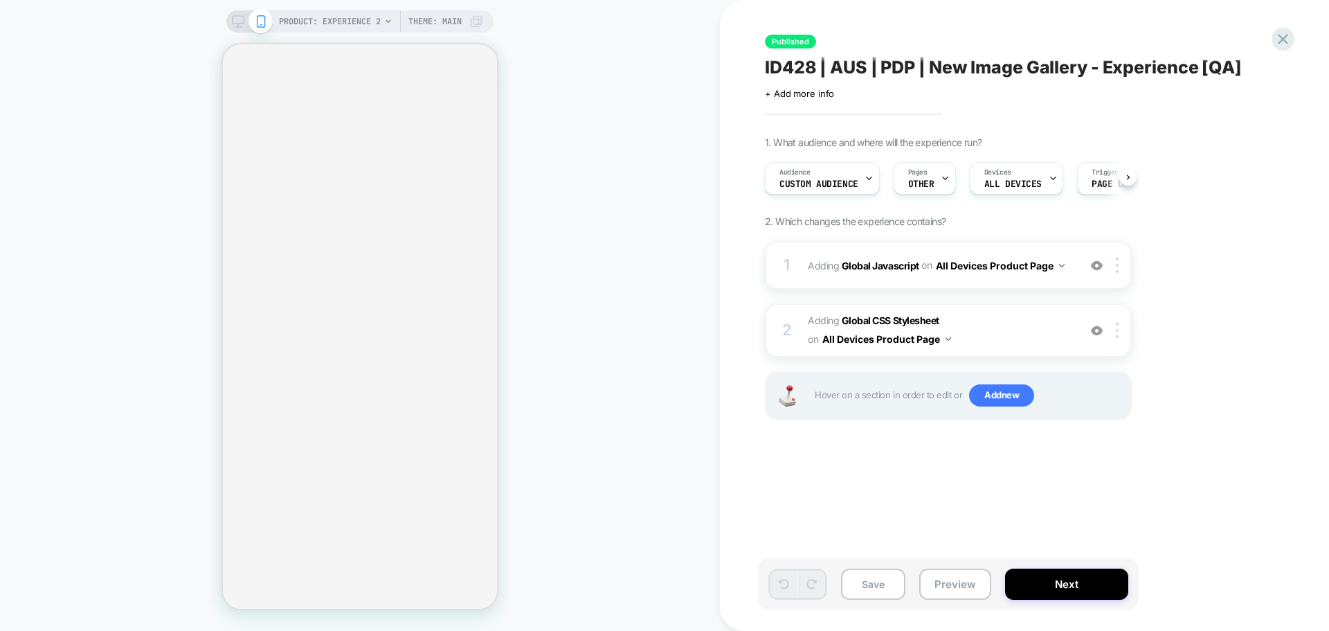
scroll to position [0, 1]
click at [896, 269] on b "Global Javascript" at bounding box center [881, 265] width 78 height 12
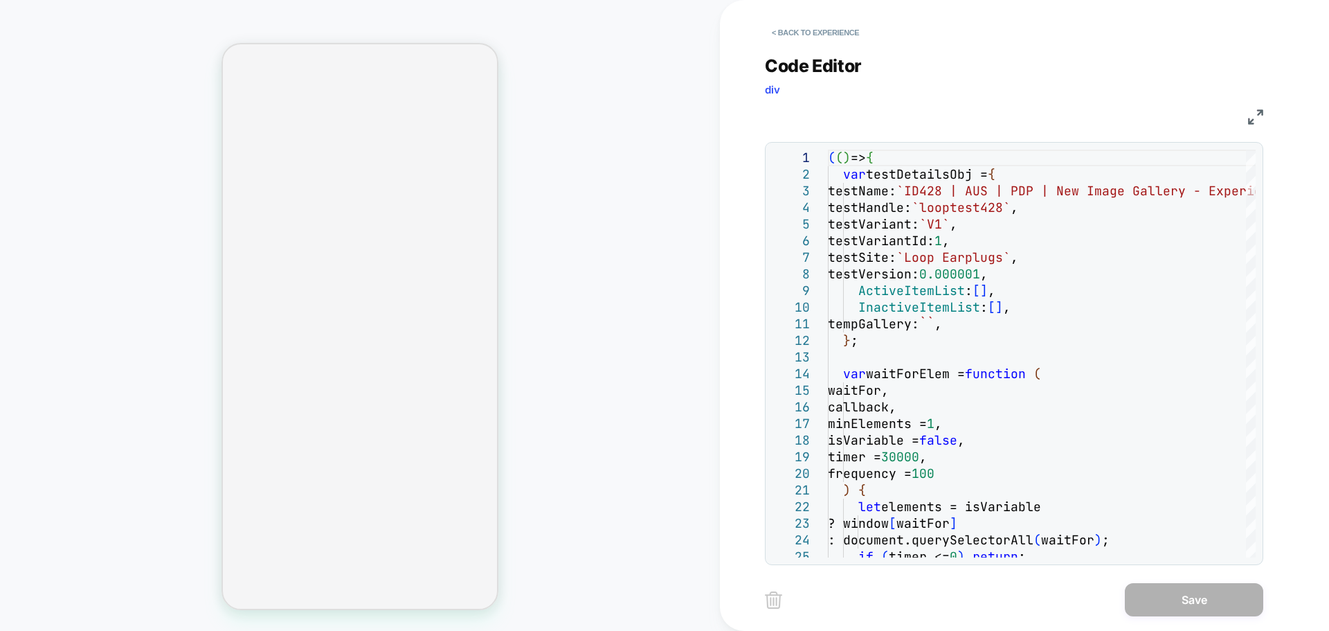
drag, startPoint x: 1243, startPoint y: 114, endPoint x: 1251, endPoint y: 118, distance: 9.3
click at [1245, 115] on div "JS" at bounding box center [1014, 115] width 498 height 24
click at [1252, 118] on img at bounding box center [1255, 116] width 15 height 15
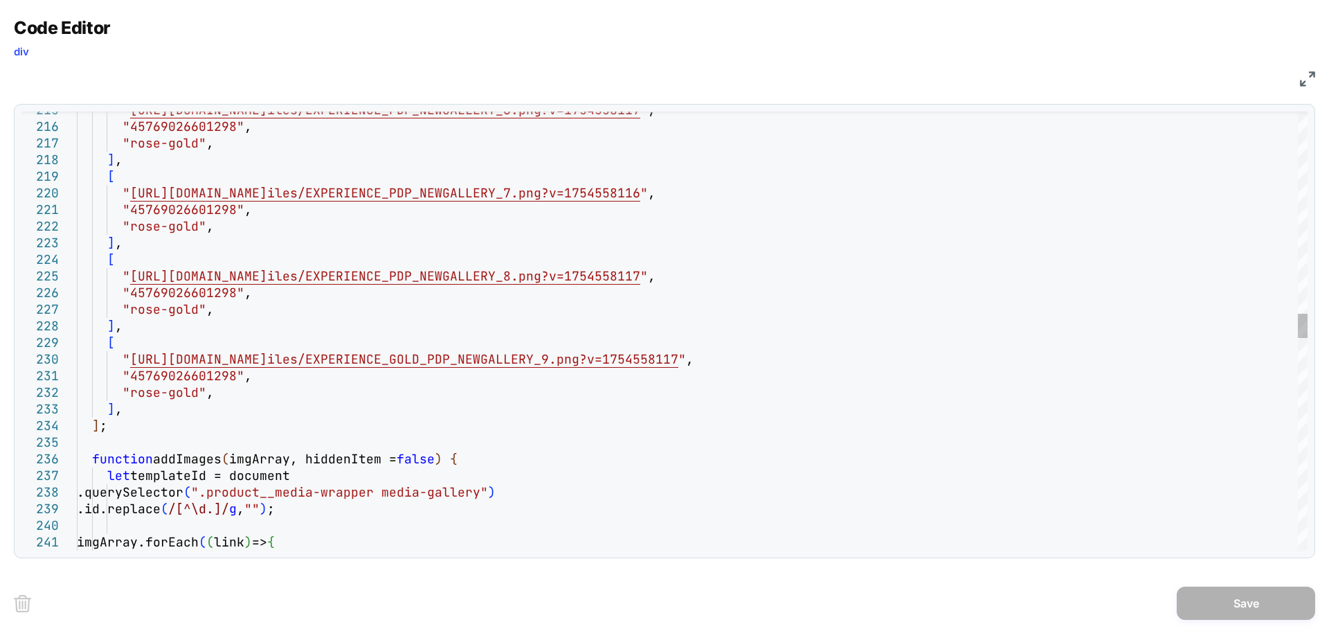
scroll to position [0, 0]
click at [648, 361] on div "" https://cdn.shopify.com/s/files/1/0606/2630/5262/f iles/EXPERIENCE_PDP_NEWGAL…" at bounding box center [692, 421] width 1231 height 7750
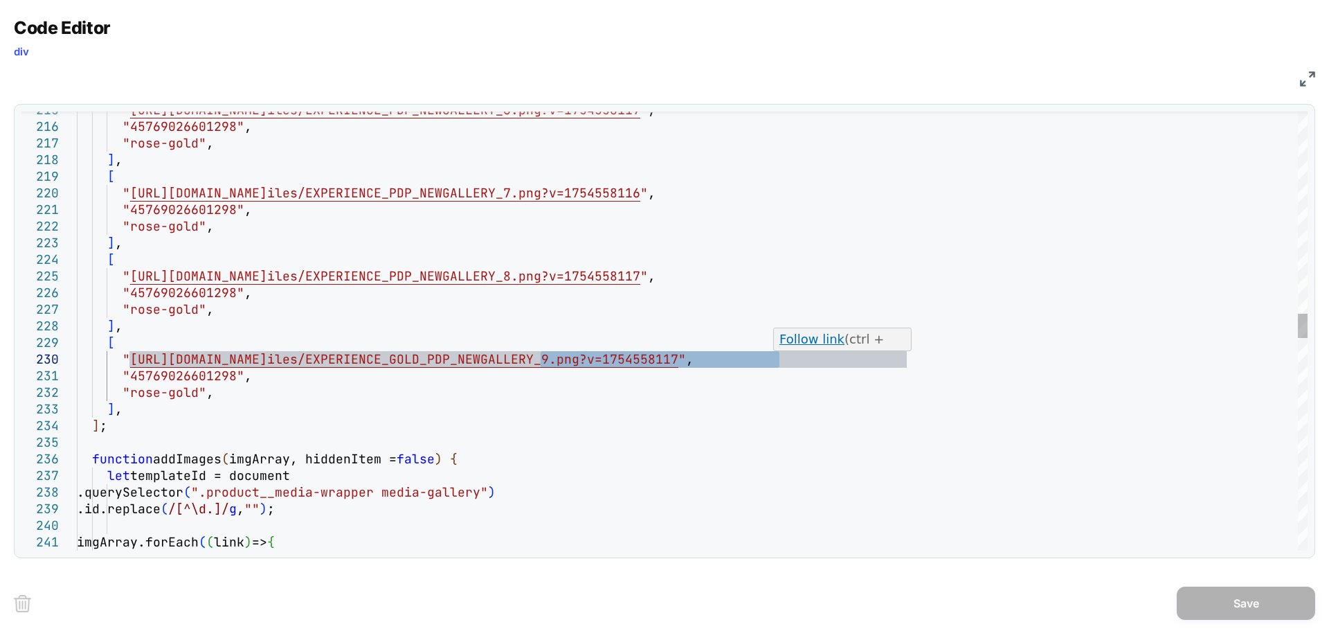
click at [905, 362] on div "" https://cdn.shopify.com/s/files/1/0606/2630/5262/f iles/EXPERIENCE_PDP_NEWGAL…" at bounding box center [692, 421] width 1231 height 7750
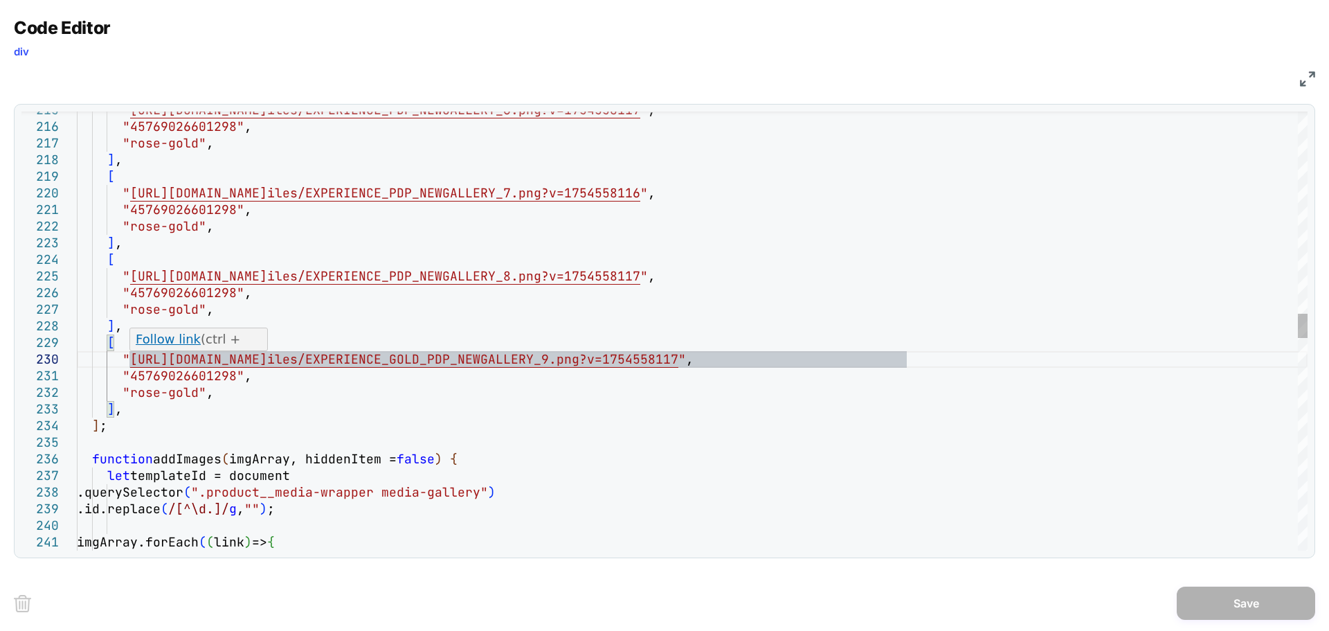
click at [130, 359] on div "" https://cdn.shopify.com/s/files/1/0606/2630/5262/f iles/EXPERIENCE_PDP_NEWGAL…" at bounding box center [692, 421] width 1231 height 7750
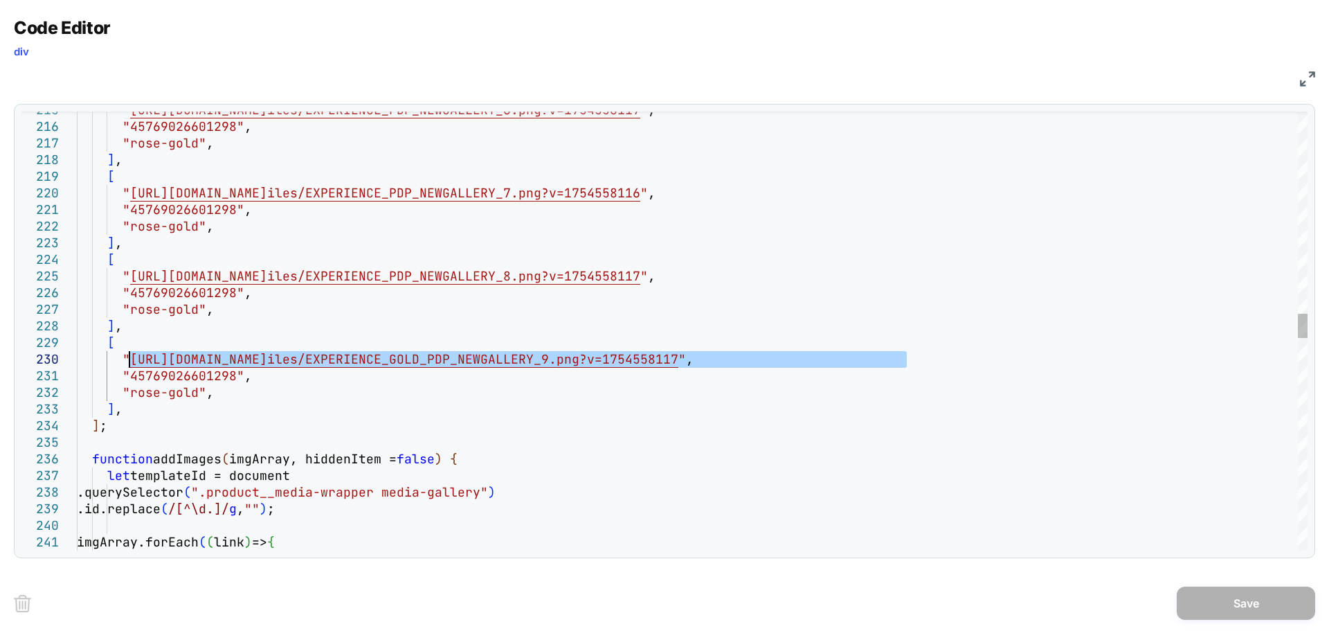
type textarea "**********"
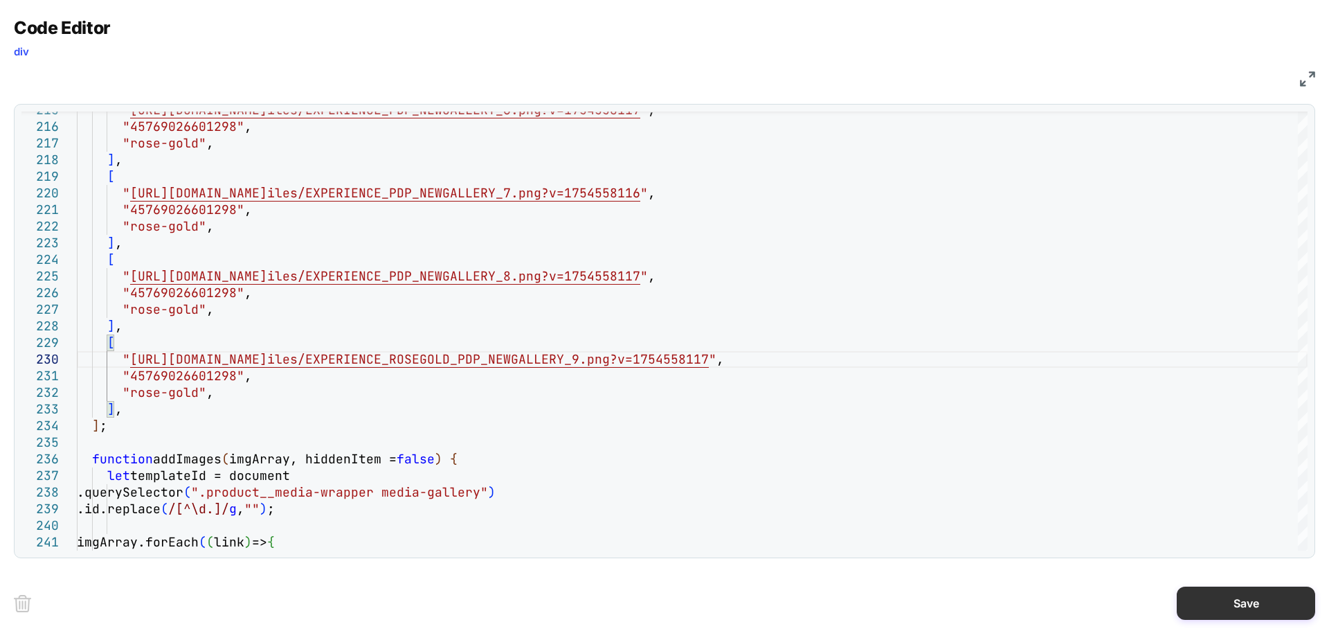
click at [1183, 594] on button "Save" at bounding box center [1246, 602] width 138 height 33
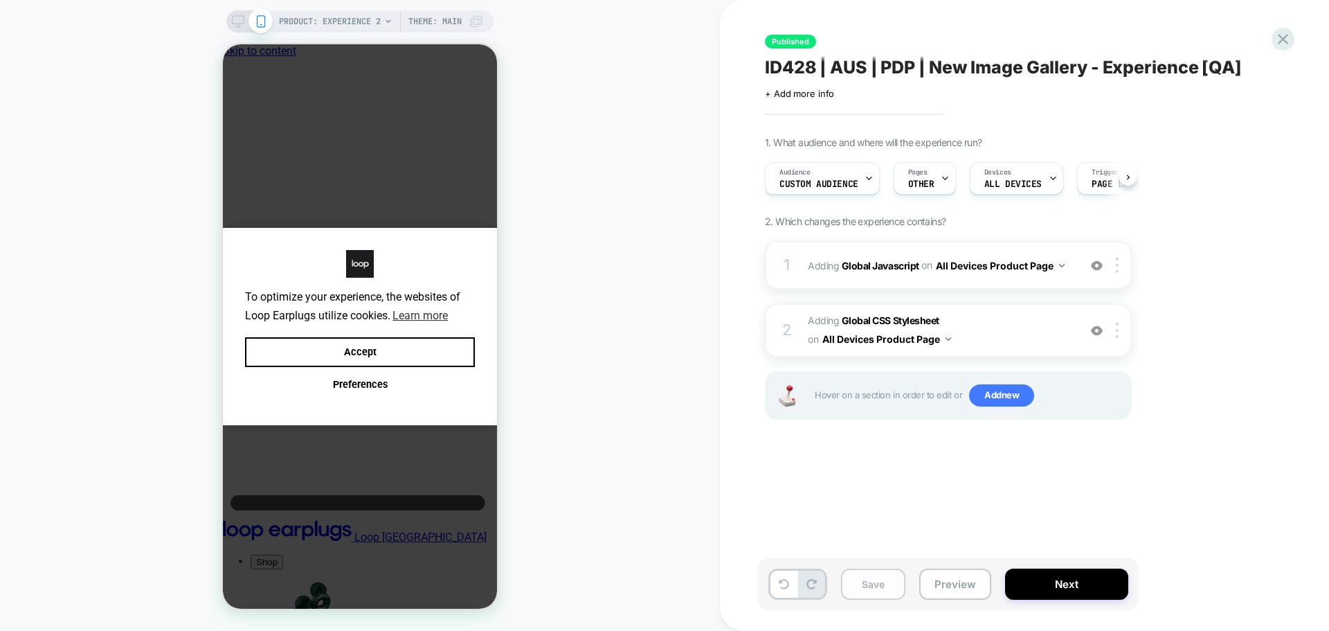
scroll to position [0, 1]
click at [892, 579] on button "Save" at bounding box center [873, 583] width 64 height 31
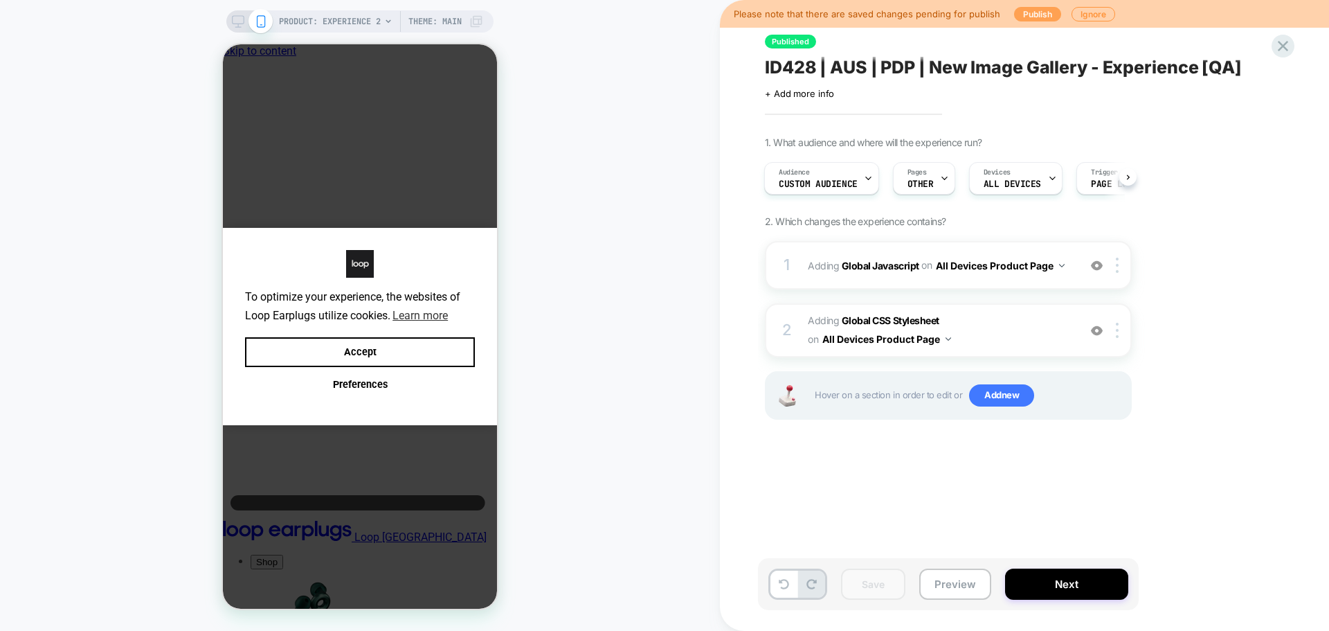
click at [1016, 19] on button "Publish" at bounding box center [1037, 14] width 47 height 15
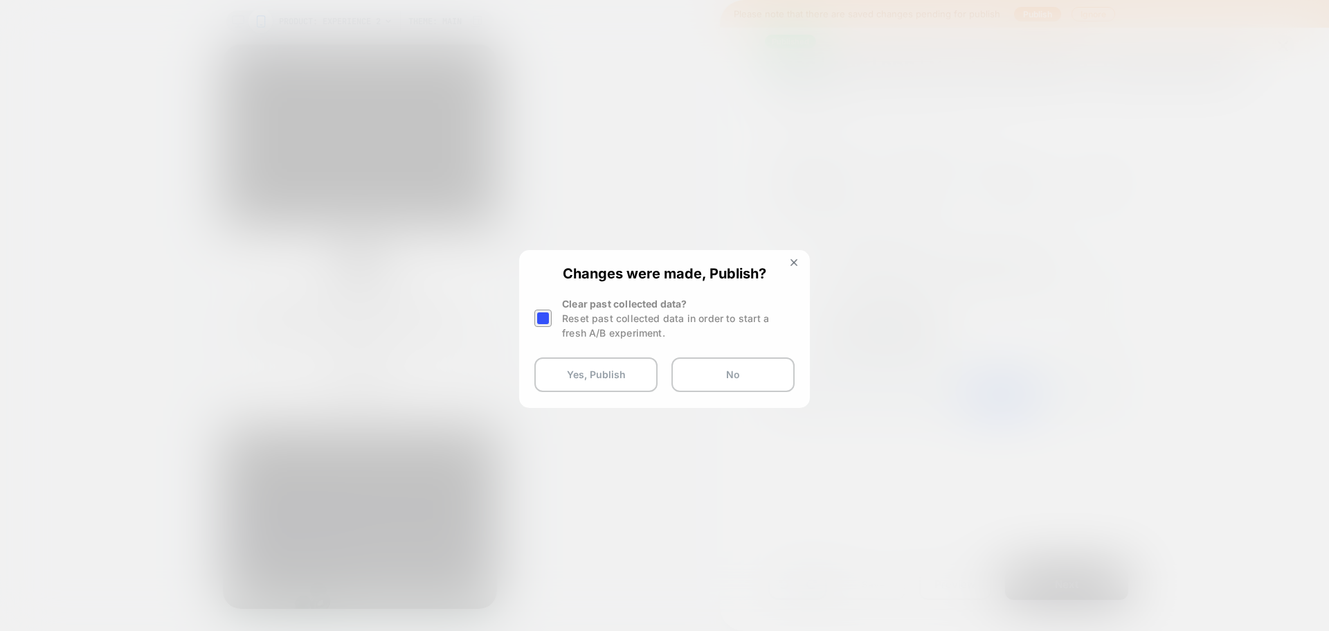
click at [554, 318] on div at bounding box center [544, 318] width 21 height 44
click at [550, 321] on div at bounding box center [542, 317] width 17 height 17
click at [557, 368] on button "Yes, Publish" at bounding box center [595, 374] width 123 height 35
